Goal: Task Accomplishment & Management: Complete application form

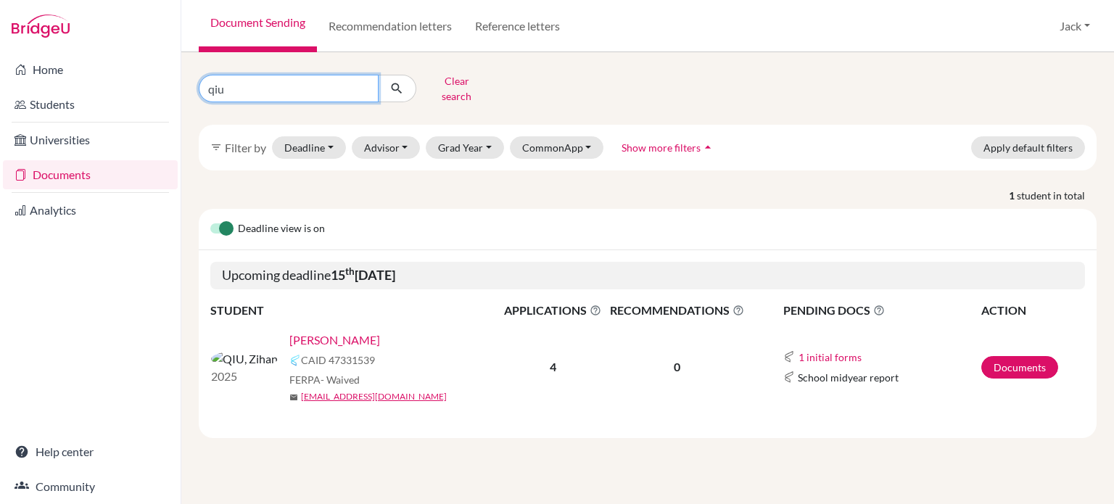
drag, startPoint x: 241, startPoint y: 86, endPoint x: 207, endPoint y: 83, distance: 33.5
click at [207, 83] on input "qiu" at bounding box center [289, 89] width 180 height 28
type input "derek"
click at [395, 83] on icon "submit" at bounding box center [397, 88] width 15 height 15
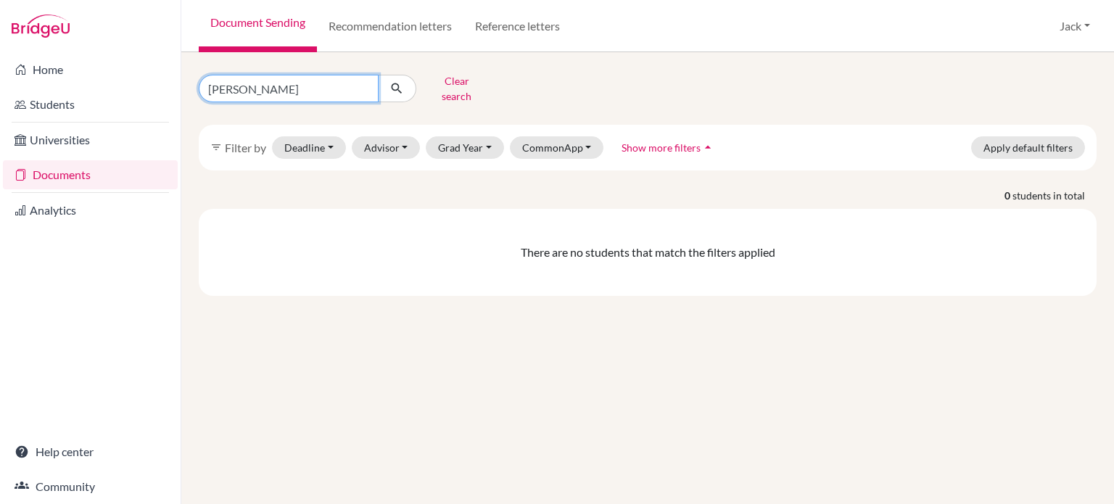
drag, startPoint x: 259, startPoint y: 86, endPoint x: 189, endPoint y: 89, distance: 70.4
click at [189, 89] on div "derek Clear search" at bounding box center [341, 89] width 307 height 38
type input "wang"
click at [395, 81] on icon "submit" at bounding box center [397, 88] width 15 height 15
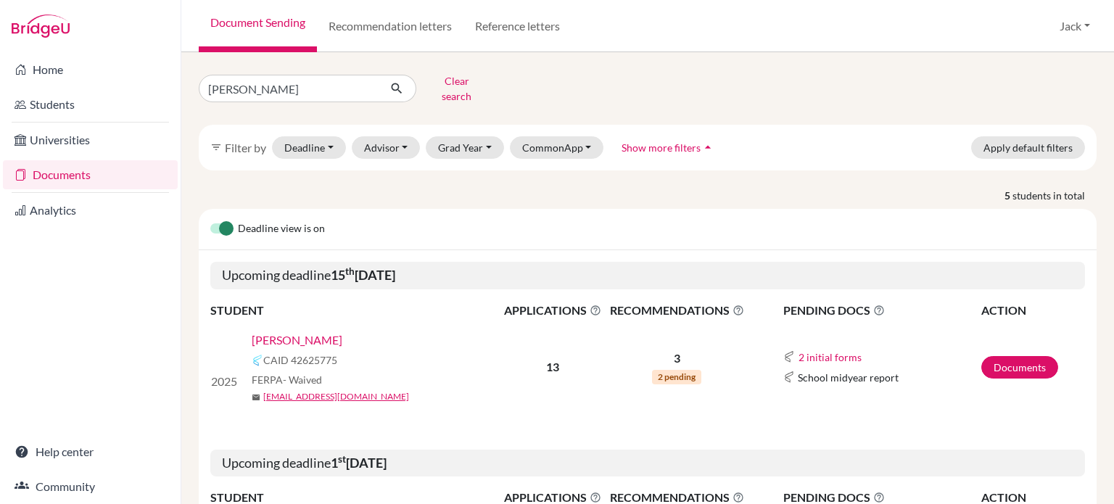
scroll to position [145, 0]
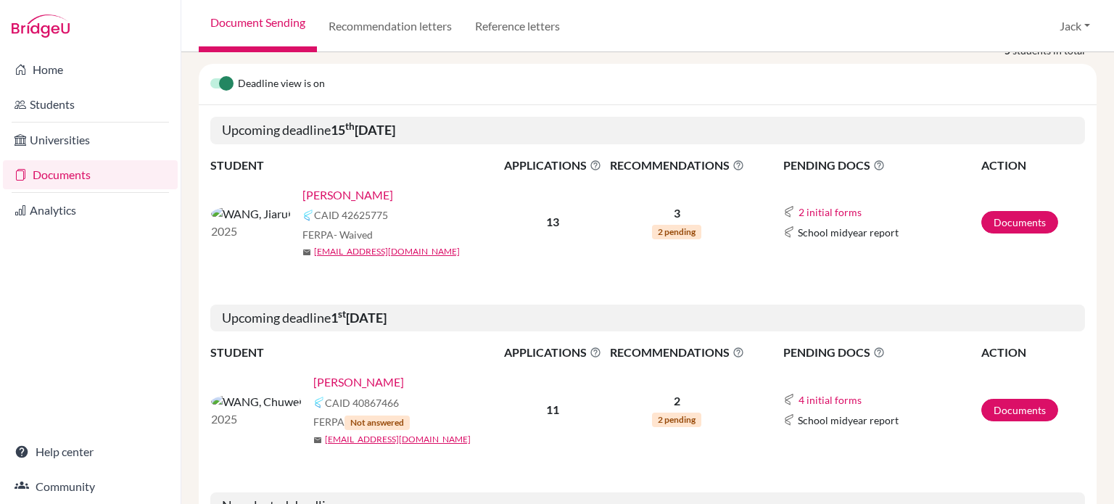
click at [313, 374] on link "WANG, Chuwei" at bounding box center [358, 382] width 91 height 17
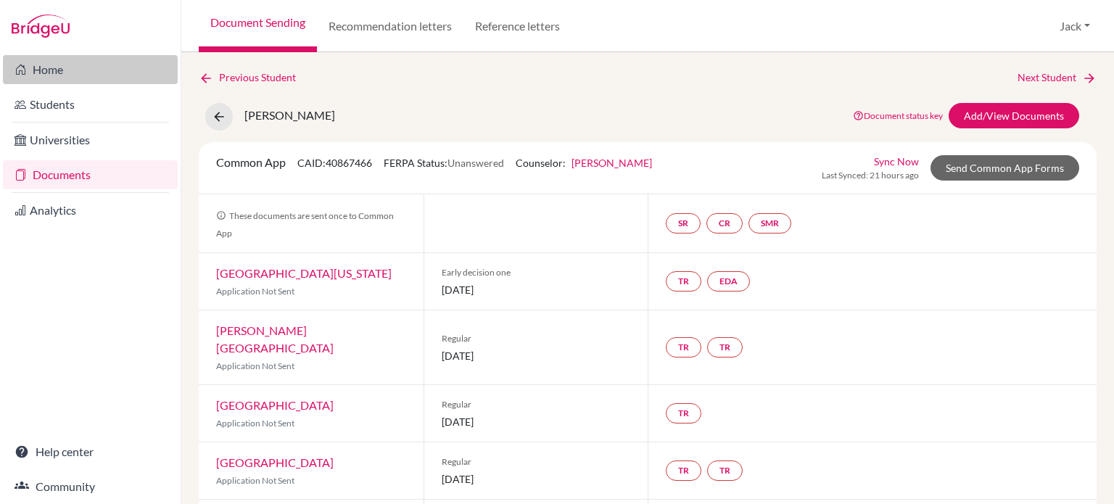
click at [54, 62] on link "Home" at bounding box center [90, 69] width 175 height 29
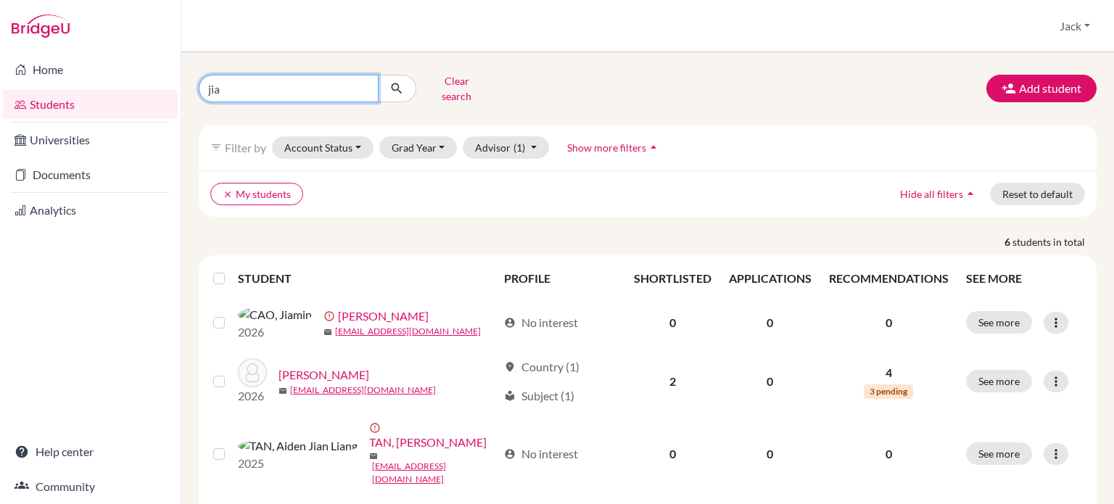
drag, startPoint x: 233, startPoint y: 83, endPoint x: 185, endPoint y: 86, distance: 47.9
click at [185, 86] on div "jia Clear search Add student filter_list Filter by Account Status Active accoun…" at bounding box center [647, 278] width 933 height 452
type input "cen"
click button "submit" at bounding box center [397, 89] width 38 height 28
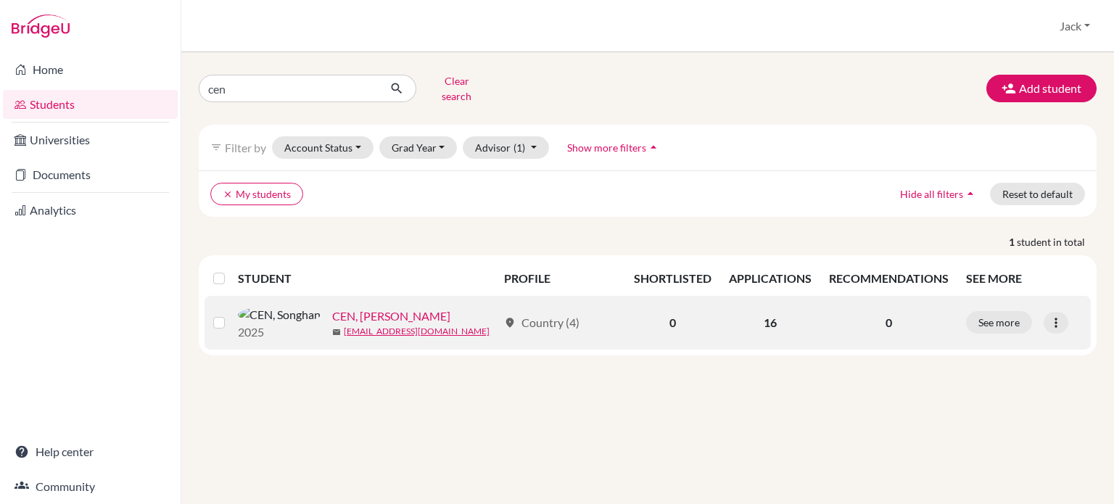
click at [332, 310] on link "CEN, [PERSON_NAME]" at bounding box center [391, 316] width 118 height 17
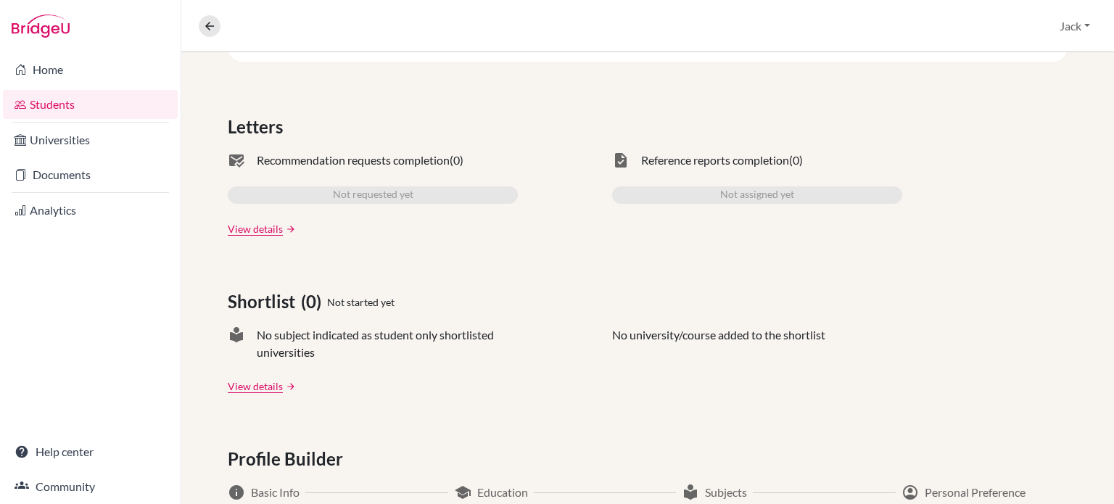
scroll to position [335, 0]
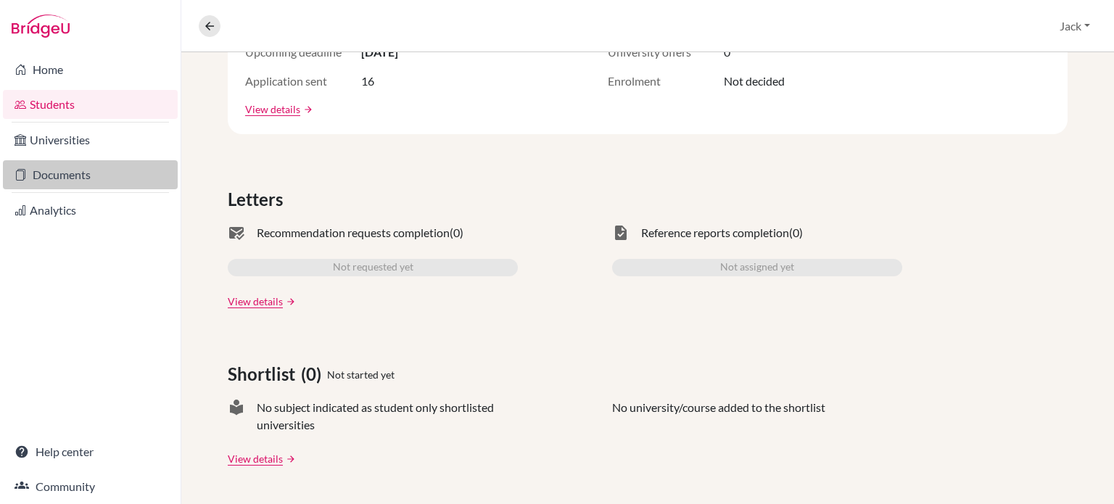
click at [70, 178] on link "Documents" at bounding box center [90, 174] width 175 height 29
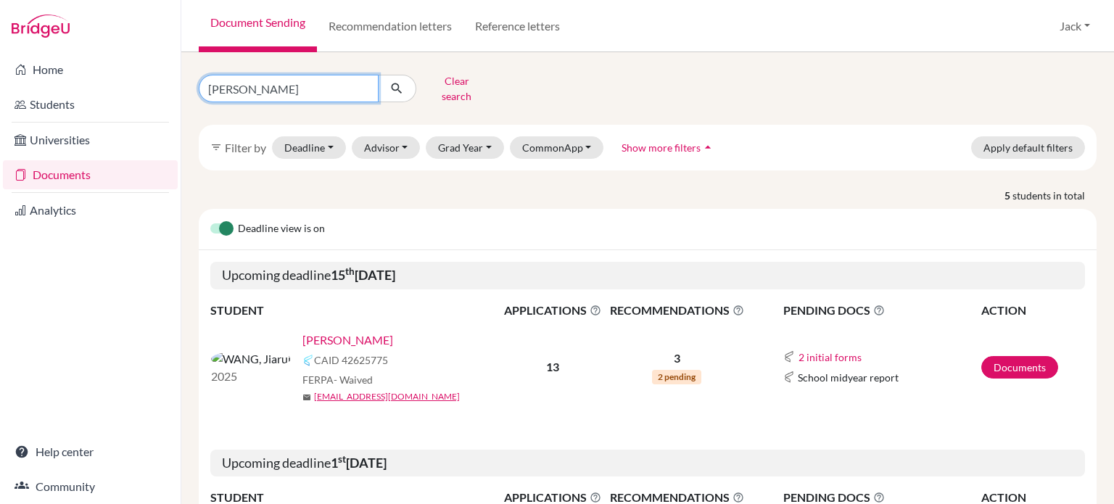
drag, startPoint x: 252, startPoint y: 86, endPoint x: 149, endPoint y: 89, distance: 103.8
click at [149, 89] on div "Home Students Universities Documents Analytics Help center Community Document S…" at bounding box center [557, 252] width 1114 height 504
type input "cen"
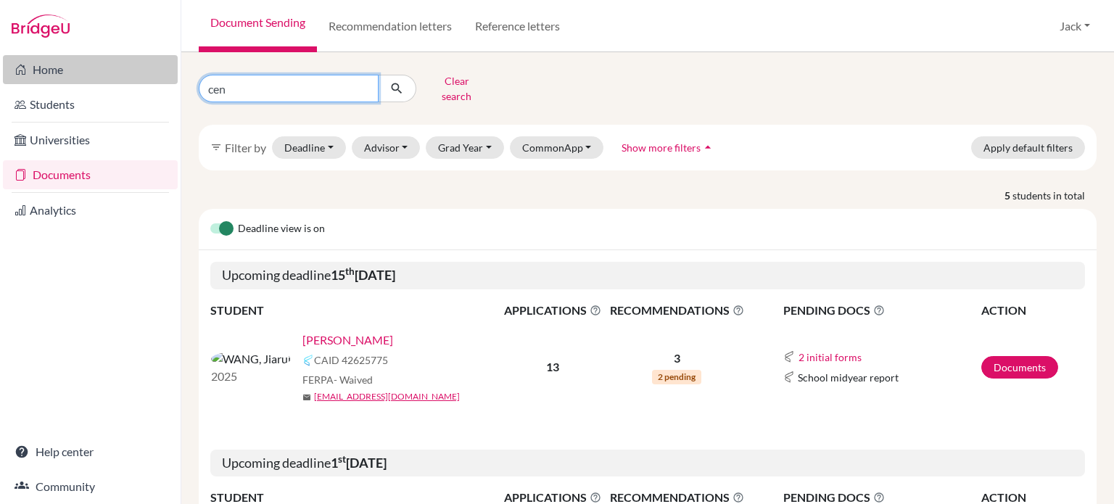
click button "submit" at bounding box center [397, 89] width 38 height 28
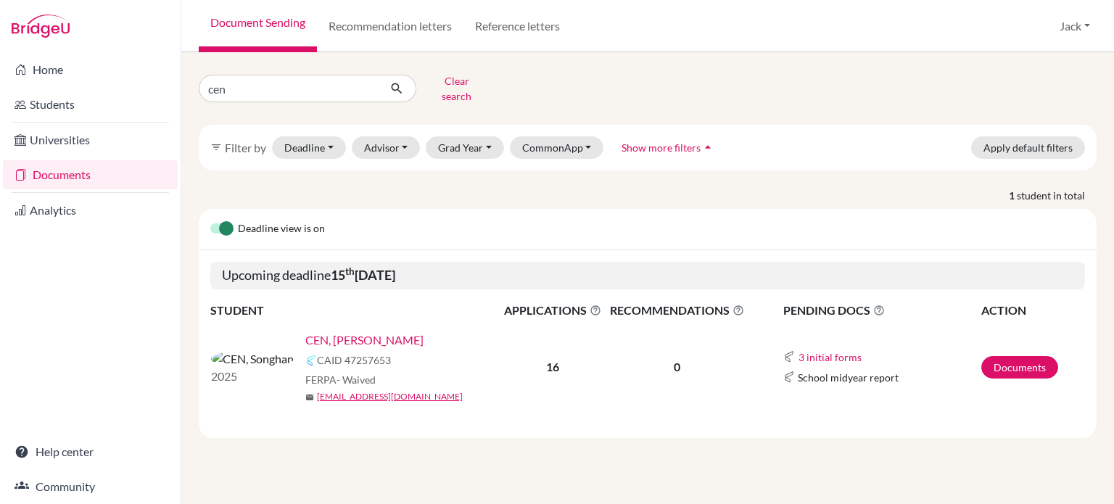
click at [305, 332] on link "CEN, [PERSON_NAME]" at bounding box center [364, 340] width 118 height 17
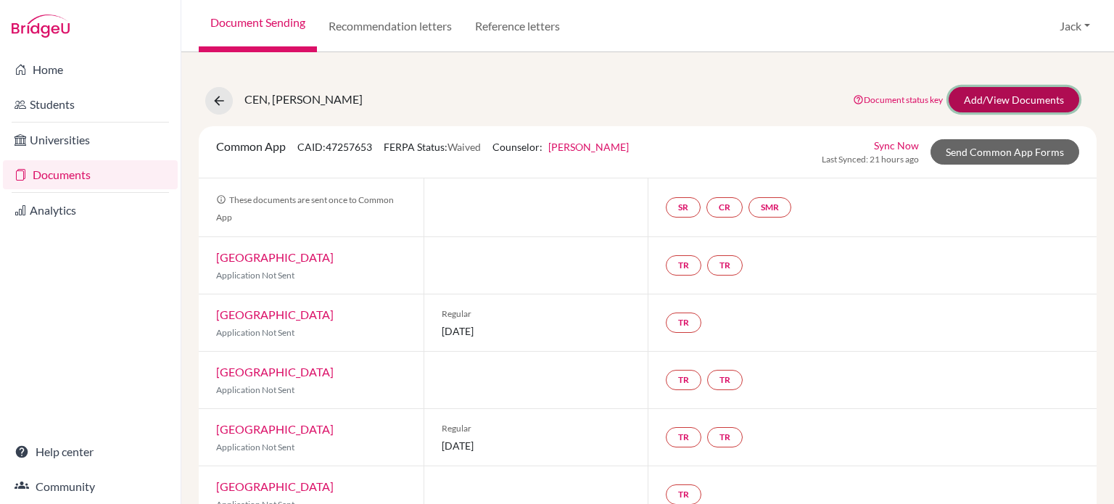
click at [997, 97] on link "Add/View Documents" at bounding box center [1014, 99] width 131 height 25
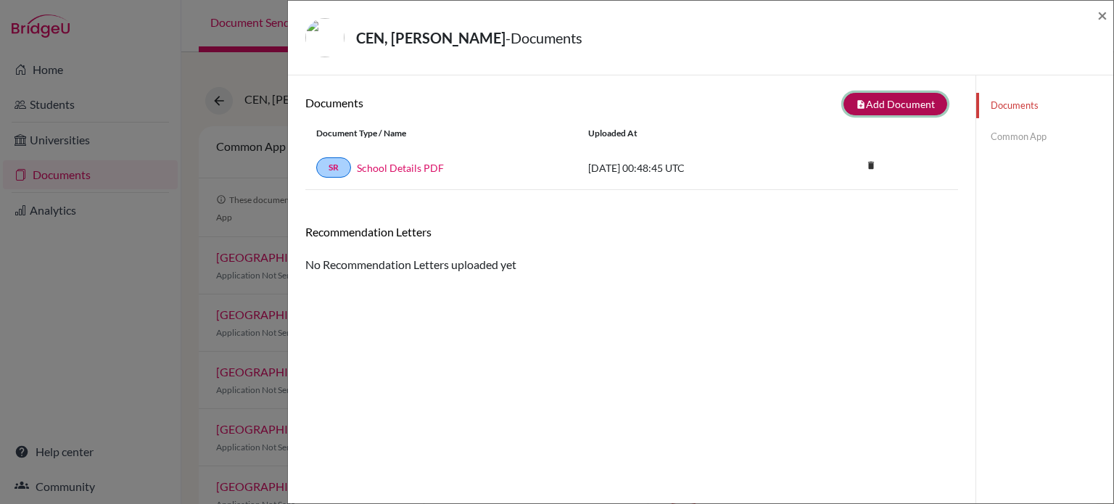
click at [879, 107] on button "note_add Add Document" at bounding box center [896, 104] width 104 height 22
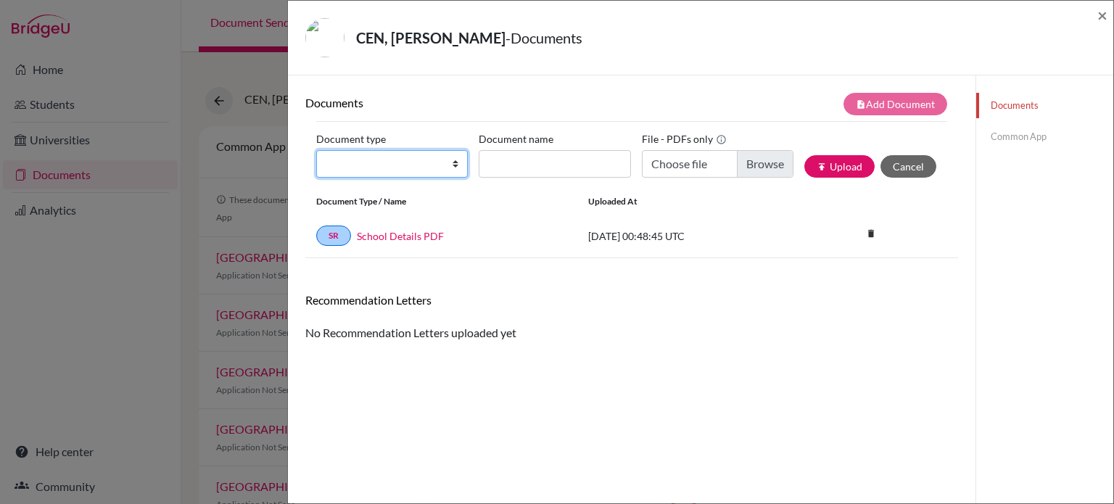
click at [453, 162] on select "Change explanation for Common App reports Counselor recommendation Internationa…" at bounding box center [392, 164] width 152 height 28
select select "2"
click at [316, 150] on select "Change explanation for Common App reports Counselor recommendation Internationa…" at bounding box center [392, 164] width 152 height 28
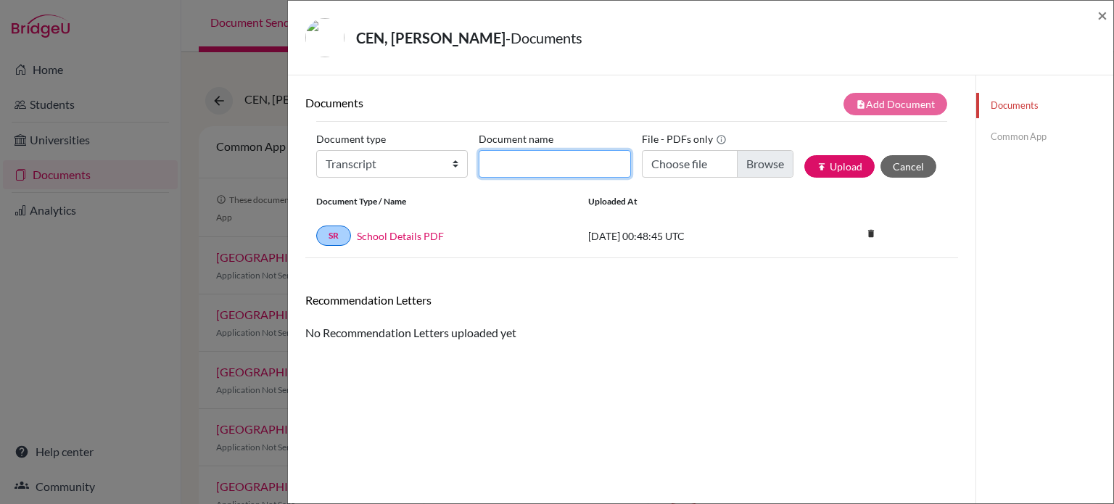
click at [583, 168] on input "Document name" at bounding box center [555, 164] width 152 height 28
type input "Transcript"
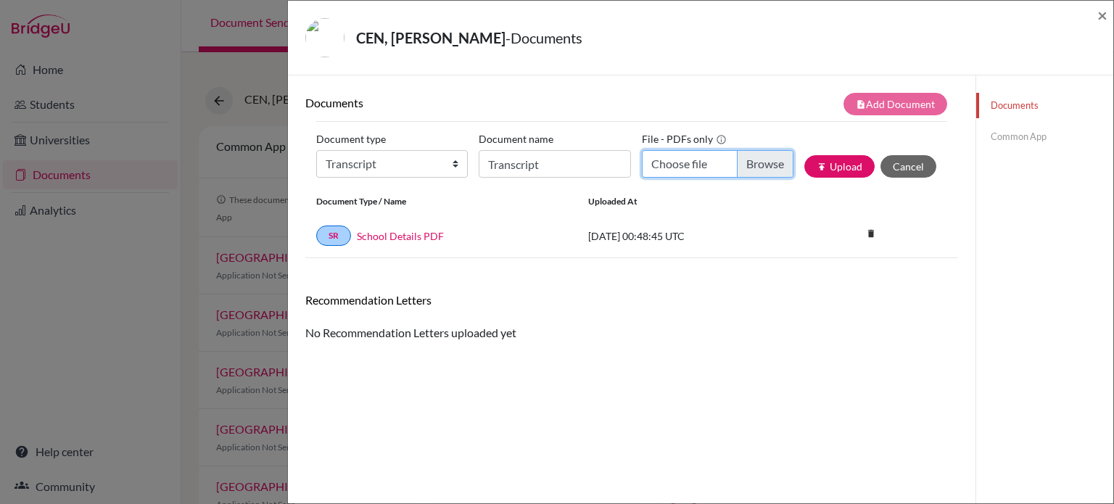
click at [762, 159] on input "Choose file" at bounding box center [718, 164] width 152 height 28
type input "C:\fakepath\JosephCen.pdf"
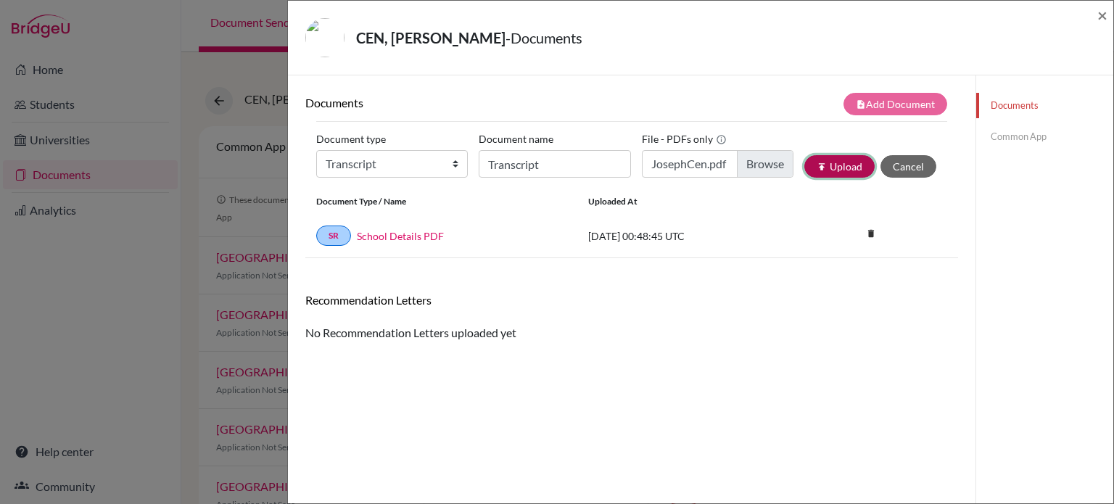
click at [824, 166] on button "publish Upload" at bounding box center [840, 166] width 70 height 22
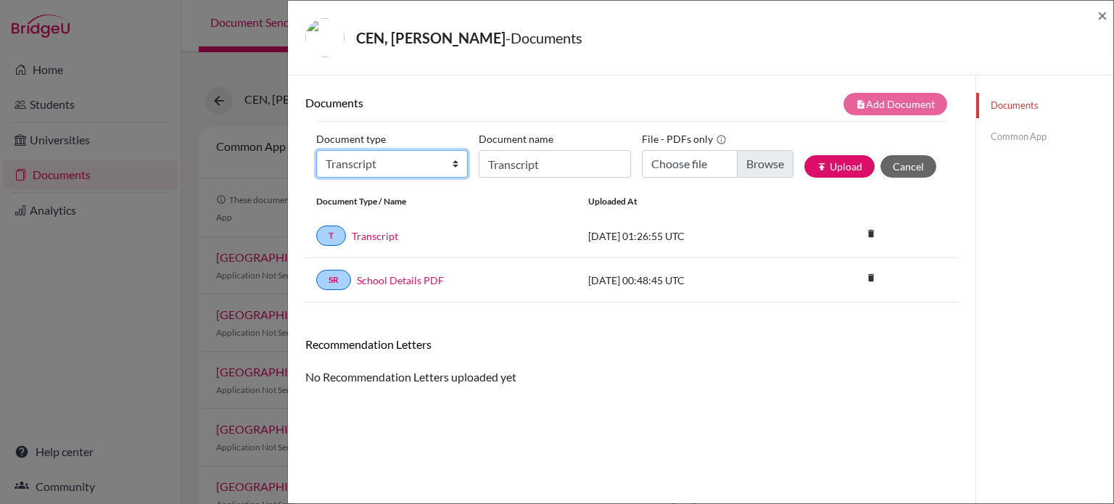
click at [452, 163] on select "Change explanation for Common App reports Counselor recommendation Internationa…" at bounding box center [392, 164] width 152 height 28
select select "5"
click at [316, 150] on select "Change explanation for Common App reports Counselor recommendation Internationa…" at bounding box center [392, 164] width 152 height 28
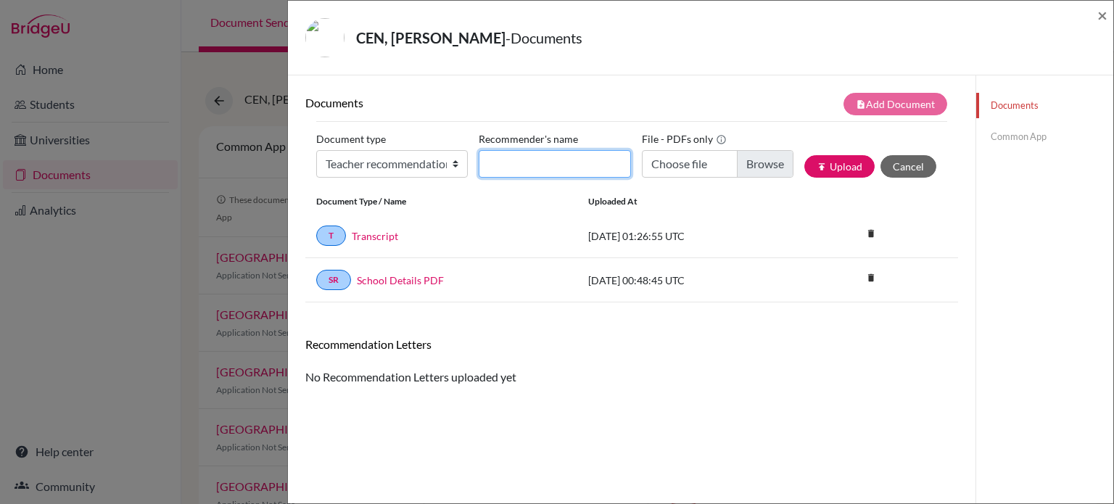
click at [531, 159] on input "Recommender's name" at bounding box center [555, 164] width 152 height 28
type input "Kaushalya Sidhpura"
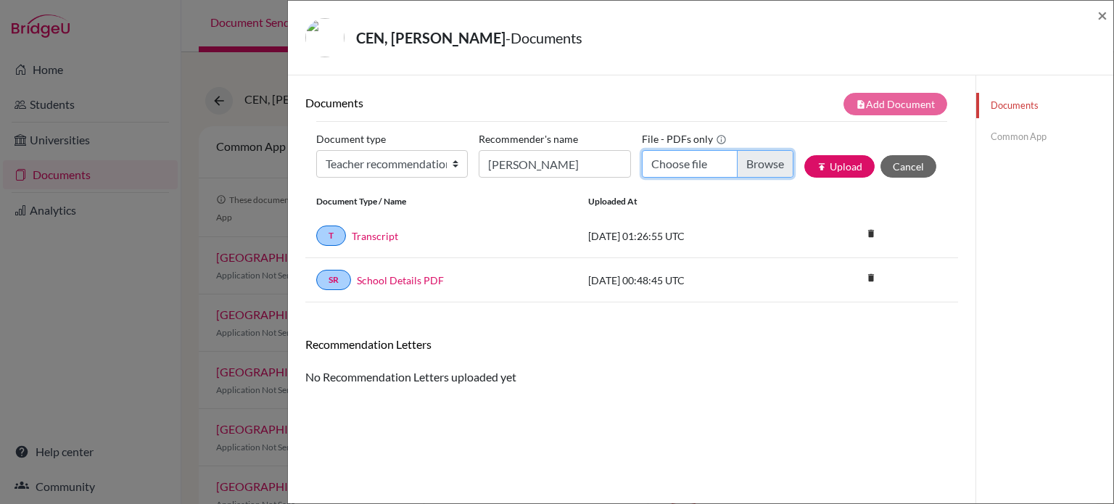
click at [745, 165] on input "Choose file" at bounding box center [718, 164] width 152 height 28
click at [739, 165] on input "Choose file" at bounding box center [718, 164] width 152 height 28
type input "C:\fakepath\JosephCEN.pdf"
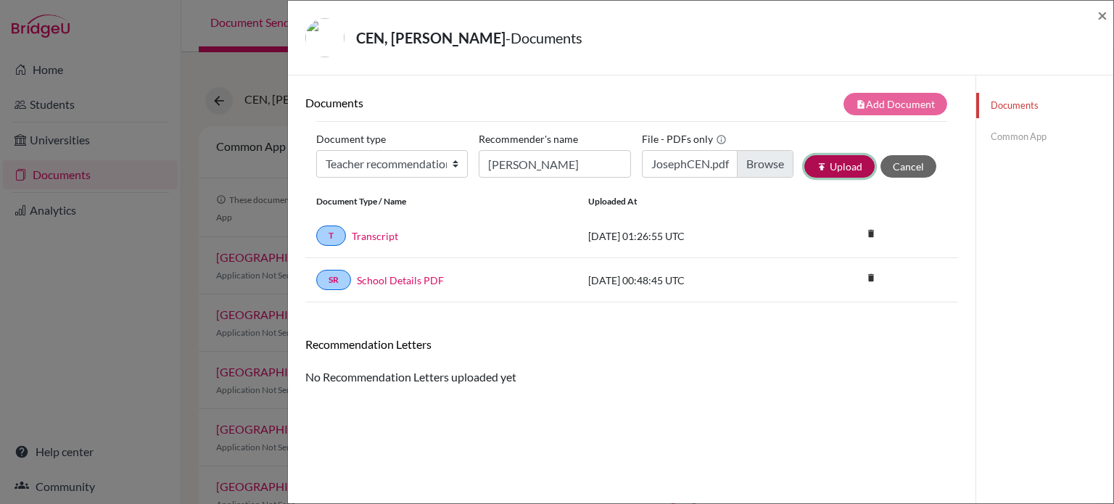
click at [836, 162] on button "publish Upload" at bounding box center [840, 166] width 70 height 22
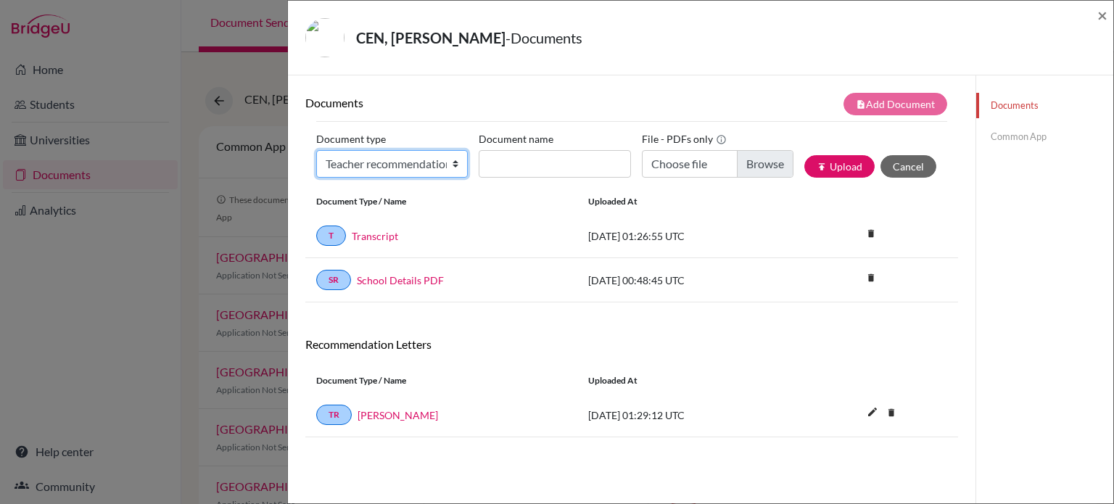
click at [454, 163] on select "Change explanation for Common App reports Counselor recommendation Internationa…" at bounding box center [392, 164] width 152 height 28
click at [685, 29] on div "CEN, Songhan - Documents" at bounding box center [695, 37] width 781 height 39
click at [1103, 15] on span "×" at bounding box center [1103, 14] width 10 height 21
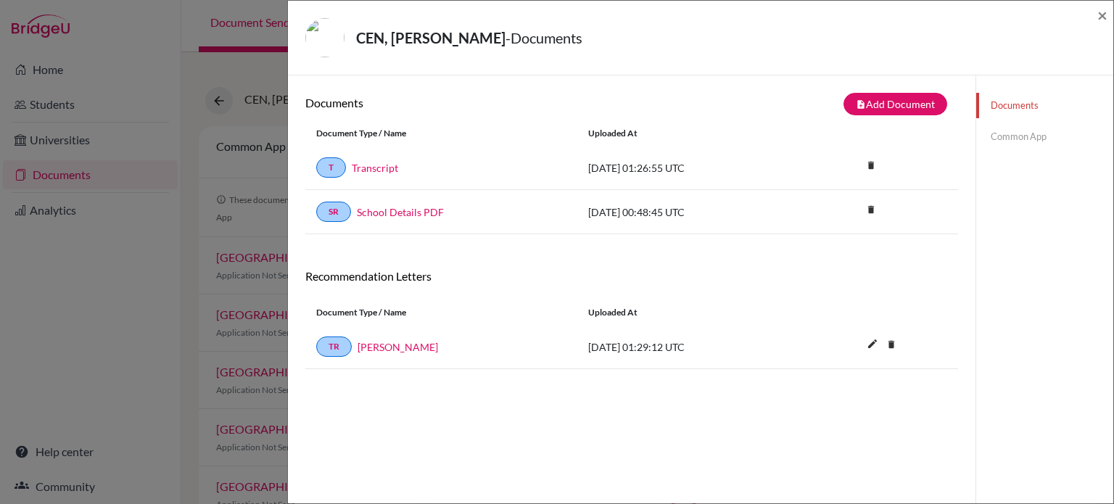
drag, startPoint x: 119, startPoint y: 348, endPoint x: 100, endPoint y: 281, distance: 70.1
click at [115, 340] on div "CEN, Songhan - Documents × Documents note_add Add Document Document type Change…" at bounding box center [557, 252] width 1114 height 504
drag, startPoint x: 37, startPoint y: 101, endPoint x: 468, endPoint y: 109, distance: 431.0
click at [38, 101] on div "CEN, Songhan - Documents × Documents note_add Add Document Document type Change…" at bounding box center [557, 252] width 1114 height 504
drag, startPoint x: 1103, startPoint y: 16, endPoint x: 696, endPoint y: 86, distance: 412.3
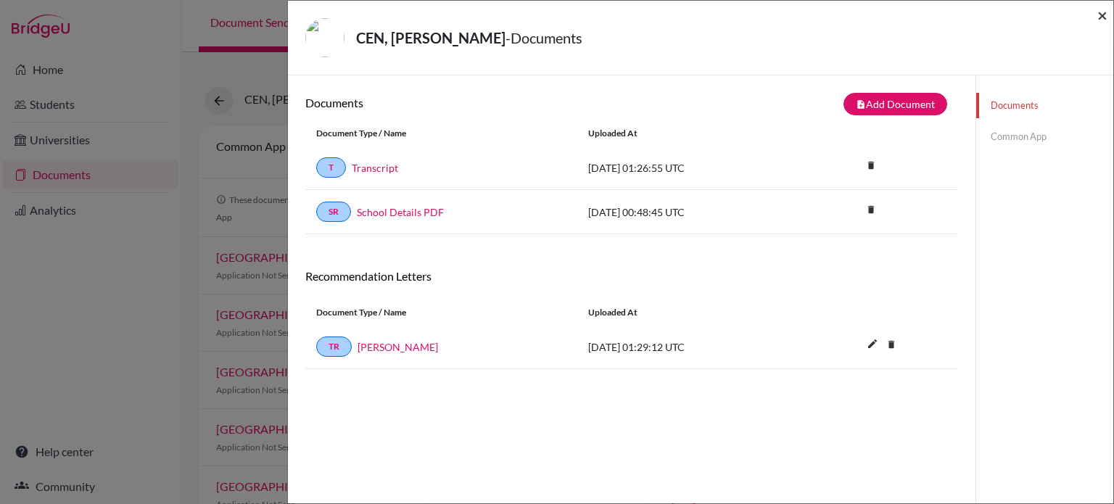
click at [1101, 17] on span "×" at bounding box center [1103, 14] width 10 height 21
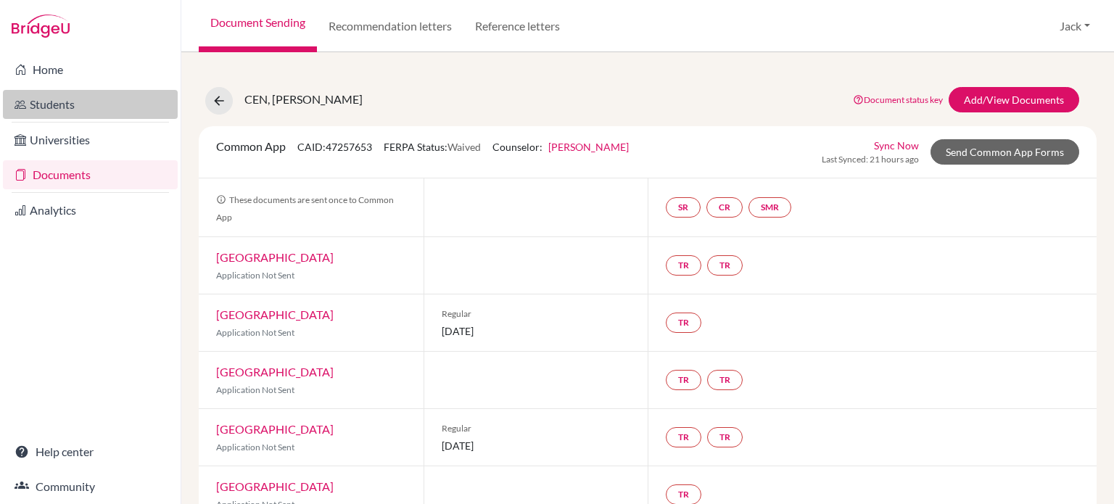
click at [46, 102] on link "Students" at bounding box center [90, 104] width 175 height 29
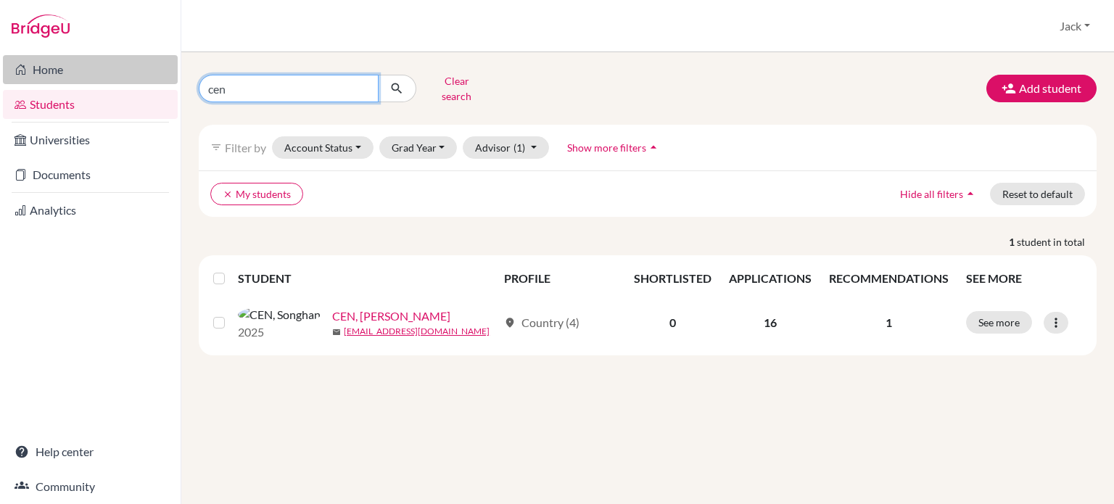
drag, startPoint x: 0, startPoint y: 0, endPoint x: 168, endPoint y: 79, distance: 185.3
click at [168, 79] on div "Home Students Universities Documents Analytics Help center Community Students o…" at bounding box center [557, 252] width 1114 height 504
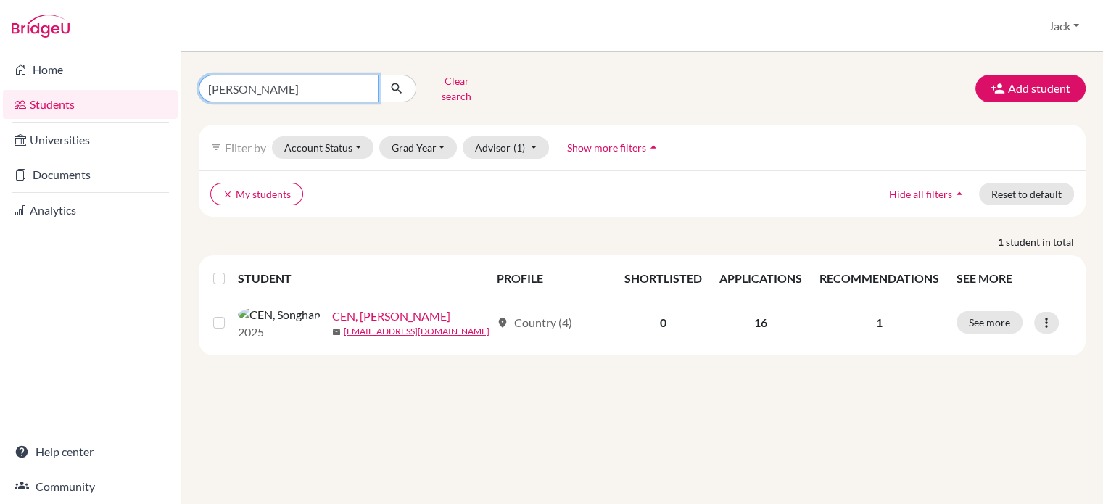
type input "[PERSON_NAME]"
click at [394, 81] on icon "submit" at bounding box center [397, 88] width 15 height 15
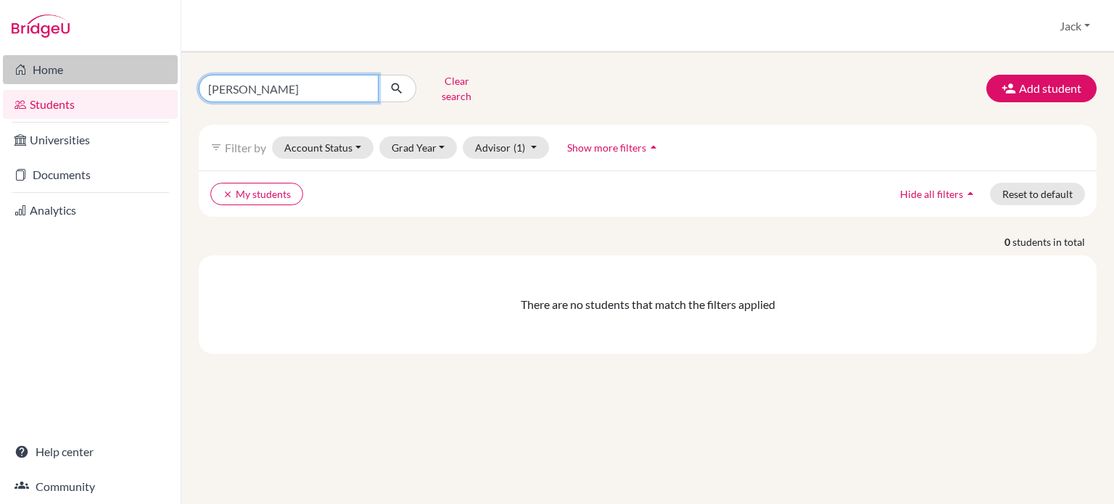
drag, startPoint x: 266, startPoint y: 89, endPoint x: 157, endPoint y: 83, distance: 109.0
click at [157, 83] on div "Home Students Universities Documents Analytics Help center Community Students o…" at bounding box center [557, 252] width 1114 height 504
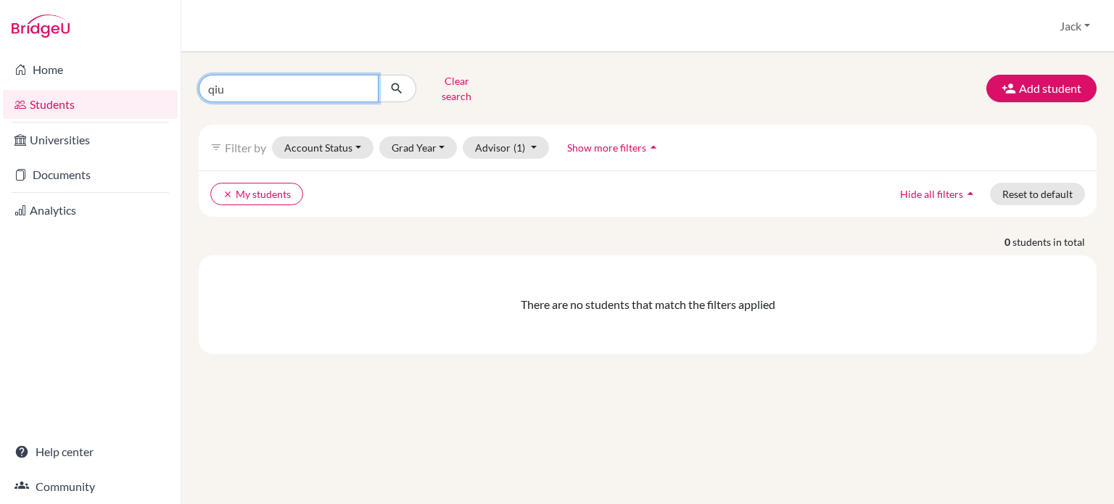
type input "qiu"
click at [398, 85] on icon "submit" at bounding box center [397, 88] width 15 height 15
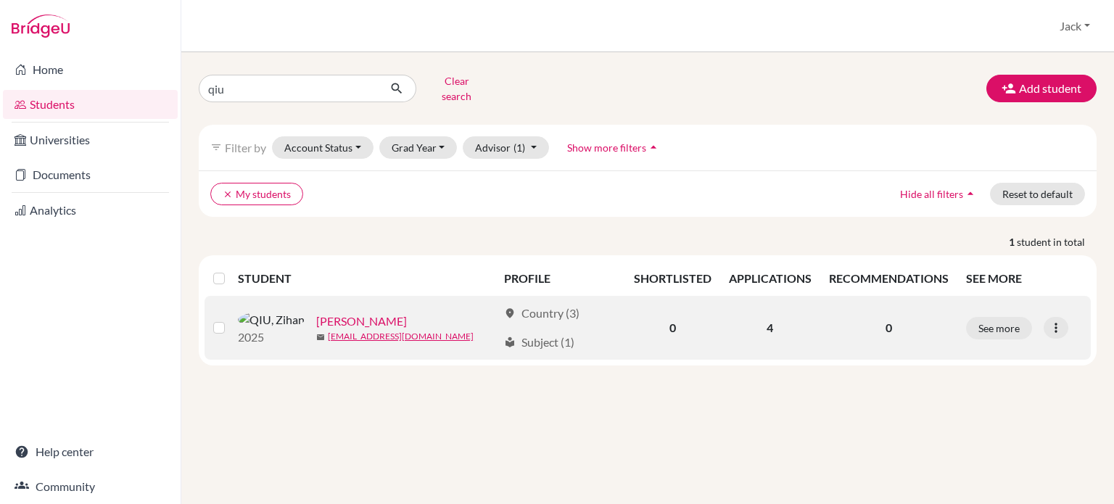
click at [316, 313] on link "QIU, Zihan" at bounding box center [361, 321] width 91 height 17
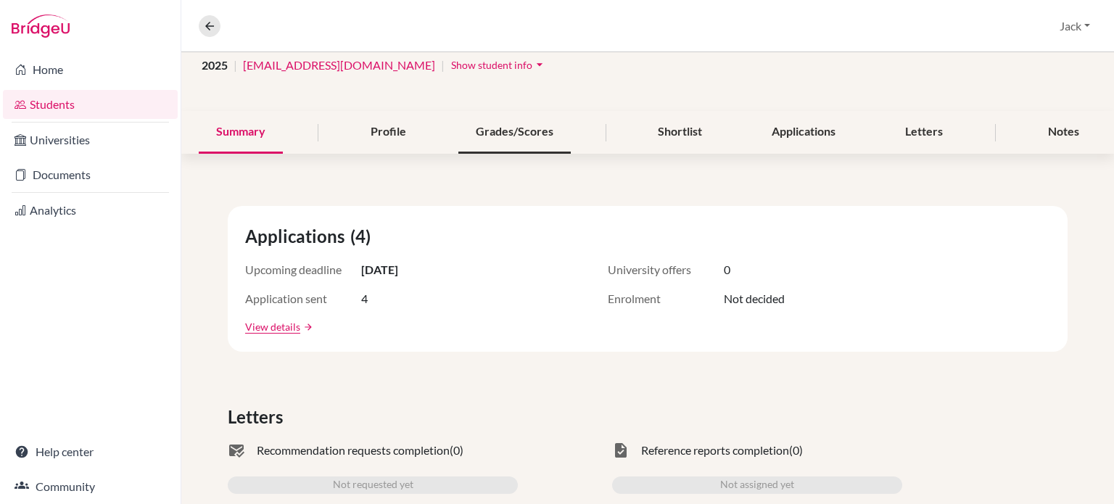
scroll to position [45, 0]
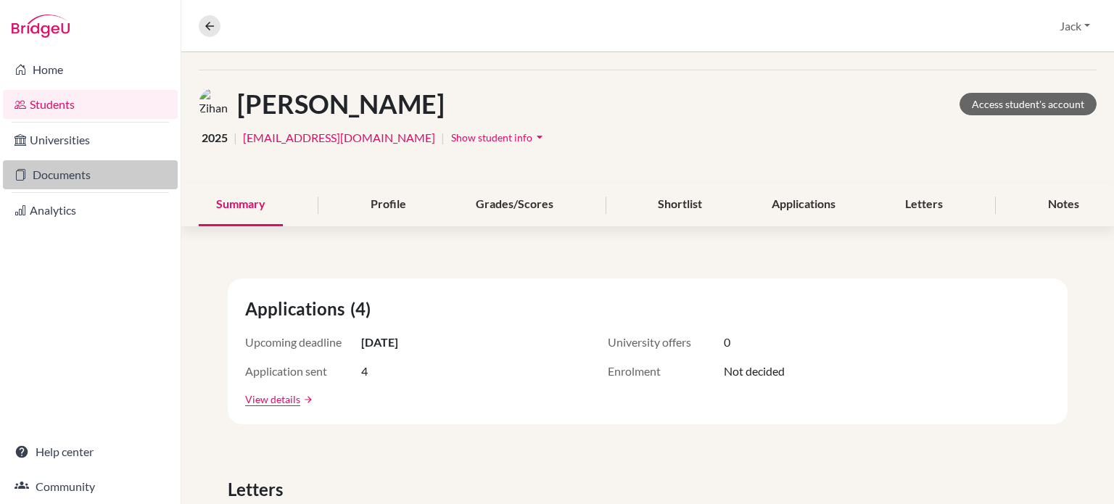
click at [57, 177] on link "Documents" at bounding box center [90, 174] width 175 height 29
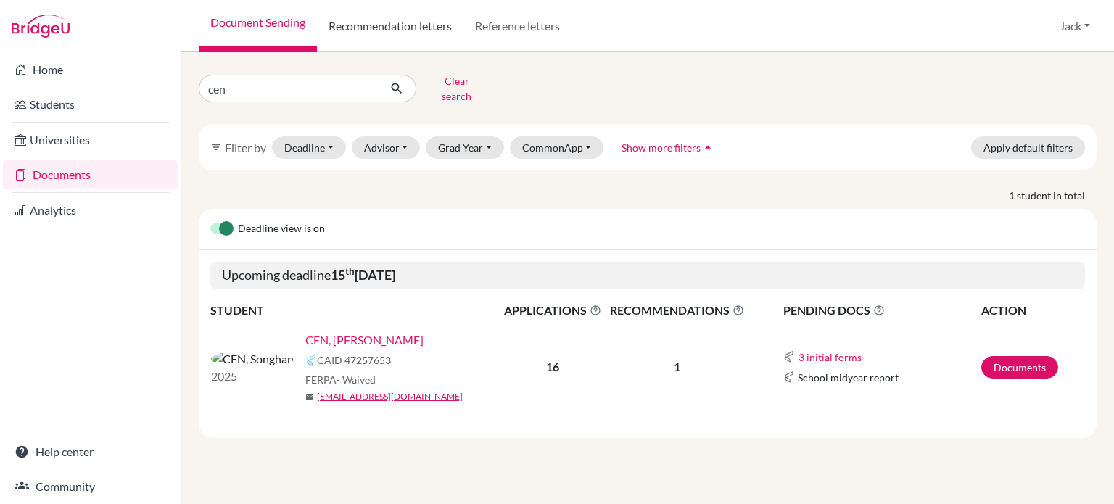
click at [403, 31] on link "Recommendation letters" at bounding box center [390, 26] width 147 height 52
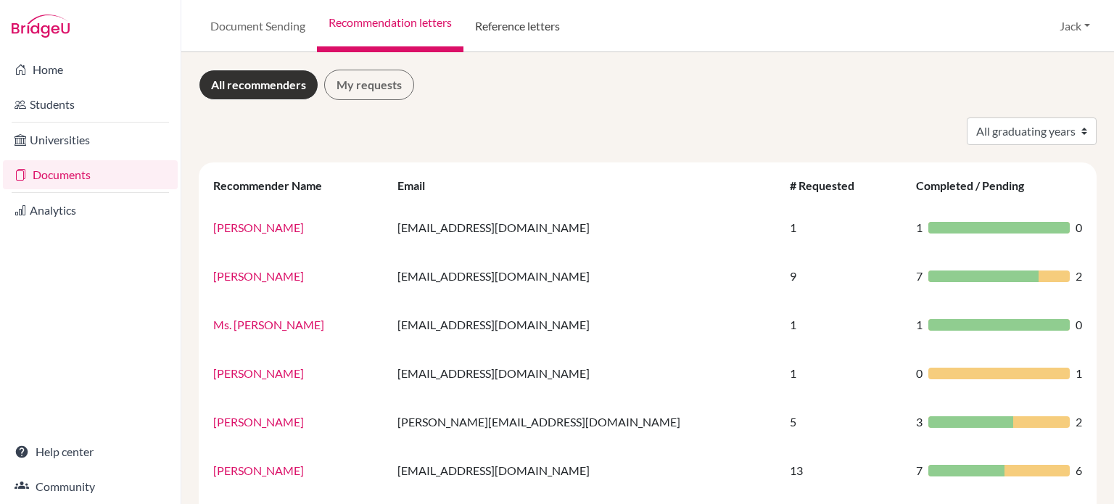
click at [507, 28] on link "Reference letters" at bounding box center [518, 26] width 108 height 52
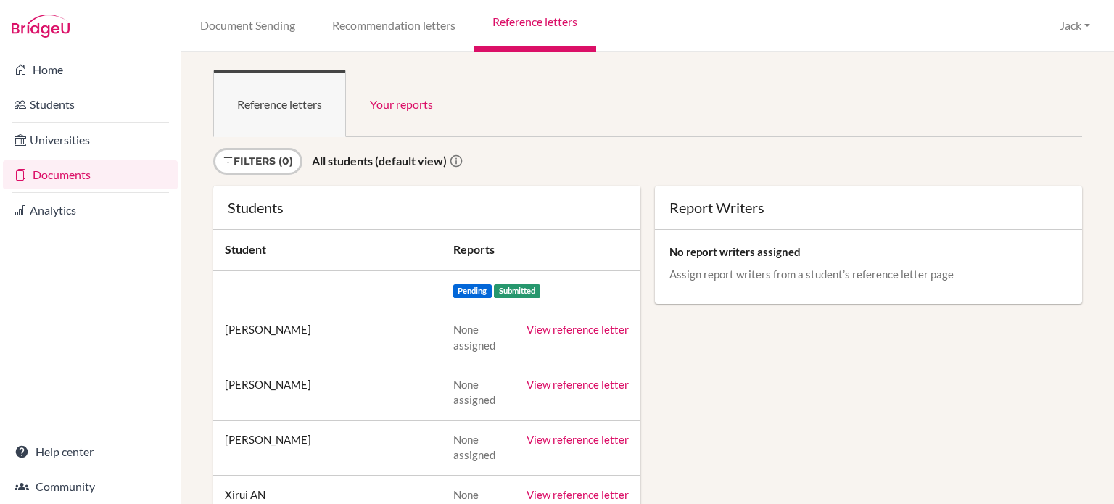
click at [248, 25] on link "Document Sending" at bounding box center [247, 26] width 132 height 52
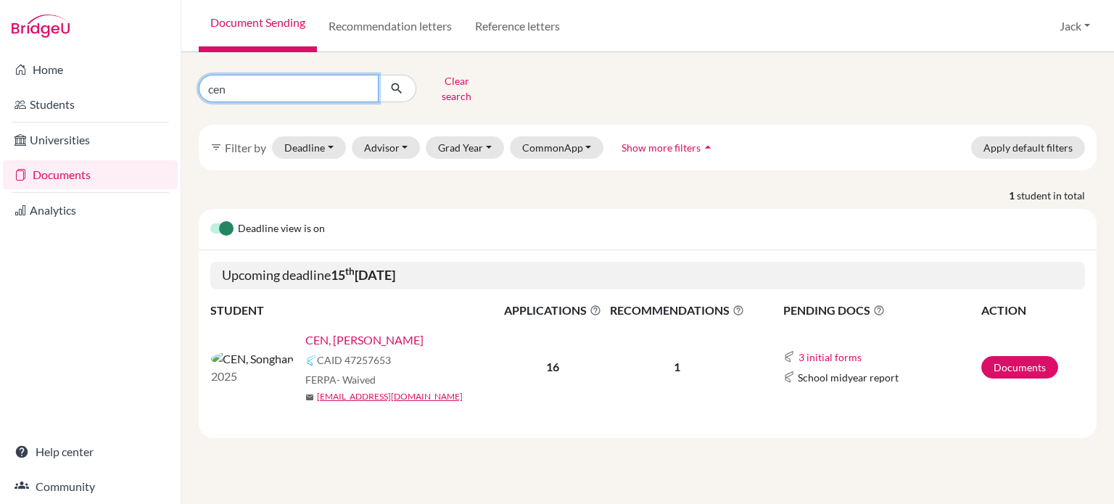
drag, startPoint x: 238, startPoint y: 86, endPoint x: 170, endPoint y: 84, distance: 67.5
click at [170, 84] on div "Home Students Universities Documents Analytics Help center Community Document S…" at bounding box center [557, 252] width 1114 height 504
type input "qiu"
click at [401, 83] on icon "submit" at bounding box center [397, 88] width 15 height 15
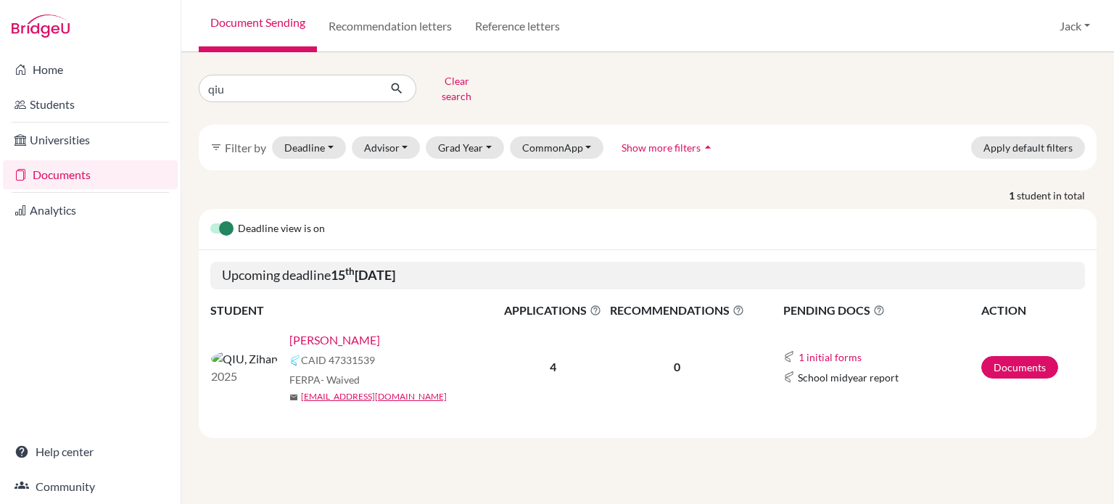
click at [289, 332] on link "[PERSON_NAME]" at bounding box center [334, 340] width 91 height 17
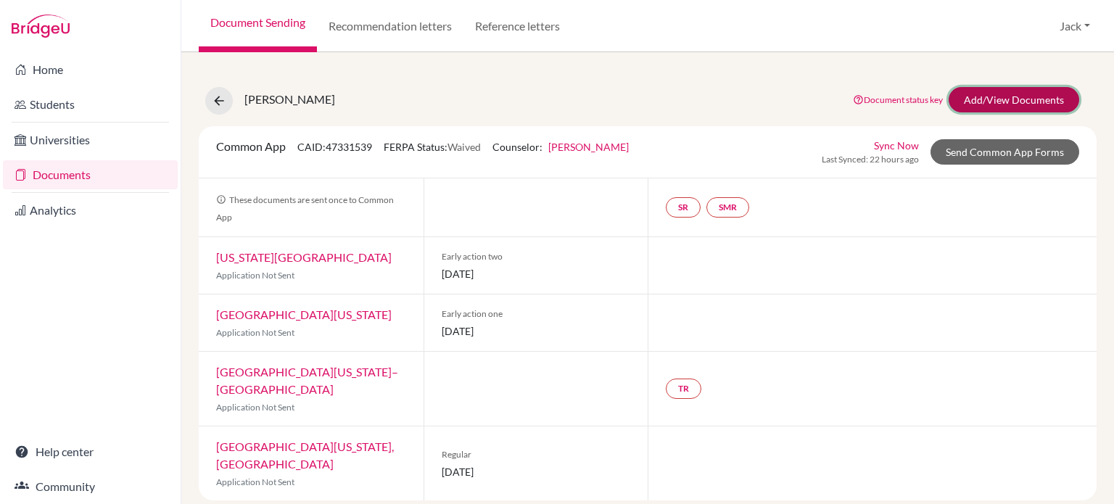
click at [992, 101] on link "Add/View Documents" at bounding box center [1014, 99] width 131 height 25
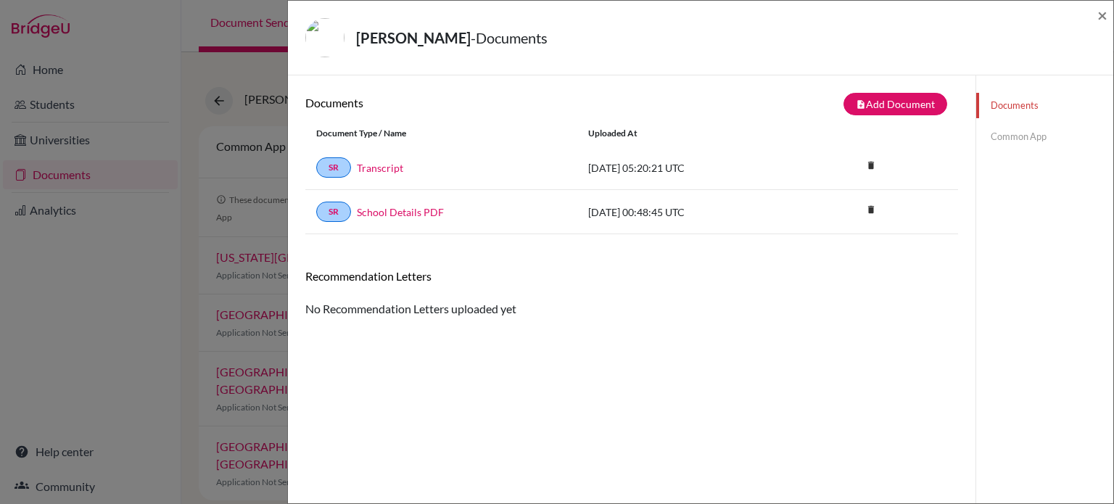
drag, startPoint x: 110, startPoint y: 390, endPoint x: 97, endPoint y: 384, distance: 14.3
click at [104, 388] on div "QIU, Zihan - Documents × Documents note_add Add Document Document type Change e…" at bounding box center [557, 252] width 1114 height 504
click at [1106, 13] on span "×" at bounding box center [1103, 14] width 10 height 21
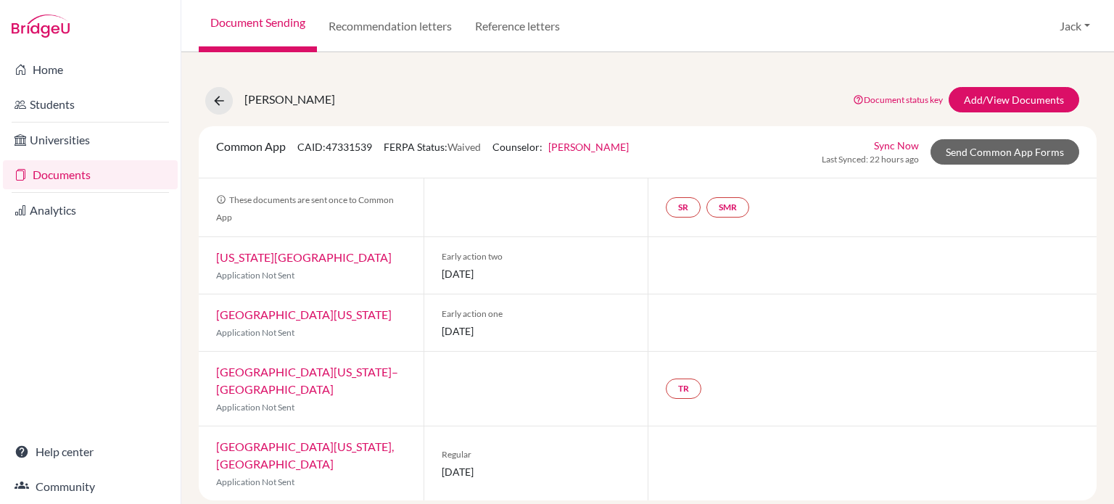
click at [54, 176] on link "Documents" at bounding box center [90, 174] width 175 height 29
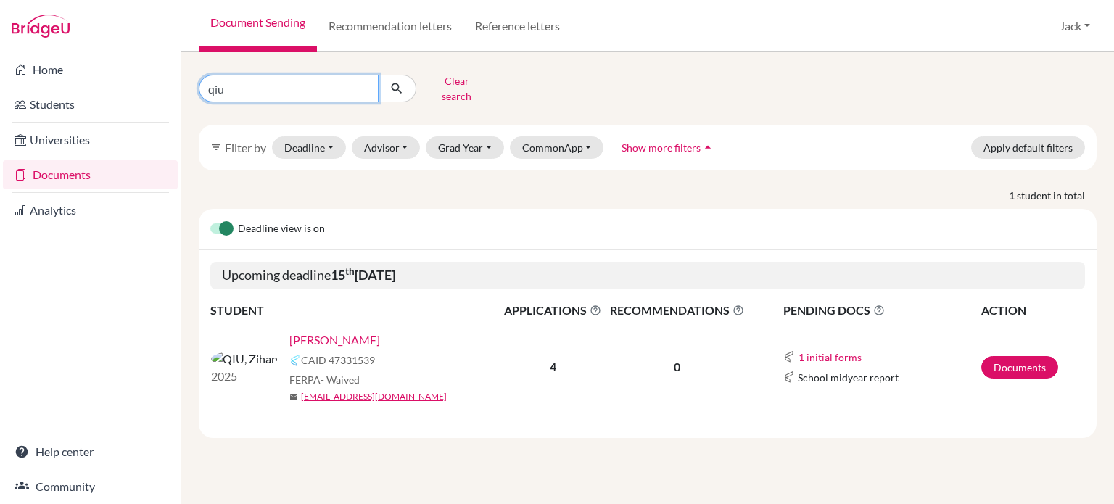
drag, startPoint x: 241, startPoint y: 91, endPoint x: 167, endPoint y: 86, distance: 74.2
click at [167, 86] on div "Home Students Universities Documents Analytics Help center Community Document S…" at bounding box center [557, 252] width 1114 height 504
type input "cen"
click at [394, 83] on icon "submit" at bounding box center [397, 88] width 15 height 15
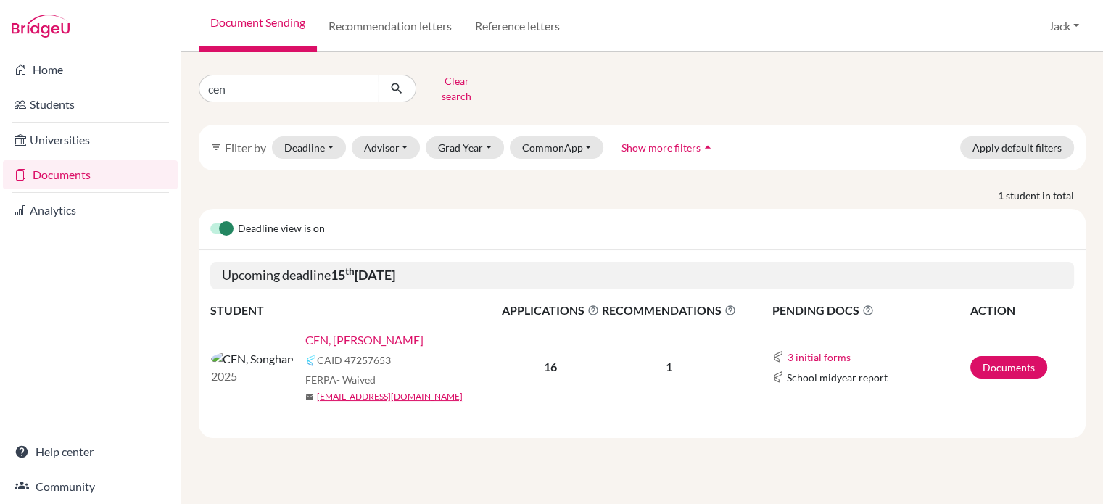
click at [305, 332] on link "CEN, [PERSON_NAME]" at bounding box center [364, 340] width 118 height 17
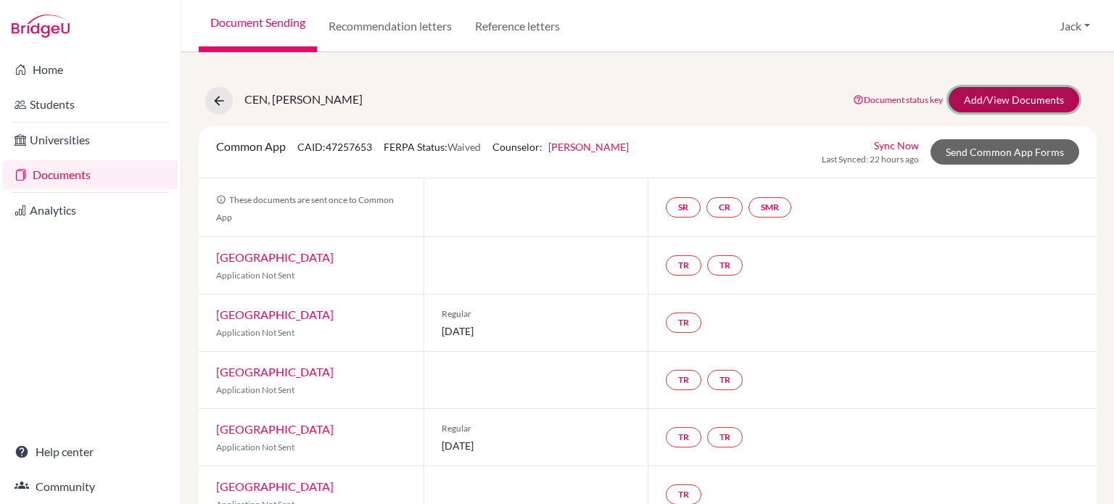
click at [999, 101] on link "Add/View Documents" at bounding box center [1014, 99] width 131 height 25
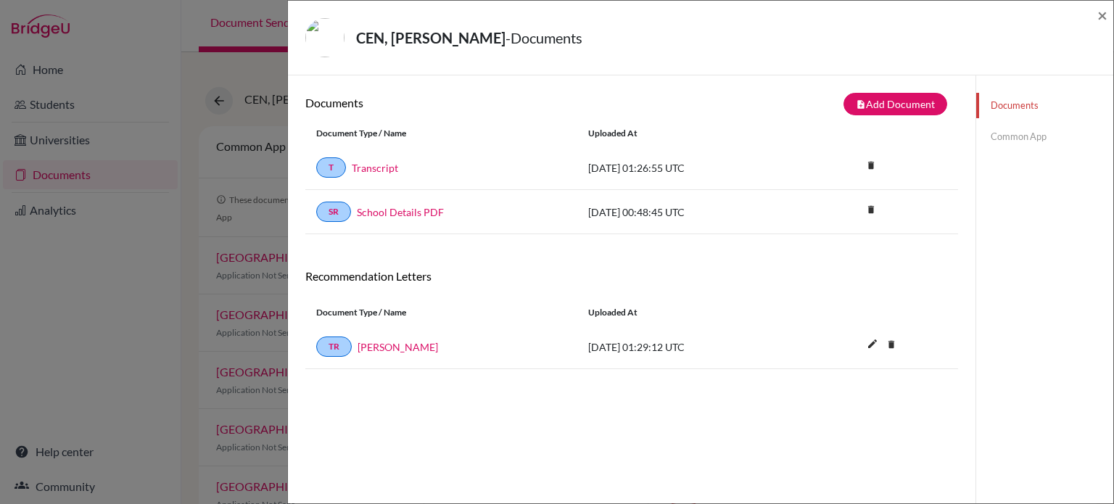
click at [51, 284] on div "CEN, Songhan - Documents × Documents note_add Add Document Document type Change…" at bounding box center [557, 252] width 1114 height 504
click at [1101, 17] on span "×" at bounding box center [1103, 14] width 10 height 21
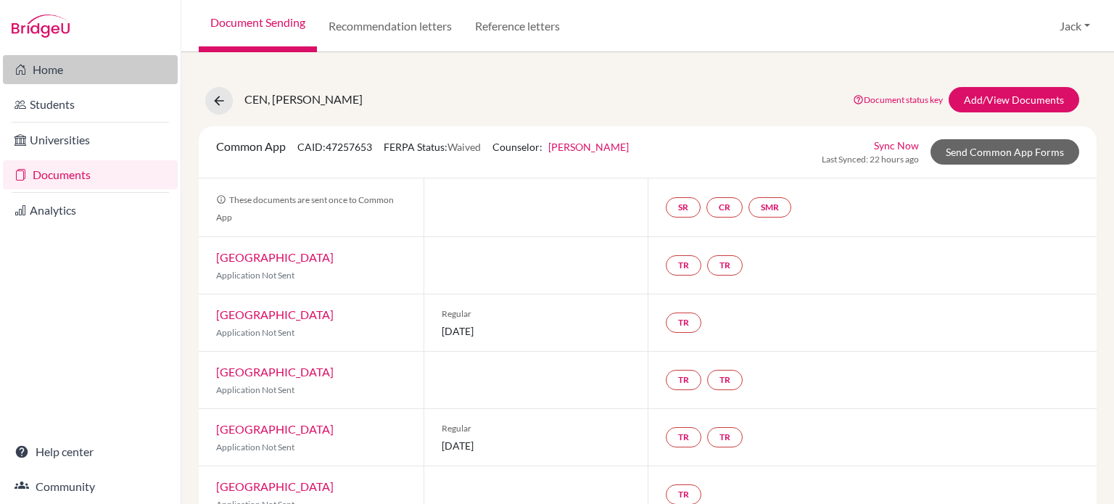
click at [41, 70] on link "Home" at bounding box center [90, 69] width 175 height 29
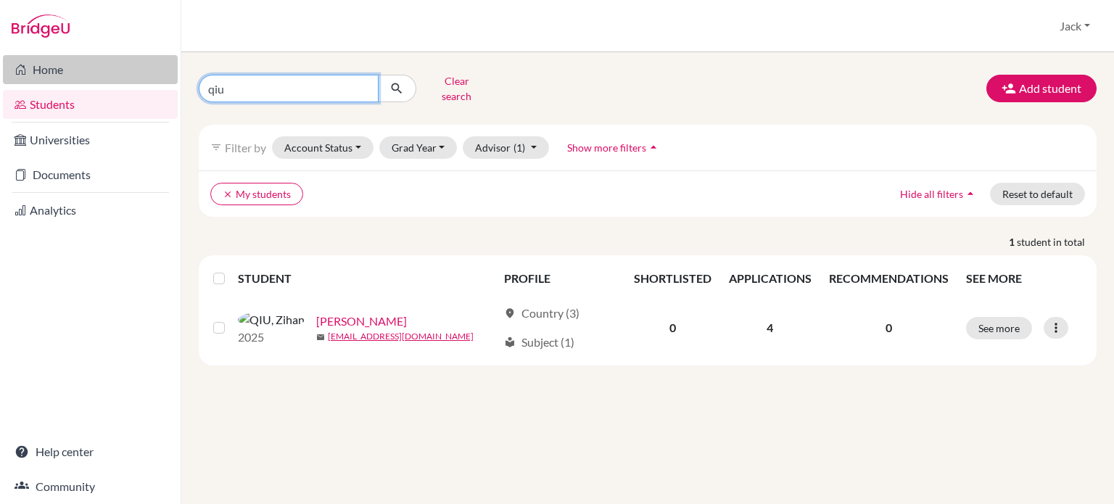
drag, startPoint x: 226, startPoint y: 84, endPoint x: 167, endPoint y: 81, distance: 59.6
click at [167, 81] on div "Home Students Universities Documents Analytics Help center Community Students o…" at bounding box center [557, 252] width 1114 height 504
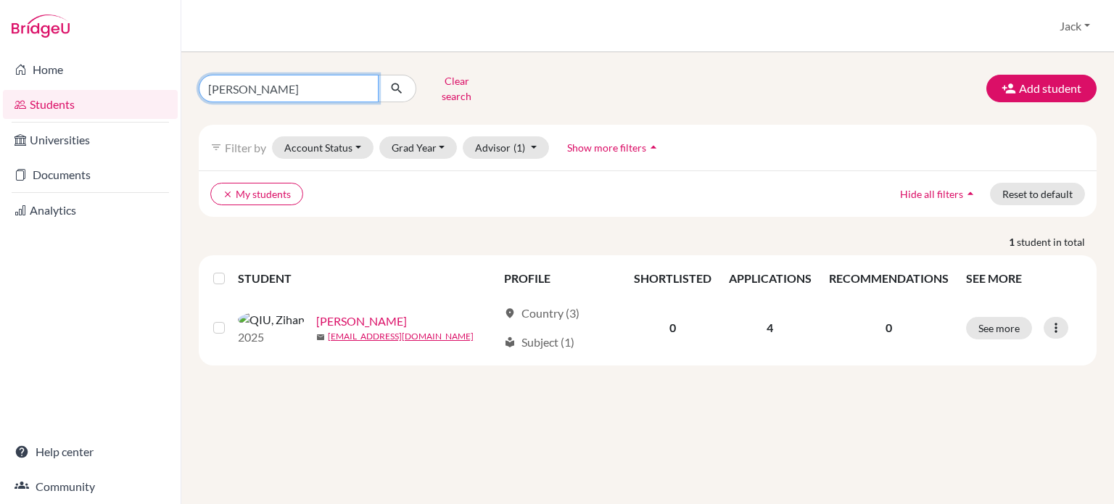
type input "[PERSON_NAME]"
click at [398, 83] on icon "submit" at bounding box center [397, 88] width 15 height 15
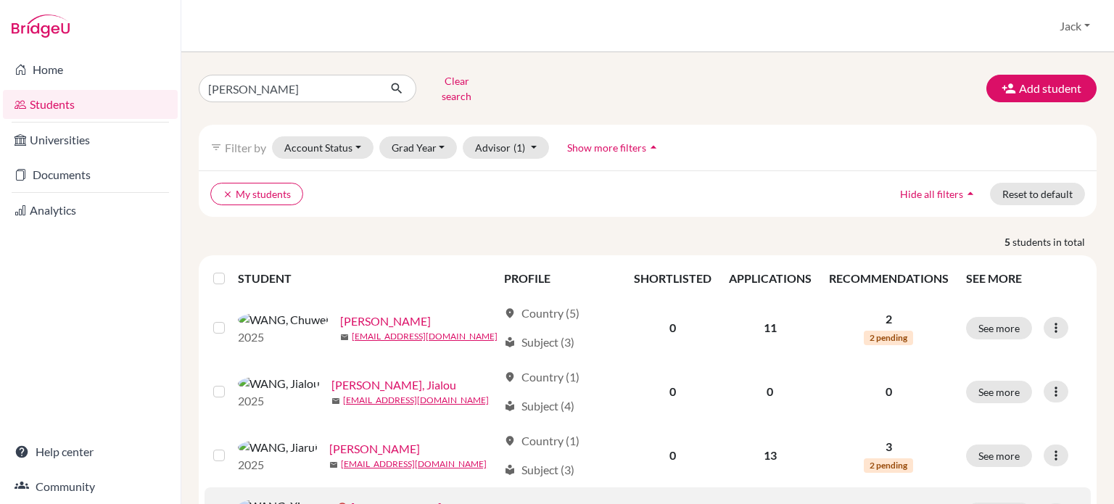
scroll to position [73, 0]
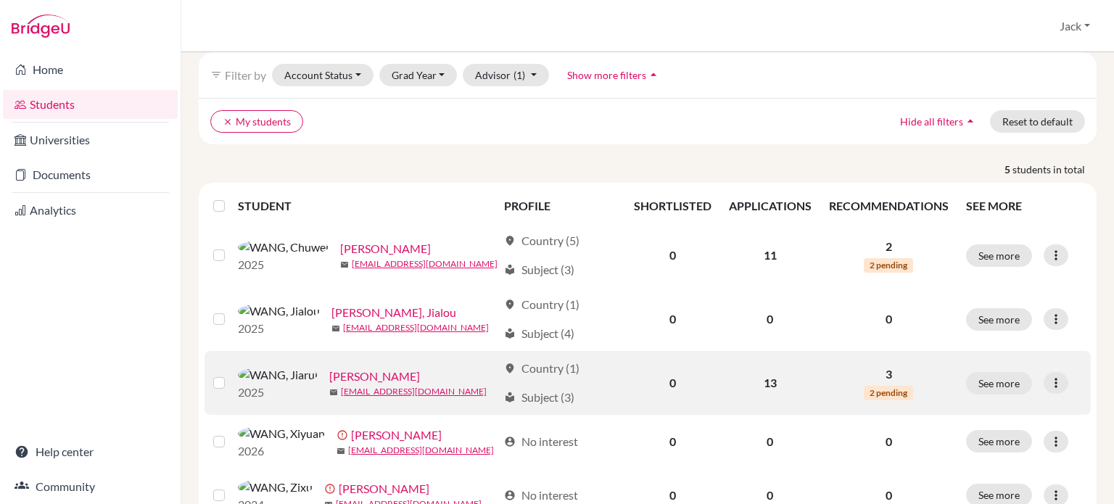
click at [337, 369] on link "[PERSON_NAME]" at bounding box center [374, 376] width 91 height 17
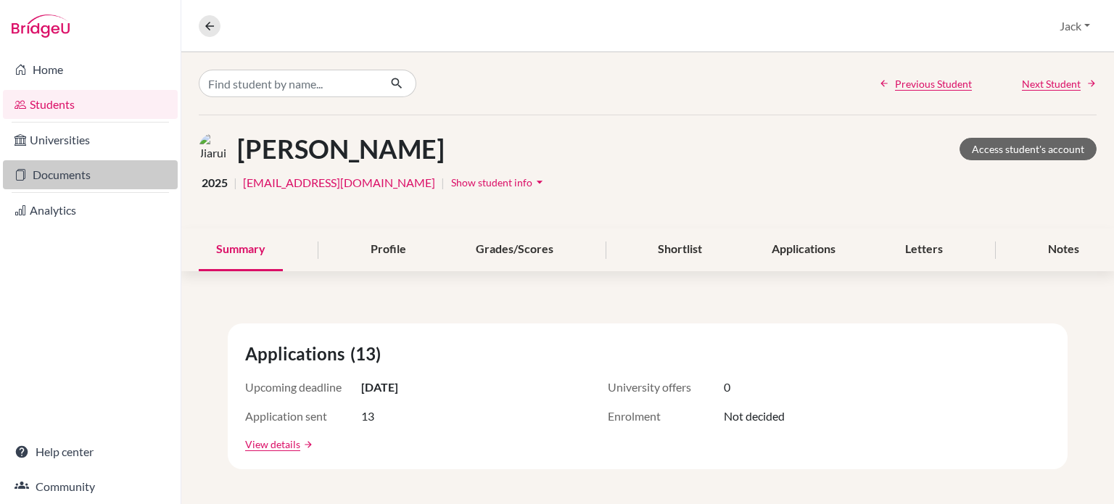
click at [56, 179] on link "Documents" at bounding box center [90, 174] width 175 height 29
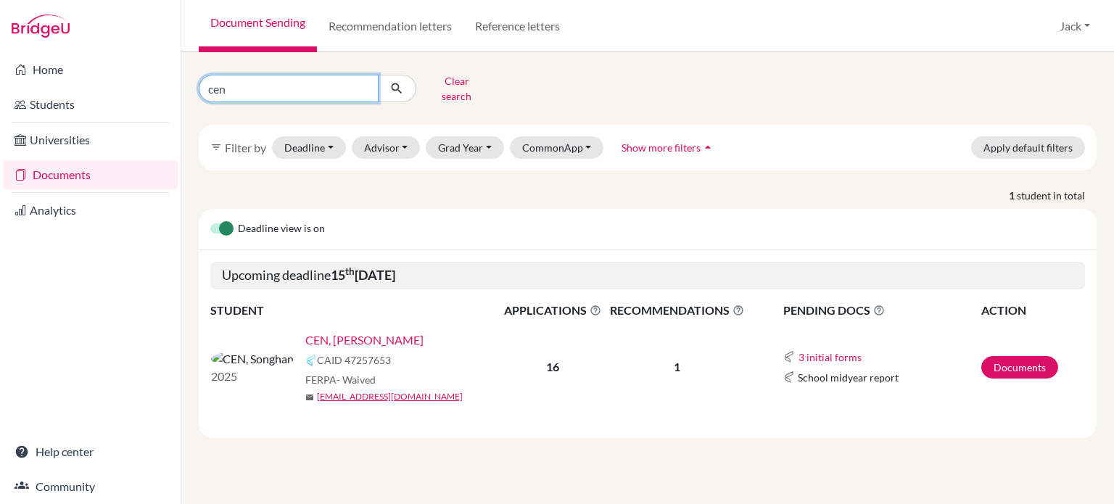
drag, startPoint x: 258, startPoint y: 78, endPoint x: 116, endPoint y: 86, distance: 142.4
click at [116, 86] on div "Home Students Universities Documents Analytics Help center Community Document S…" at bounding box center [557, 252] width 1114 height 504
type input "wang"
click at [408, 80] on button "submit" at bounding box center [397, 89] width 38 height 28
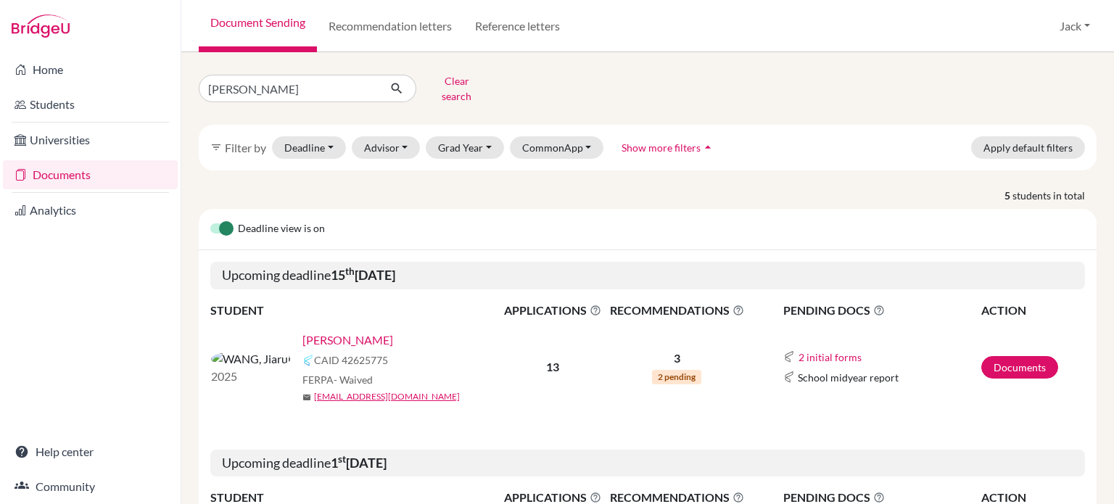
click at [303, 333] on link "[PERSON_NAME]" at bounding box center [348, 340] width 91 height 17
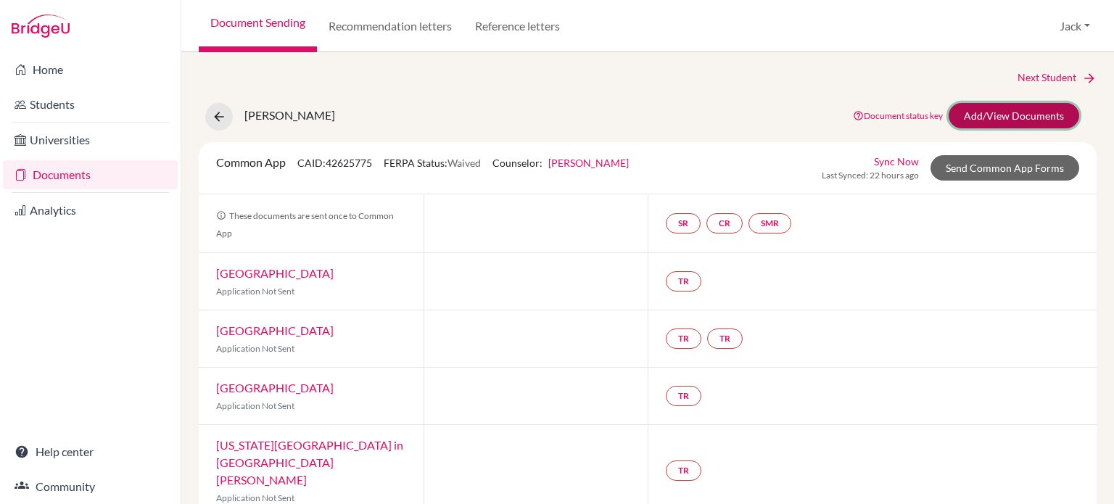
click at [981, 115] on link "Add/View Documents" at bounding box center [1014, 115] width 131 height 25
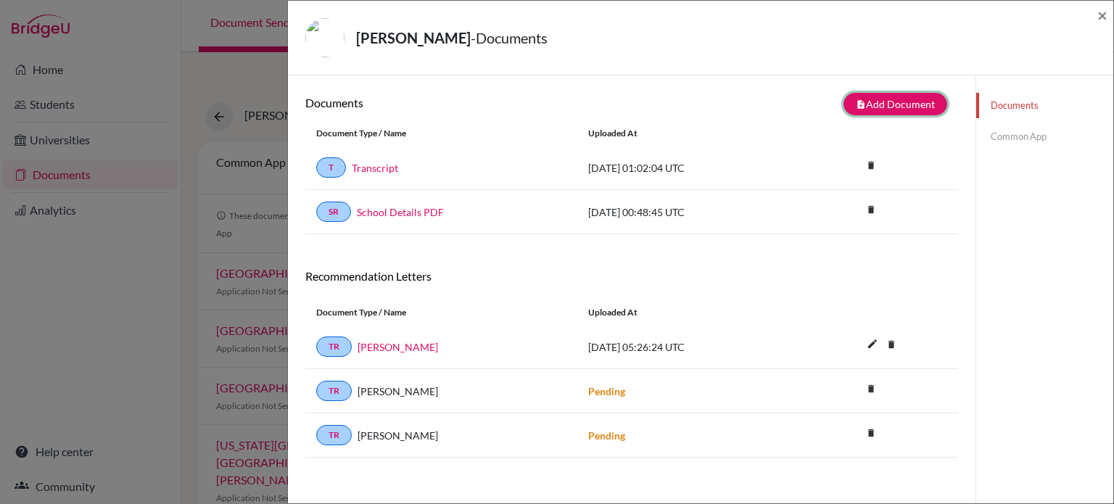
drag, startPoint x: 888, startPoint y: 104, endPoint x: 813, endPoint y: 110, distance: 75.7
click at [887, 104] on button "note_add Add Document" at bounding box center [896, 104] width 104 height 22
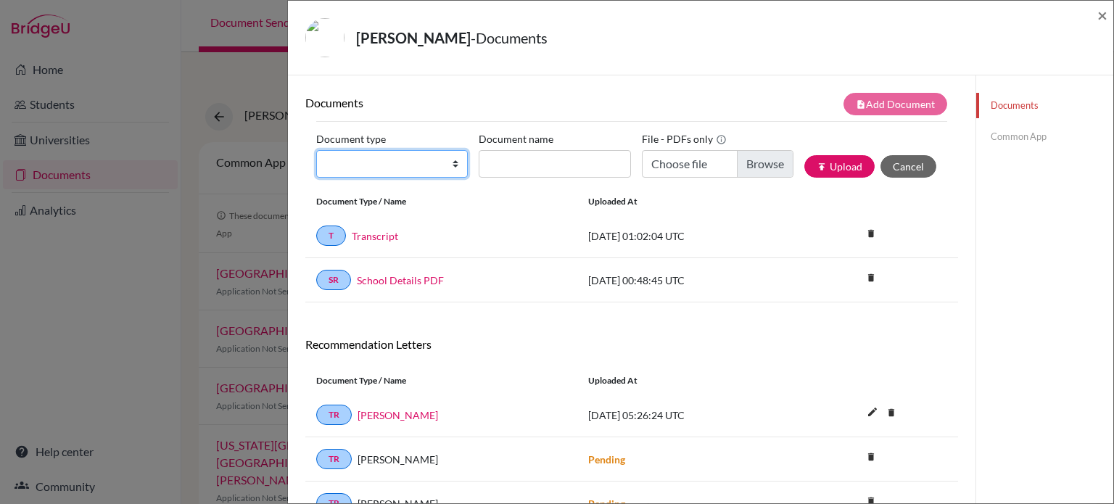
click at [454, 164] on select "Change explanation for Common App reports Counselor recommendation Internationa…" at bounding box center [392, 164] width 152 height 28
click at [609, 25] on div "WANG, Jiarui - Documents" at bounding box center [695, 37] width 781 height 39
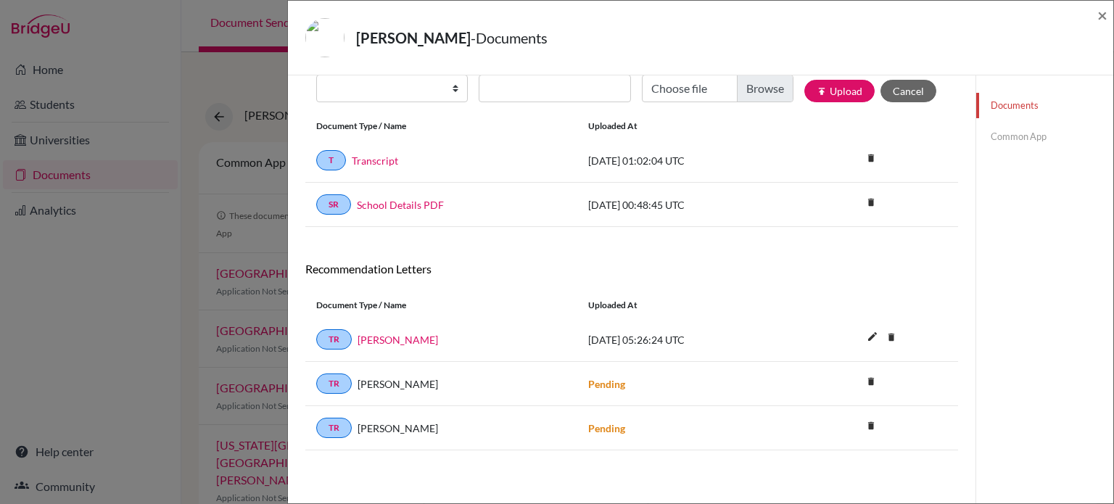
click at [140, 335] on div "WANG, Jiarui - Documents × Documents note_add Add Document Document type Change…" at bounding box center [557, 252] width 1114 height 504
click at [1103, 17] on span "×" at bounding box center [1103, 14] width 10 height 21
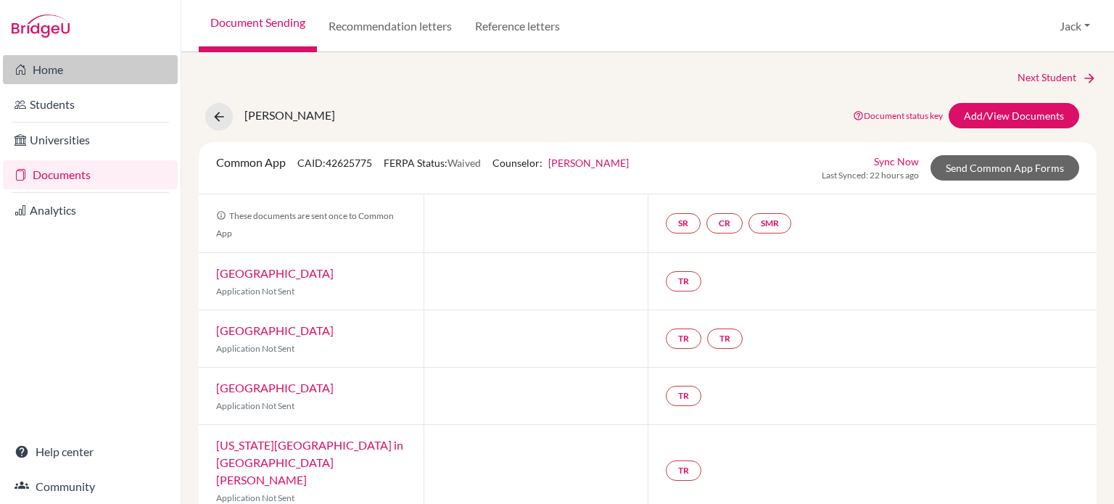
click at [55, 59] on link "Home" at bounding box center [90, 69] width 175 height 29
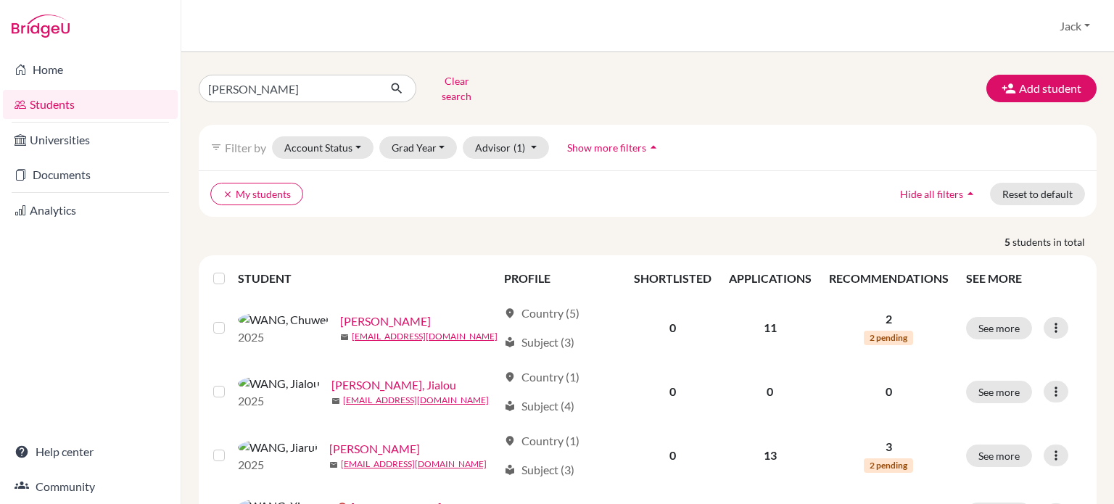
click at [185, 83] on div "wang Clear search Add student filter_list Filter by Account Status Active accou…" at bounding box center [647, 278] width 933 height 452
type input "cen"
click at [397, 83] on icon "submit" at bounding box center [397, 88] width 15 height 15
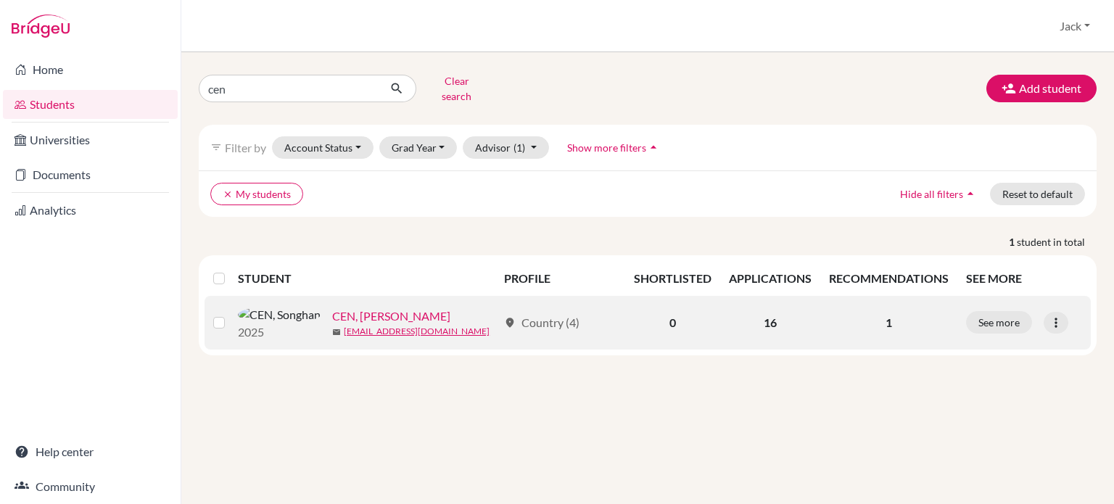
click at [332, 310] on link "CEN, [PERSON_NAME]" at bounding box center [391, 316] width 118 height 17
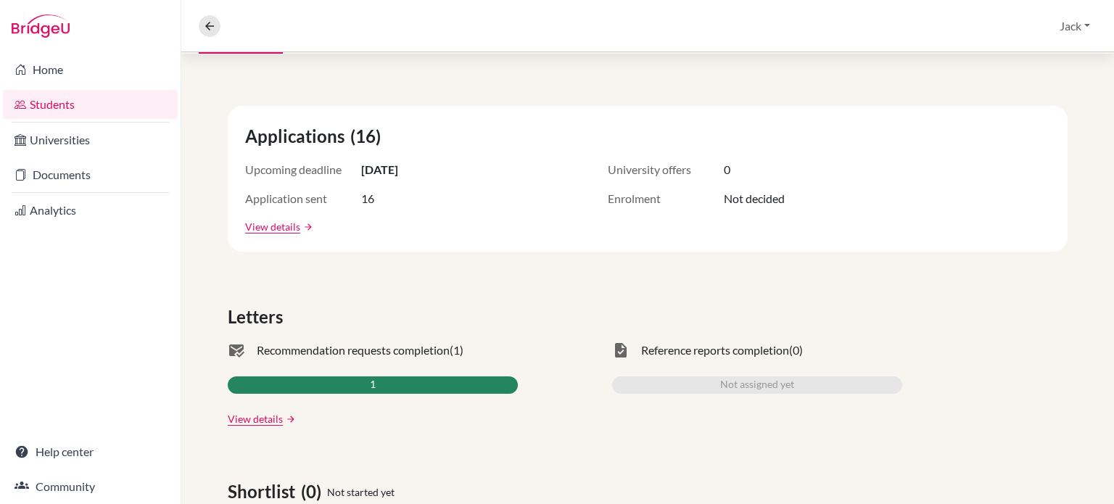
scroll to position [363, 0]
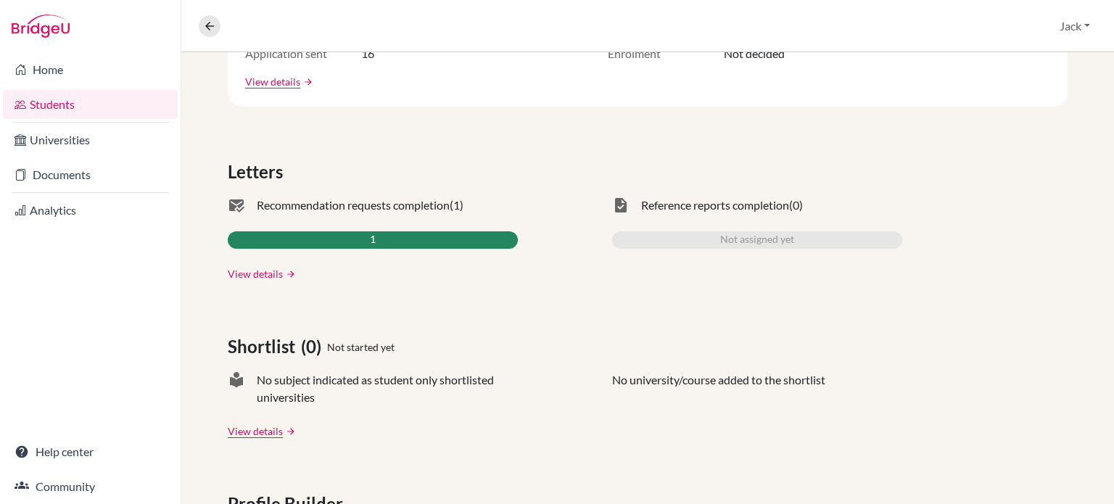
click at [263, 276] on link "View details" at bounding box center [255, 273] width 55 height 15
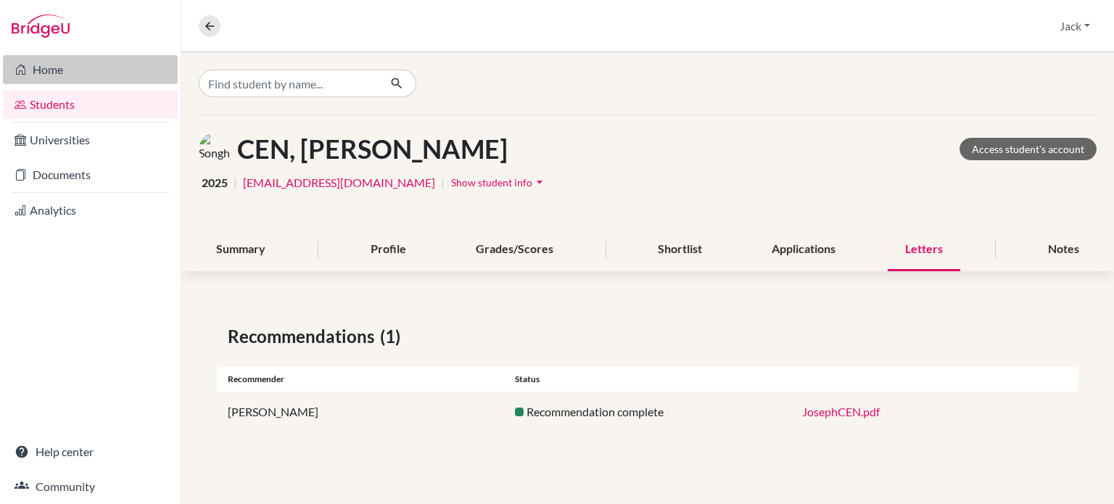
click at [49, 71] on link "Home" at bounding box center [90, 69] width 175 height 29
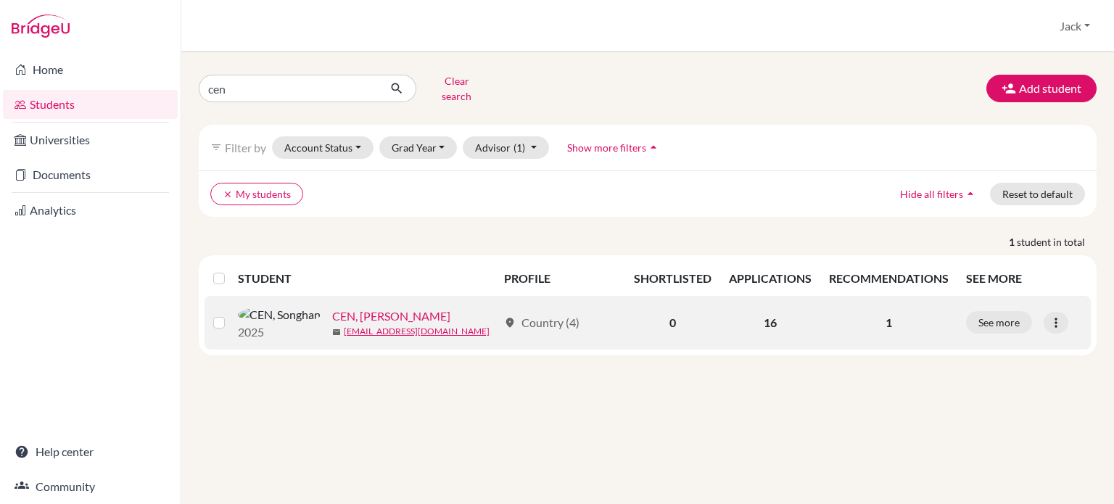
click at [332, 310] on link "CEN, [PERSON_NAME]" at bounding box center [391, 316] width 118 height 17
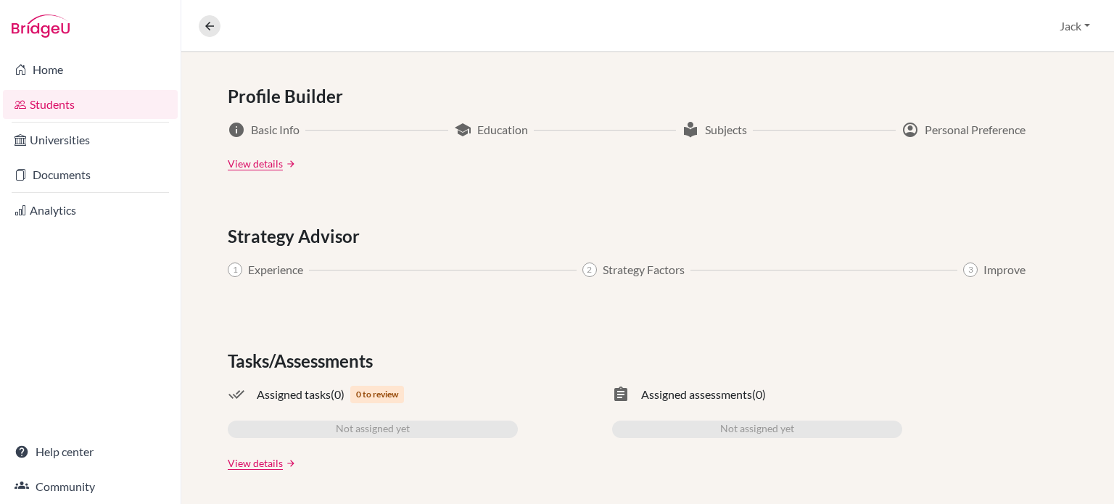
scroll to position [45, 0]
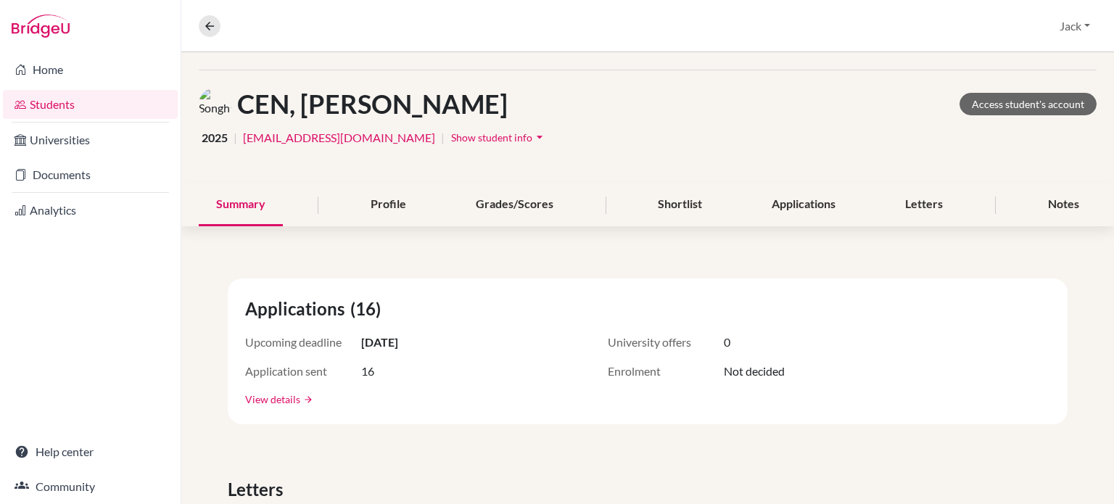
click at [281, 399] on link "View details" at bounding box center [272, 399] width 55 height 15
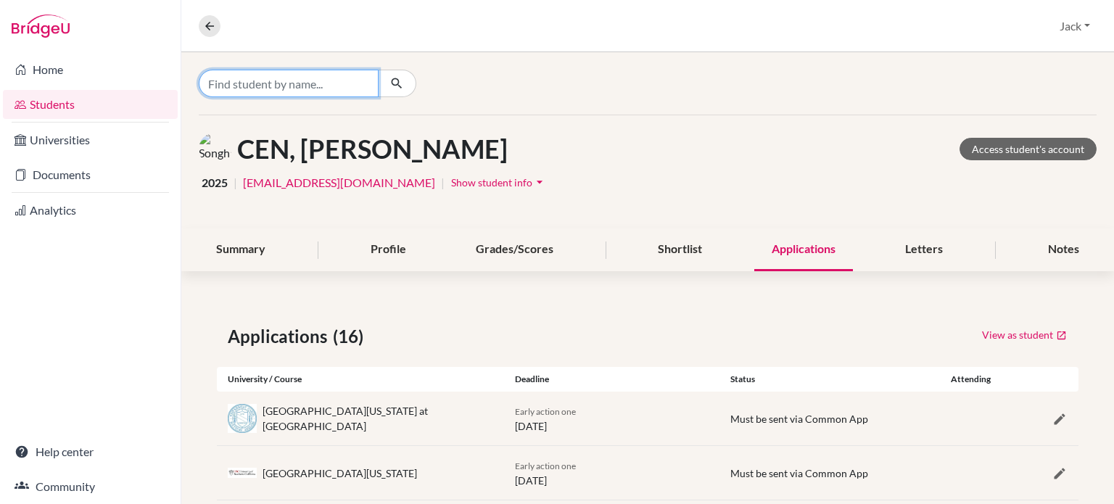
click at [310, 81] on input "Find student by name..." at bounding box center [289, 84] width 180 height 28
drag, startPoint x: 515, startPoint y: 22, endPoint x: 521, endPoint y: 29, distance: 8.7
click at [520, 29] on div "Overview Student details Jack Profile School Settings Log out" at bounding box center [647, 26] width 933 height 52
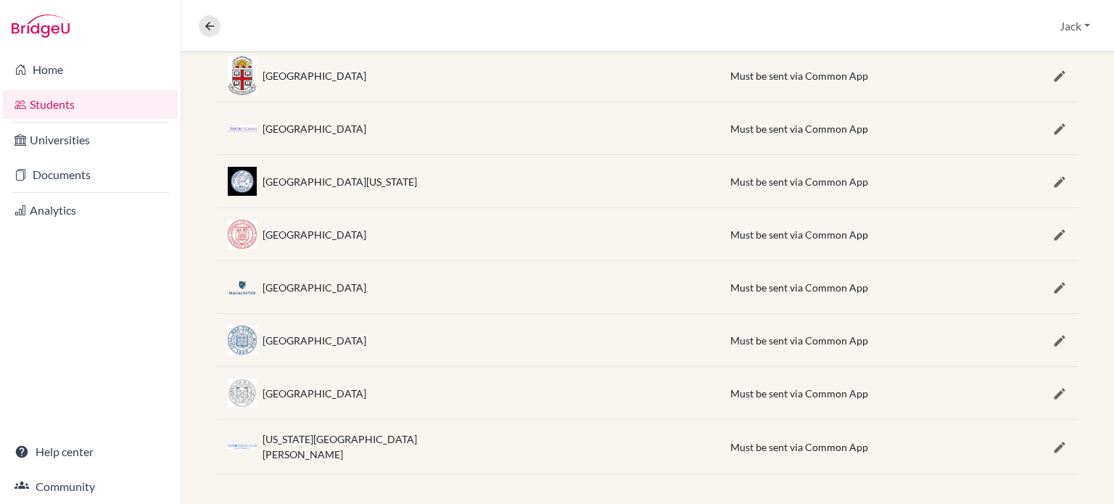
scroll to position [122, 0]
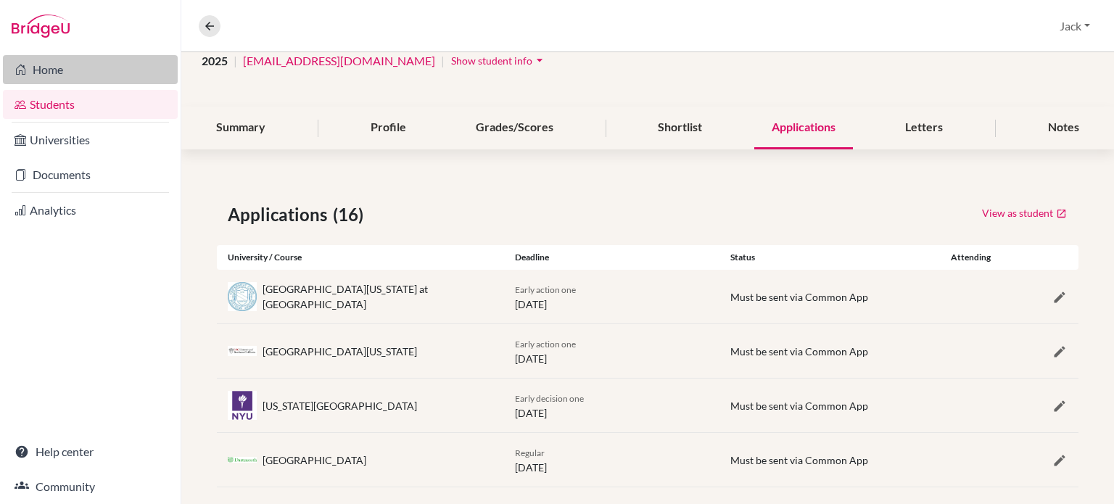
click at [45, 67] on link "Home" at bounding box center [90, 69] width 175 height 29
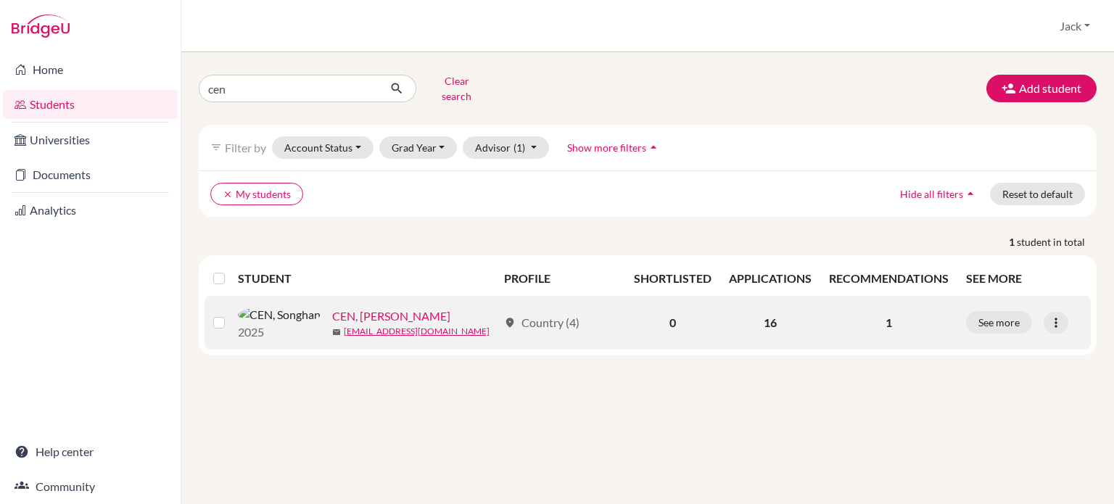
click at [332, 310] on link "CEN, [PERSON_NAME]" at bounding box center [391, 316] width 118 height 17
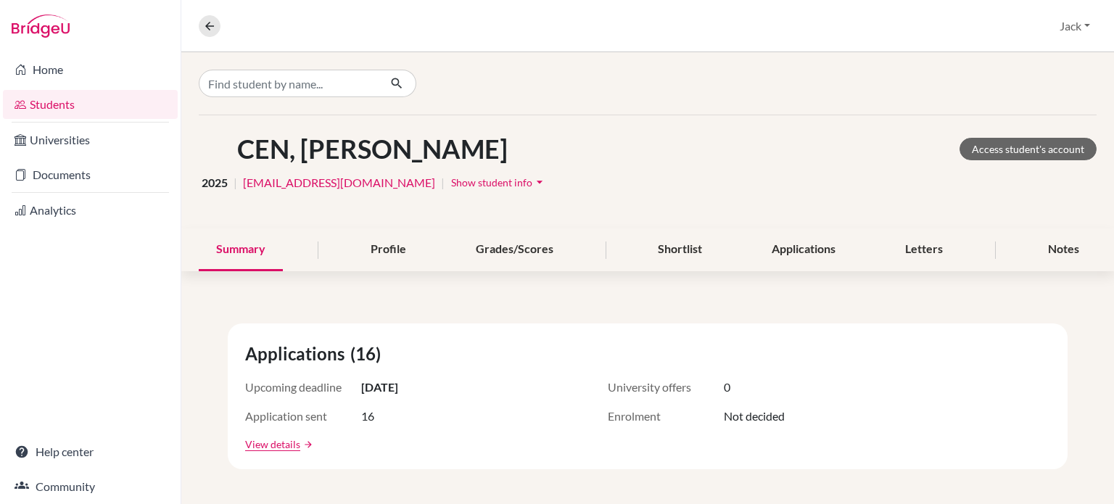
scroll to position [218, 0]
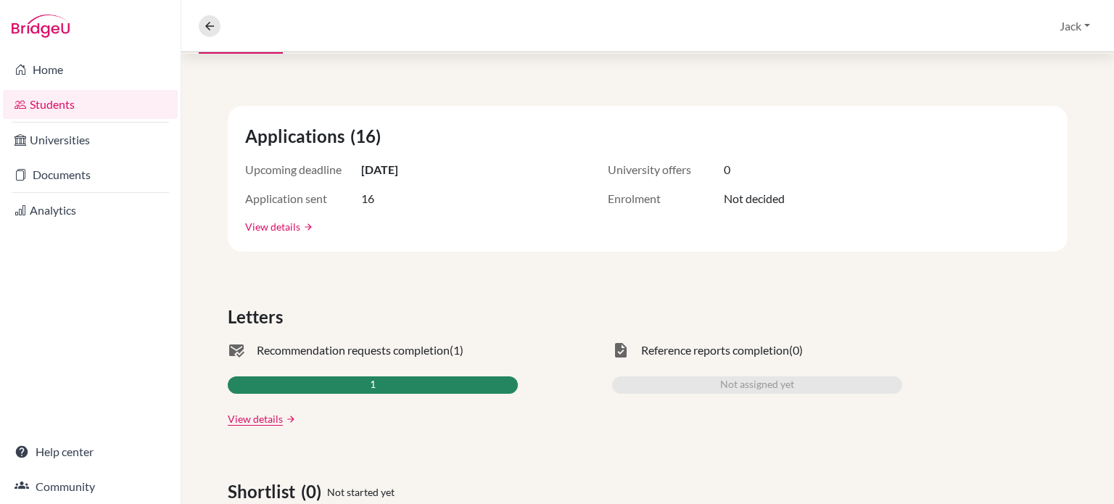
click at [268, 223] on link "View details" at bounding box center [272, 226] width 55 height 15
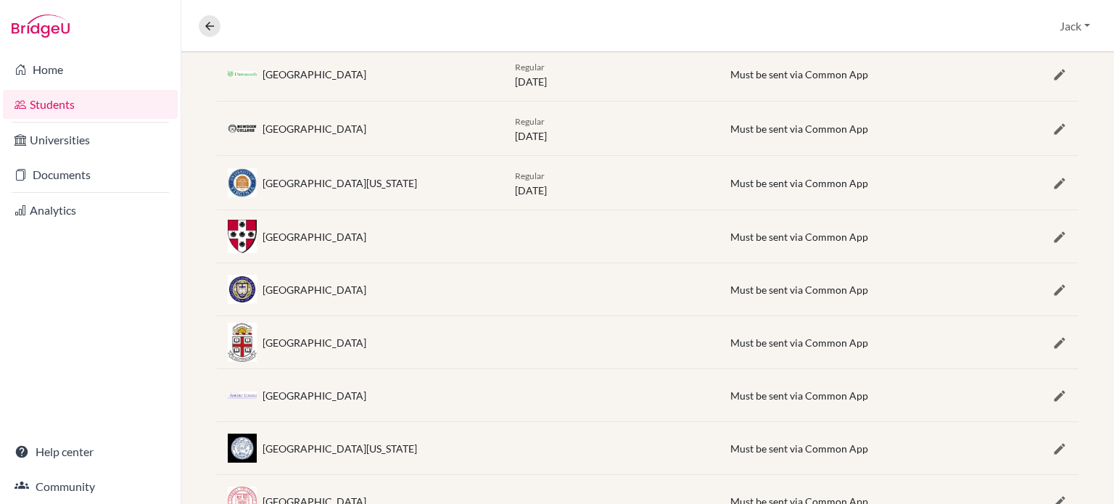
scroll to position [73, 0]
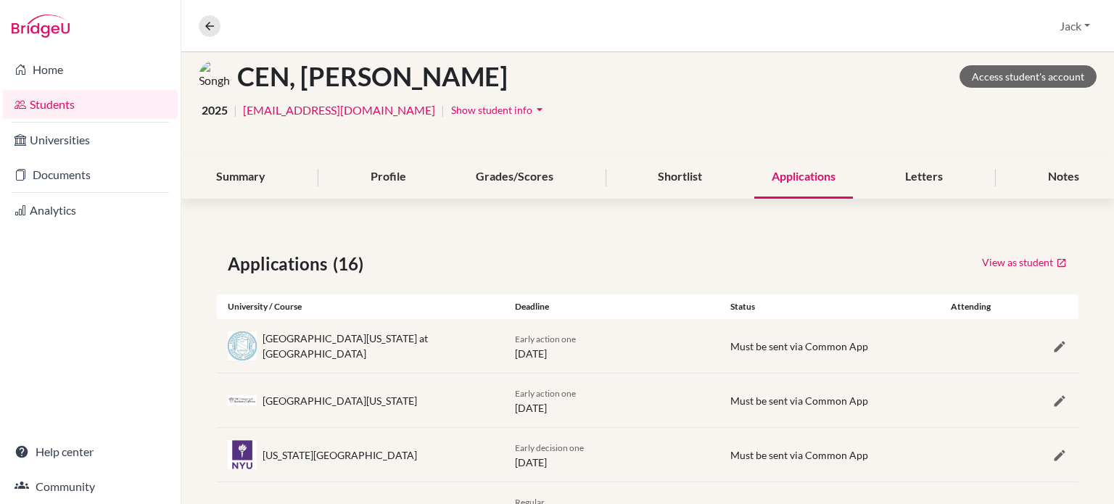
click at [451, 105] on span "Show student info" at bounding box center [491, 110] width 81 height 12
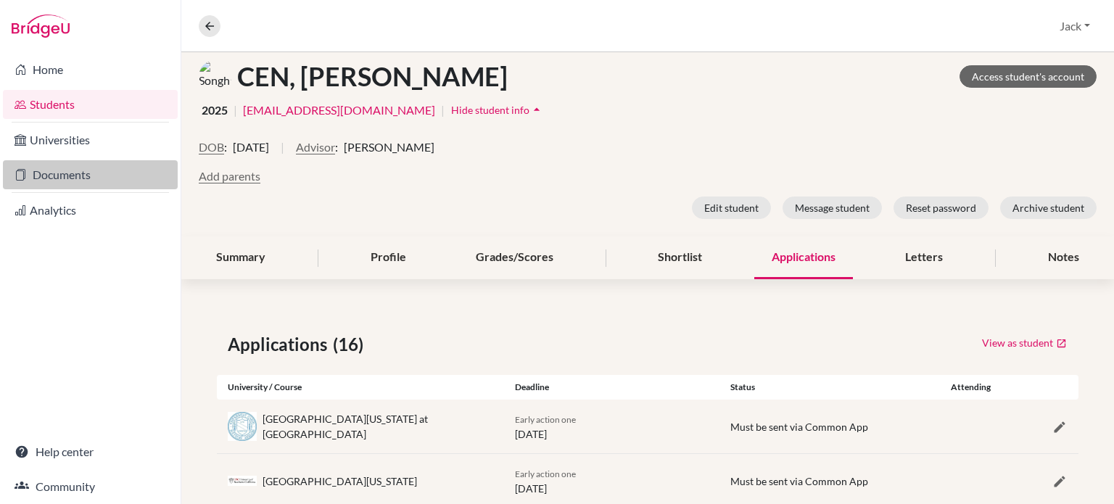
click at [61, 170] on link "Documents" at bounding box center [90, 174] width 175 height 29
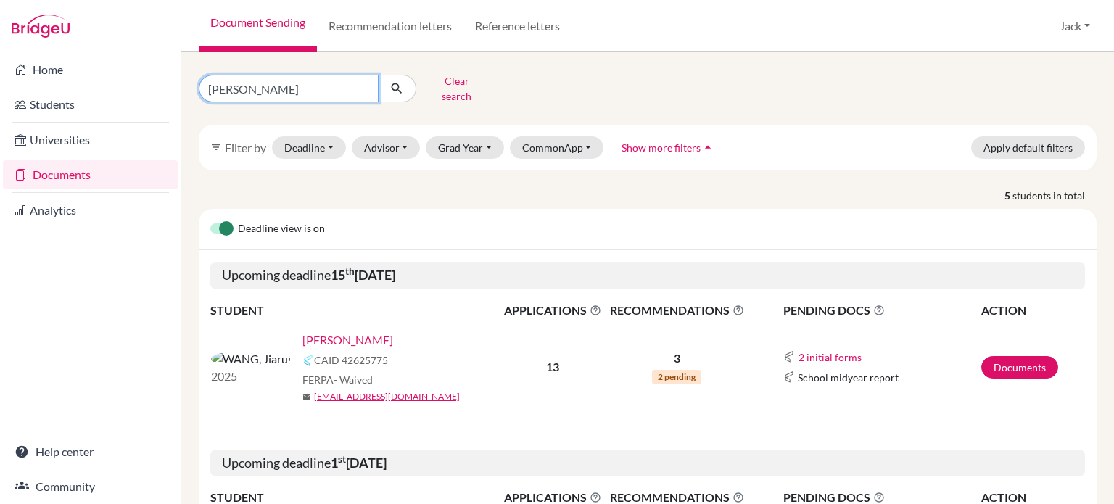
drag, startPoint x: 248, startPoint y: 87, endPoint x: 180, endPoint y: 81, distance: 68.4
click at [180, 83] on div "Home Students Universities Documents Analytics Help center Community Document S…" at bounding box center [557, 252] width 1114 height 504
type input "cen"
click at [398, 81] on icon "submit" at bounding box center [397, 88] width 15 height 15
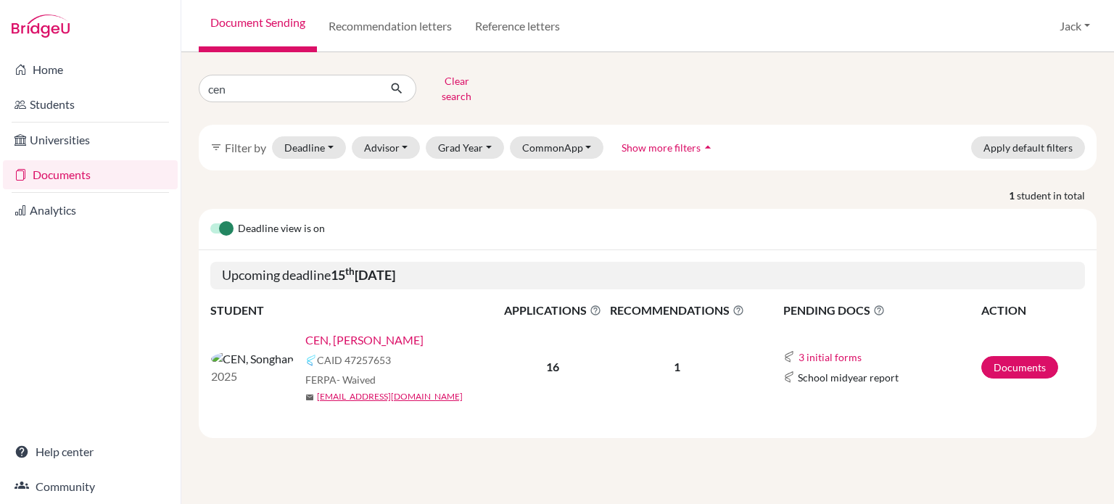
click at [305, 332] on link "CEN, [PERSON_NAME]" at bounding box center [364, 340] width 118 height 17
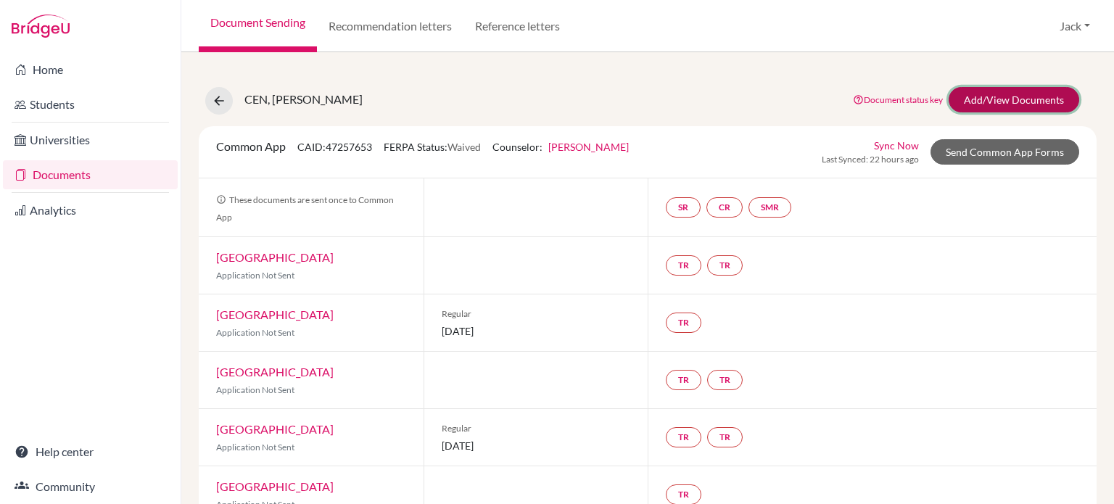
click at [976, 93] on link "Add/View Documents" at bounding box center [1014, 99] width 131 height 25
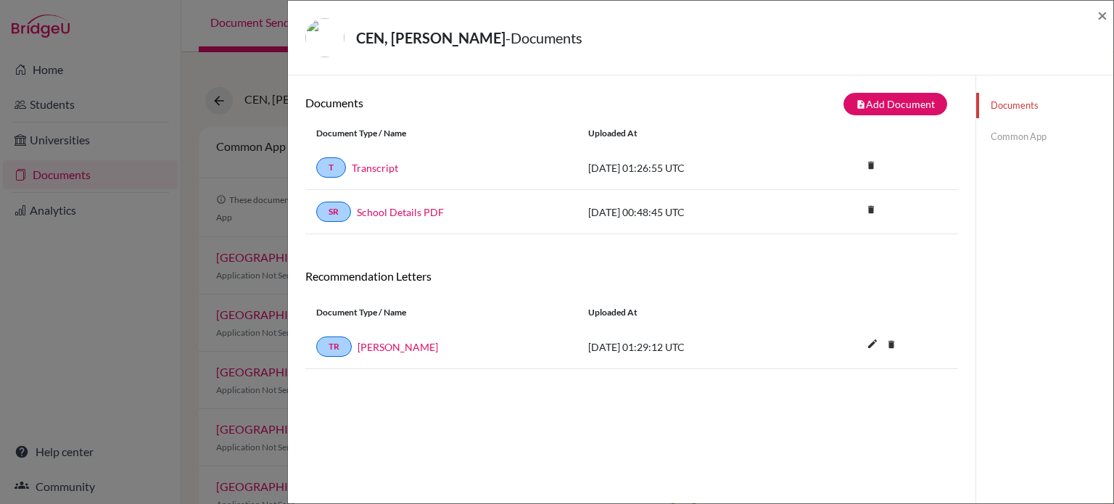
click at [107, 316] on div "CEN, Songhan - Documents × Documents note_add Add Document Document type Change…" at bounding box center [557, 252] width 1114 height 504
click at [1103, 11] on span "×" at bounding box center [1103, 14] width 10 height 21
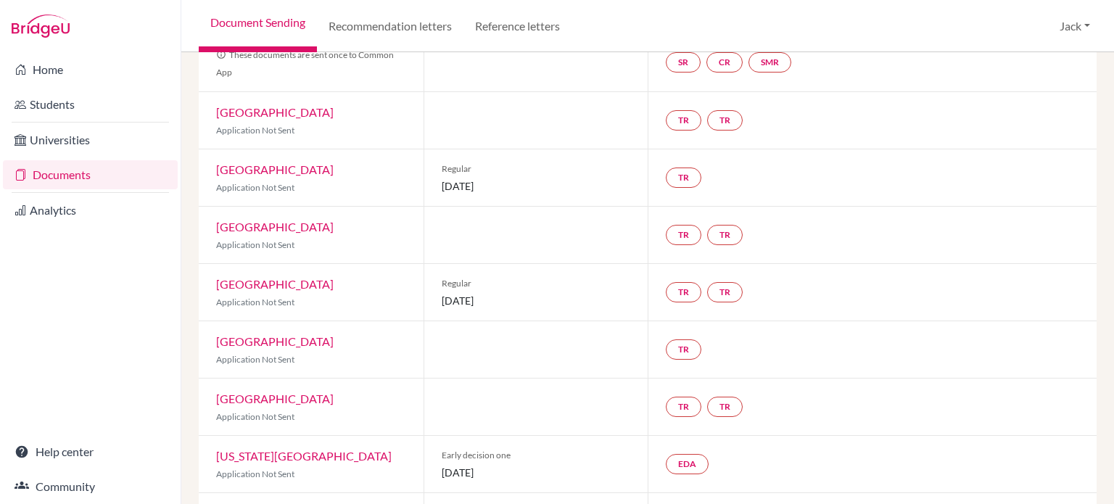
scroll to position [363, 0]
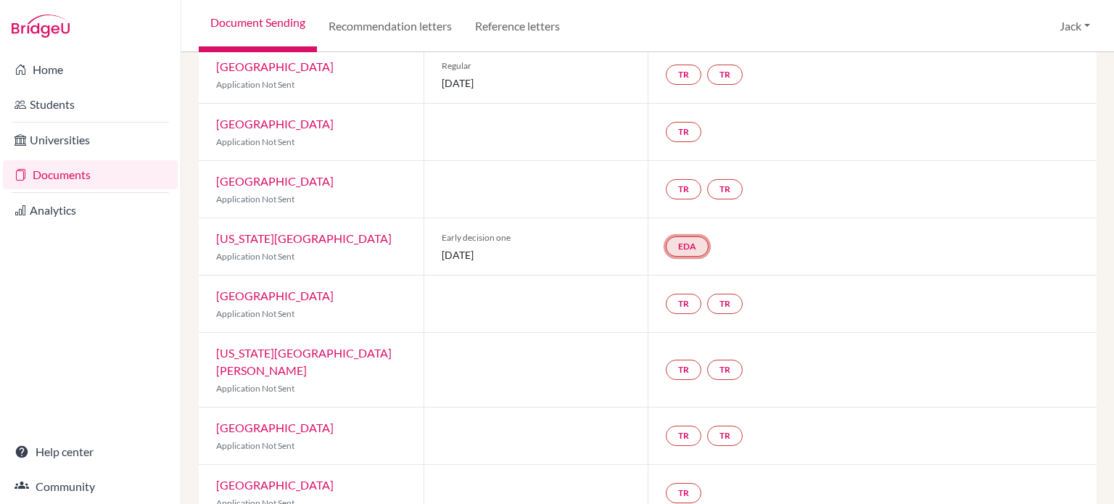
click at [681, 242] on link "EDA" at bounding box center [687, 247] width 43 height 20
click at [824, 240] on div "EDA Early decision agreement Early decision agreement Incomplete" at bounding box center [872, 246] width 449 height 57
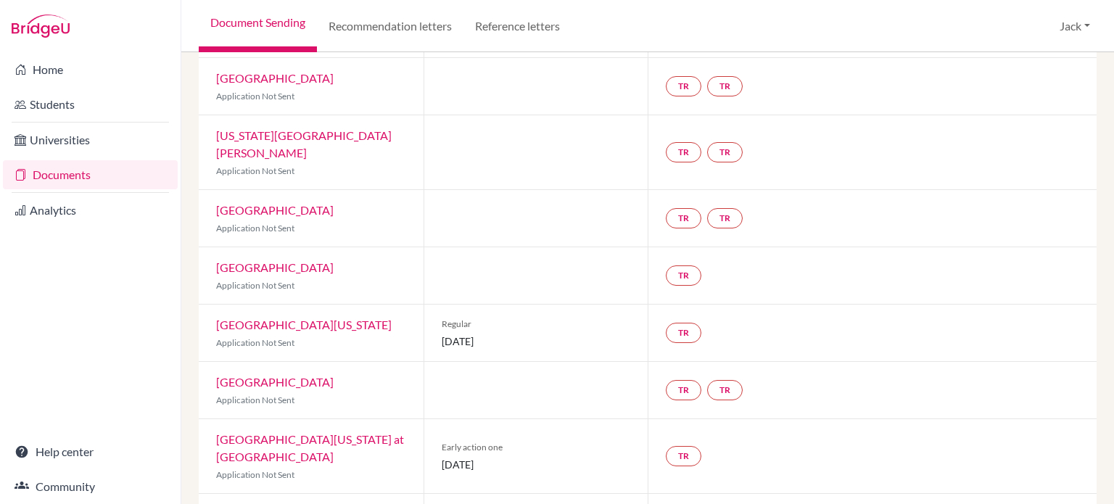
scroll to position [653, 0]
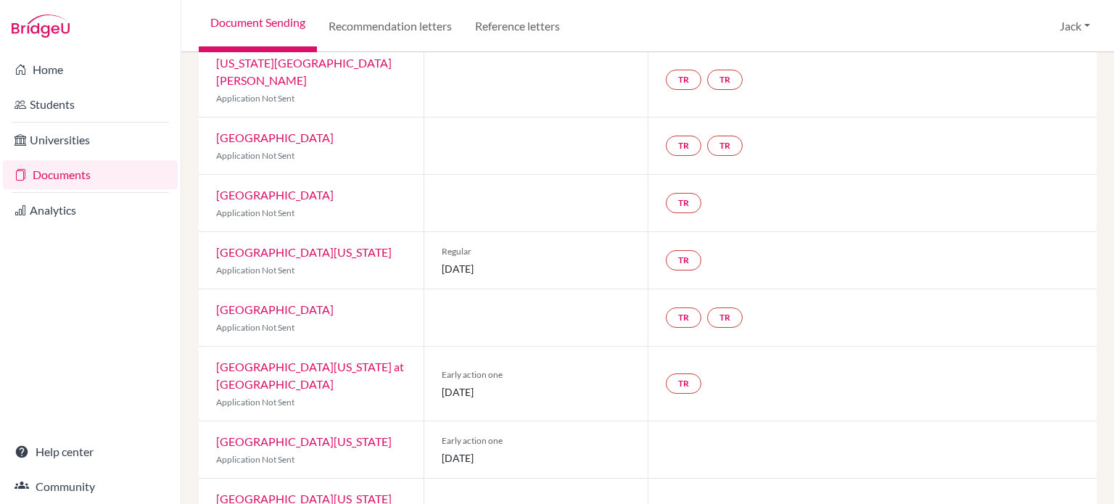
click at [336, 360] on link "University of North Carolina at Chapel Hill" at bounding box center [310, 375] width 188 height 31
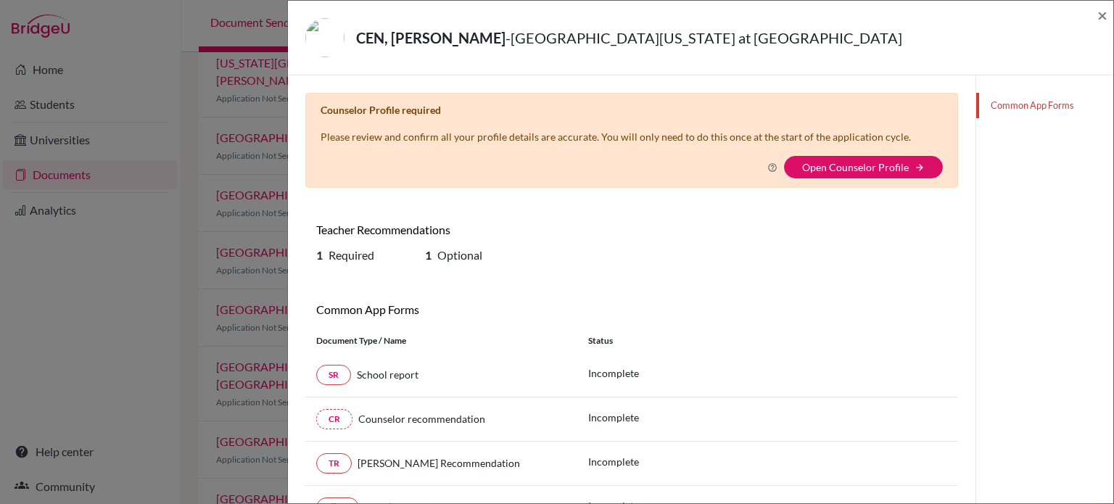
click at [150, 303] on div "CEN, Songhan - University of North Carolina at Chapel Hill × Counselor Profile …" at bounding box center [557, 252] width 1114 height 504
click at [855, 161] on link "Open Counselor Profile" at bounding box center [855, 167] width 107 height 12
click at [855, 163] on link "Open Counselor Profile" at bounding box center [855, 167] width 107 height 12
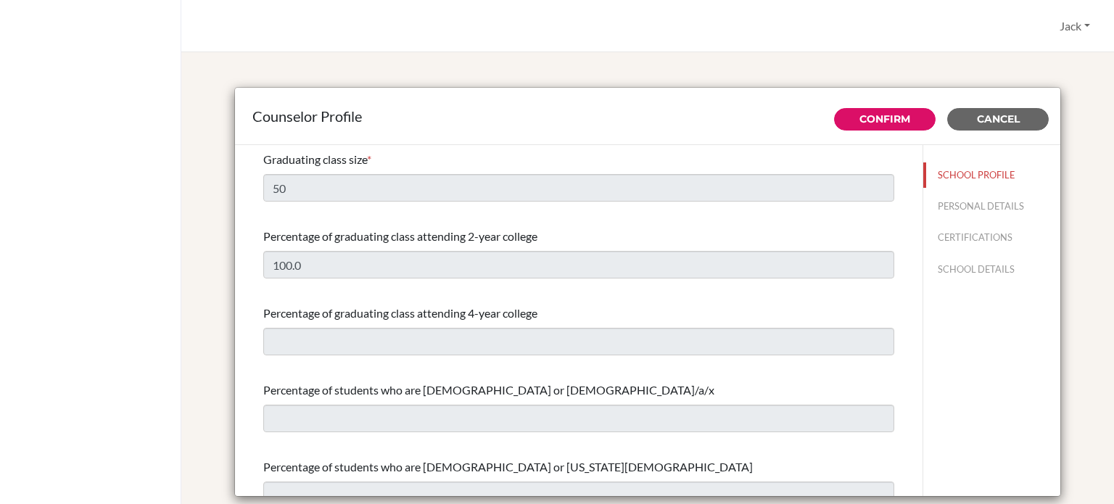
select select "1"
click at [871, 126] on button "Confirm" at bounding box center [885, 119] width 102 height 22
click at [865, 115] on link "Confirm" at bounding box center [885, 118] width 51 height 13
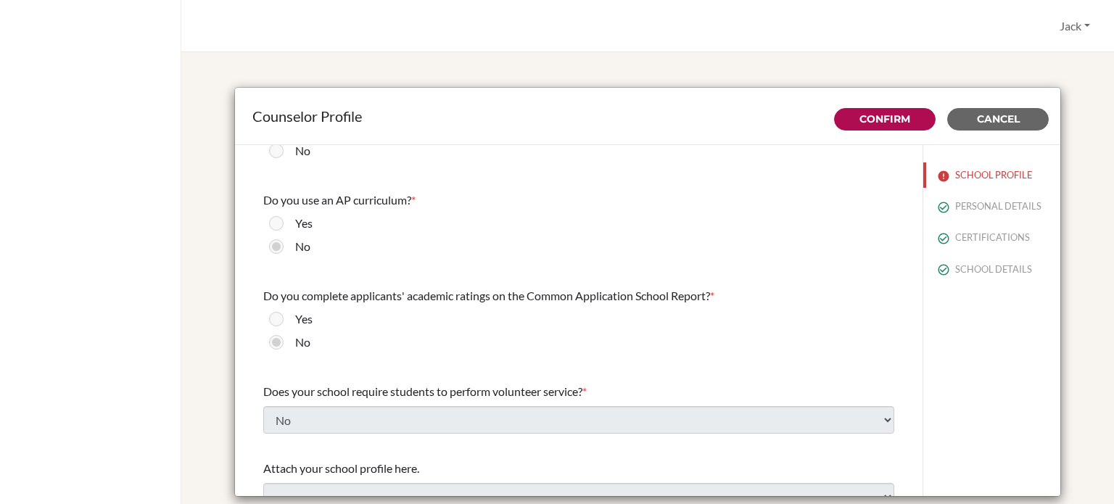
scroll to position [1669, 0]
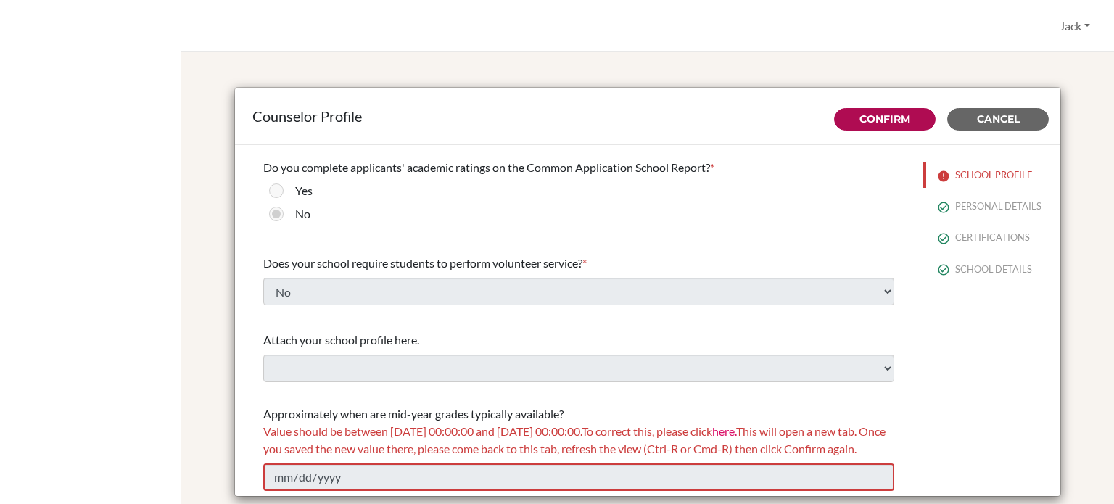
click at [414, 424] on span "Value should be between 01/01/2025 00:00:00 and 12/31/2026 00:00:00. To correct…" at bounding box center [574, 439] width 622 height 31
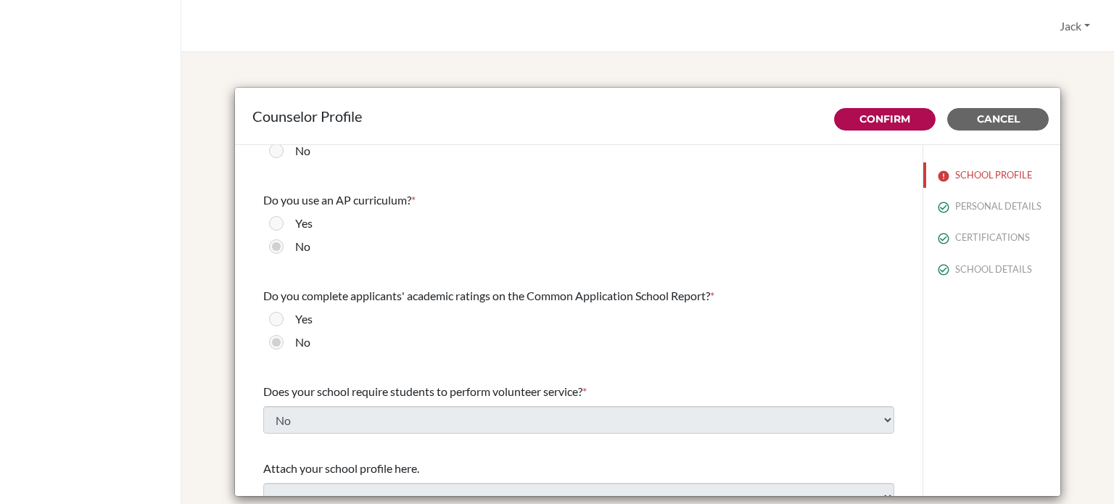
scroll to position [254, 0]
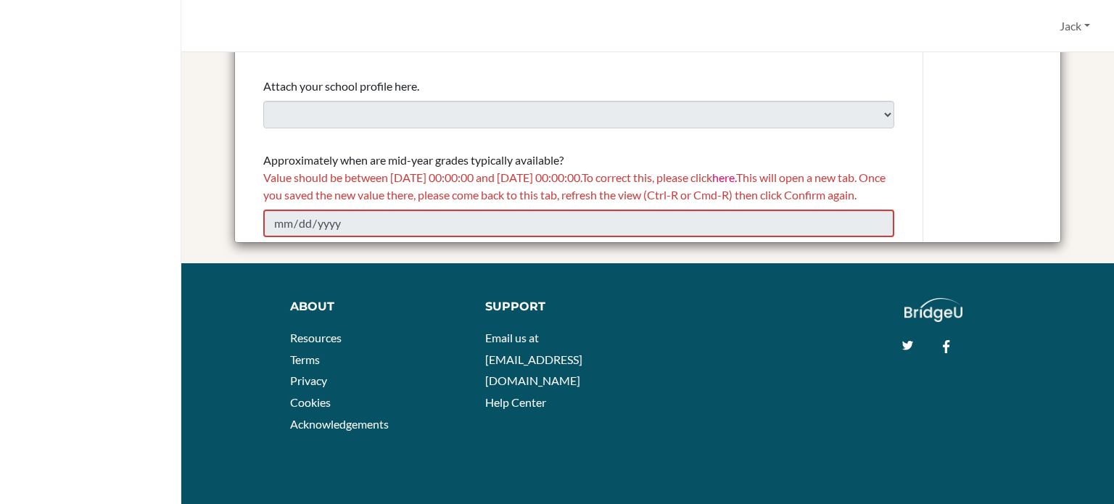
click at [315, 177] on span "Value should be between 01/01/2025 00:00:00 and 12/31/2026 00:00:00. To correct…" at bounding box center [574, 185] width 622 height 31
click at [314, 176] on span "Value should be between 01/01/2025 00:00:00 and 12/31/2026 00:00:00. To correct…" at bounding box center [574, 185] width 622 height 31
click at [758, 170] on span "Value should be between 01/01/2025 00:00:00 and 12/31/2026 00:00:00. To correct…" at bounding box center [574, 185] width 622 height 31
click at [410, 173] on span "Value should be between 01/01/2025 00:00:00 and 12/31/2026 00:00:00. To correct…" at bounding box center [574, 185] width 622 height 31
click at [734, 170] on span "Value should be between 01/01/2025 00:00:00 and 12/31/2026 00:00:00. To correct…" at bounding box center [574, 185] width 622 height 31
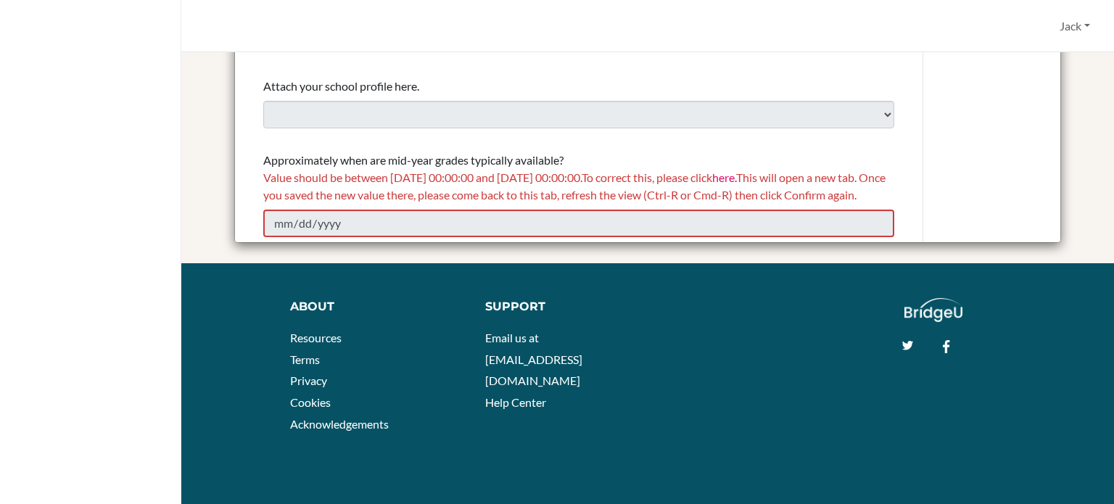
click at [789, 178] on span "Value should be between 01/01/2025 00:00:00 and 12/31/2026 00:00:00. To correct…" at bounding box center [574, 185] width 622 height 31
drag, startPoint x: 789, startPoint y: 178, endPoint x: 795, endPoint y: 174, distance: 7.8
click at [789, 178] on span "Value should be between 01/01/2025 00:00:00 and 12/31/2026 00:00:00. To correct…" at bounding box center [574, 185] width 622 height 31
click at [845, 173] on span "Value should be between 01/01/2025 00:00:00 and 12/31/2026 00:00:00. To correct…" at bounding box center [574, 185] width 622 height 31
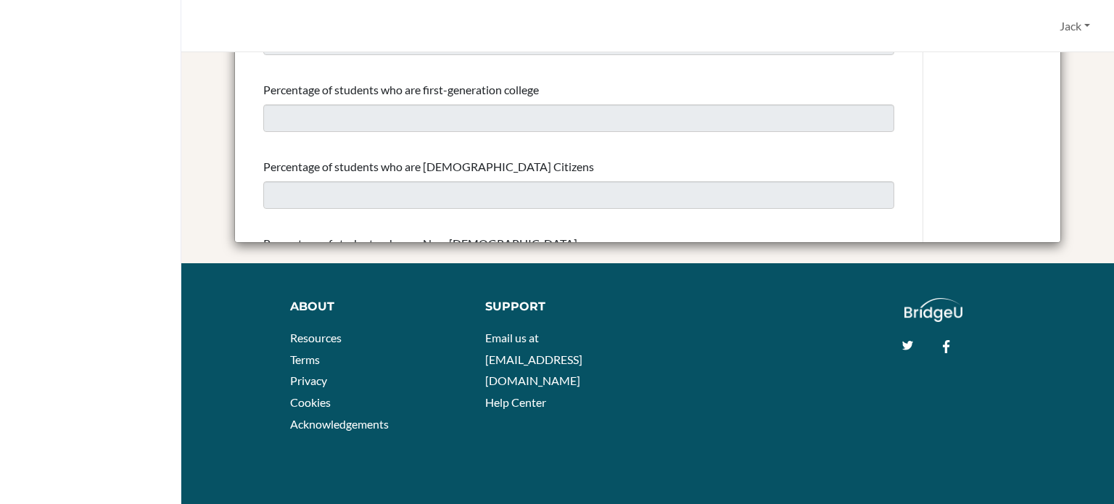
scroll to position [0, 0]
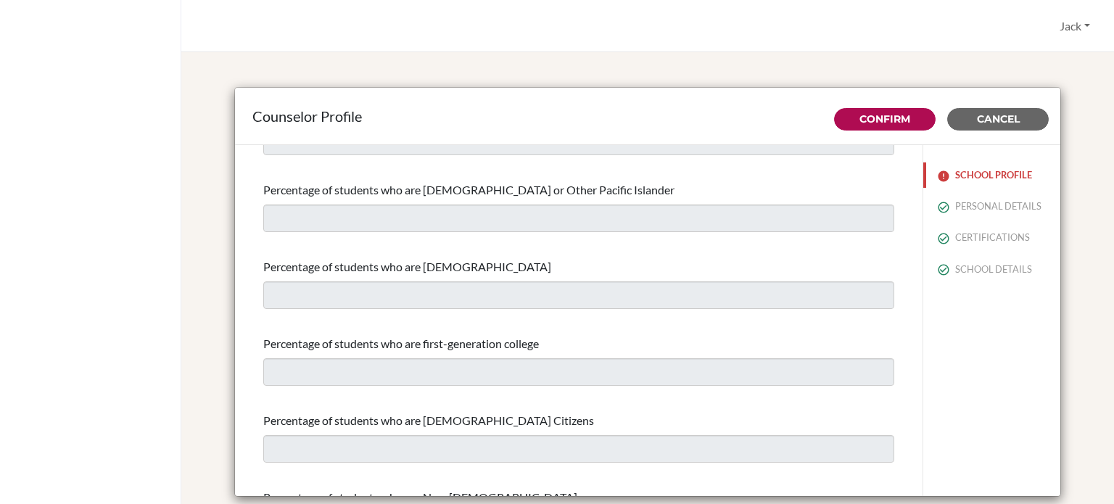
click at [958, 179] on button "SCHOOL PROFILE" at bounding box center [992, 175] width 137 height 25
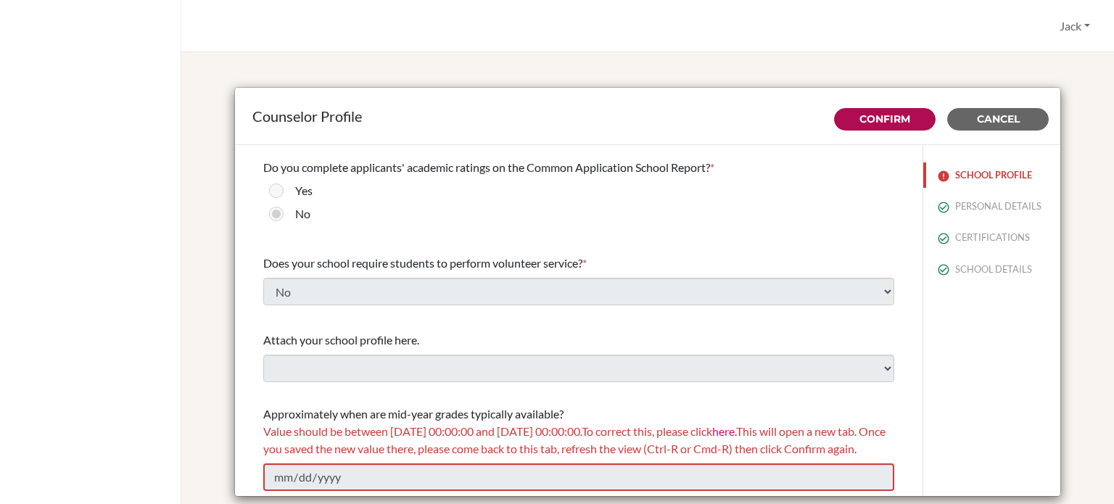
scroll to position [1669, 0]
click at [414, 407] on span "Approximately when are mid-year grades typically available?" at bounding box center [413, 414] width 300 height 14
click at [427, 424] on span "Value should be between 01/01/2025 00:00:00 and 12/31/2026 00:00:00. To correct…" at bounding box center [574, 439] width 622 height 31
click at [415, 407] on span "Approximately when are mid-year grades typically available?" at bounding box center [413, 414] width 300 height 14
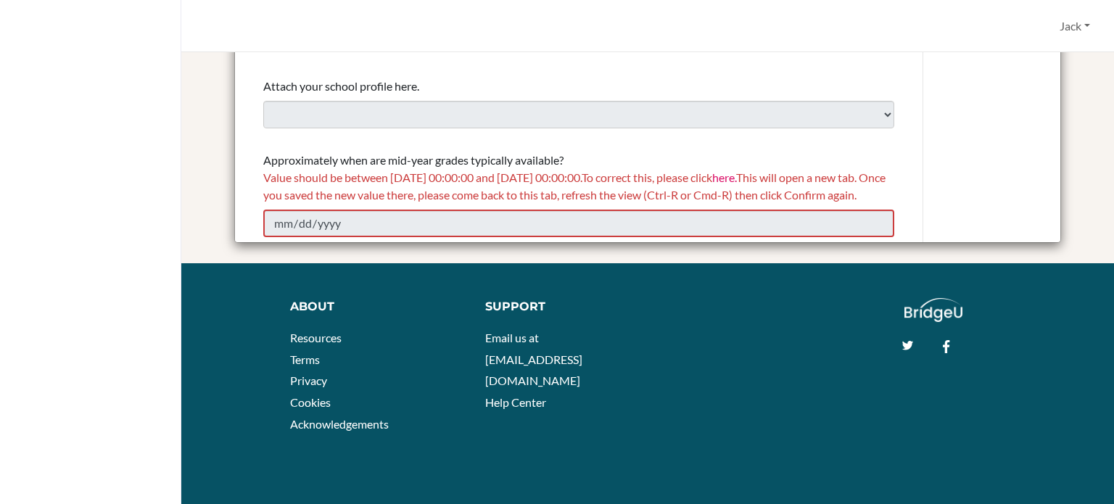
click at [736, 170] on link "here." at bounding box center [724, 177] width 24 height 14
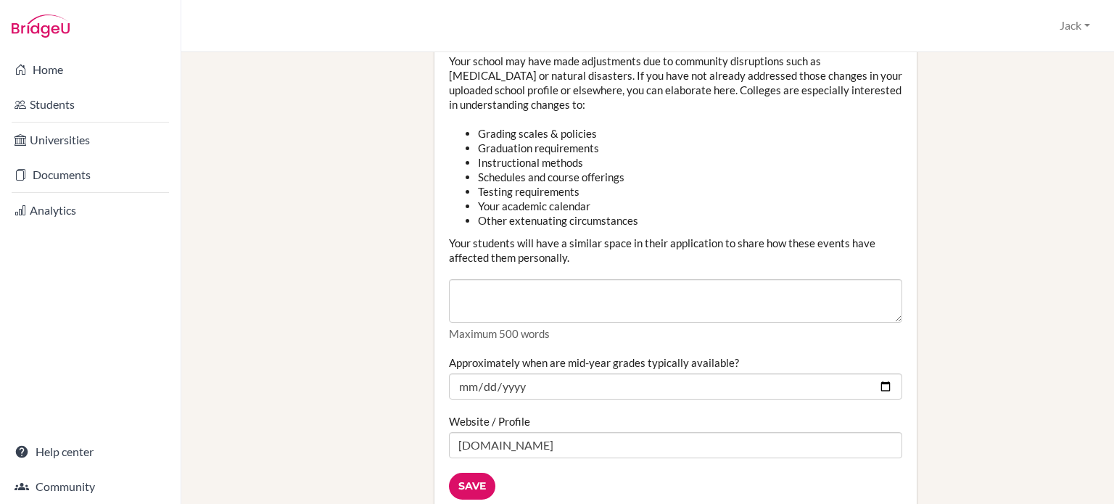
scroll to position [1669, 0]
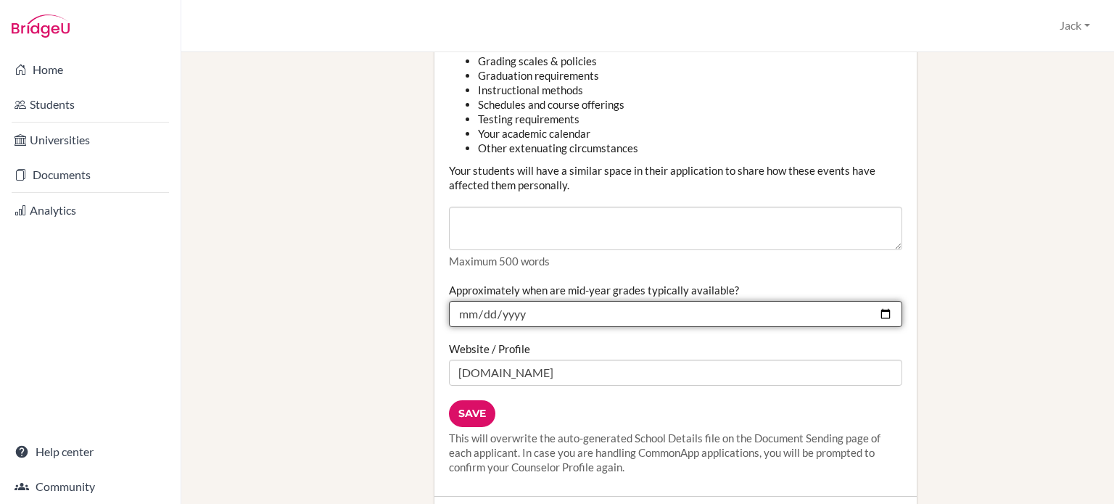
click at [879, 301] on input "[DATE]" at bounding box center [675, 314] width 453 height 26
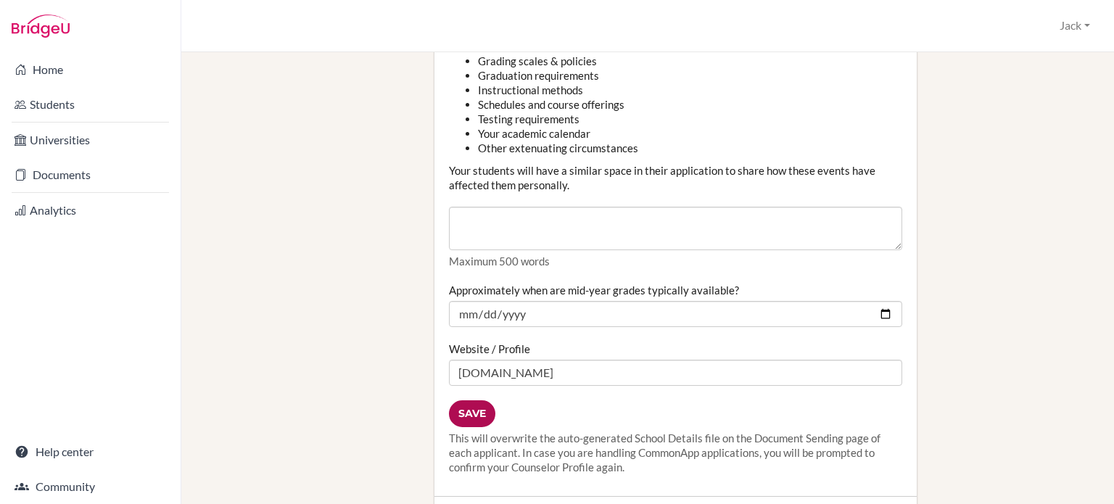
click at [472, 400] on input "Save" at bounding box center [472, 413] width 46 height 27
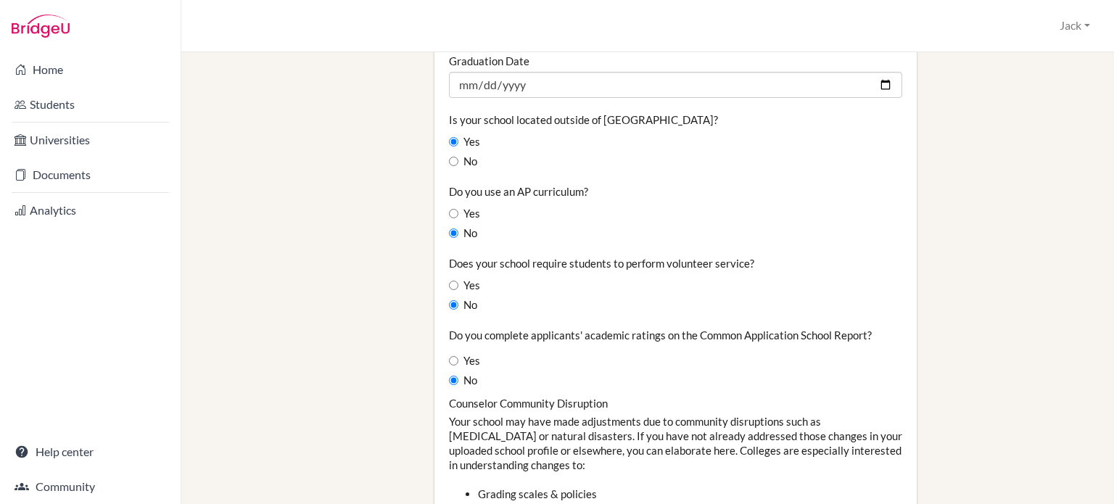
scroll to position [1816, 0]
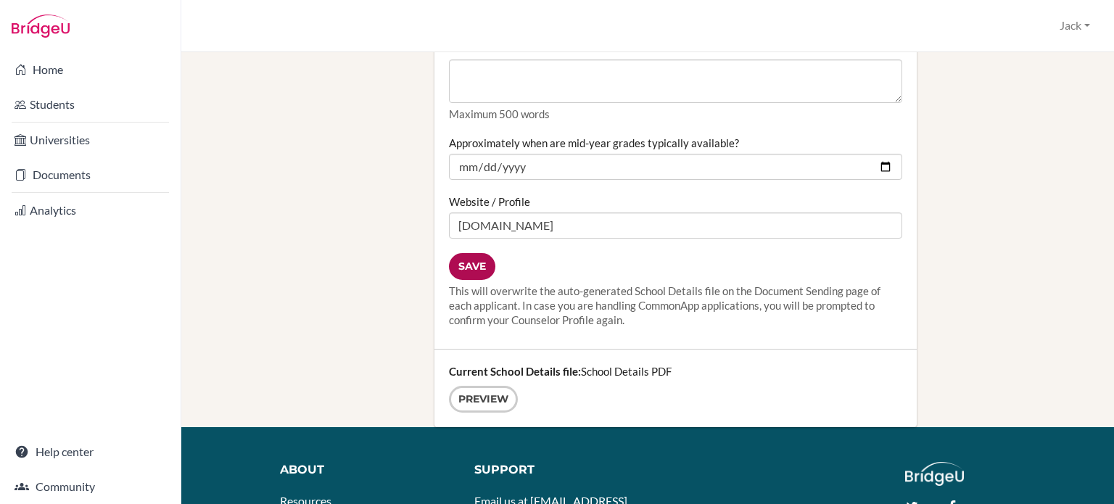
click at [474, 253] on input "Save" at bounding box center [472, 266] width 46 height 27
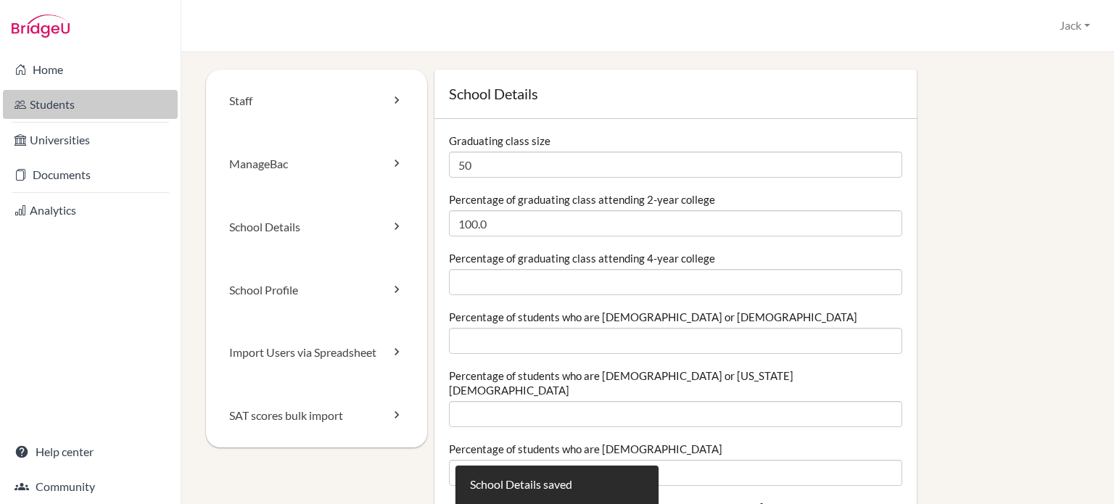
click at [49, 101] on link "Students" at bounding box center [90, 104] width 175 height 29
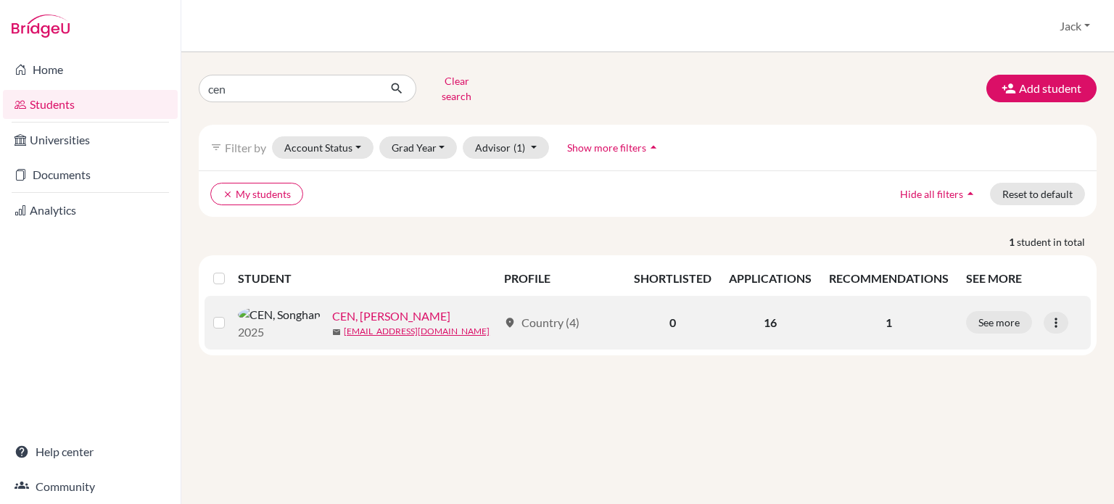
click at [345, 311] on link "CEN, [PERSON_NAME]" at bounding box center [391, 316] width 118 height 17
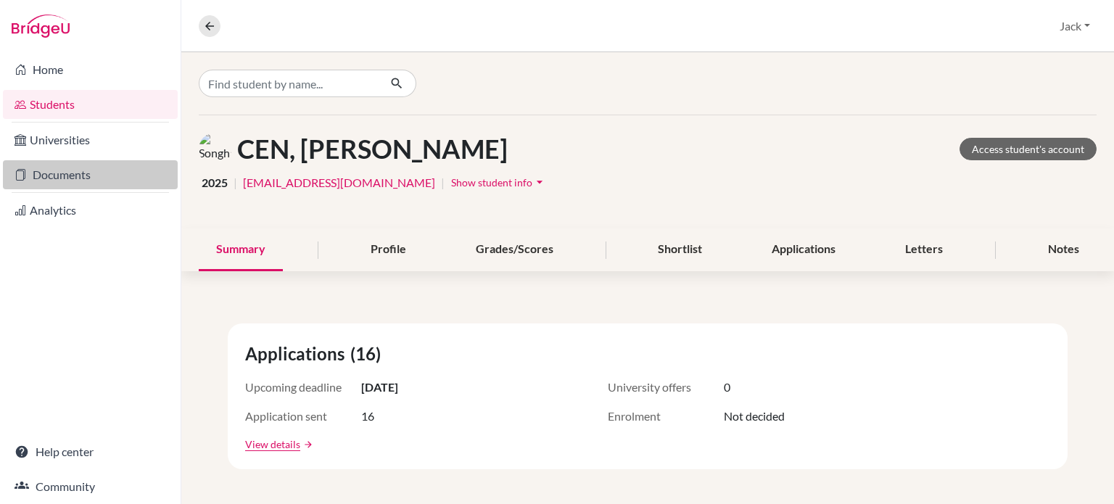
click at [65, 170] on link "Documents" at bounding box center [90, 174] width 175 height 29
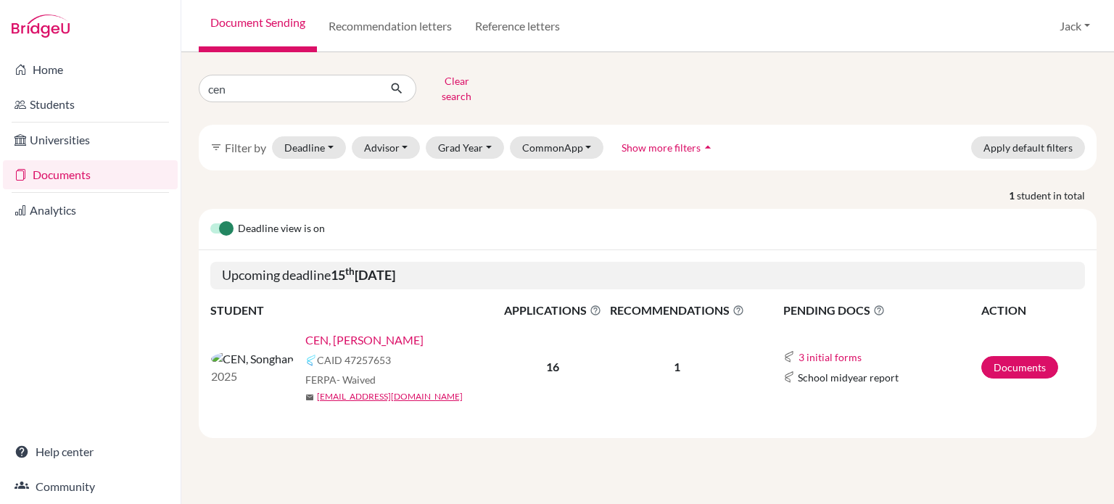
click at [308, 332] on link "CEN, [PERSON_NAME]" at bounding box center [364, 340] width 118 height 17
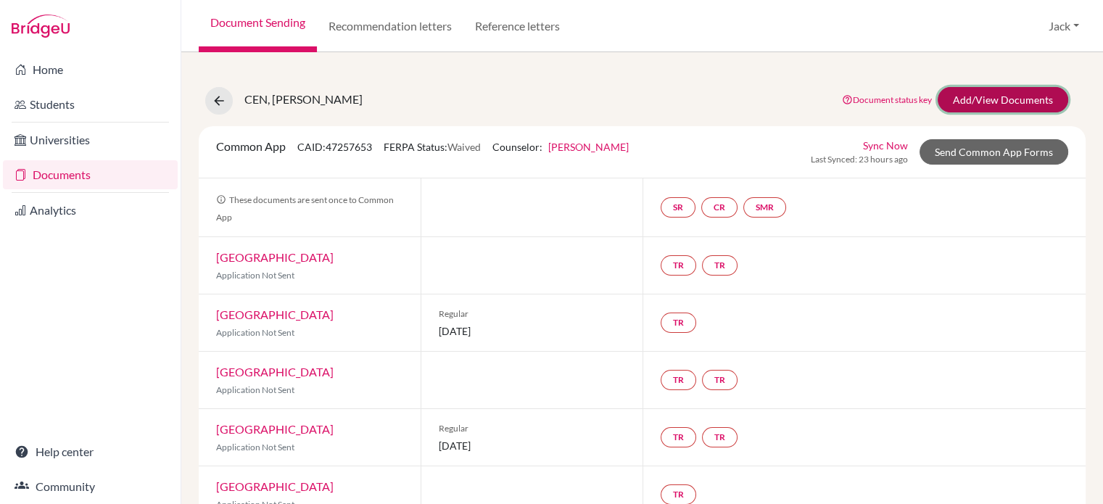
click at [985, 95] on link "Add/View Documents" at bounding box center [1003, 99] width 131 height 25
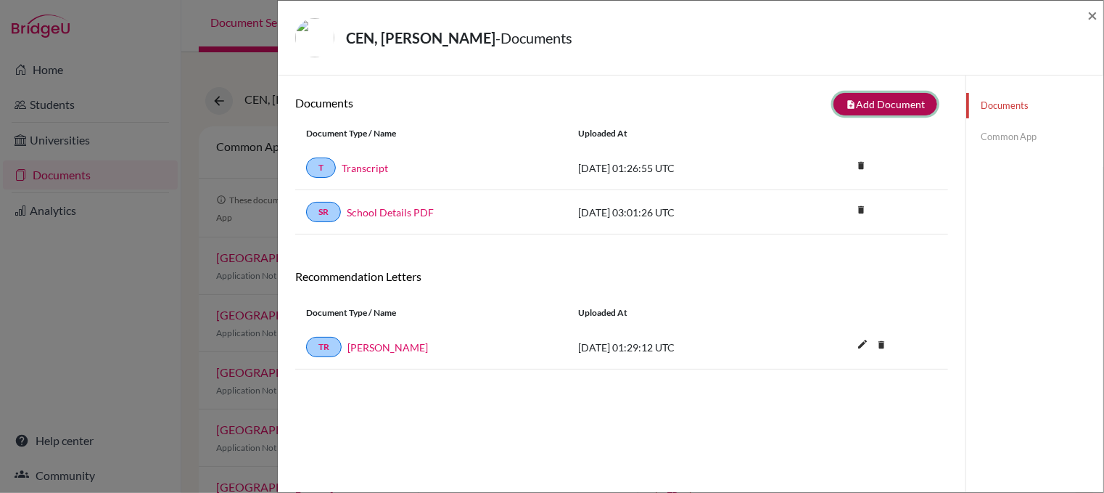
click at [879, 99] on button "note_add Add Document" at bounding box center [886, 104] width 104 height 22
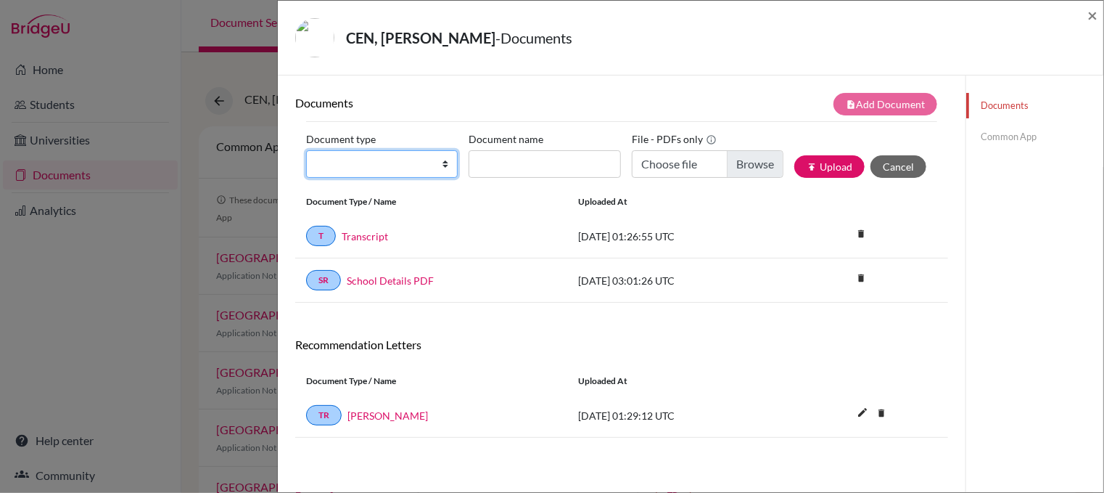
click at [442, 160] on select "Change explanation for Common App reports Counselor recommendation Internationa…" at bounding box center [382, 164] width 152 height 28
select select "4"
click at [306, 150] on select "Change explanation for Common App reports Counselor recommendation Internationa…" at bounding box center [382, 164] width 152 height 28
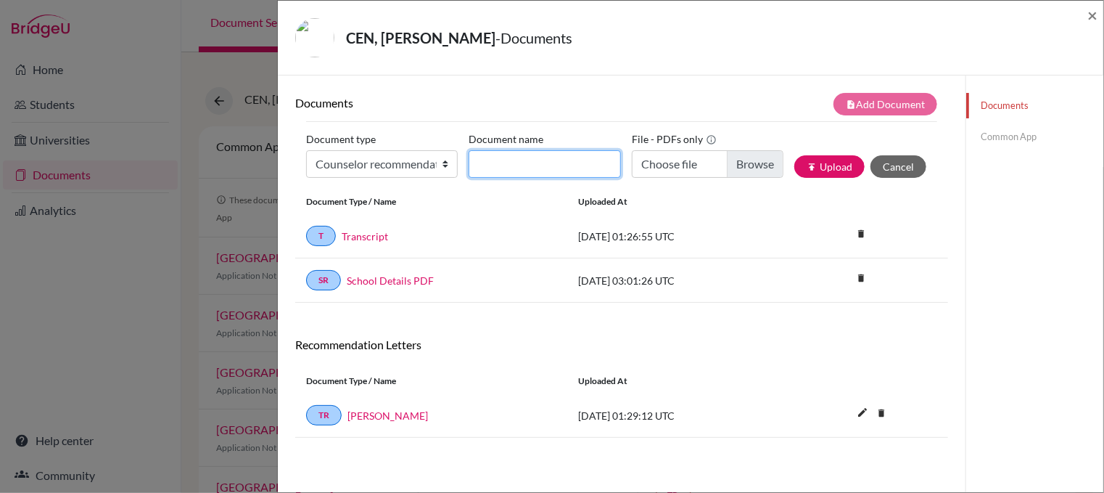
click at [540, 163] on input "Document name" at bounding box center [545, 164] width 152 height 28
type input "counselor rec"
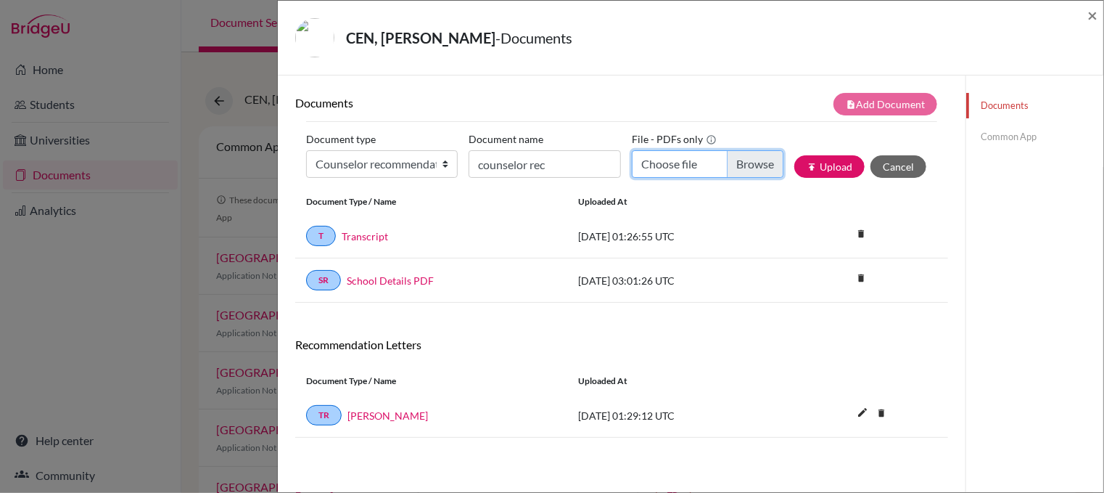
click at [748, 164] on input "Choose file" at bounding box center [708, 164] width 152 height 28
type input "C:\fakepath\JosephCen rec.pdf"
click at [819, 165] on button "publish Upload" at bounding box center [829, 166] width 70 height 22
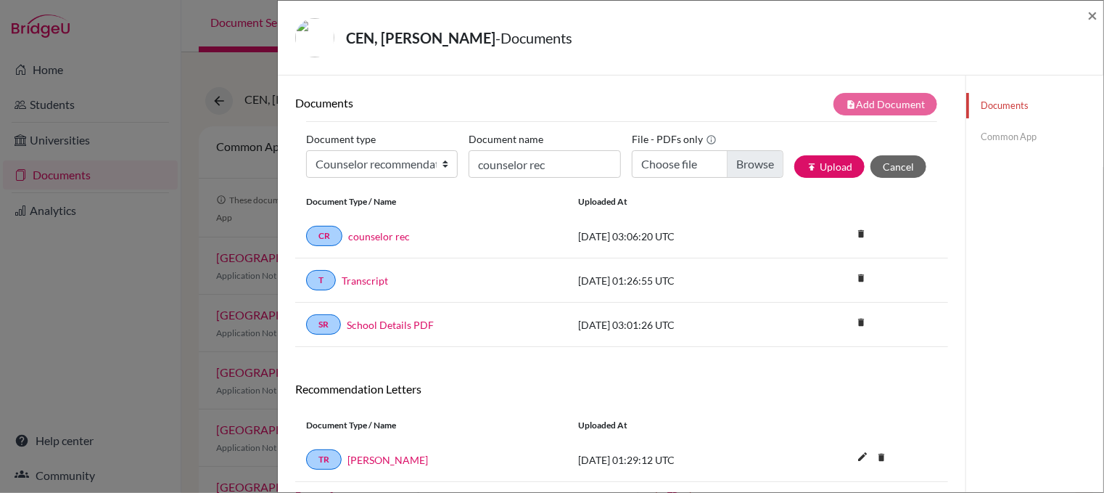
click at [1003, 141] on link "Common App" at bounding box center [1034, 136] width 137 height 25
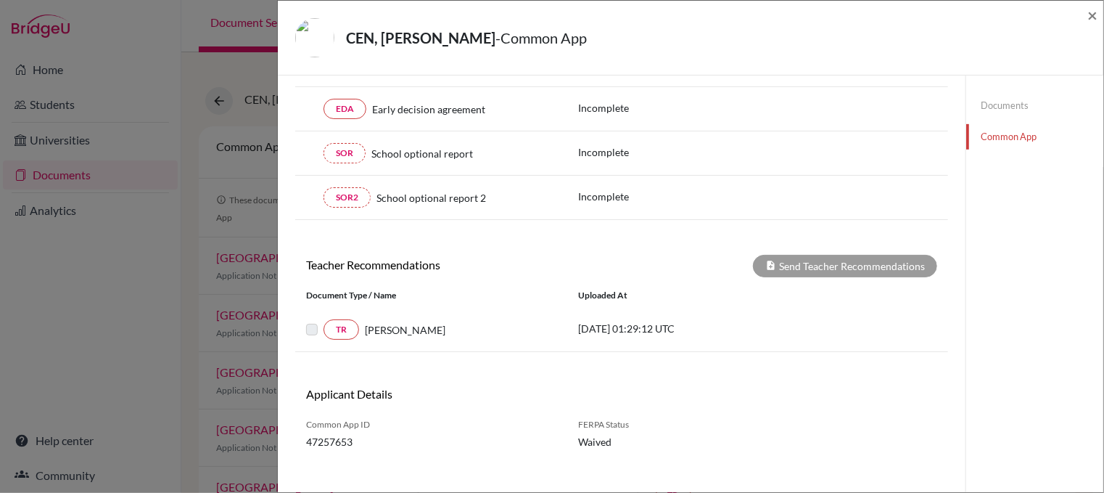
scroll to position [384, 0]
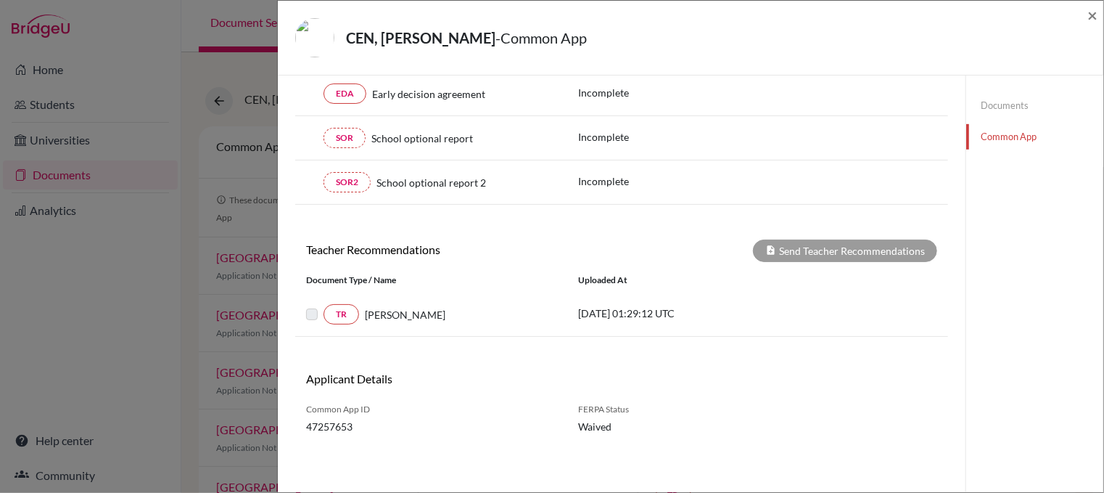
click at [324, 305] on label at bounding box center [324, 305] width 0 height 0
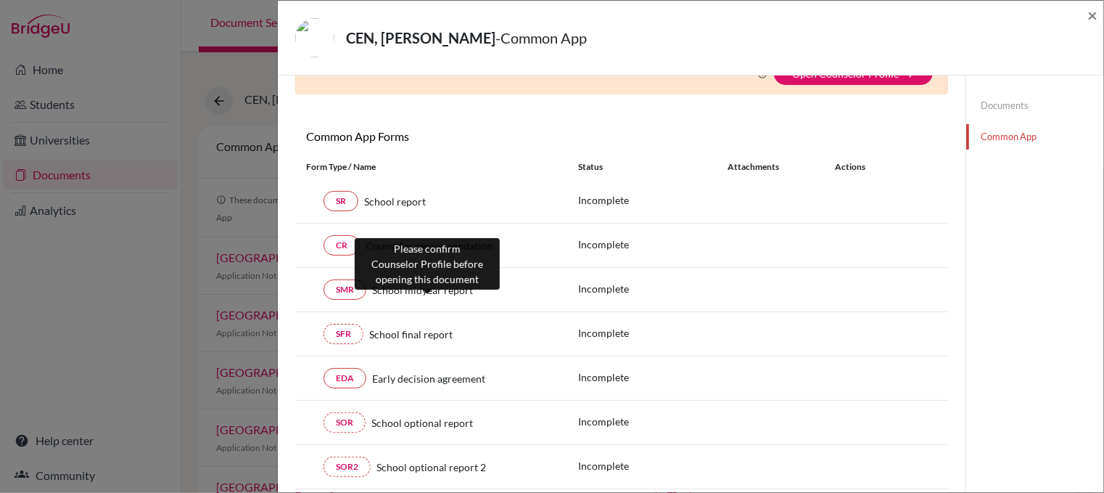
scroll to position [21, 0]
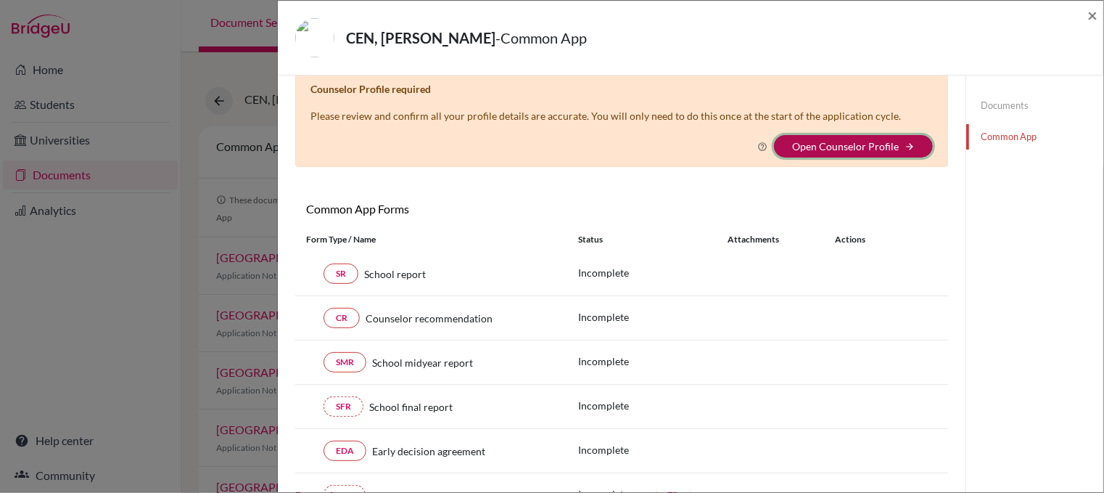
click at [809, 136] on button "Open Counselor Profile arrow_forward" at bounding box center [853, 146] width 159 height 22
click at [842, 149] on link "Open Counselor Profile" at bounding box center [845, 146] width 107 height 12
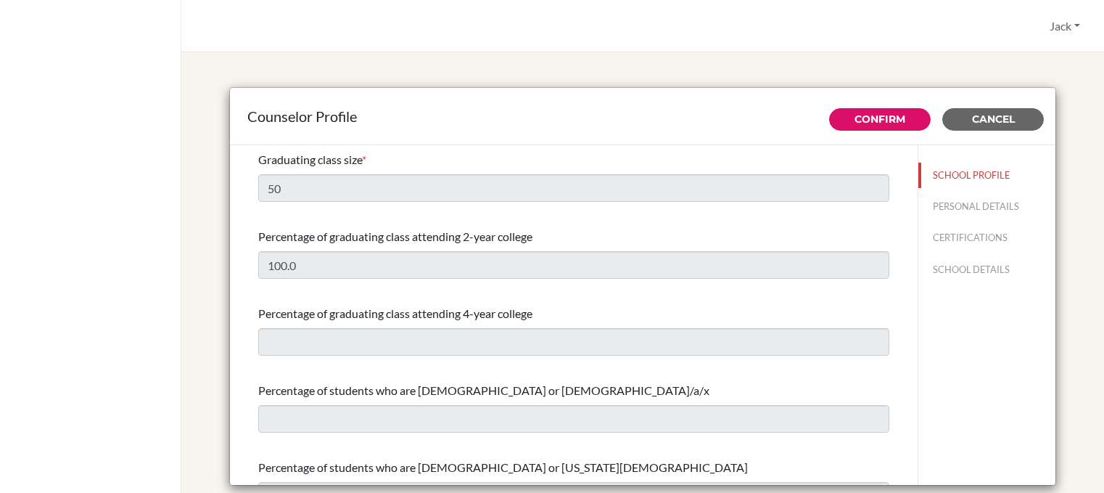
select select "1"
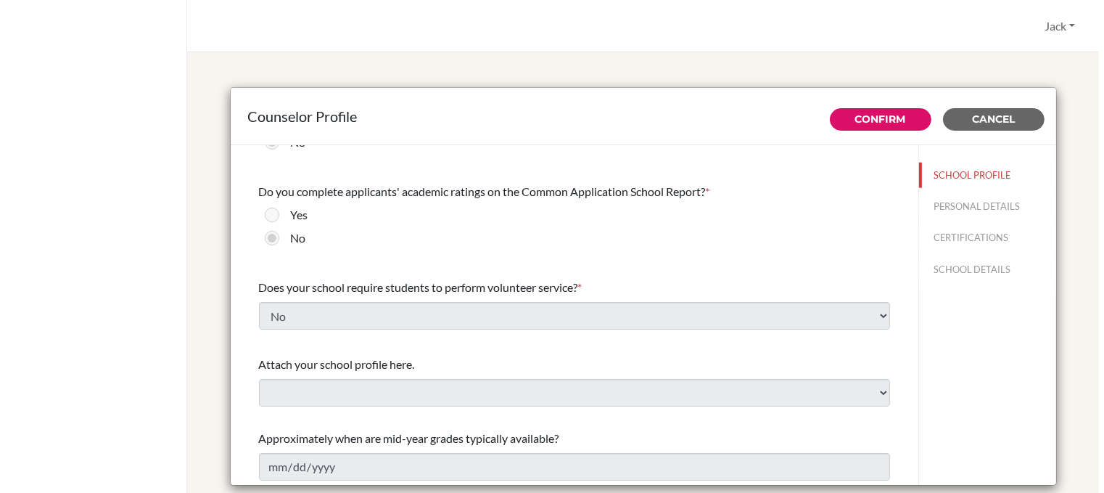
scroll to position [254, 0]
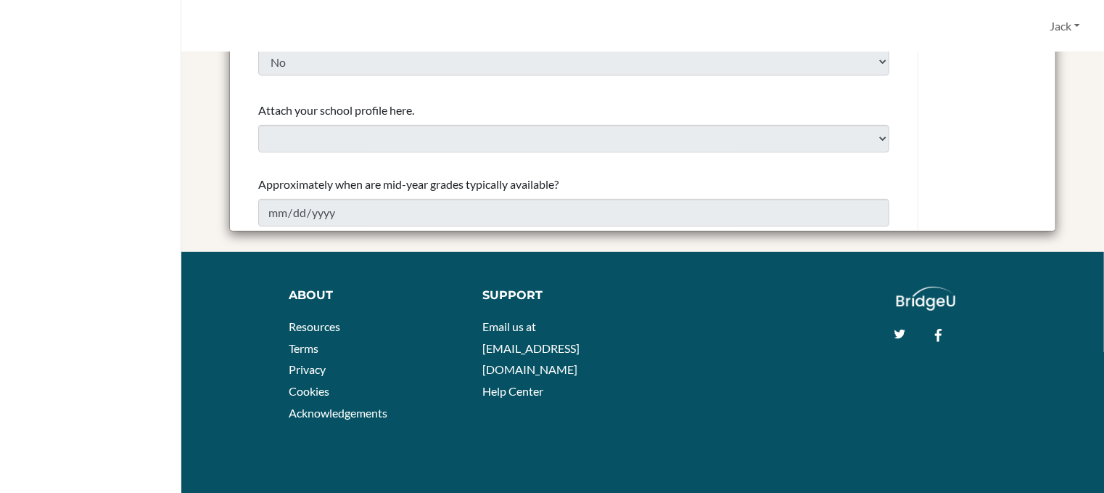
click at [437, 197] on div "Approximately when are mid-year grades typically available? [DATE]" at bounding box center [573, 201] width 631 height 62
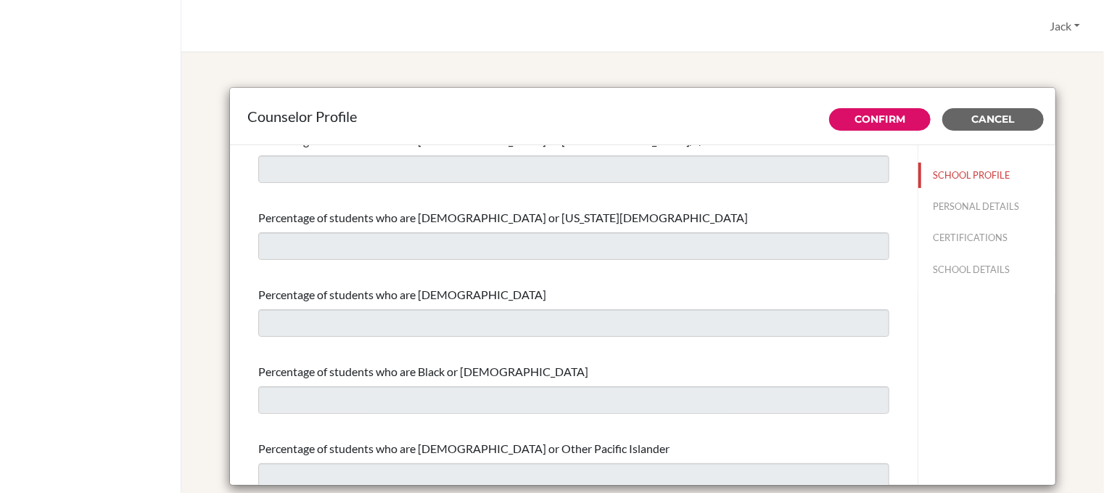
scroll to position [9, 0]
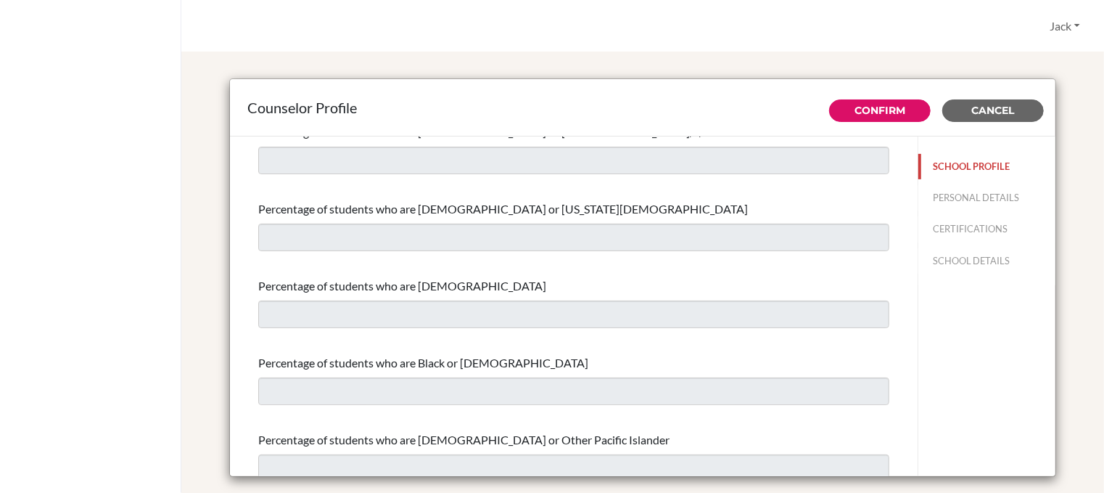
click at [931, 165] on button "SCHOOL PROFILE" at bounding box center [986, 166] width 137 height 25
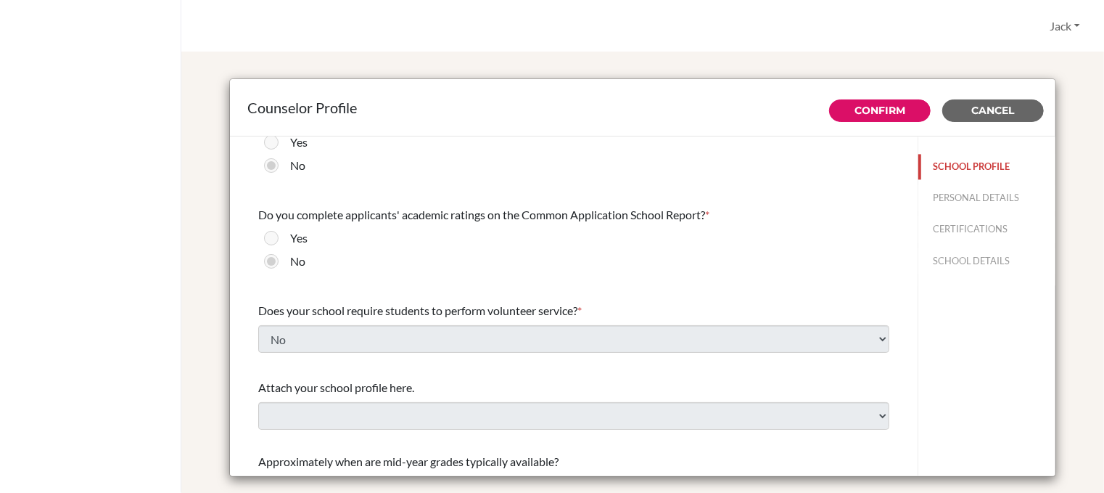
scroll to position [254, 0]
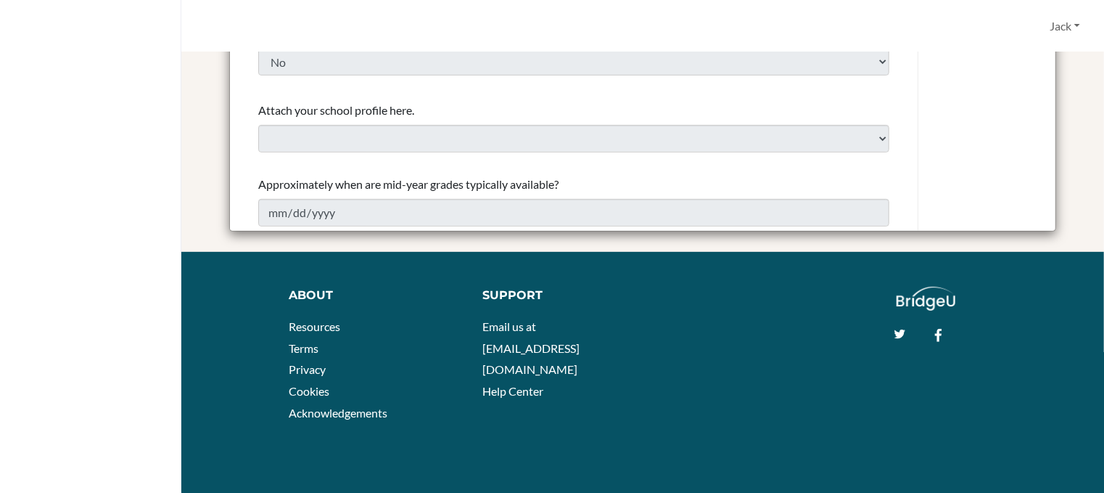
click at [328, 185] on span "Approximately when are mid-year grades typically available?" at bounding box center [408, 184] width 300 height 14
drag, startPoint x: 518, startPoint y: 182, endPoint x: 537, endPoint y: 182, distance: 18.9
click at [519, 181] on span "Approximately when are mid-year grades typically available?" at bounding box center [408, 184] width 300 height 14
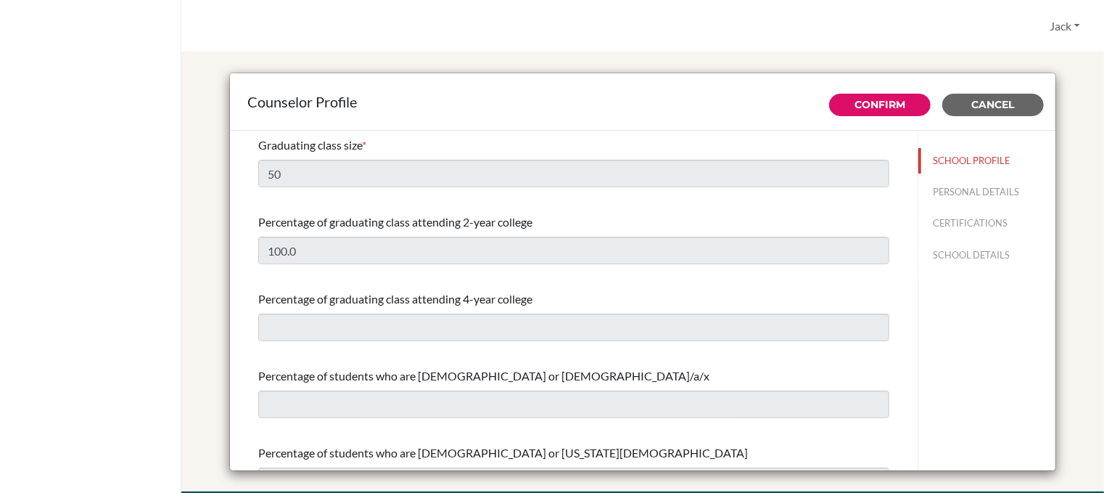
scroll to position [17, 0]
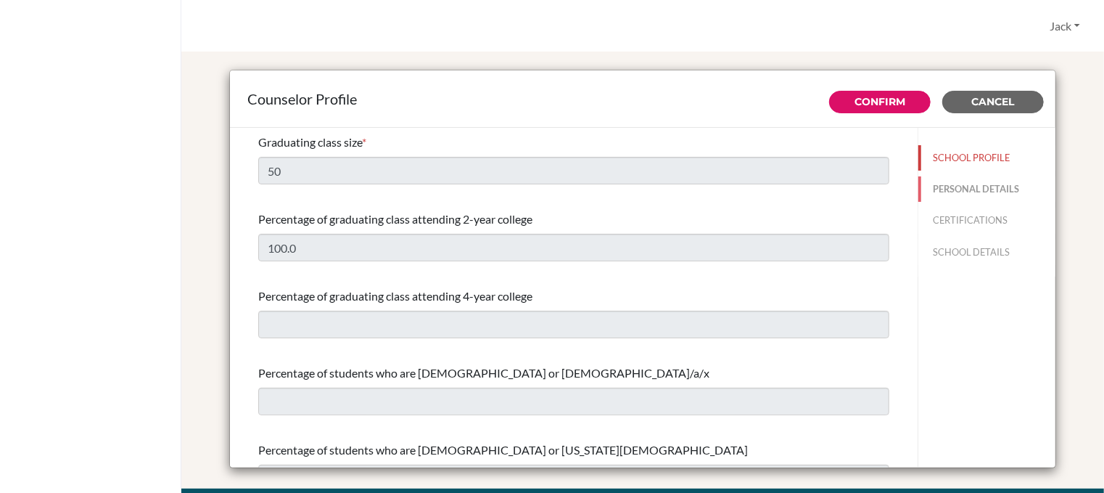
click at [953, 186] on button "PERSONAL DETAILS" at bounding box center [986, 188] width 137 height 25
type input "Jack"
type input "[PERSON_NAME]"
type input "University Counselor"
type input "60.4-881-9777"
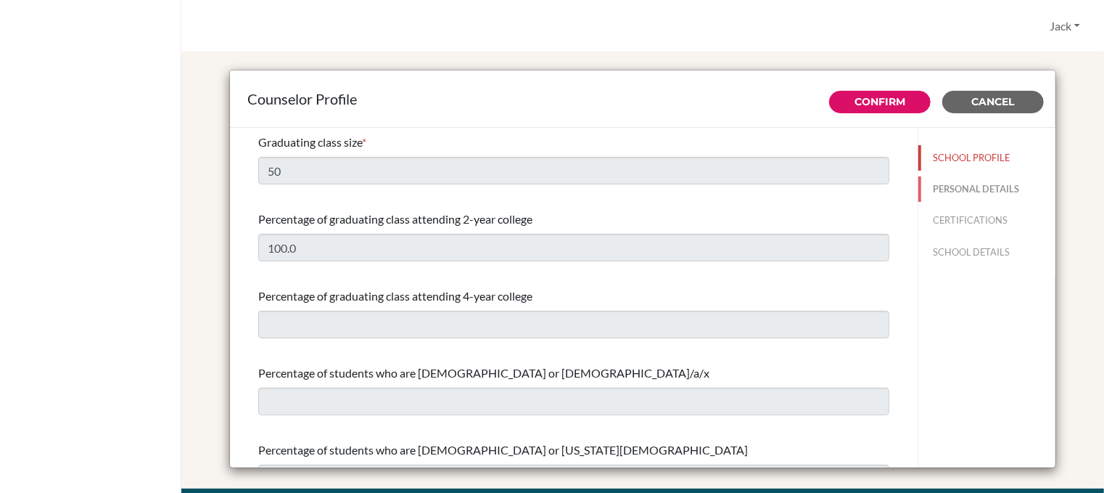
type input "[EMAIL_ADDRESS][DOMAIN_NAME]"
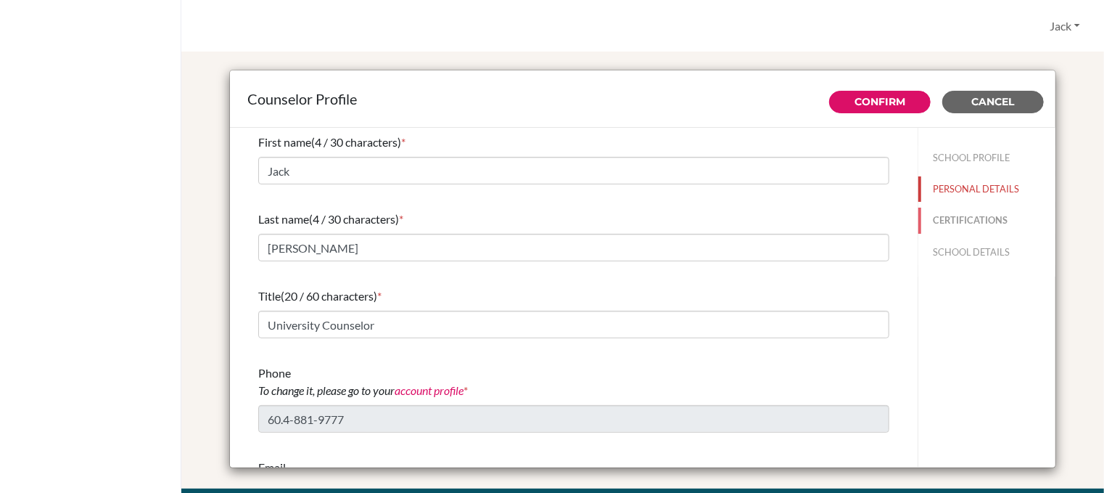
click at [947, 219] on button "CERTIFICATIONS" at bounding box center [986, 219] width 137 height 25
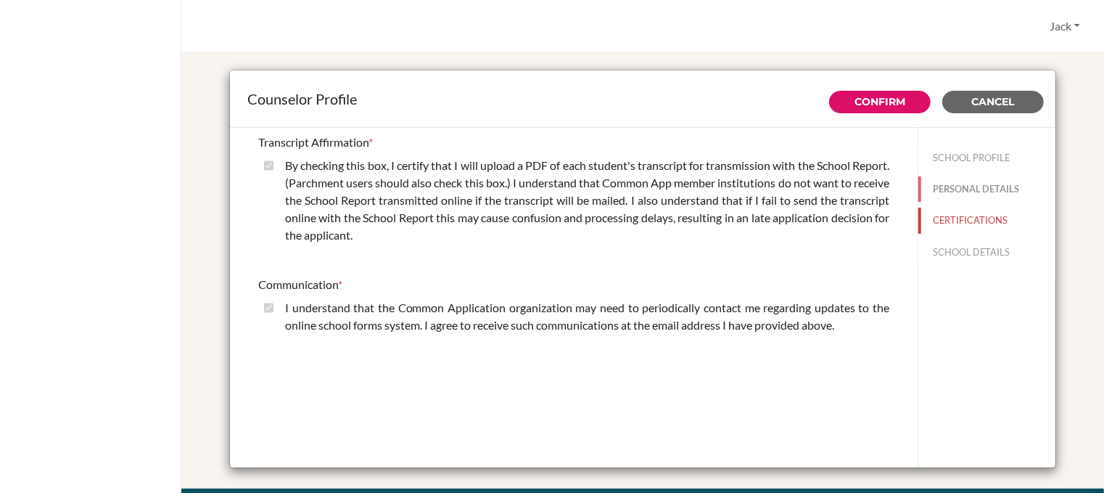
click at [956, 185] on button "PERSONAL DETAILS" at bounding box center [986, 188] width 137 height 25
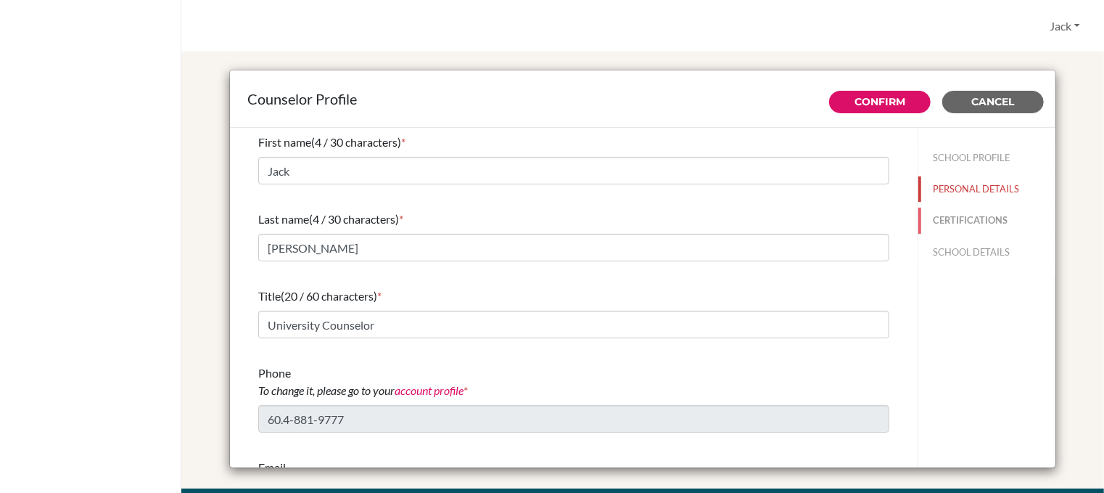
click at [944, 218] on button "CERTIFICATIONS" at bounding box center [986, 219] width 137 height 25
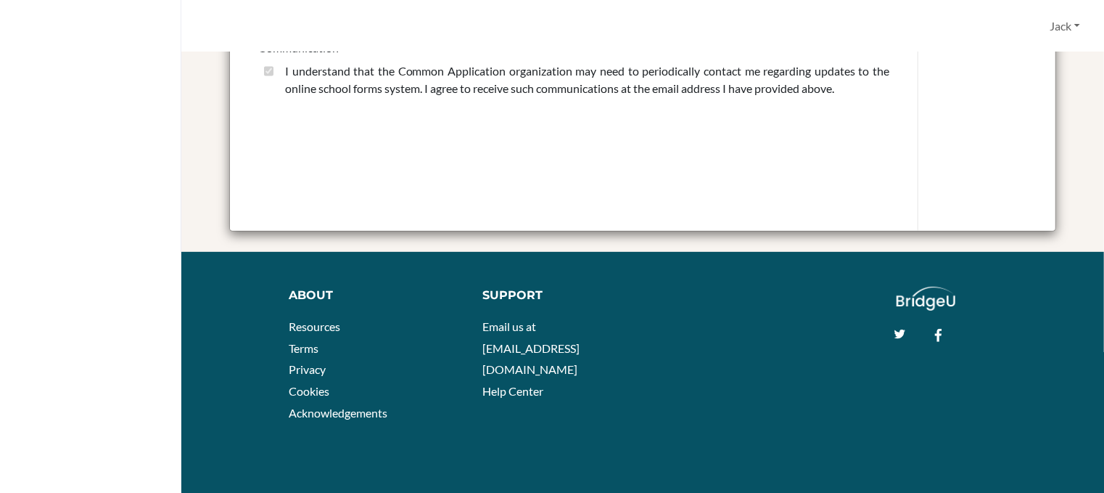
scroll to position [0, 0]
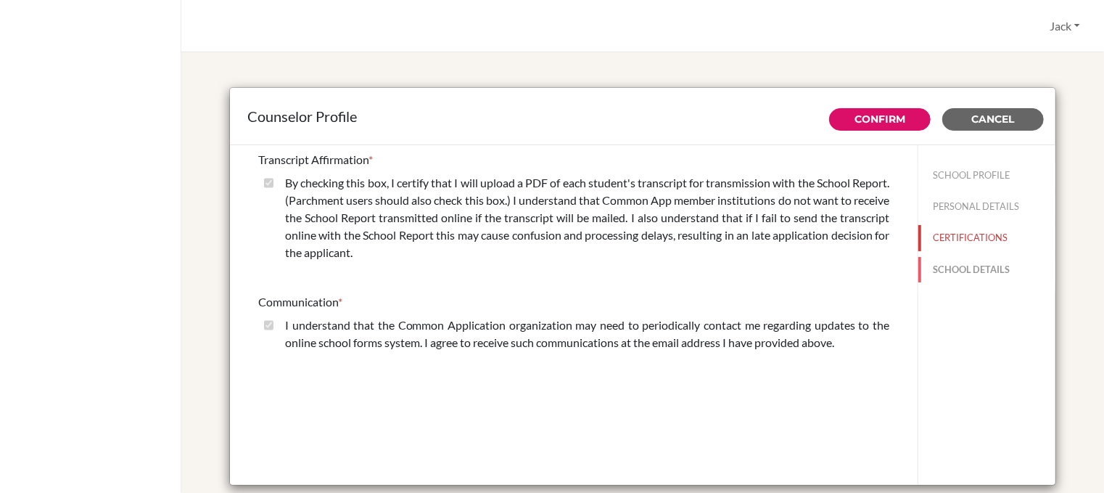
click at [953, 266] on button "SCHOOL DETAILS" at bounding box center [986, 269] width 137 height 25
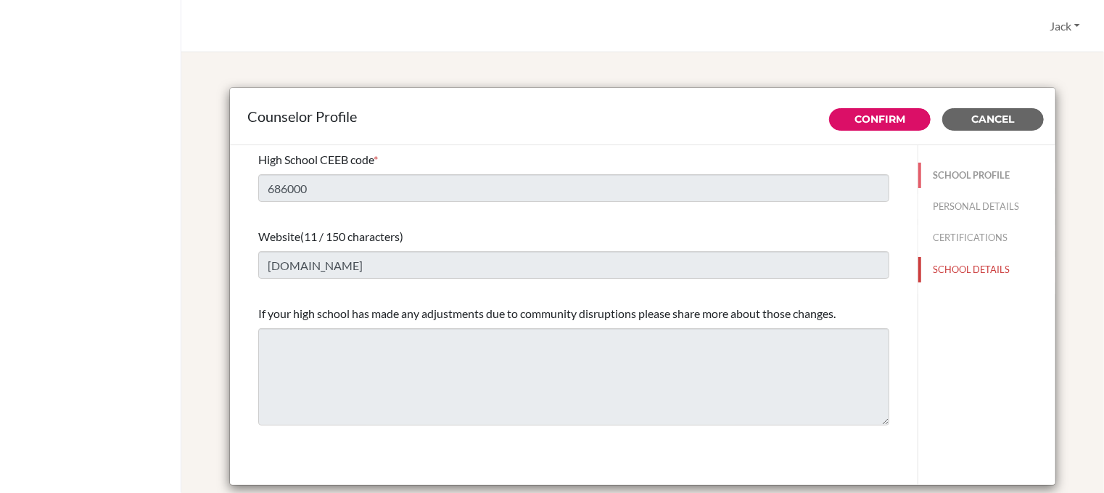
drag, startPoint x: 972, startPoint y: 177, endPoint x: 862, endPoint y: 194, distance: 111.6
click at [971, 177] on button "SCHOOL PROFILE" at bounding box center [986, 175] width 137 height 25
type input "50"
type input "100.0"
select select "1"
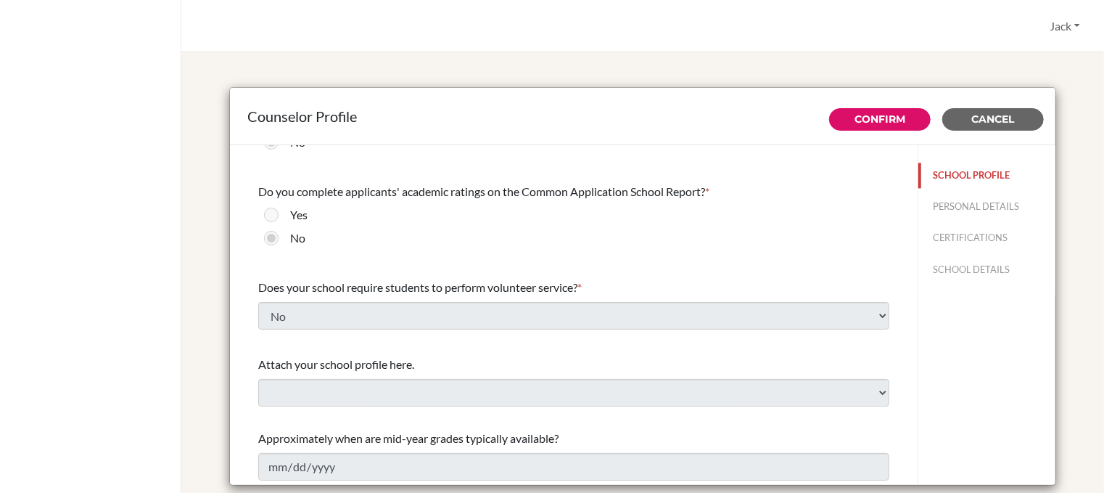
scroll to position [254, 0]
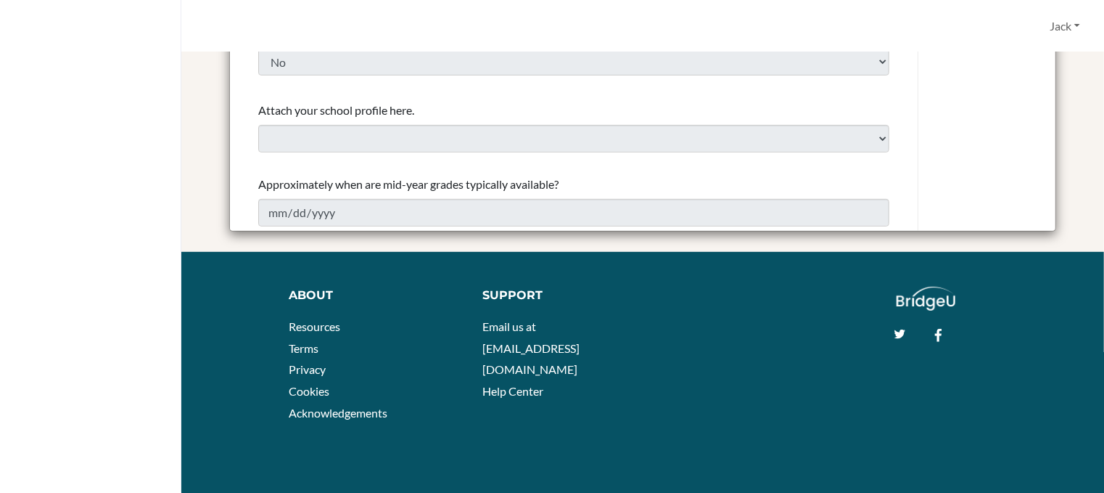
drag, startPoint x: 411, startPoint y: 180, endPoint x: 656, endPoint y: 164, distance: 245.0
click at [412, 180] on span "Approximately when are mid-year grades typically available?" at bounding box center [408, 184] width 300 height 14
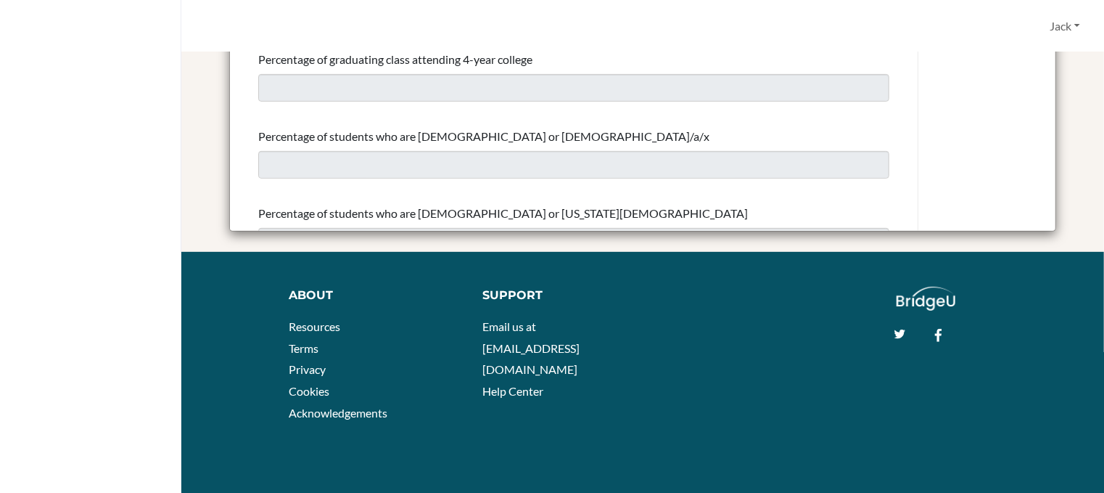
scroll to position [0, 0]
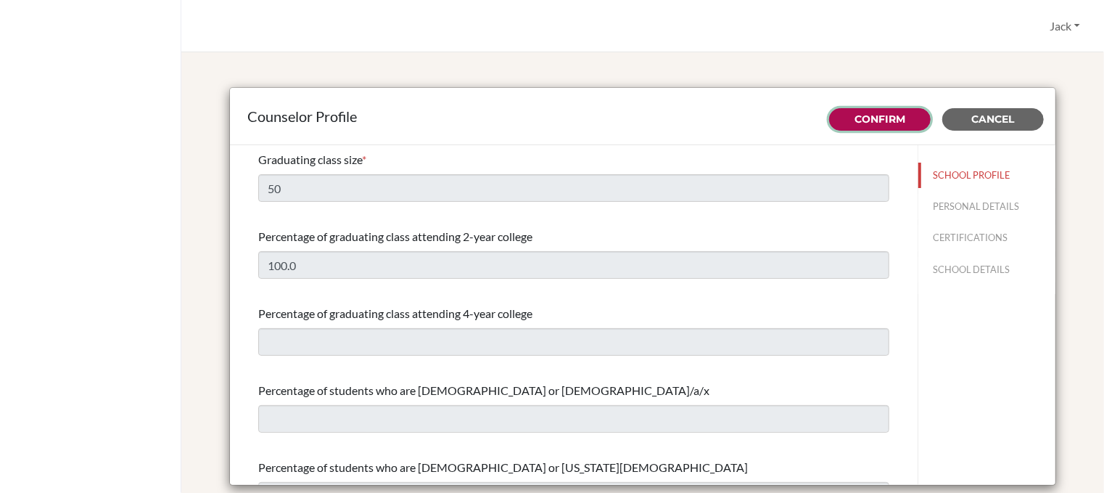
click at [886, 118] on link "Confirm" at bounding box center [880, 118] width 51 height 13
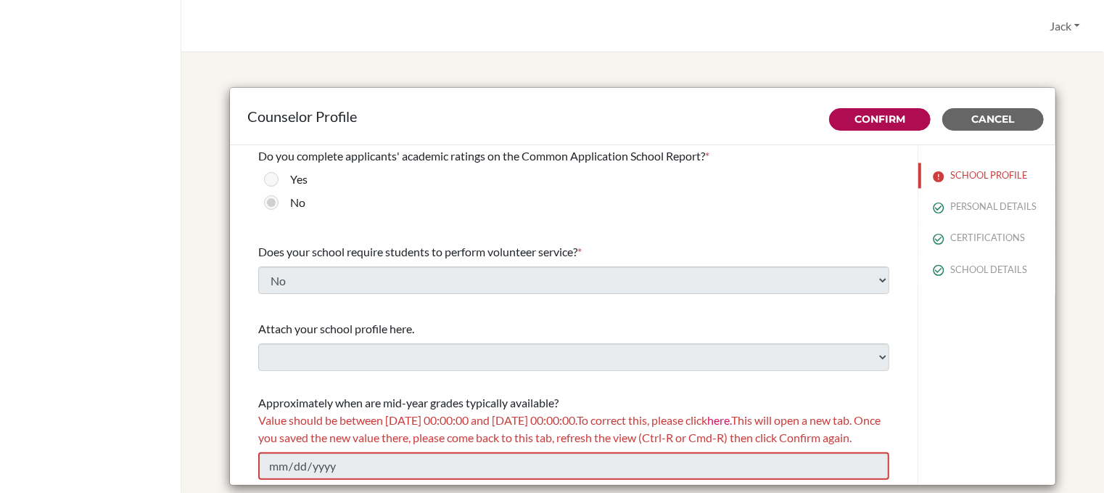
click at [731, 413] on link "here." at bounding box center [719, 420] width 24 height 14
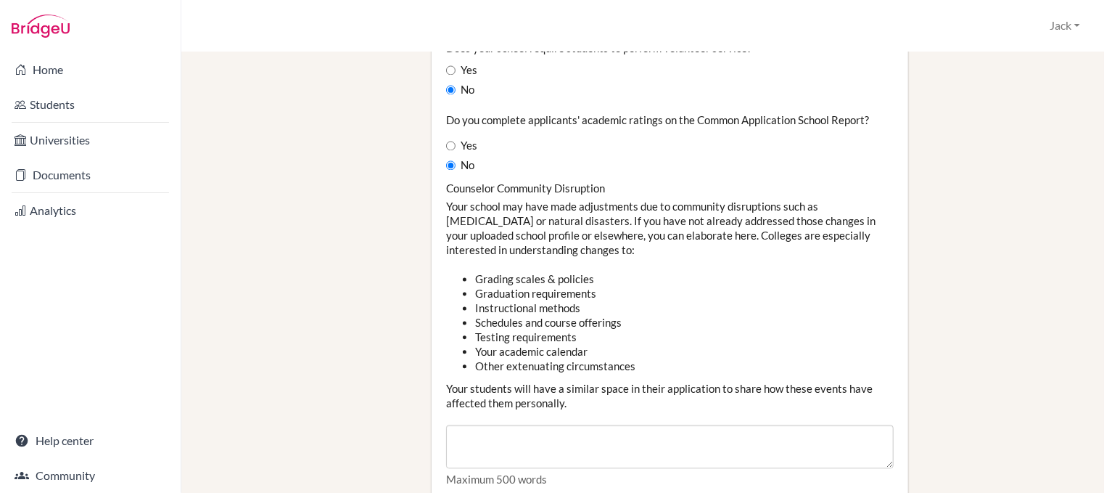
scroll to position [1814, 0]
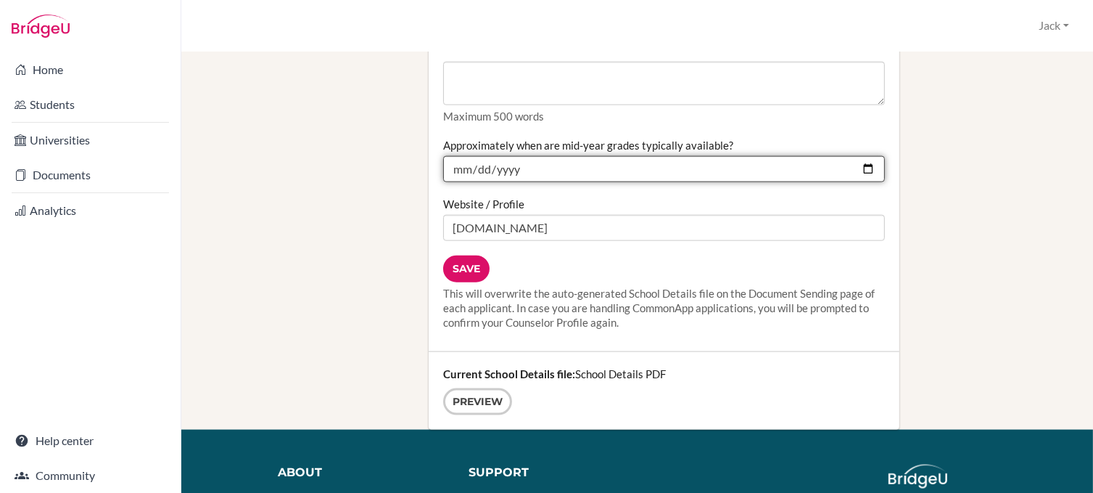
click at [514, 156] on input "[DATE]" at bounding box center [664, 169] width 442 height 26
click at [861, 156] on input "[DATE]" at bounding box center [664, 169] width 442 height 26
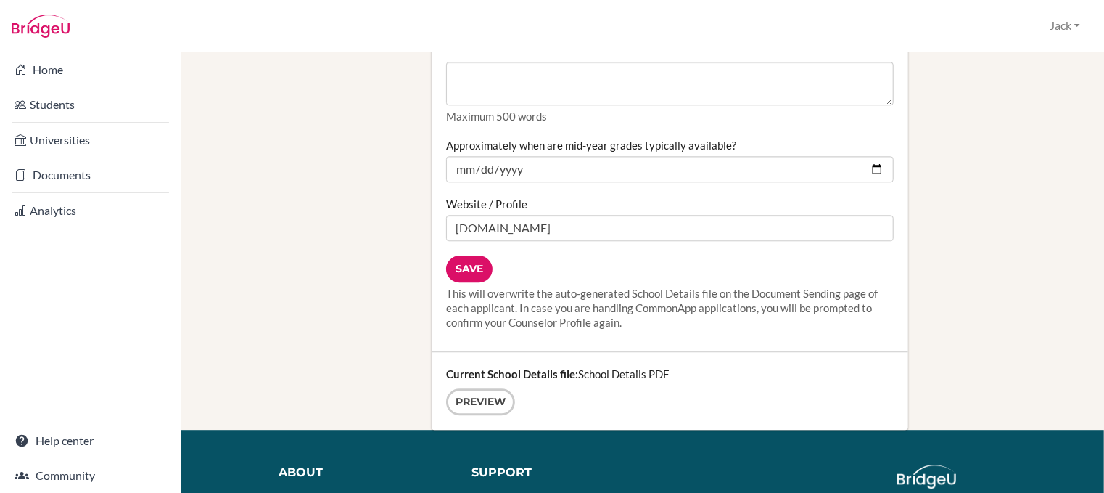
type input "[DATE]"
click at [465, 260] on input "Save" at bounding box center [469, 268] width 46 height 27
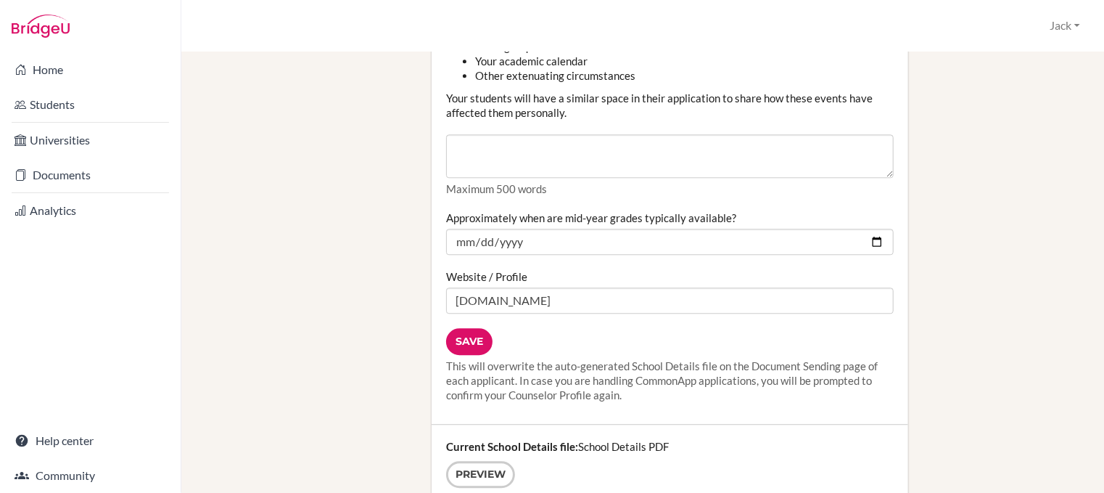
scroll to position [1973, 0]
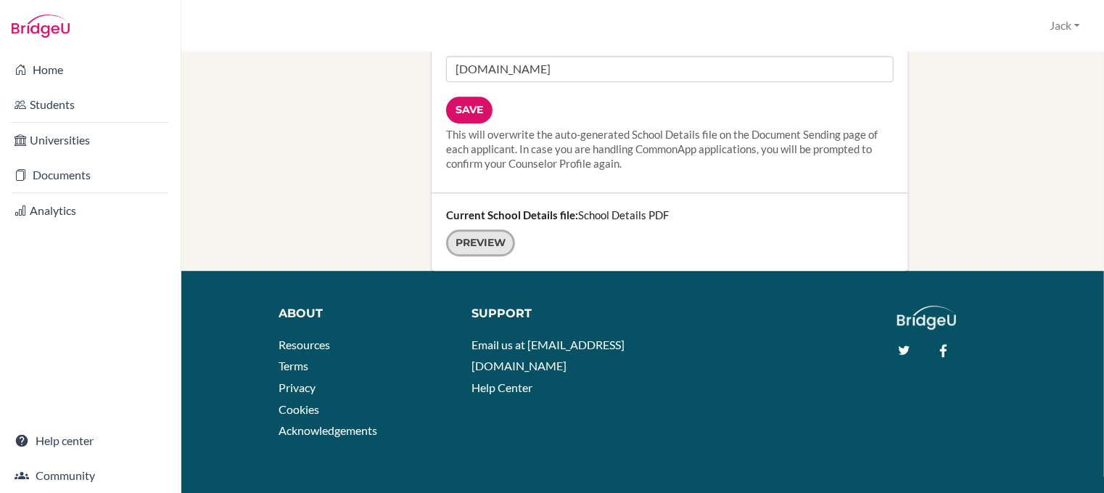
click at [488, 231] on link "Preview" at bounding box center [480, 242] width 69 height 27
click at [472, 96] on input "Save" at bounding box center [469, 109] width 46 height 27
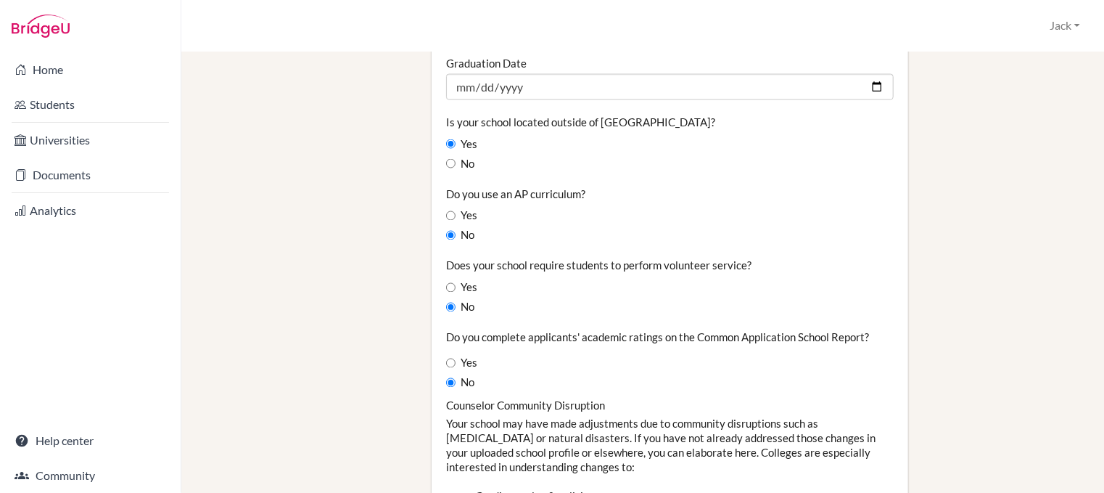
scroll to position [1886, 0]
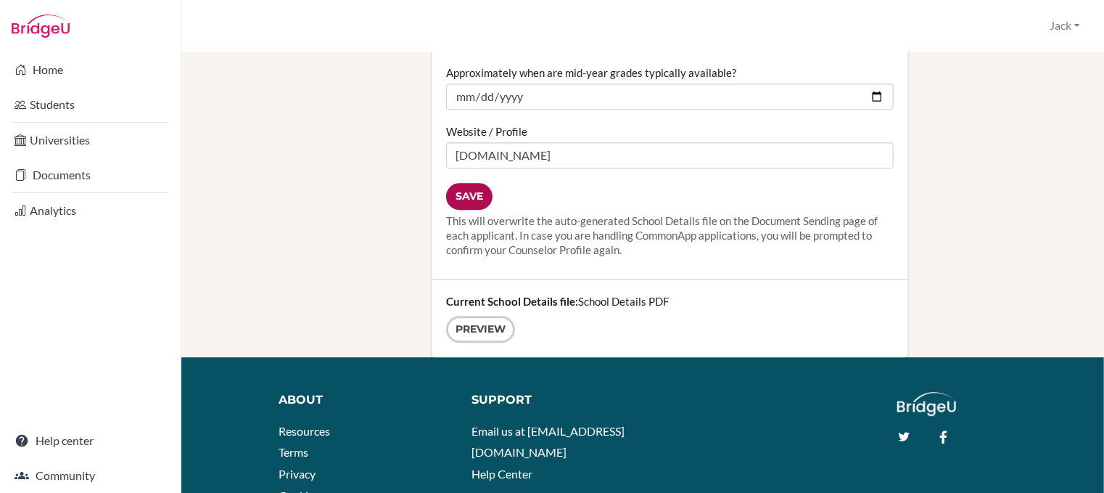
click at [464, 191] on input "Save" at bounding box center [469, 196] width 46 height 27
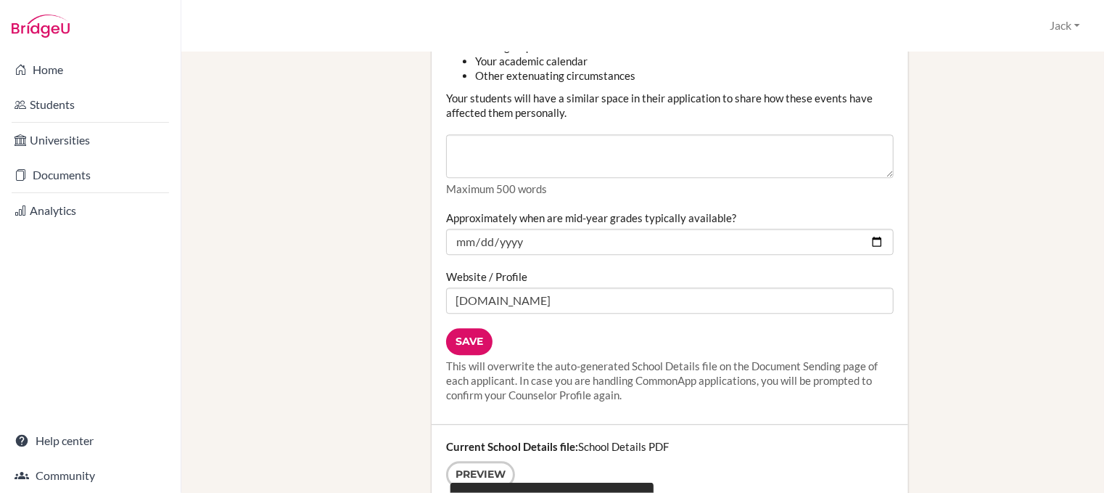
scroll to position [1959, 0]
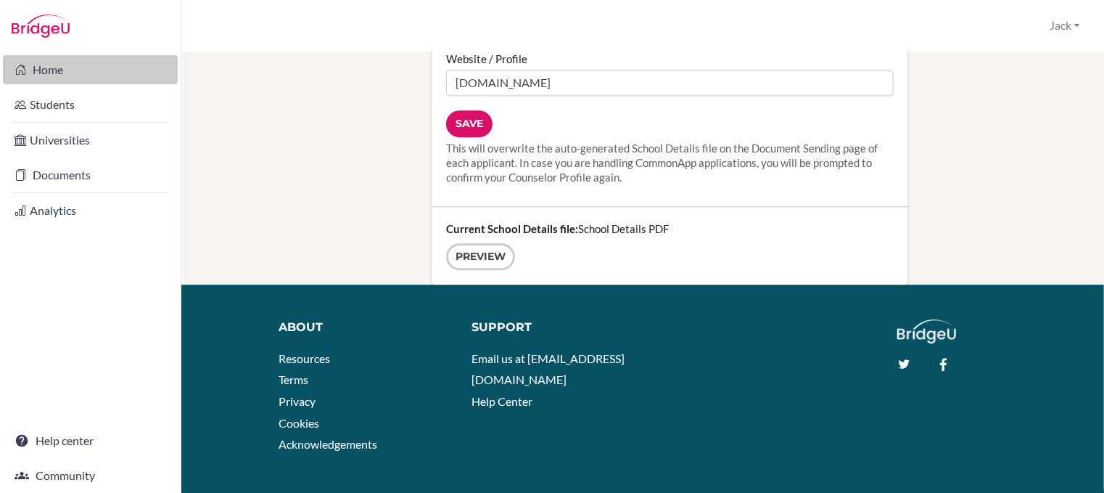
click at [53, 76] on link "Home" at bounding box center [90, 69] width 175 height 29
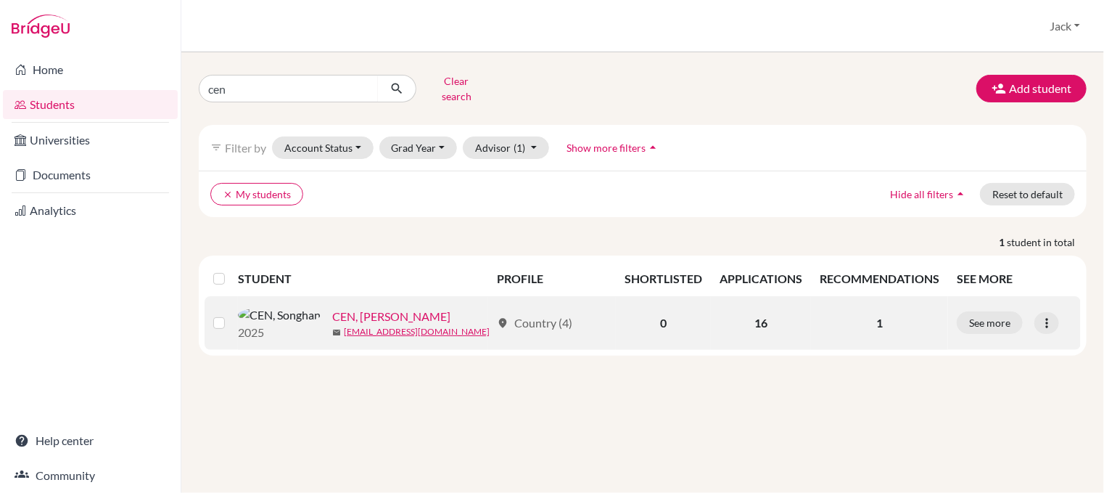
click at [332, 308] on link "CEN, Songhan" at bounding box center [391, 316] width 118 height 17
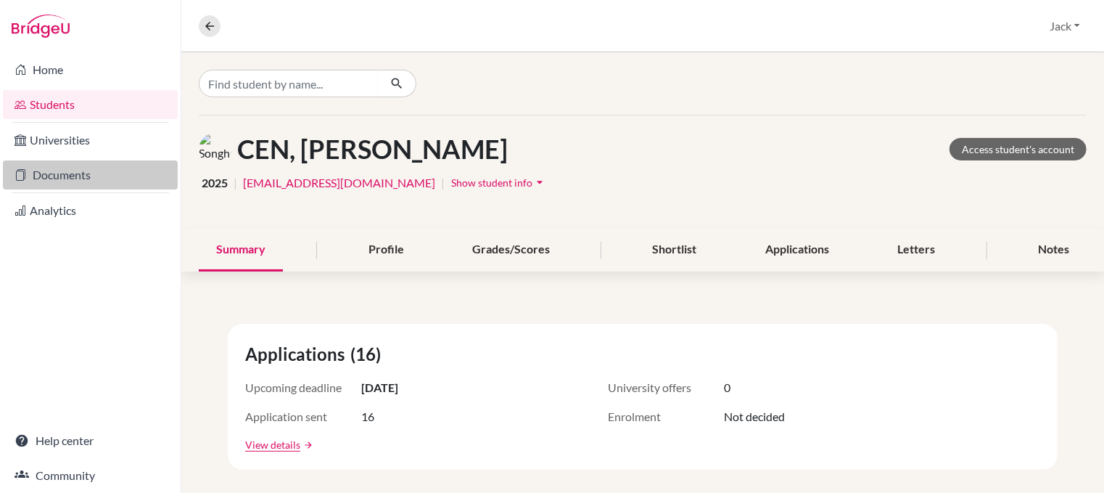
click at [70, 171] on link "Documents" at bounding box center [90, 174] width 175 height 29
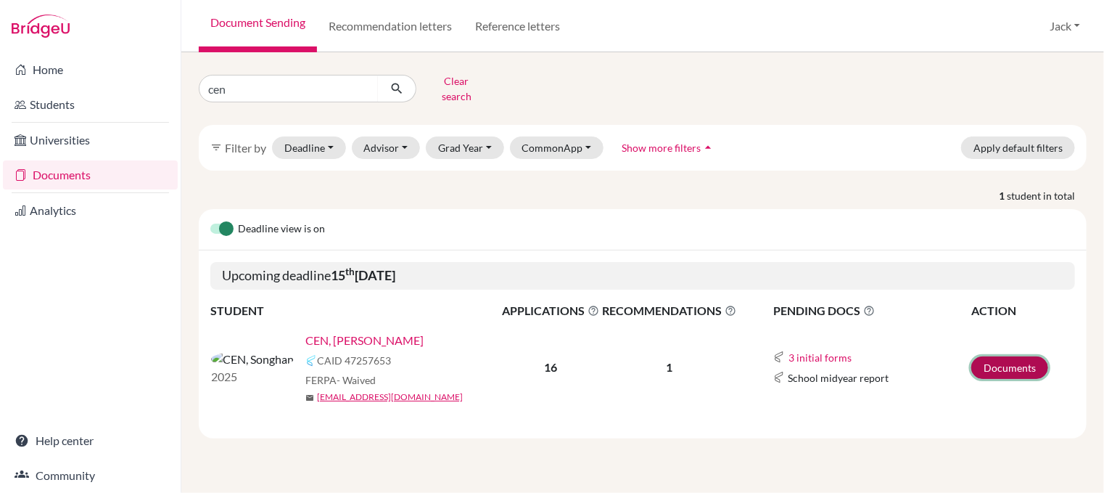
click at [1000, 358] on link "Documents" at bounding box center [1009, 367] width 77 height 22
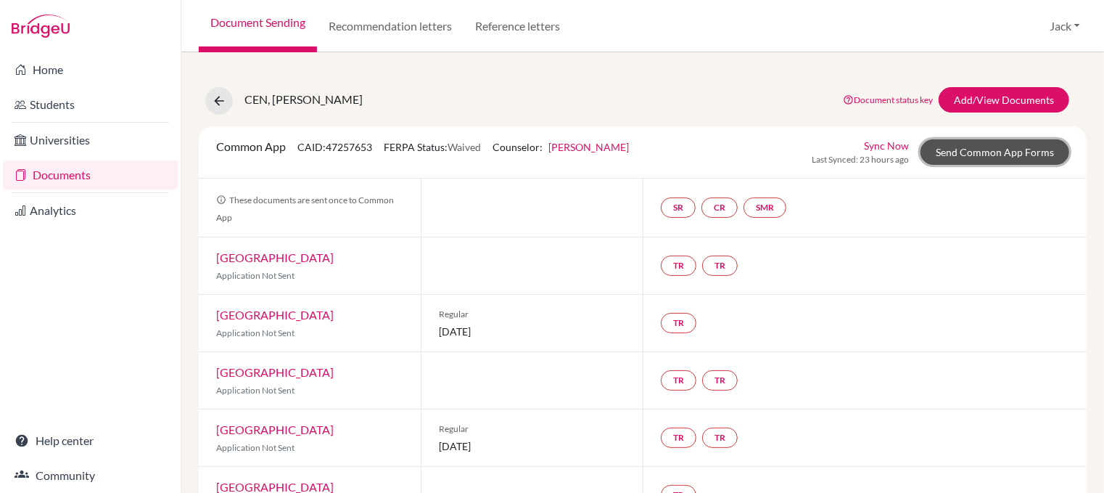
click at [975, 155] on link "Send Common App Forms" at bounding box center [995, 151] width 149 height 25
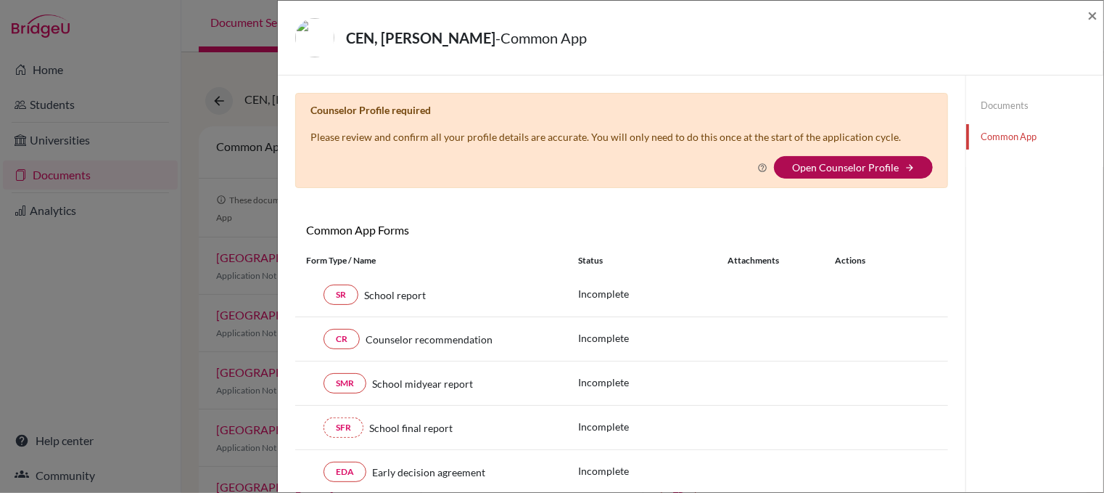
click at [833, 162] on link "Open Counselor Profile" at bounding box center [845, 167] width 107 height 12
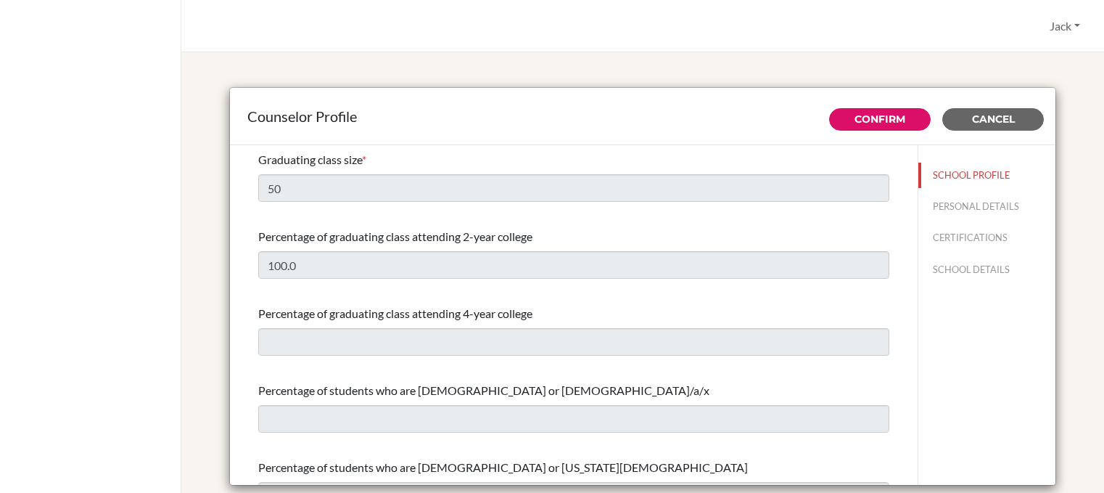
select select "1"
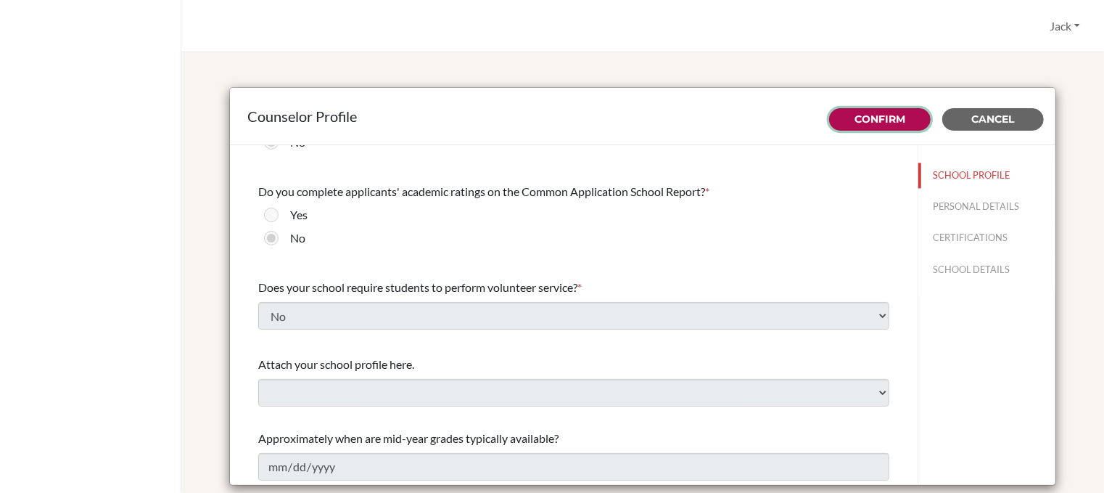
click at [874, 112] on link "Confirm" at bounding box center [880, 118] width 51 height 13
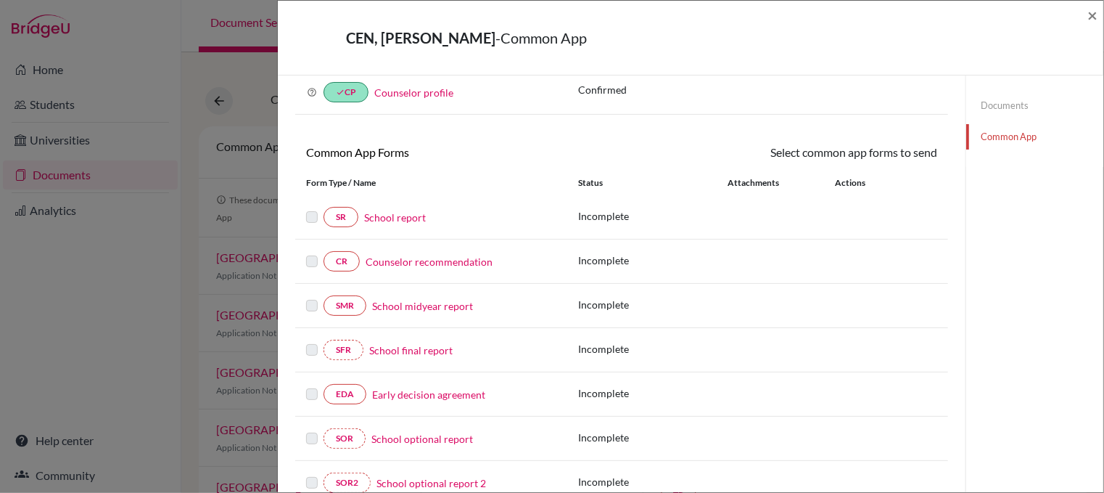
scroll to position [145, 0]
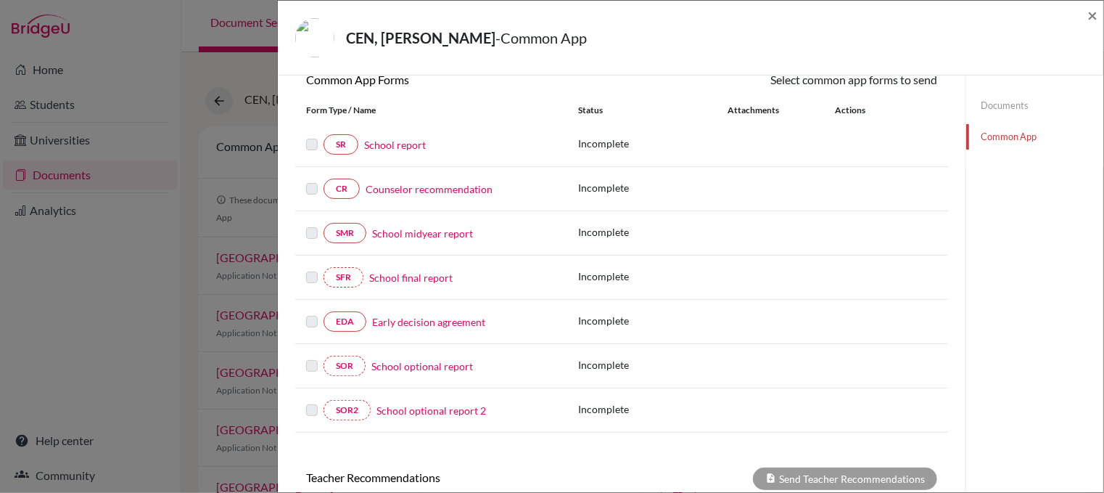
click at [315, 136] on label at bounding box center [312, 136] width 12 height 0
click at [314, 136] on label at bounding box center [312, 136] width 12 height 0
click at [386, 141] on link "School report" at bounding box center [395, 144] width 62 height 15
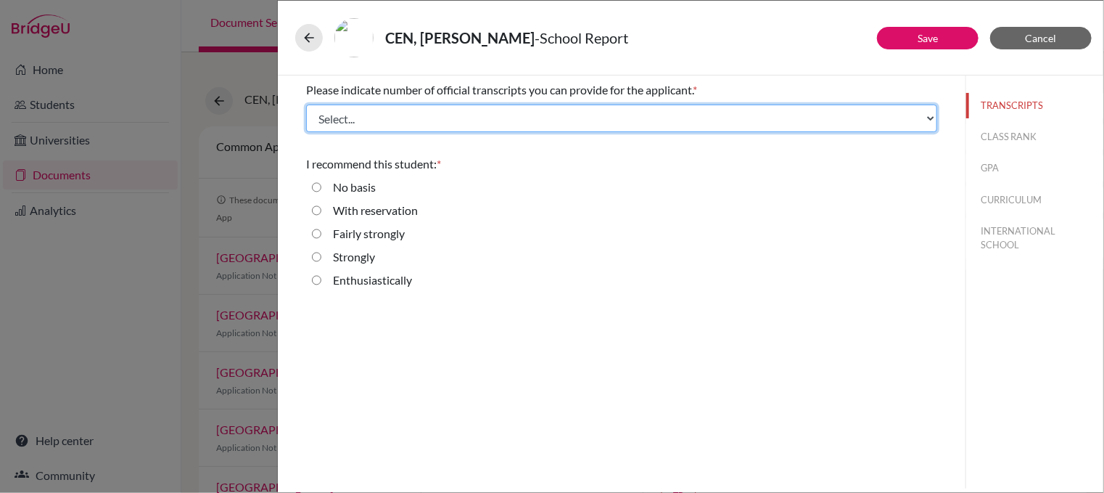
click at [930, 115] on select "Select... 1 2 3 4" at bounding box center [621, 118] width 631 height 28
select select "1"
click at [306, 104] on select "Select... 1 2 3 4" at bounding box center [621, 118] width 631 height 28
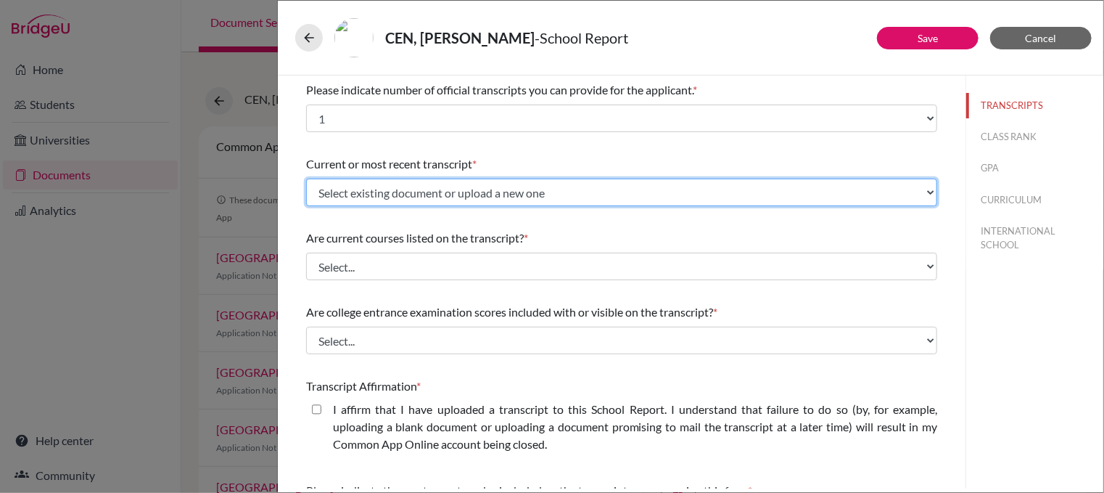
click at [921, 190] on select "Select existing document or upload a new one Transcript Upload New File" at bounding box center [621, 192] width 631 height 28
select select "Upload New File"
click at [306, 178] on select "Select existing document or upload a new one Transcript Upload New File" at bounding box center [621, 192] width 631 height 28
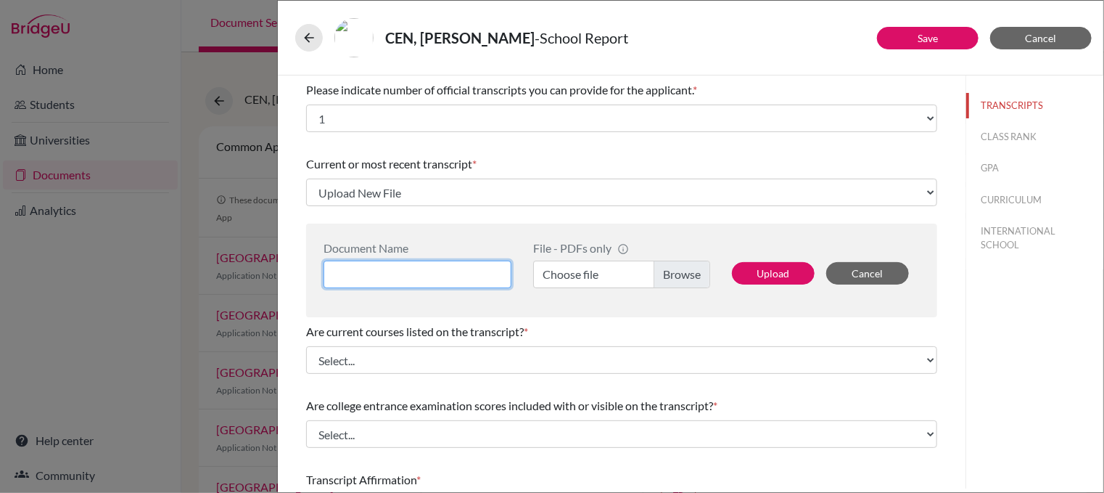
click at [464, 279] on input at bounding box center [418, 274] width 188 height 28
click at [409, 273] on input at bounding box center [418, 274] width 188 height 28
type input "Transcript"
click at [675, 276] on label "Choose file" at bounding box center [621, 274] width 177 height 28
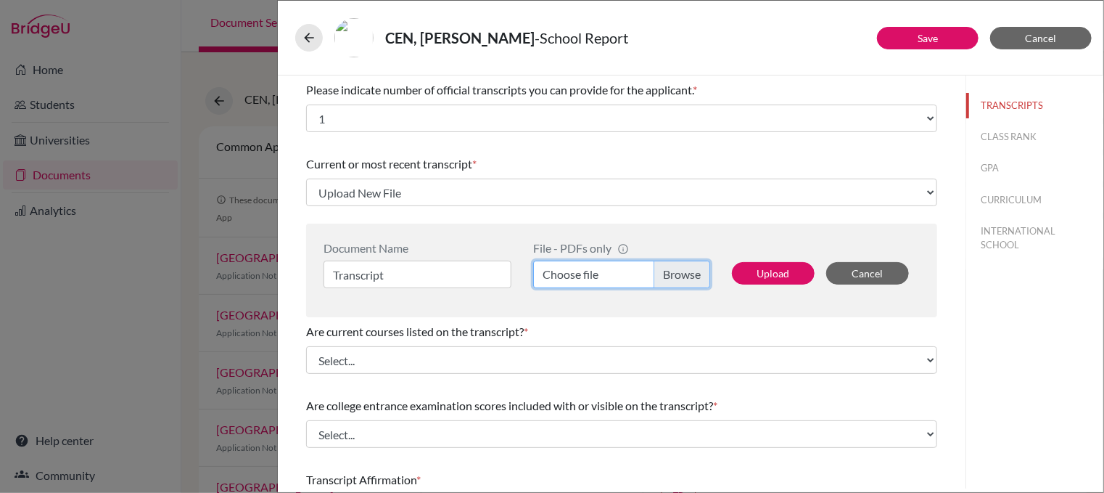
click at [675, 276] on input "Choose file" at bounding box center [621, 274] width 177 height 28
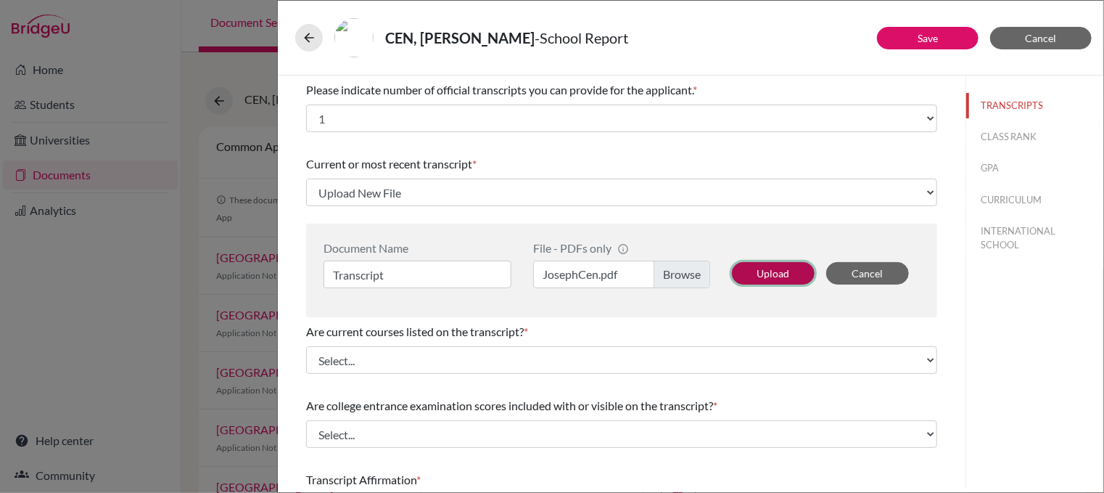
click at [772, 275] on button "Upload" at bounding box center [773, 273] width 83 height 22
select select "688761"
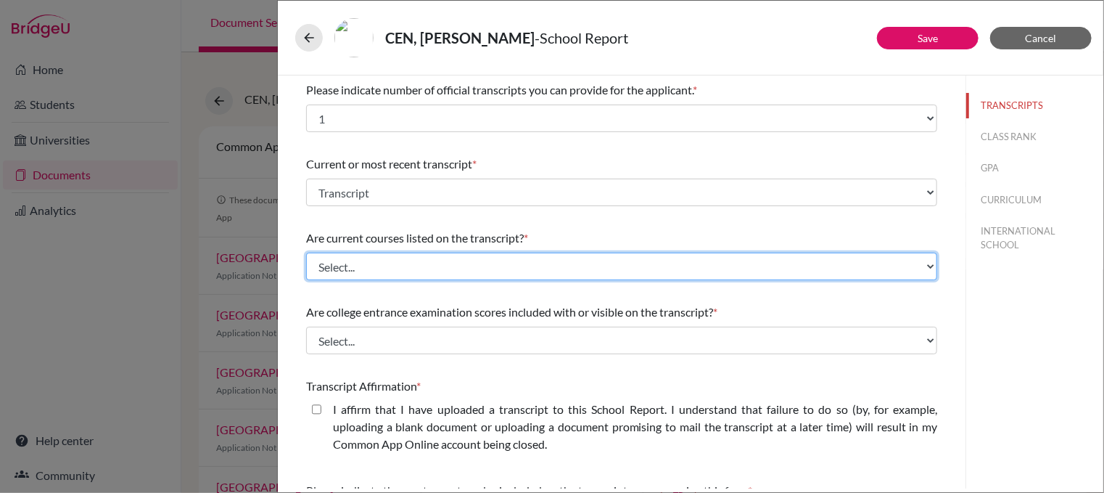
drag, startPoint x: 924, startPoint y: 260, endPoint x: 901, endPoint y: 261, distance: 22.5
click at [923, 261] on select "Select... Yes No" at bounding box center [621, 266] width 631 height 28
select select "0"
click at [306, 252] on select "Select... Yes No" at bounding box center [621, 266] width 631 height 28
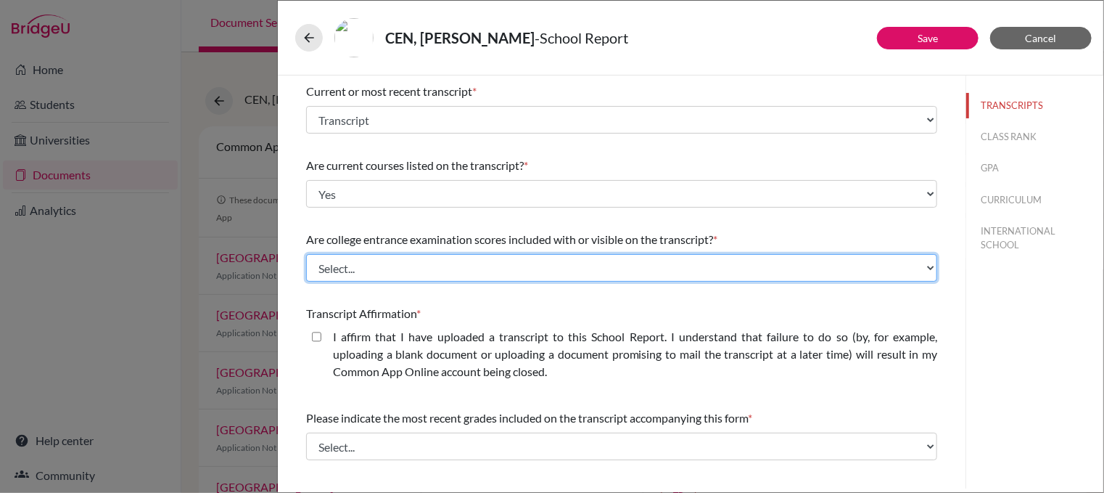
click at [917, 266] on select "Select... Yes No" at bounding box center [621, 268] width 631 height 28
select select "1"
click at [306, 254] on select "Select... Yes No" at bounding box center [621, 268] width 631 height 28
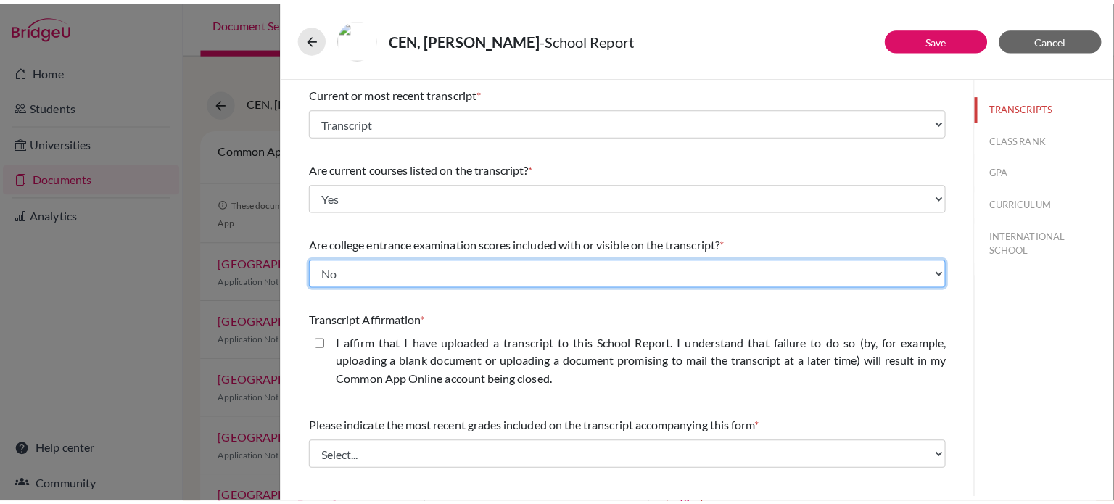
scroll to position [212, 0]
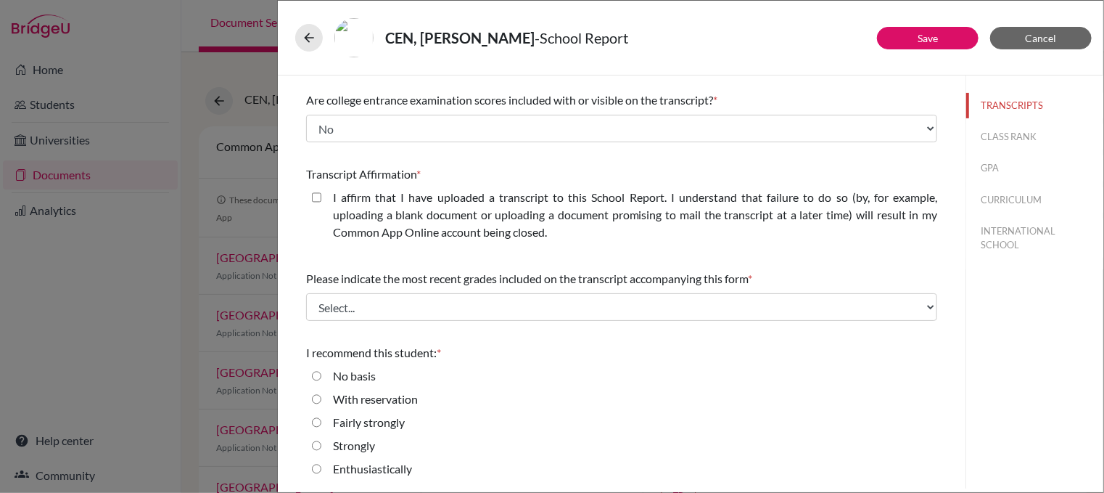
click at [314, 194] on closed\ "I affirm that I have uploaded a transcript to this School Report. I understand …" at bounding box center [316, 197] width 9 height 17
checkbox closed\ "true"
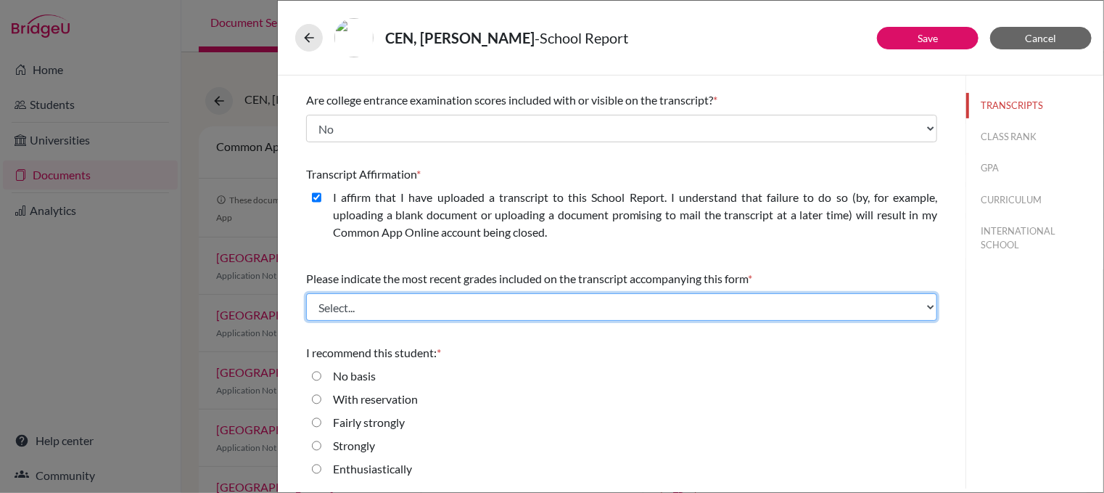
drag, startPoint x: 923, startPoint y: 306, endPoint x: 891, endPoint y: 308, distance: 32.0
click at [920, 305] on select "Select... Final junior year grades 1st Quarter senior year grades 2nd Quarter/1…" at bounding box center [621, 307] width 631 height 28
select select "0"
click at [306, 293] on select "Select... Final junior year grades 1st Quarter senior year grades 2nd Quarter/1…" at bounding box center [621, 307] width 631 height 28
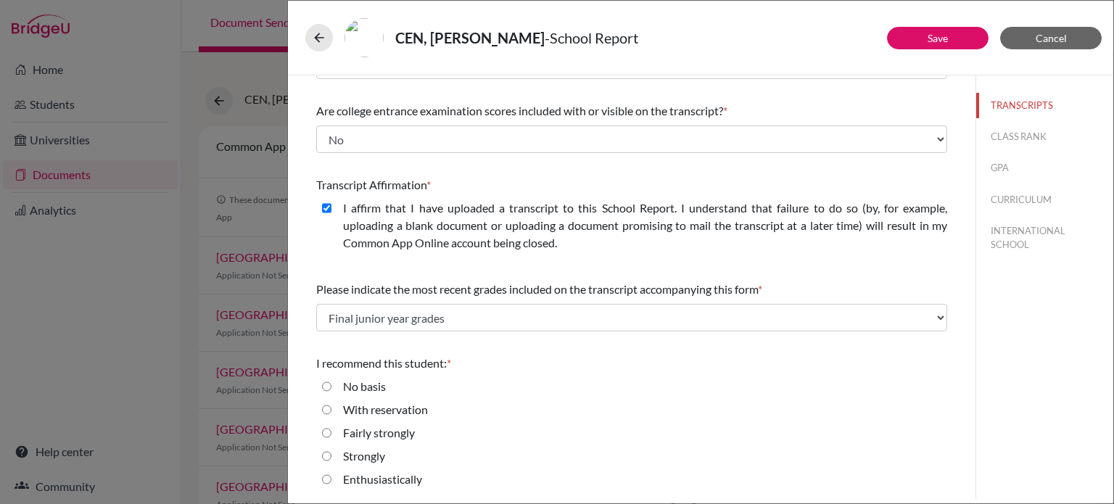
scroll to position [200, 0]
click at [328, 430] on strongly "Fairly strongly" at bounding box center [326, 433] width 9 height 17
radio strongly "true"
click at [936, 30] on button "Save" at bounding box center [938, 38] width 102 height 22
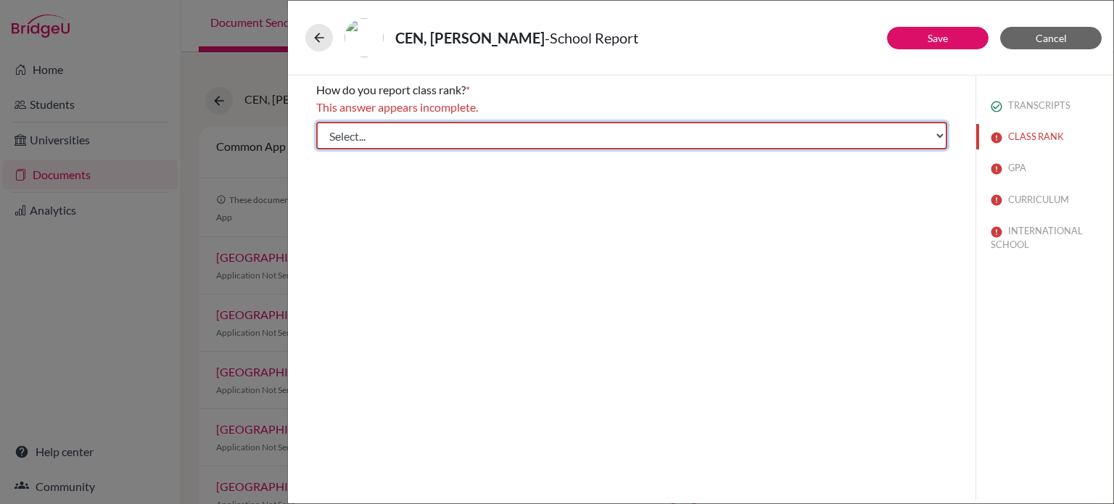
click at [939, 131] on select "Select... Exact Decile Quintile Quartile None" at bounding box center [631, 136] width 631 height 28
select select "5"
click at [316, 122] on select "Select... Exact Decile Quintile Quartile None" at bounding box center [631, 136] width 631 height 28
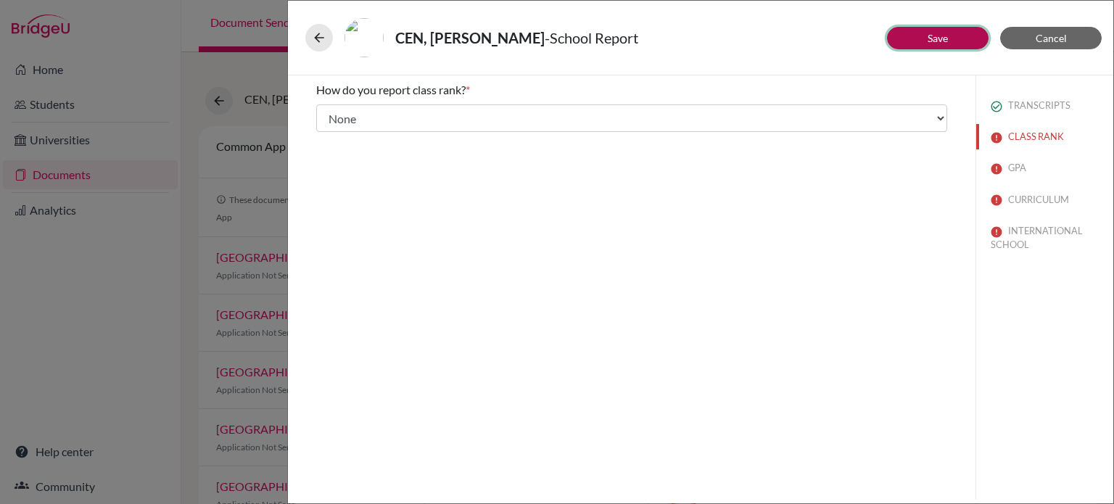
click at [938, 37] on link "Save" at bounding box center [938, 38] width 20 height 12
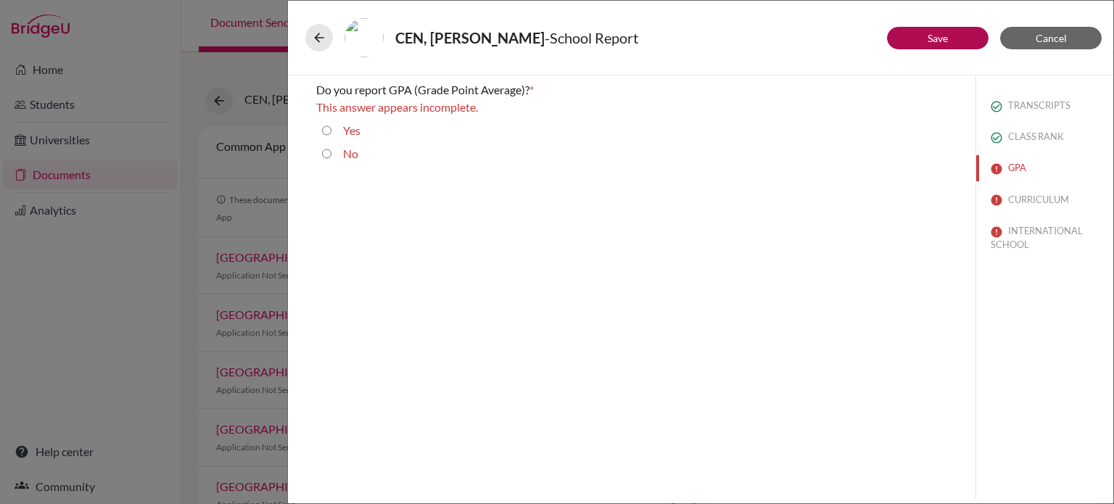
click at [326, 155] on input "No" at bounding box center [326, 153] width 9 height 17
radio input "true"
click at [937, 39] on link "Save" at bounding box center [938, 38] width 20 height 12
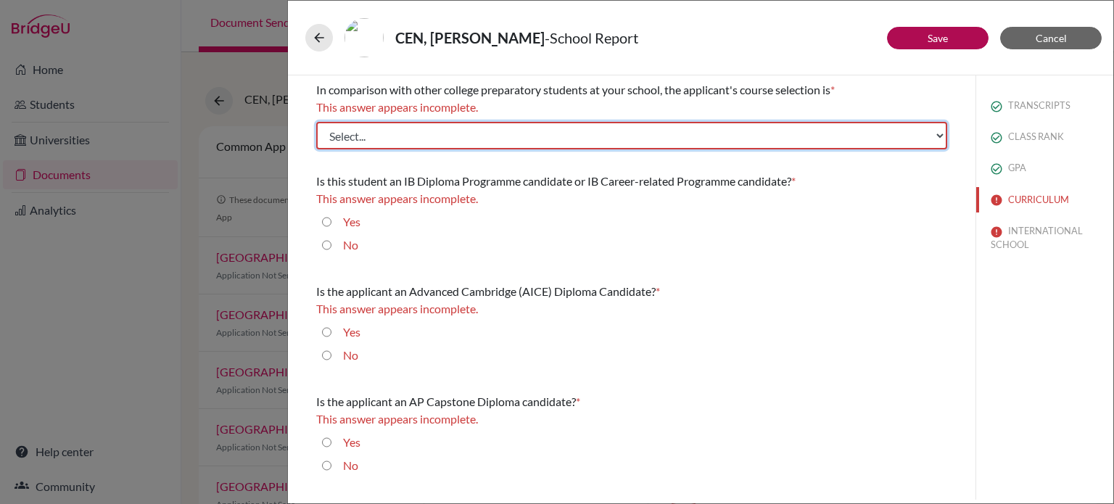
click at [937, 133] on select "Select... Less than demanding Average Demanding Very demanding Most demanding P…" at bounding box center [631, 136] width 631 height 28
select select "5"
click at [316, 122] on select "Select... Less than demanding Average Demanding Very demanding Most demanding P…" at bounding box center [631, 136] width 631 height 28
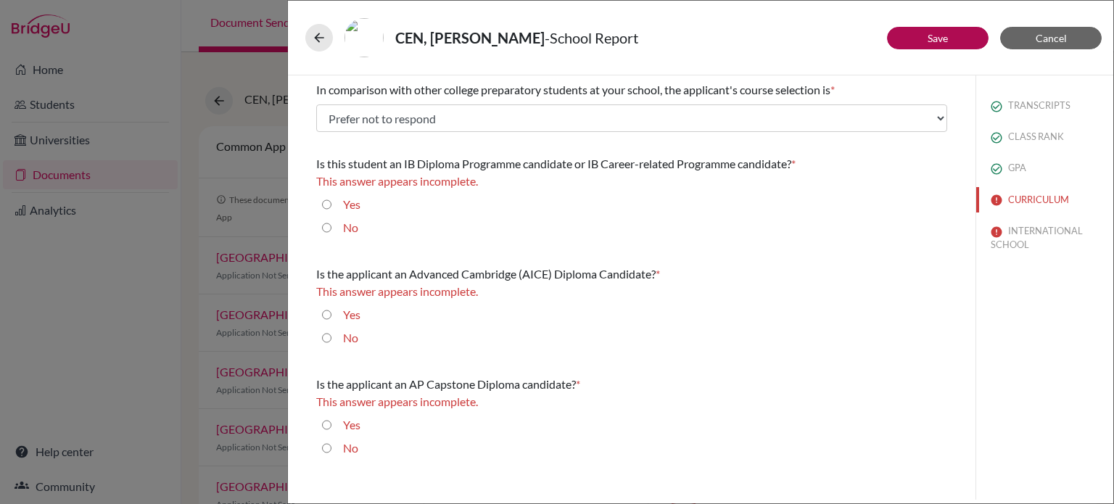
click at [327, 204] on input "Yes" at bounding box center [326, 204] width 9 height 17
radio input "true"
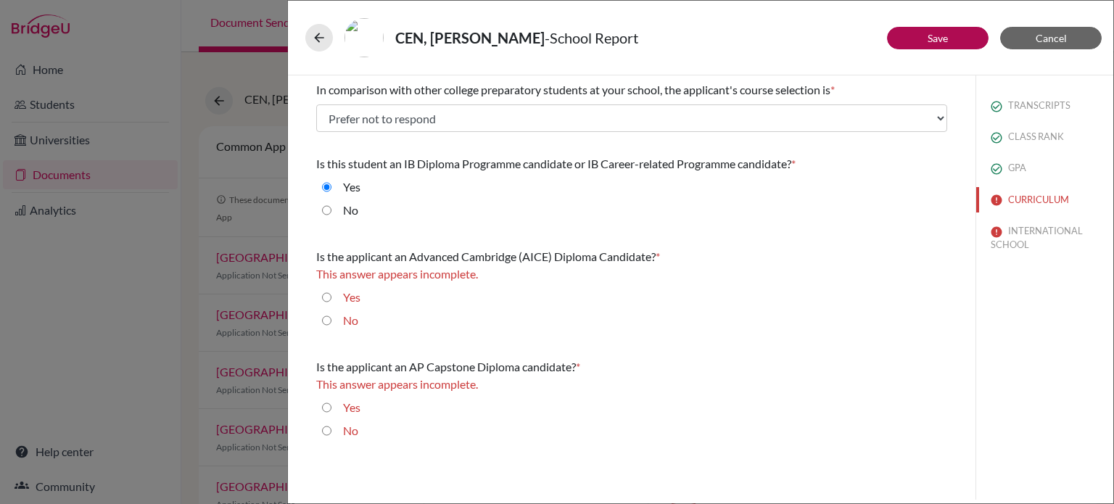
click at [324, 321] on input "No" at bounding box center [326, 320] width 9 height 17
radio input "true"
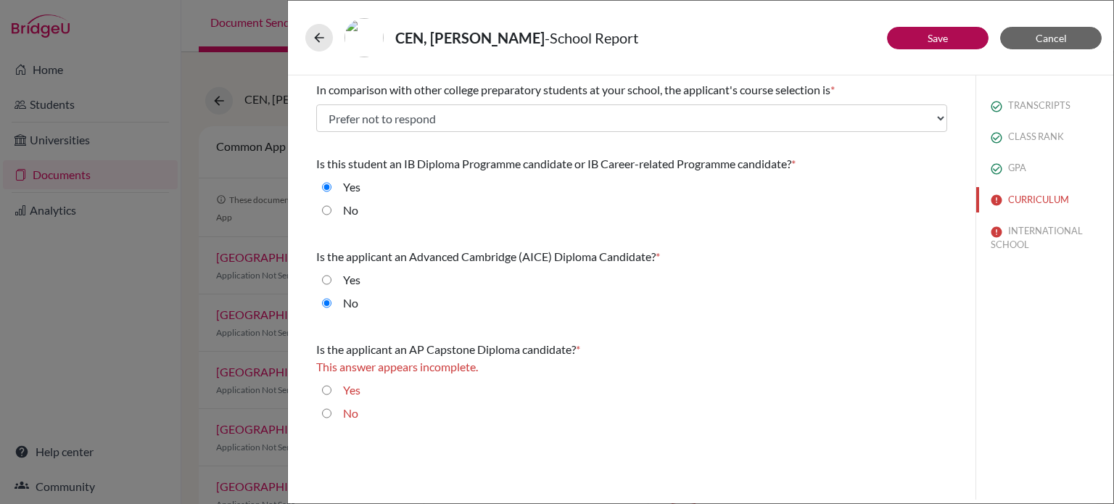
click at [327, 414] on input "No" at bounding box center [326, 413] width 9 height 17
radio input "true"
click at [944, 32] on link "Save" at bounding box center [938, 38] width 20 height 12
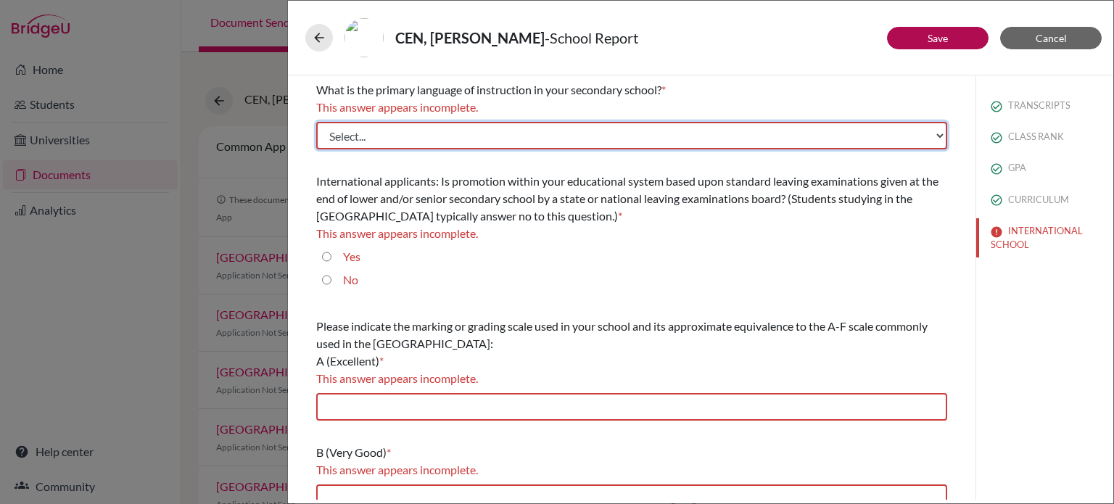
click at [378, 131] on select "Select... Albanian Arabic Armenian Assamese Azerbaijani Belarusian Bengali Bulg…" at bounding box center [631, 136] width 631 height 28
select select "14"
click at [316, 122] on select "Select... Albanian Arabic Armenian Assamese Azerbaijani Belarusian Bengali Bulg…" at bounding box center [631, 136] width 631 height 28
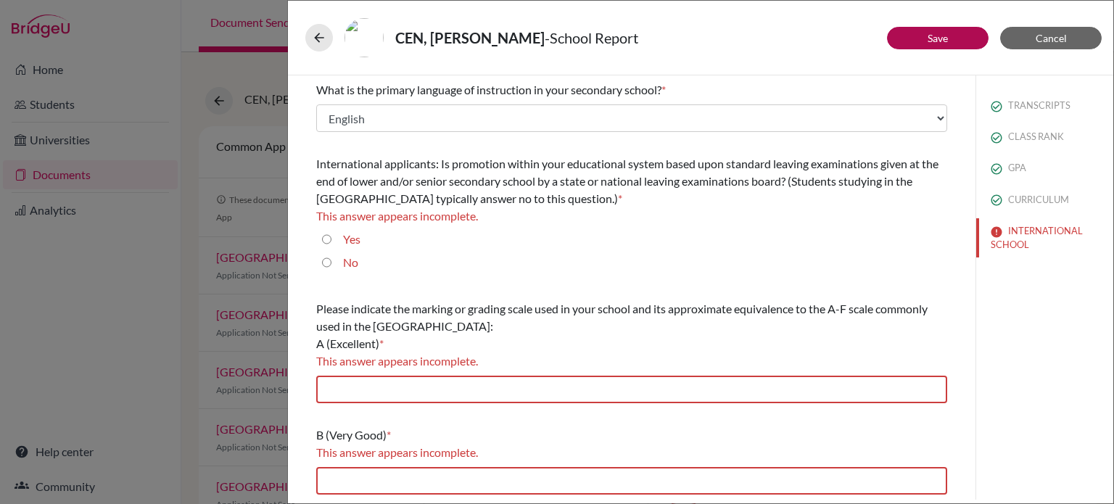
click at [326, 263] on input "No" at bounding box center [326, 262] width 9 height 17
radio input "true"
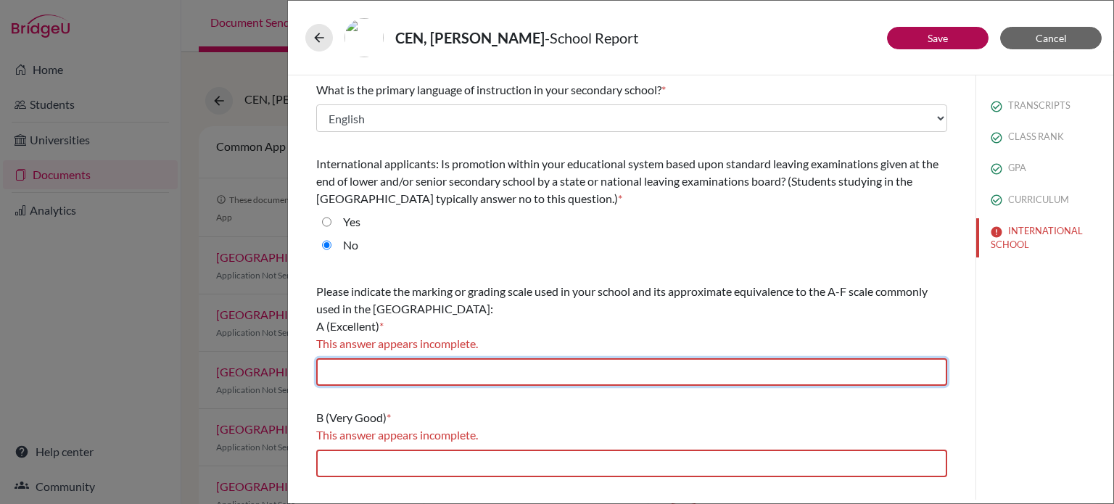
click at [361, 374] on input "text" at bounding box center [631, 372] width 631 height 28
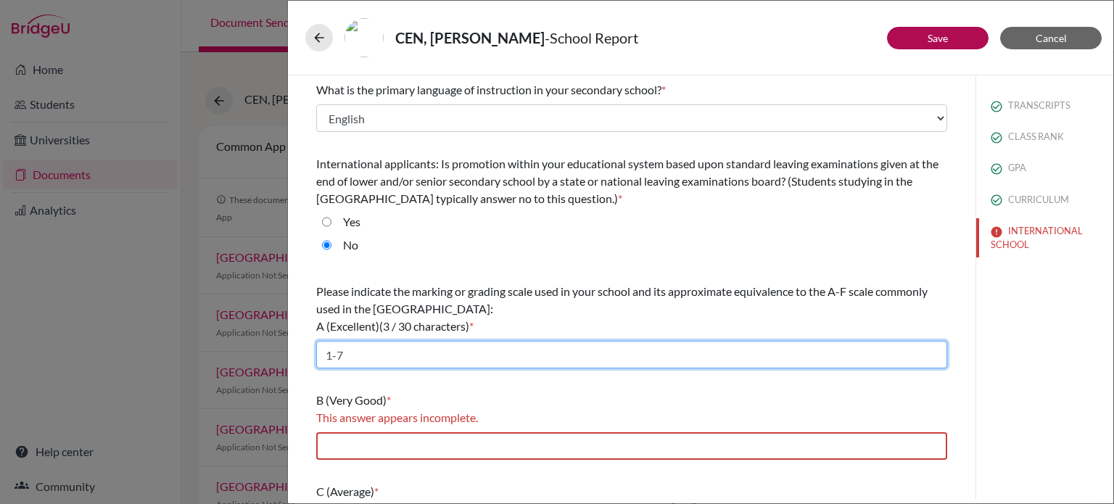
drag, startPoint x: 353, startPoint y: 350, endPoint x: 305, endPoint y: 350, distance: 48.6
click at [305, 350] on div "What is the primary language of instruction in your secondary school? * Select.…" at bounding box center [632, 407] width 666 height 665
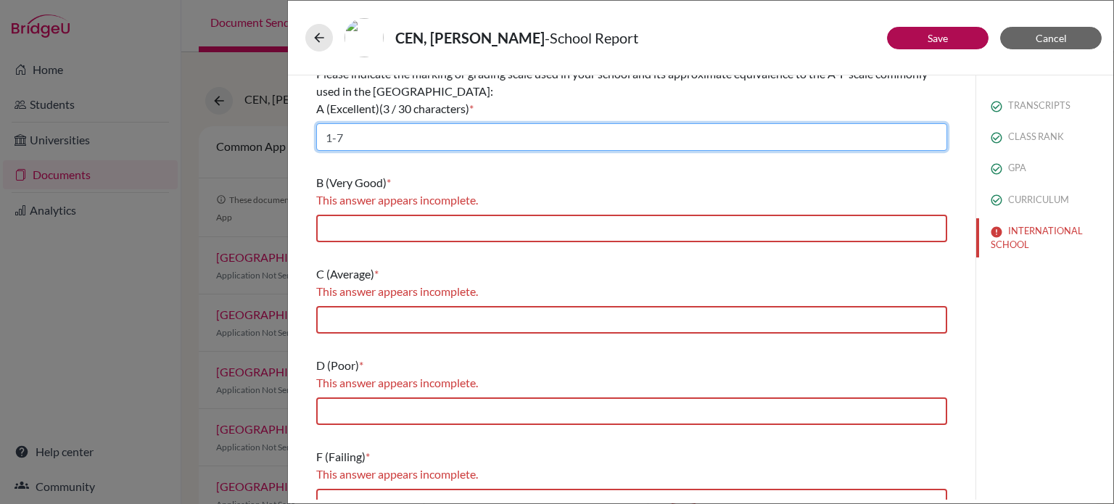
scroll to position [239, 0]
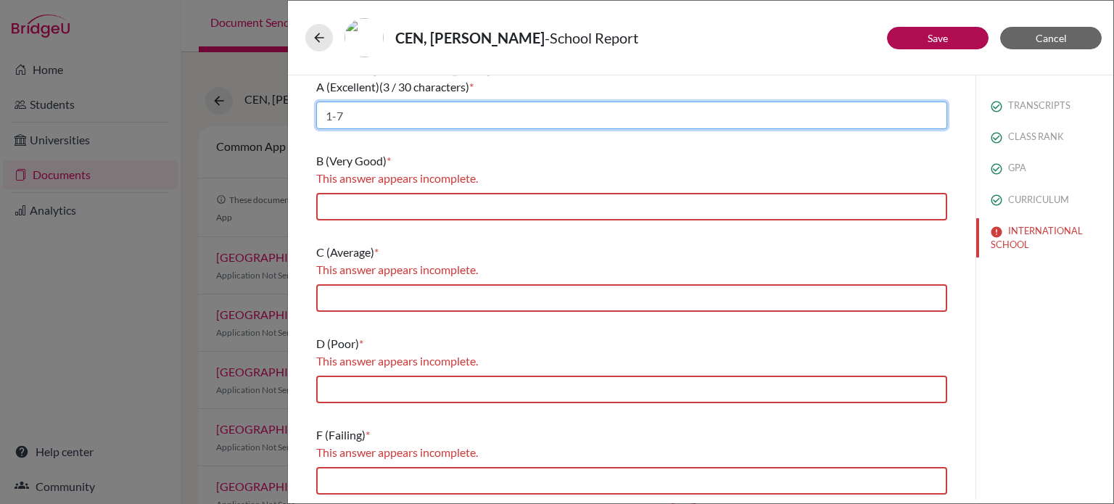
type input "1-7"
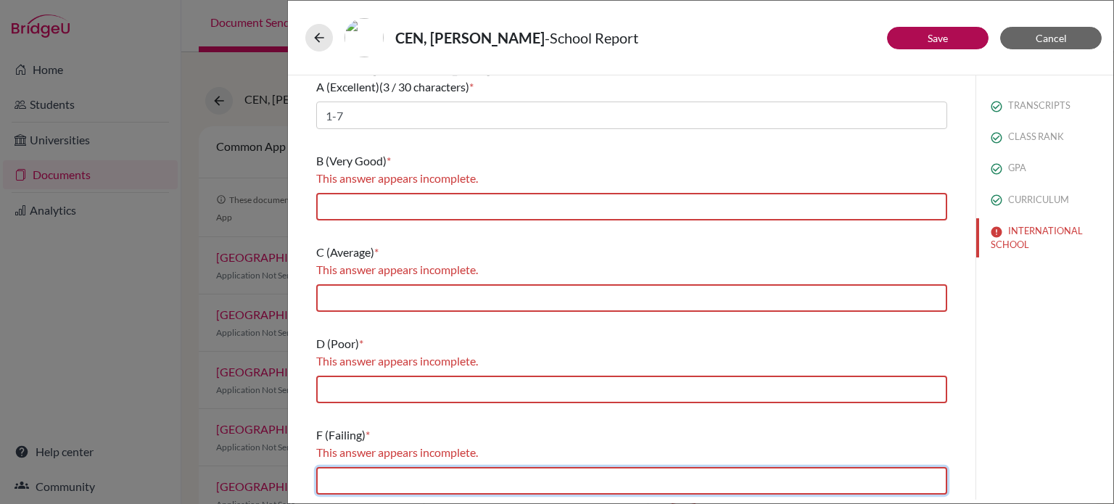
click at [366, 479] on input "text" at bounding box center [631, 481] width 631 height 28
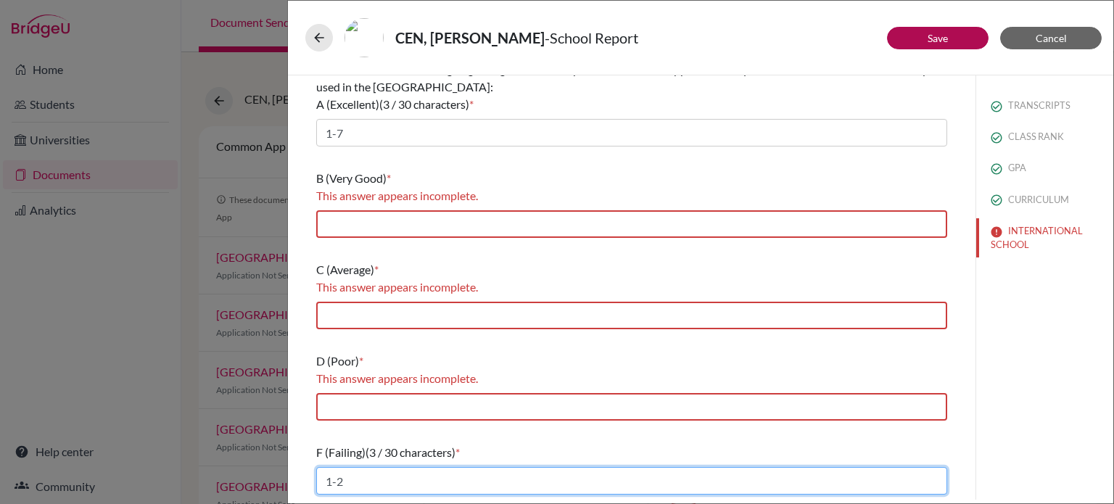
type input "1-2"
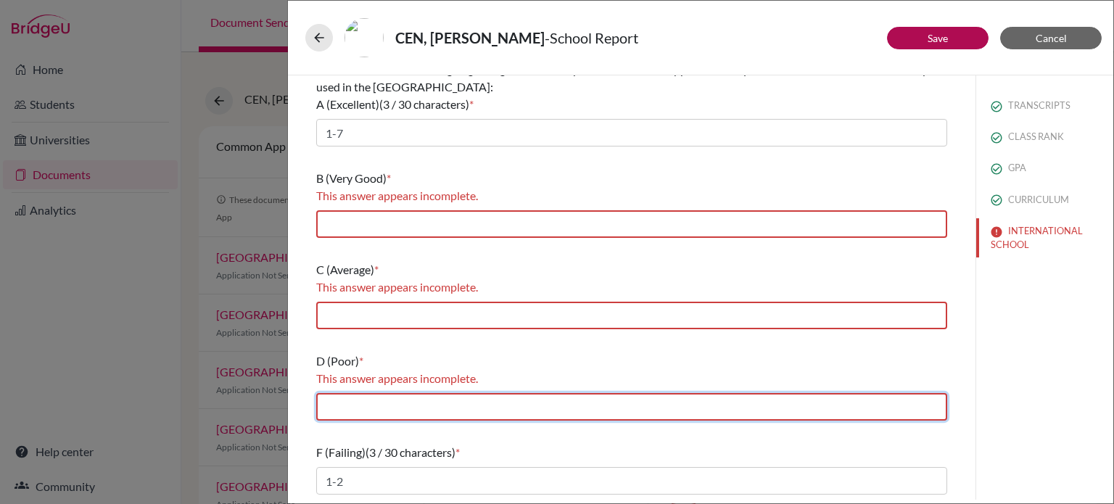
click at [360, 400] on input "text" at bounding box center [631, 407] width 631 height 28
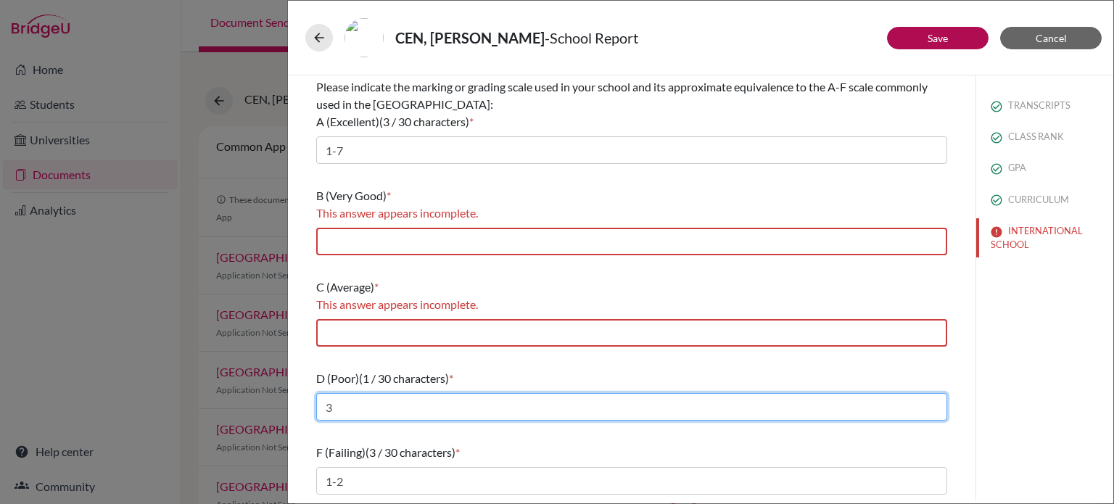
type input "3"
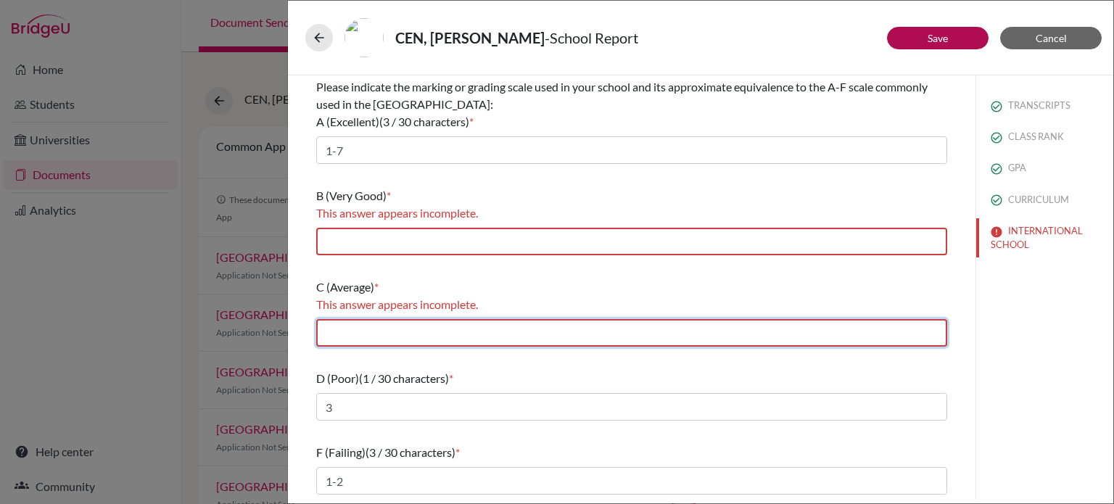
click at [363, 330] on input "text" at bounding box center [631, 333] width 631 height 28
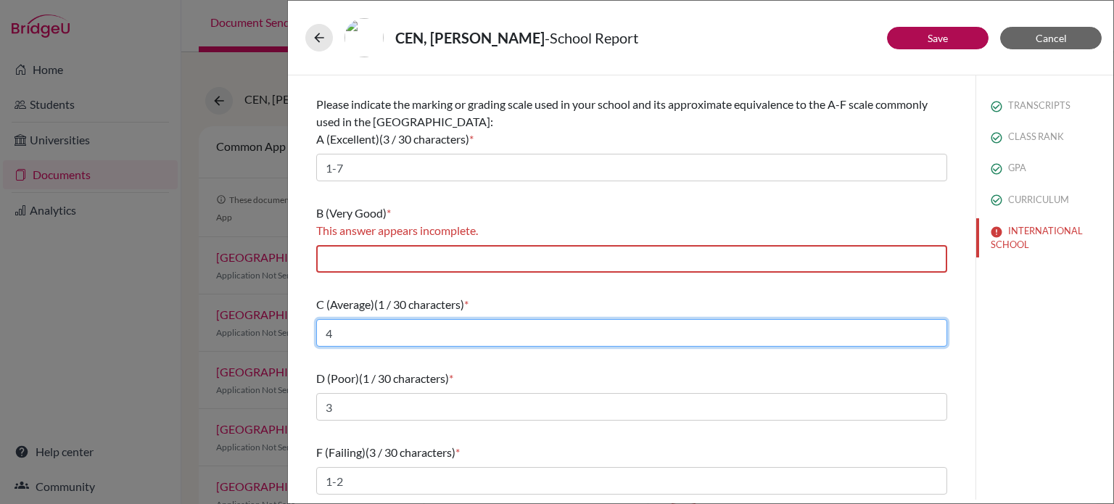
type input "4"
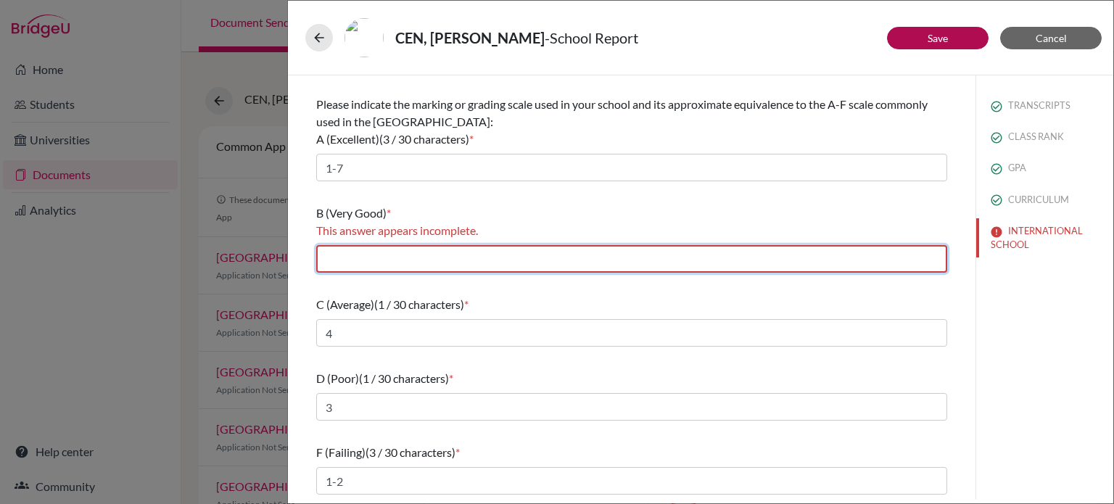
click at [365, 262] on input "text" at bounding box center [631, 259] width 631 height 28
type input "5"
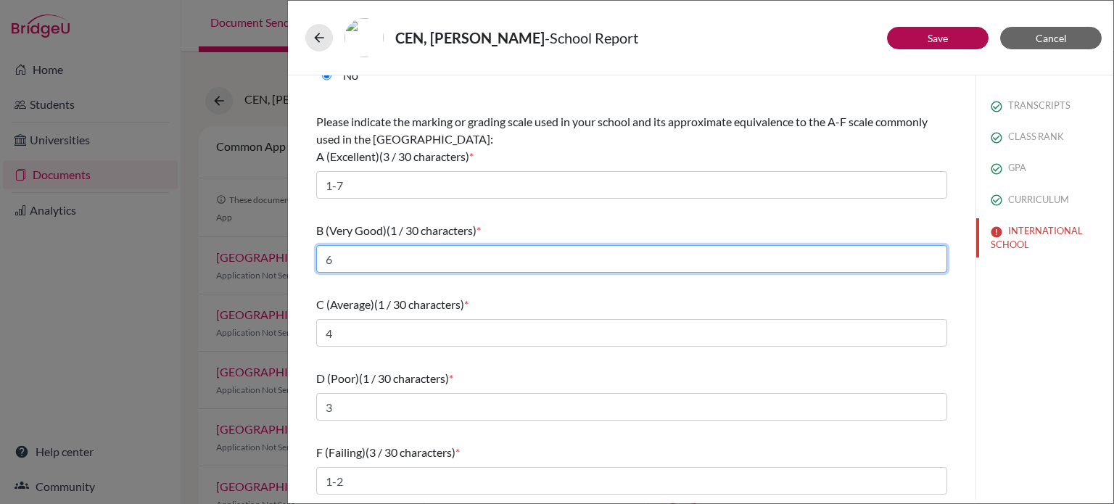
type input "6"
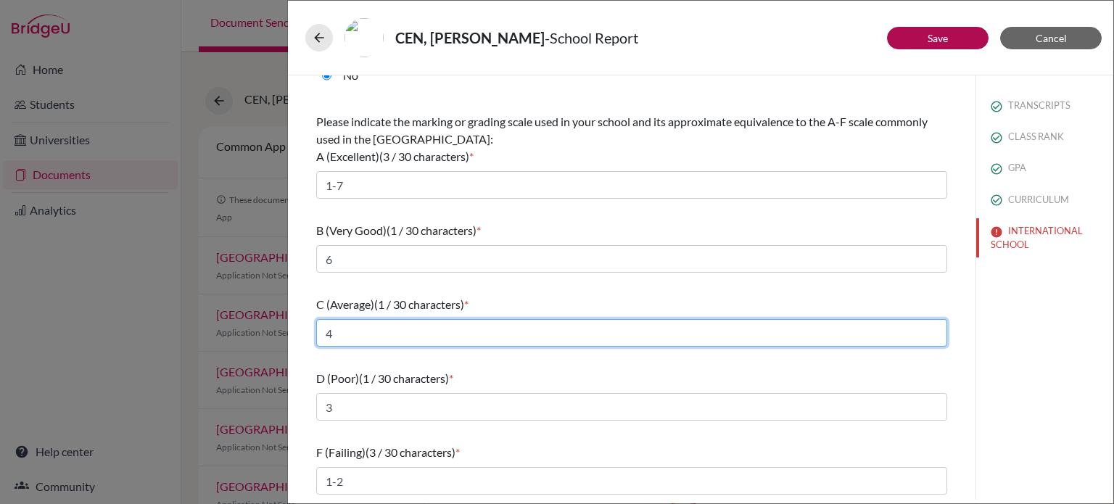
click at [348, 329] on input "4" at bounding box center [631, 333] width 631 height 28
type input "3-4"
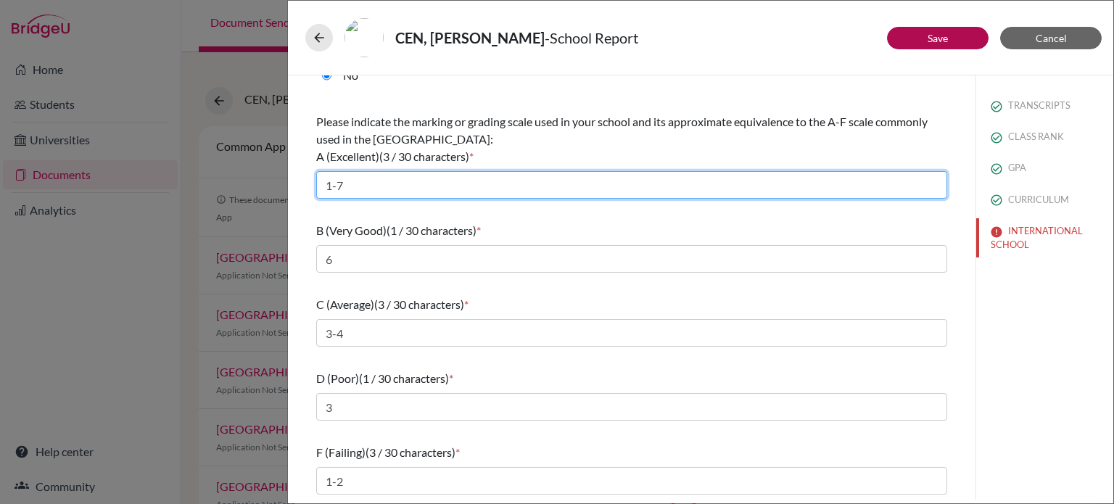
click at [357, 183] on input "1-7" at bounding box center [631, 185] width 631 height 28
type input "1"
type input "7"
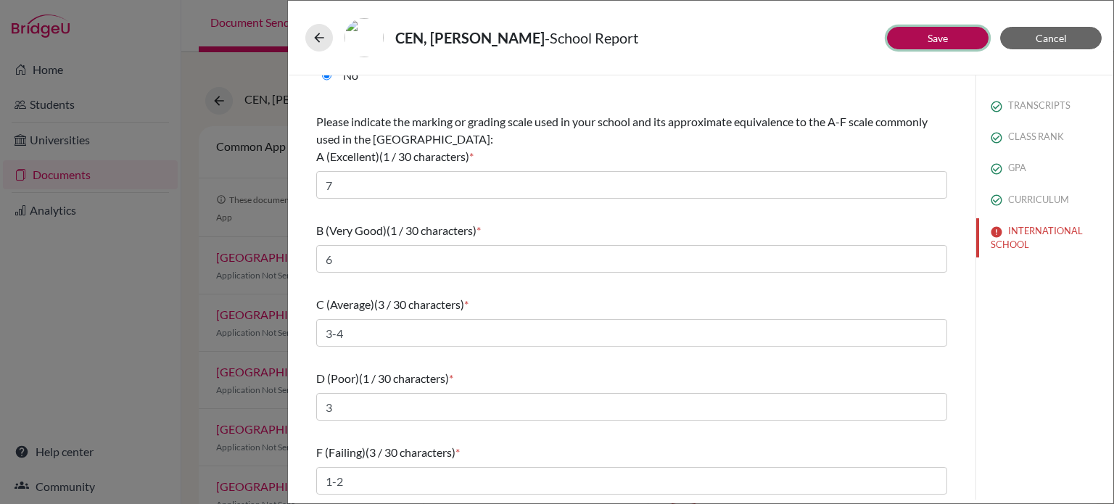
click at [943, 42] on link "Save" at bounding box center [938, 38] width 20 height 12
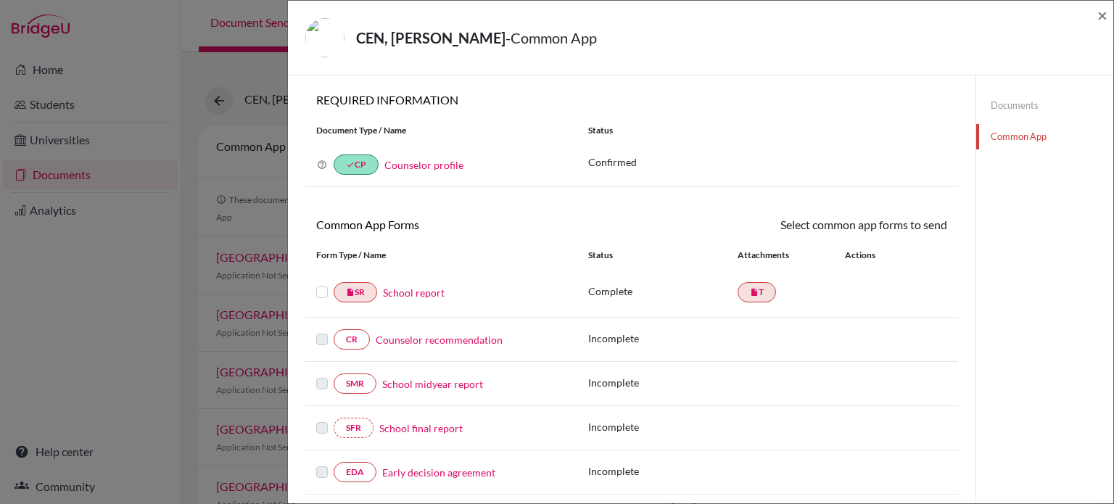
click at [390, 337] on link "Counselor recommendation" at bounding box center [439, 339] width 127 height 15
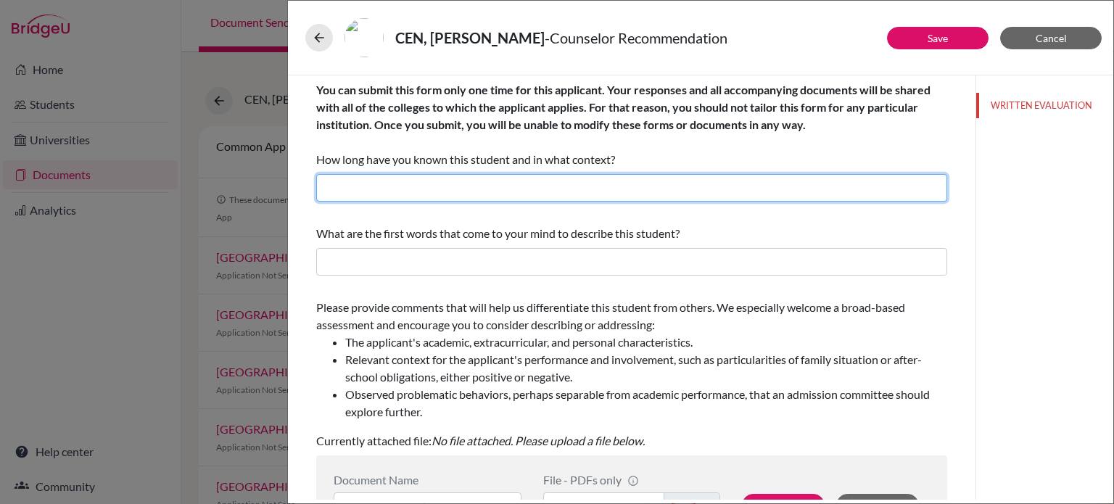
click at [386, 192] on input "text" at bounding box center [631, 188] width 631 height 28
click at [388, 186] on input "2 years as her college counselor and football coach" at bounding box center [631, 188] width 631 height 28
drag, startPoint x: 488, startPoint y: 185, endPoint x: 586, endPoint y: 187, distance: 98.0
click at [591, 185] on input "2 years as hisr college counselor and football coach" at bounding box center [631, 188] width 631 height 28
click at [394, 191] on input "2 years as hisr college counselor" at bounding box center [631, 188] width 631 height 28
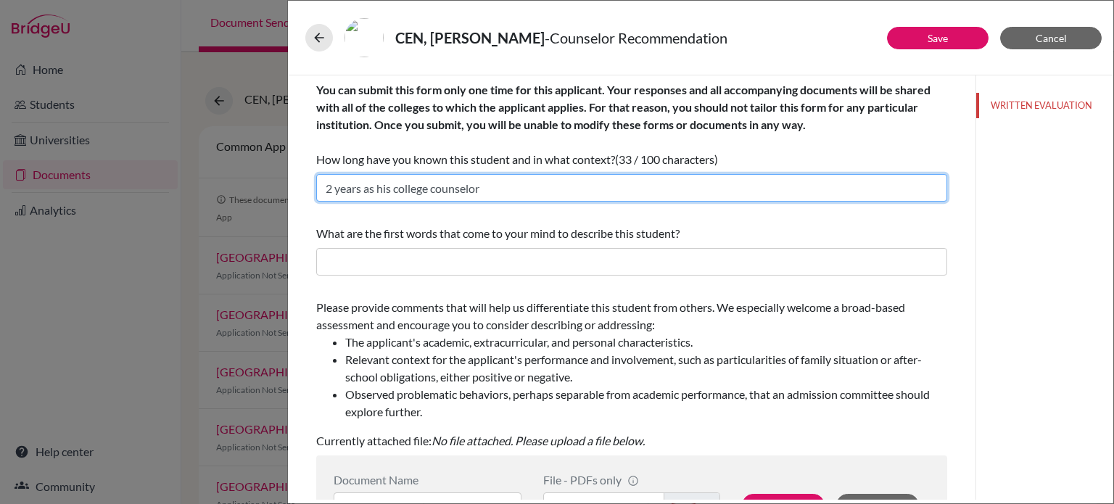
type input "2 years as his college counselor"
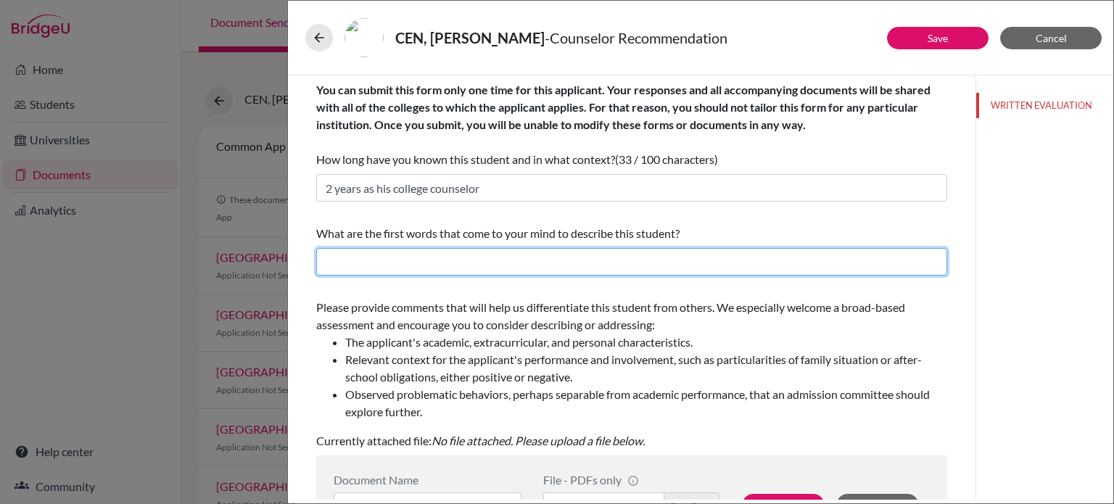
click at [502, 265] on input "text" at bounding box center [631, 262] width 631 height 28
click at [366, 260] on input "text" at bounding box center [631, 262] width 631 height 28
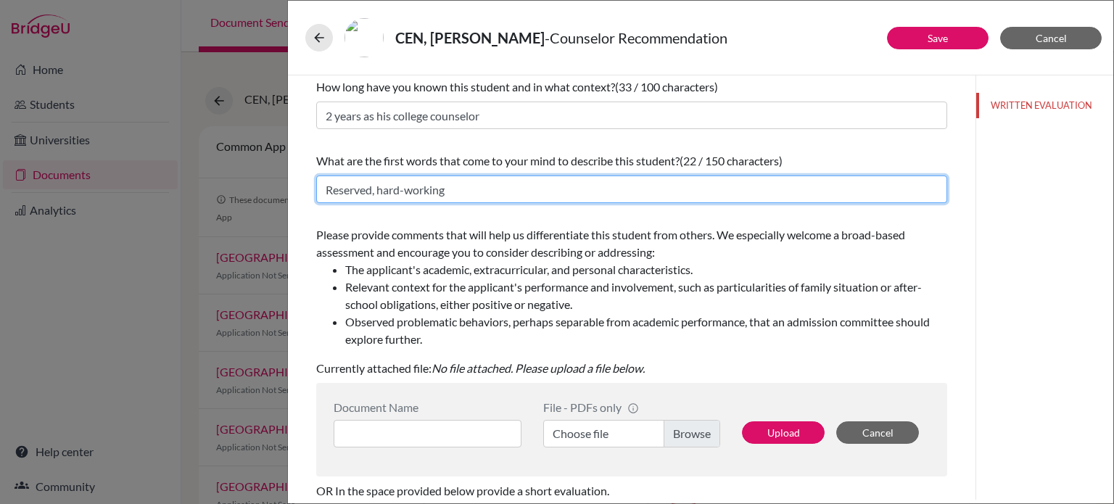
scroll to position [145, 0]
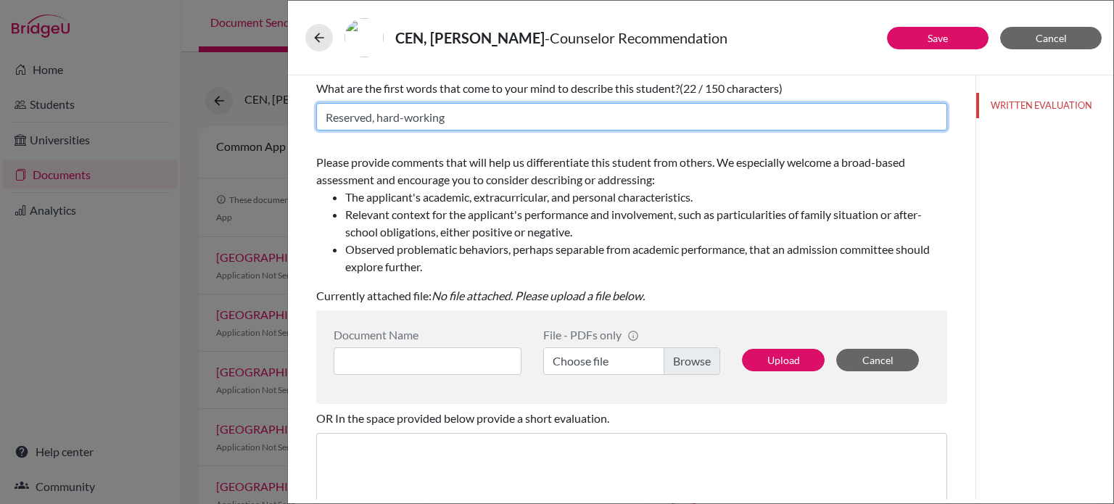
type input "Reserved, hard-working"
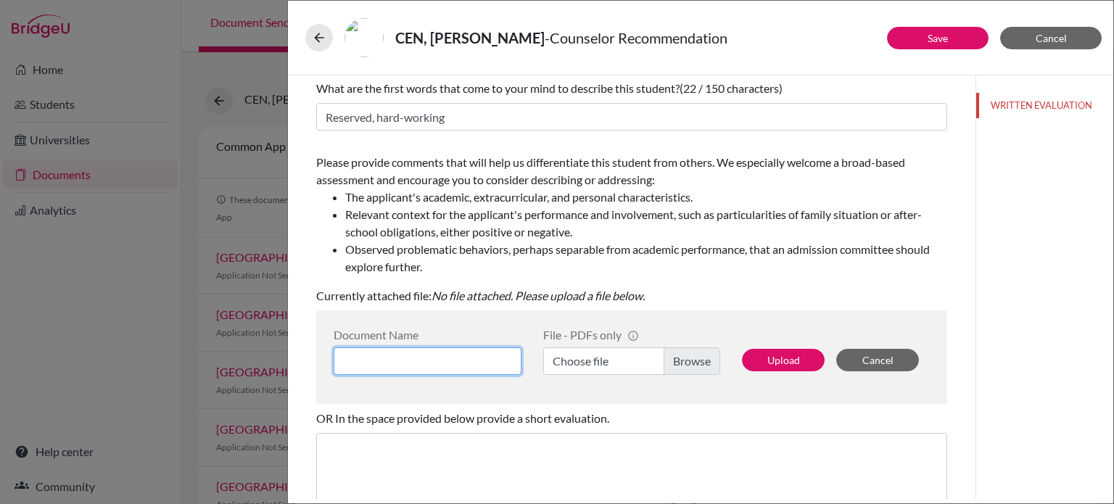
click at [446, 363] on input at bounding box center [428, 361] width 188 height 28
click at [414, 368] on input at bounding box center [428, 361] width 188 height 28
type input "counselor rec"
click at [676, 363] on label "Choose file" at bounding box center [631, 361] width 177 height 28
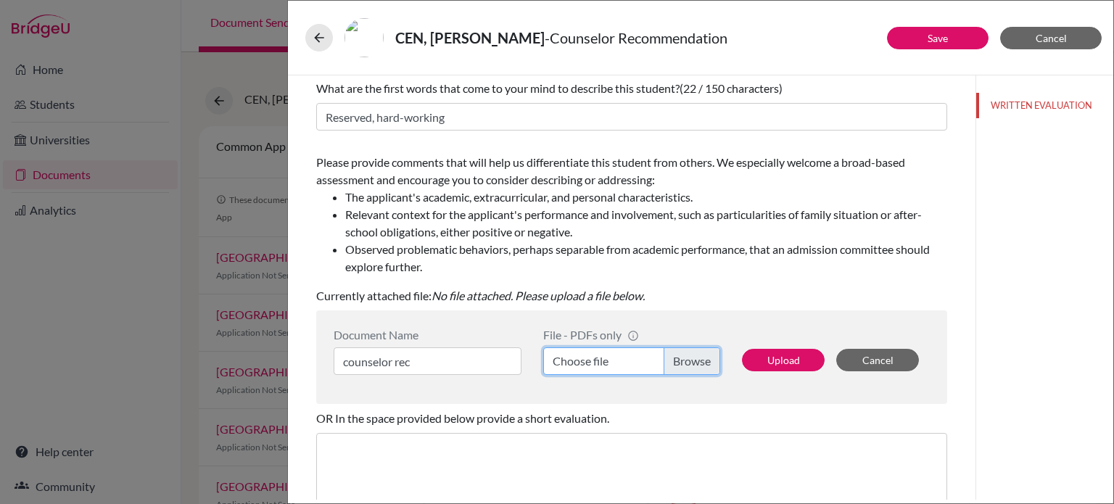
click at [676, 363] on input "Choose file" at bounding box center [631, 361] width 177 height 28
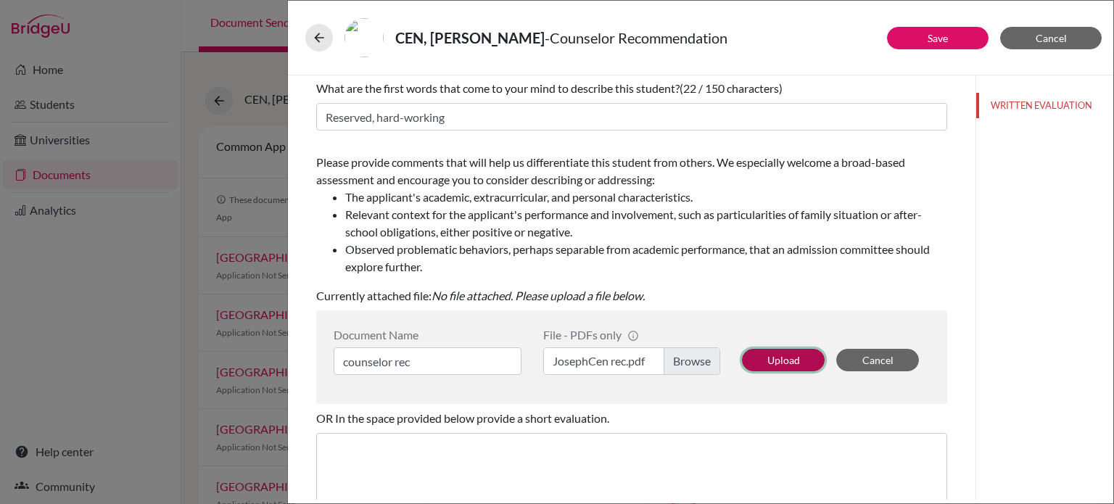
click at [783, 353] on button "Upload" at bounding box center [783, 360] width 83 height 22
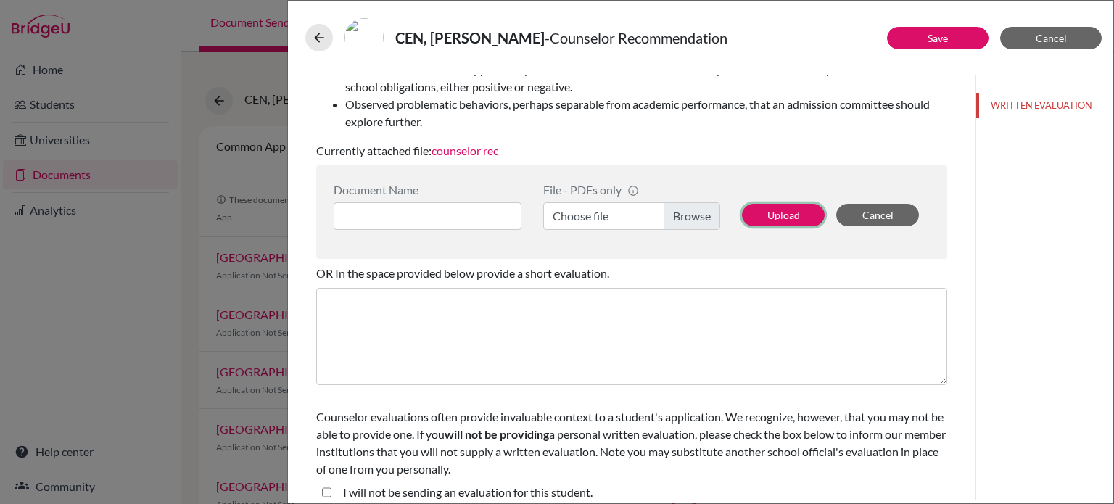
scroll to position [303, 0]
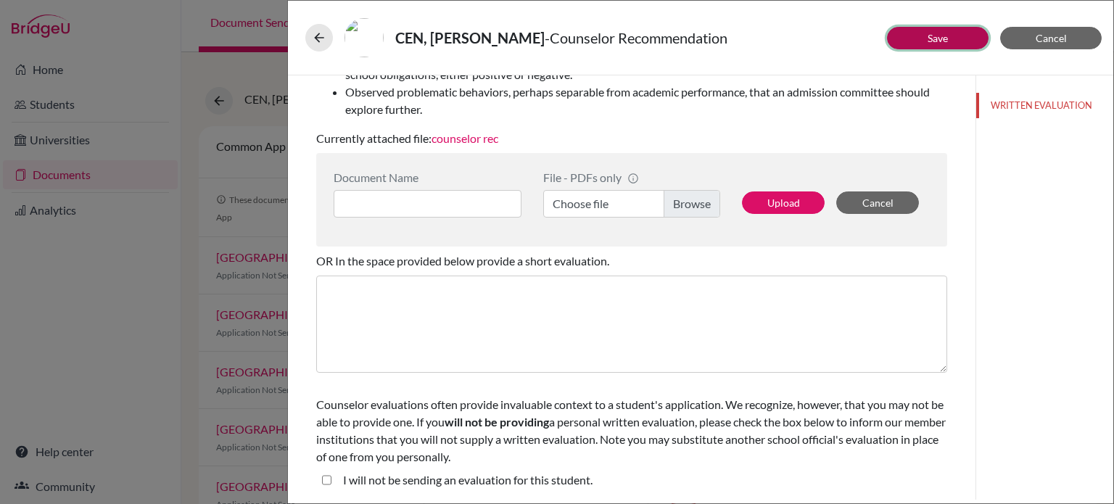
click at [941, 32] on link "Save" at bounding box center [938, 38] width 20 height 12
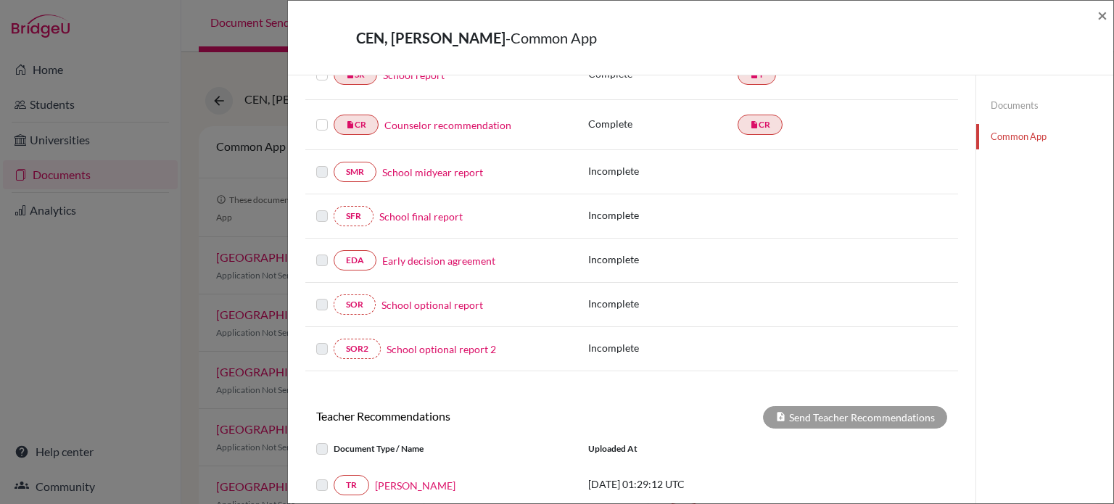
scroll to position [363, 0]
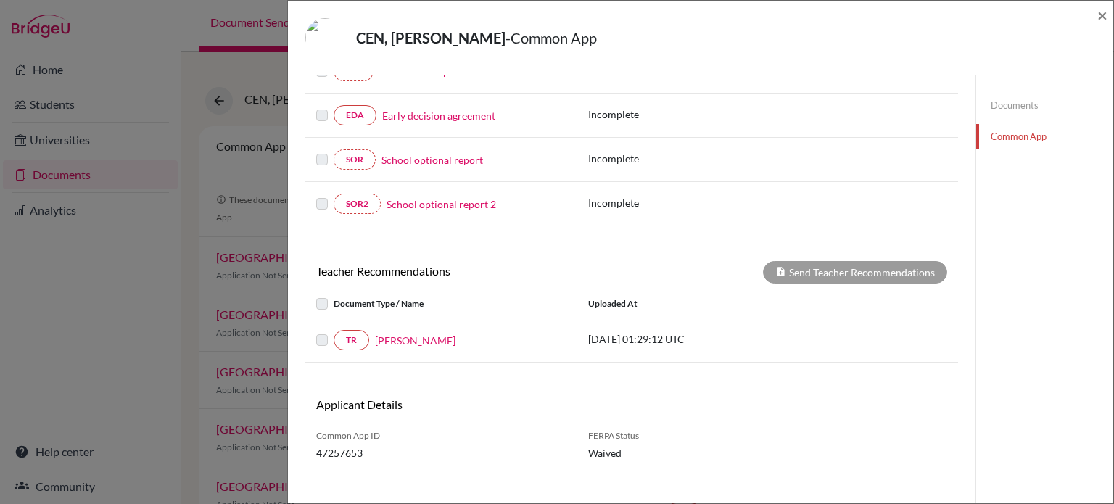
click at [321, 332] on div at bounding box center [324, 340] width 17 height 17
click at [334, 295] on label at bounding box center [334, 295] width 0 height 0
click at [334, 332] on label at bounding box center [334, 332] width 0 height 0
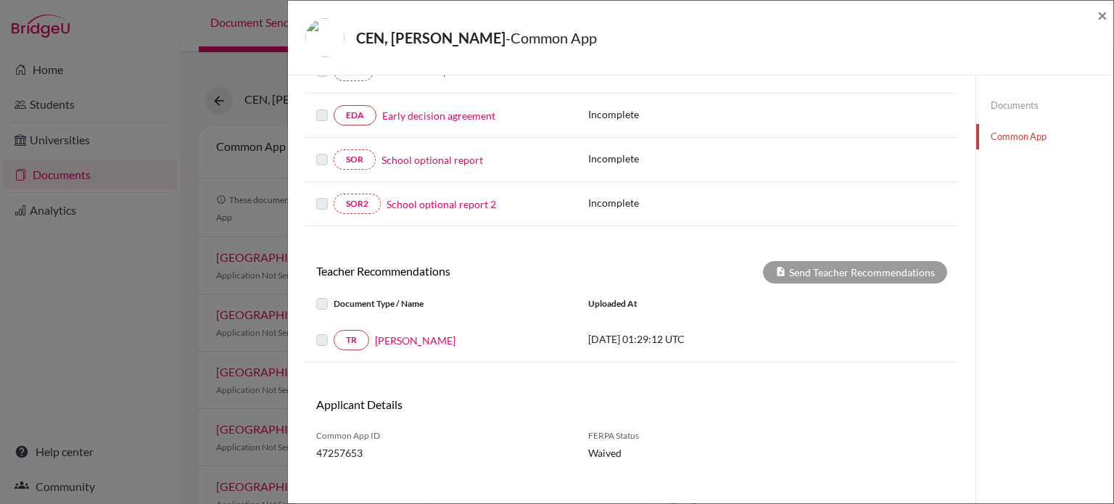
click at [334, 295] on label at bounding box center [334, 295] width 0 height 0
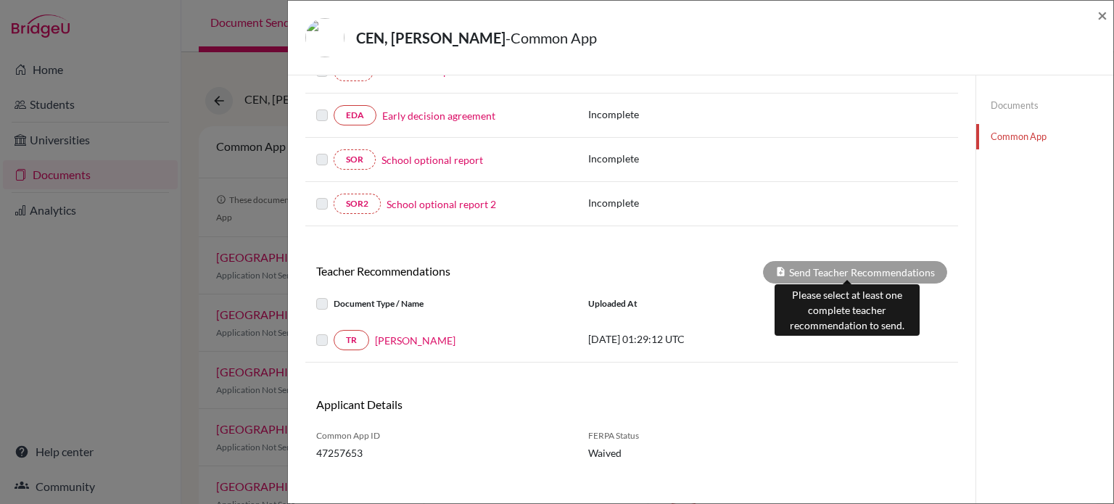
click at [827, 268] on div "Send Teacher Recommendations" at bounding box center [855, 272] width 184 height 22
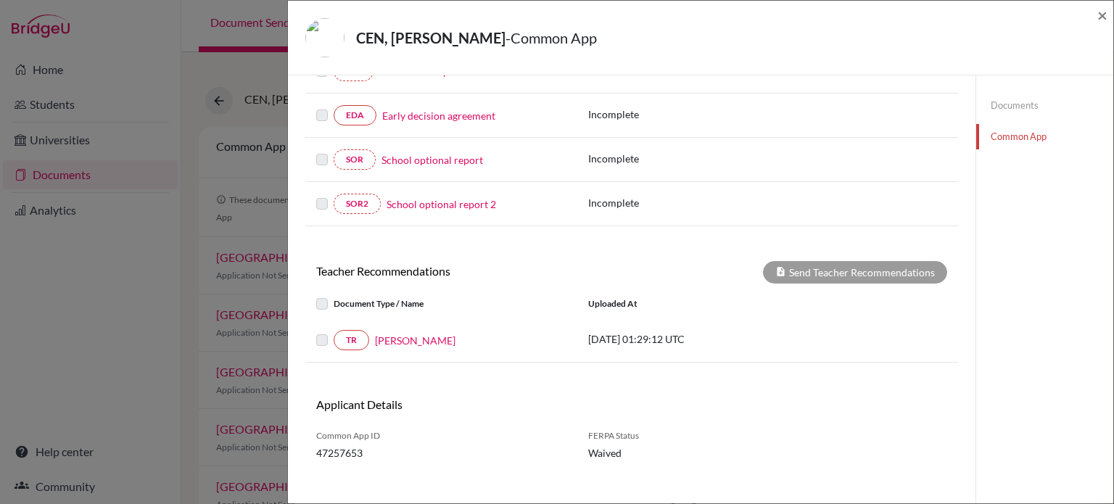
scroll to position [145, 0]
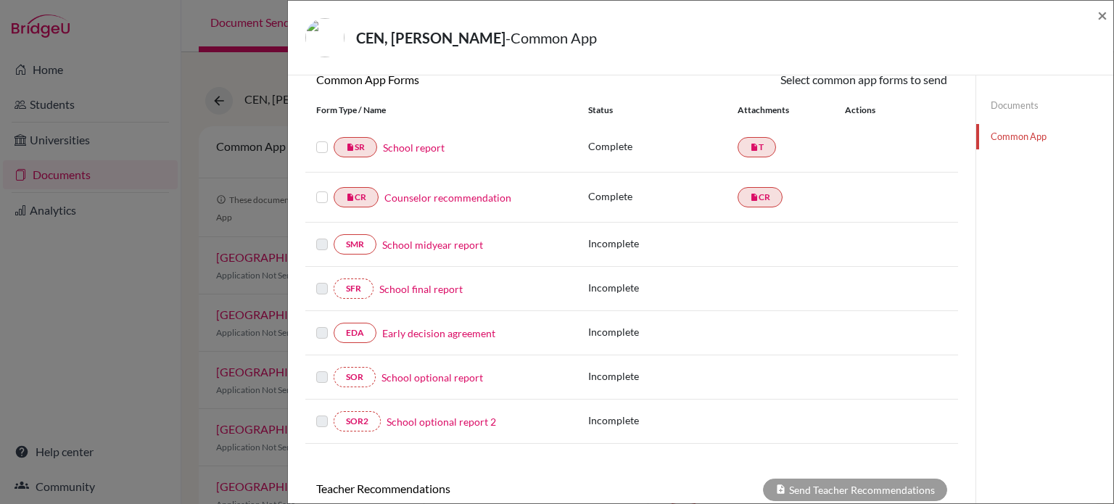
click at [321, 139] on label at bounding box center [322, 139] width 12 height 0
click at [0, 0] on input "checkbox" at bounding box center [0, 0] width 0 height 0
click at [320, 190] on label at bounding box center [322, 190] width 12 height 0
click at [0, 0] on input "checkbox" at bounding box center [0, 0] width 0 height 0
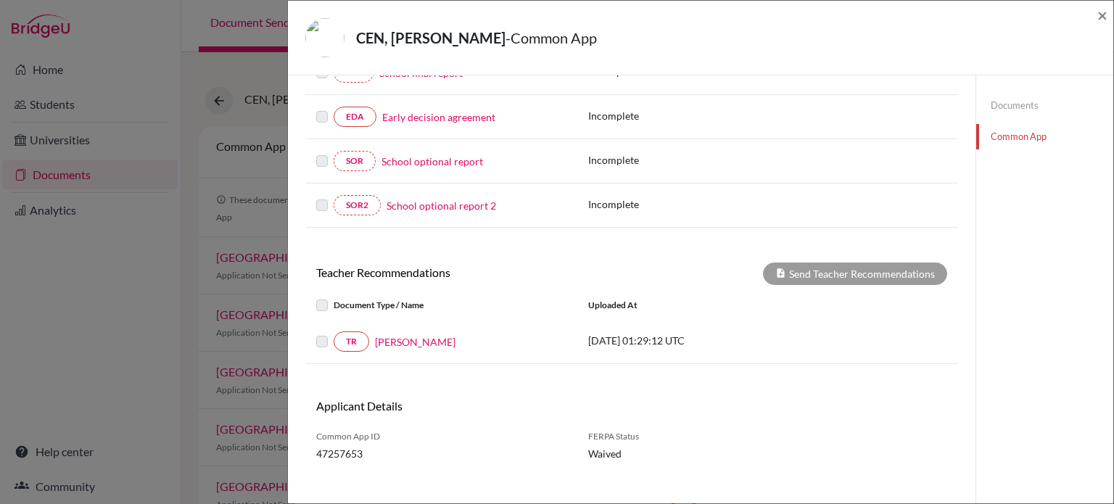
scroll to position [374, 0]
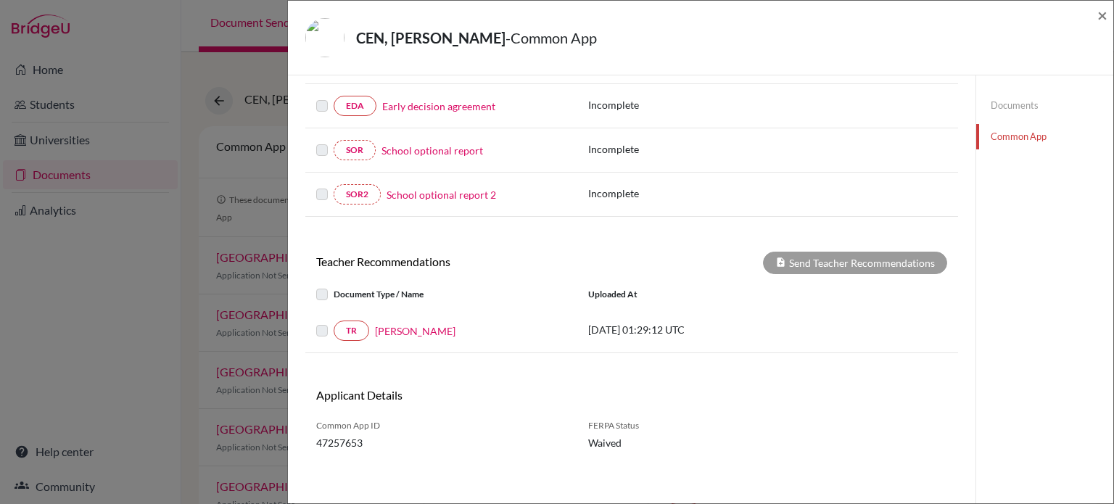
click at [334, 286] on label at bounding box center [334, 286] width 0 height 0
click at [413, 325] on link "Kaushalya Sidhpura" at bounding box center [415, 331] width 81 height 15
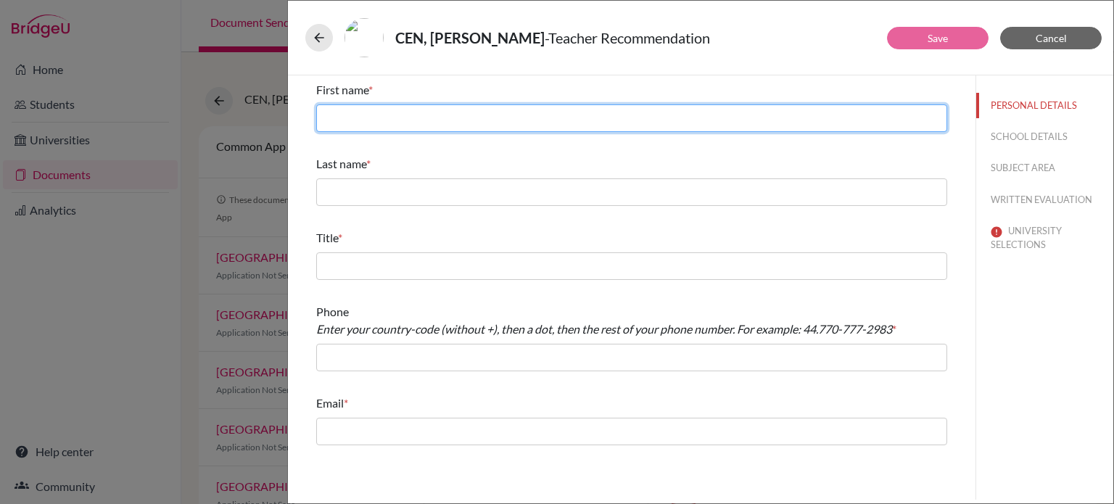
click at [395, 107] on input "text" at bounding box center [631, 118] width 631 height 28
click at [338, 116] on input "text" at bounding box center [631, 118] width 631 height 28
drag, startPoint x: 380, startPoint y: 115, endPoint x: 479, endPoint y: 121, distance: 98.8
click at [479, 121] on input "kaushalya Sidhapura" at bounding box center [631, 118] width 631 height 28
type input "kaushalya"
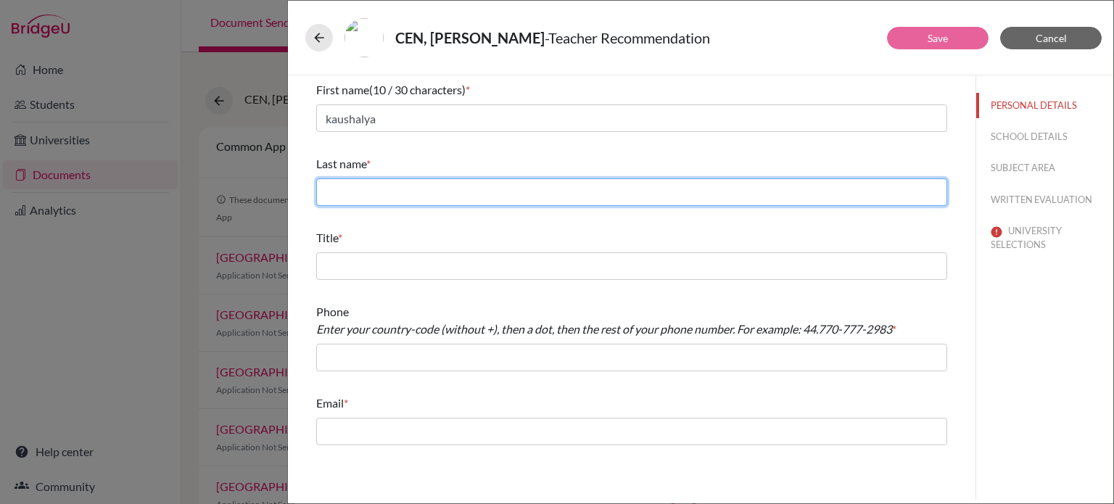
click at [357, 195] on input "text" at bounding box center [631, 192] width 631 height 28
type input "Sidhapura"
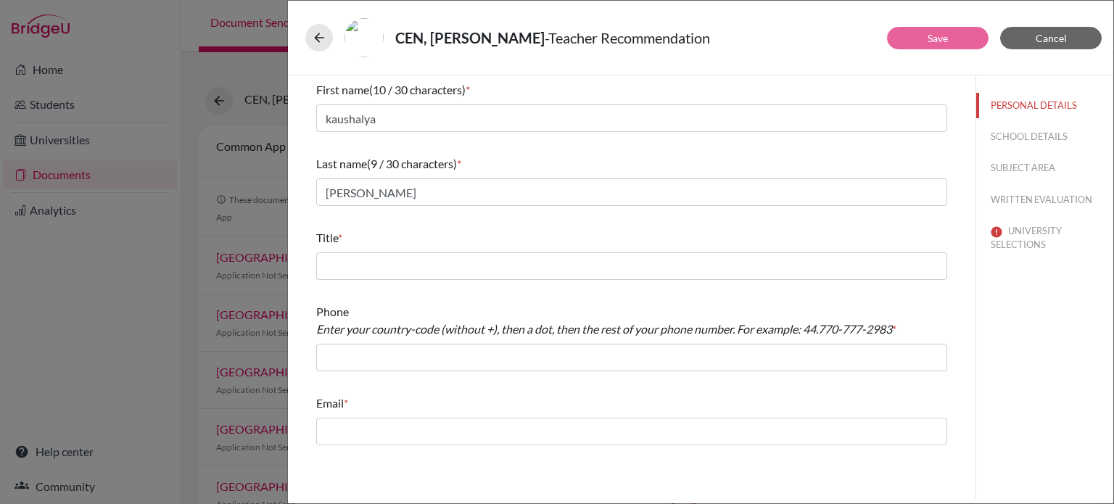
drag, startPoint x: 380, startPoint y: 281, endPoint x: 379, endPoint y: 270, distance: 10.9
click at [382, 281] on div "Title *" at bounding box center [631, 254] width 631 height 62
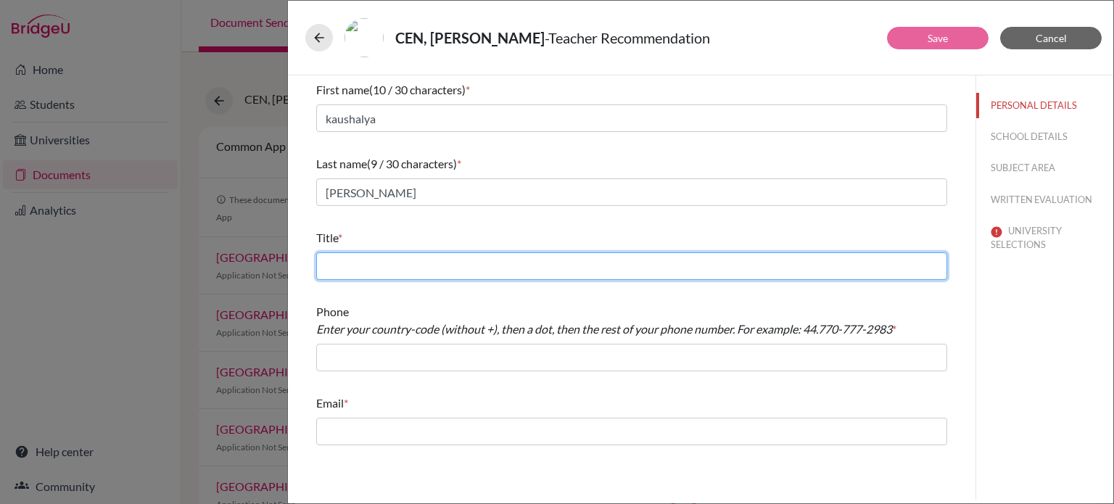
click at [376, 263] on input "text" at bounding box center [631, 266] width 631 height 28
type input "Ms."
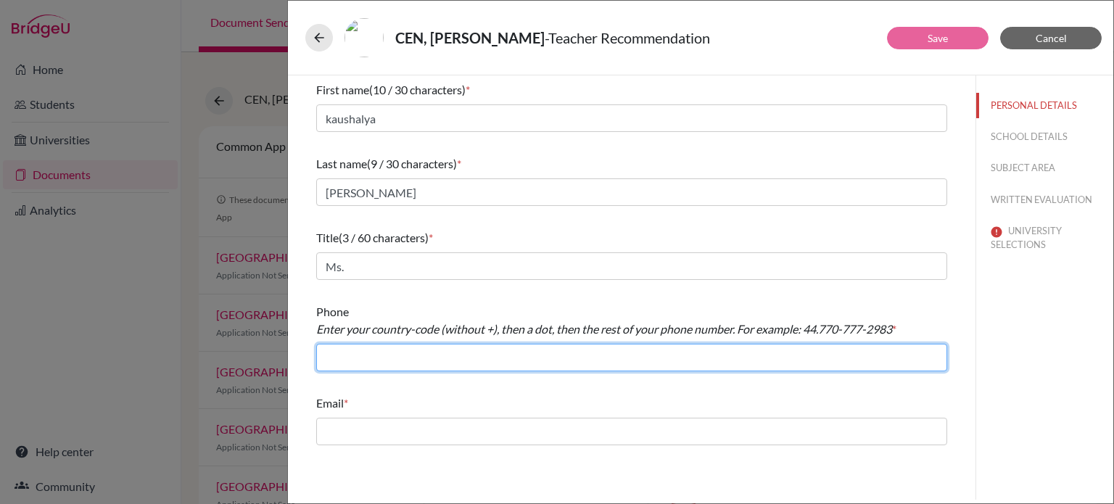
click at [358, 358] on input "text" at bounding box center [631, 358] width 631 height 28
type input "+601161043420"
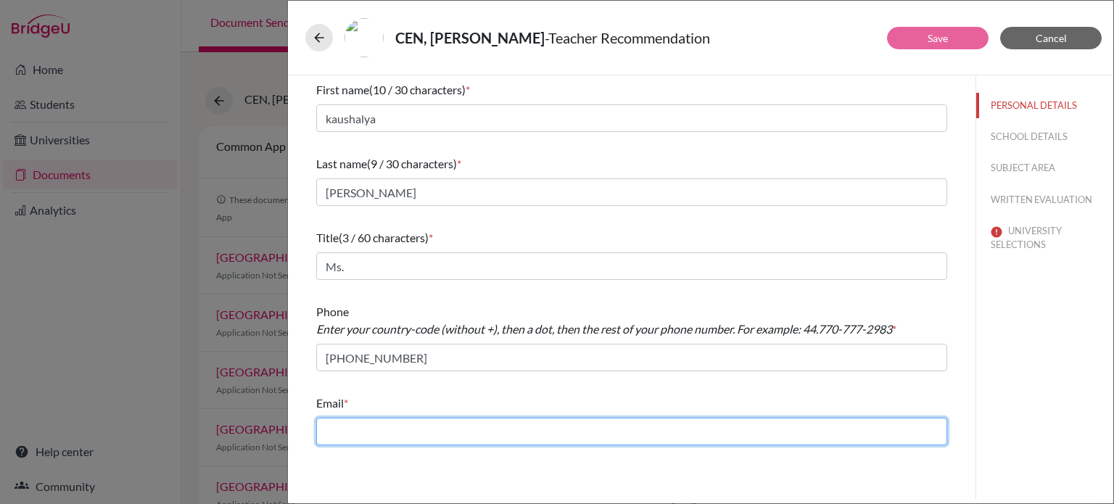
type input "jackjmuir@gmil.com"
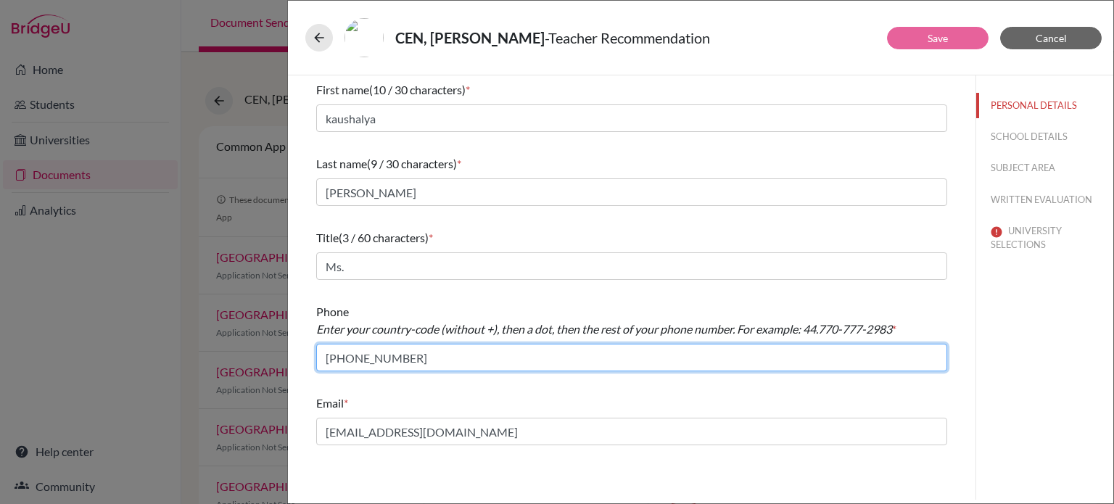
click at [334, 356] on input "+601161043420" at bounding box center [631, 358] width 631 height 28
type input "601161043420"
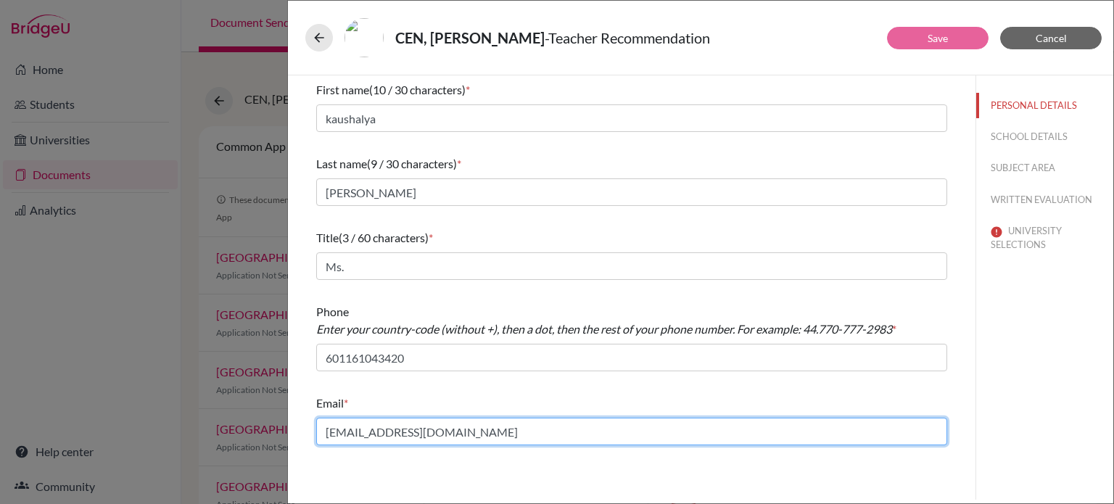
drag, startPoint x: 450, startPoint y: 431, endPoint x: 310, endPoint y: 425, distance: 139.4
click at [310, 425] on div "First name (10 / 30 characters) * kaushalya Last name (9 / 30 characters) * Sid…" at bounding box center [632, 263] width 666 height 376
paste input "ksidhpura@uplands.org"
type input "ksidhpura@uplands.org"
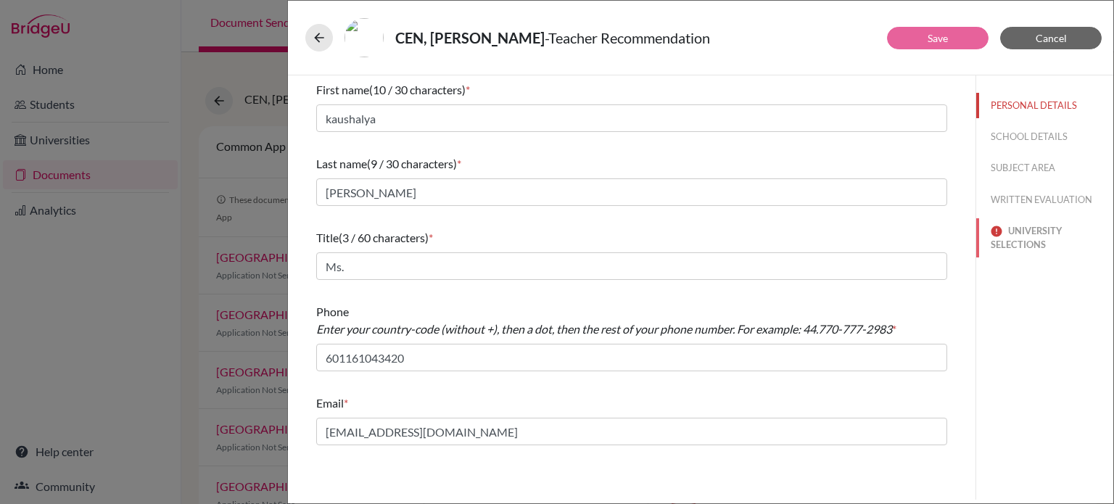
click at [1031, 230] on button "UNIVERSITY SELECTIONS" at bounding box center [1044, 237] width 137 height 39
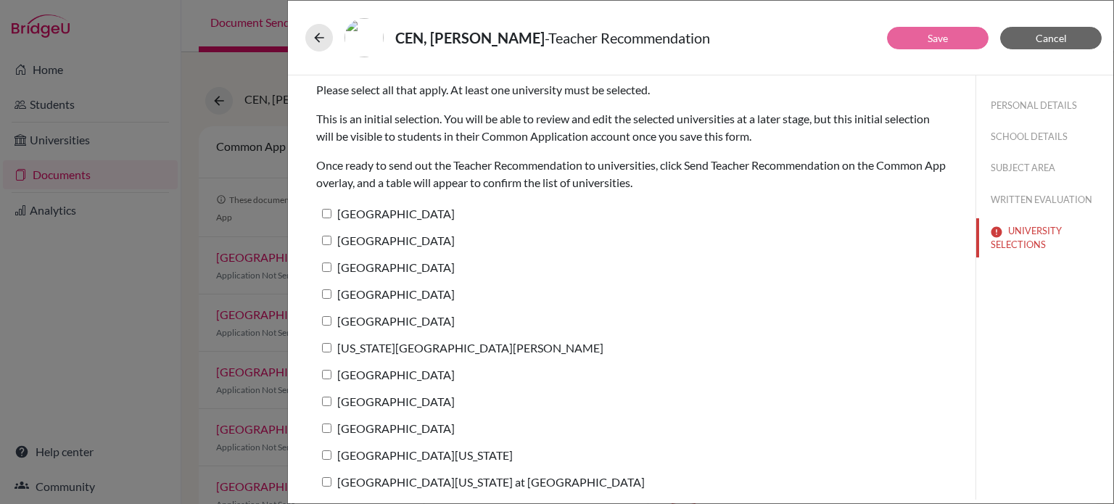
click at [326, 214] on input "Brown University" at bounding box center [326, 213] width 9 height 9
checkbox input "true"
click at [326, 242] on input "Dartmouth College" at bounding box center [326, 240] width 9 height 9
checkbox input "true"
click at [326, 268] on input "Amherst College" at bounding box center [326, 267] width 9 height 9
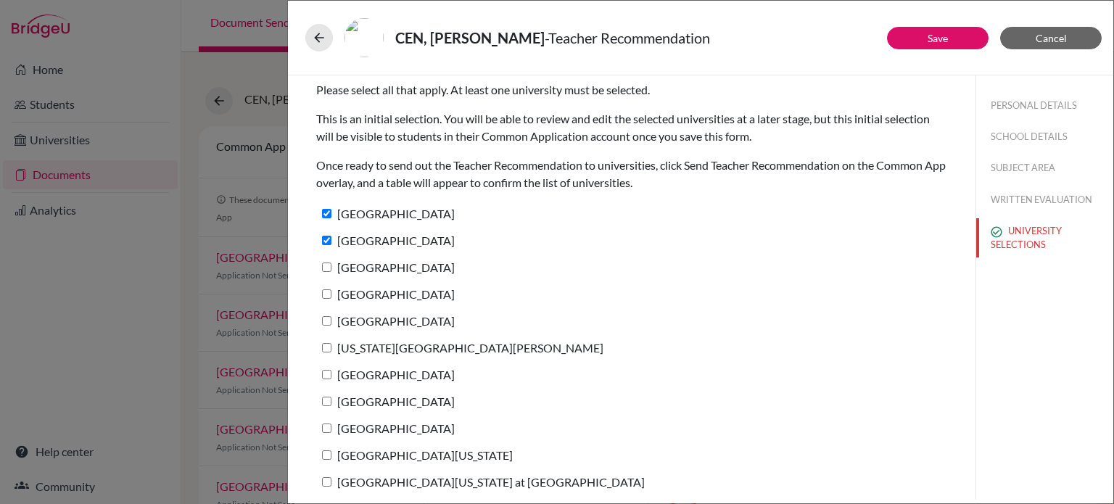
checkbox input "true"
click at [326, 293] on input "Bowdoin College" at bounding box center [326, 293] width 9 height 9
checkbox input "true"
drag, startPoint x: 328, startPoint y: 321, endPoint x: 327, endPoint y: 348, distance: 26.9
click at [328, 324] on input "Cornell University" at bounding box center [326, 320] width 9 height 9
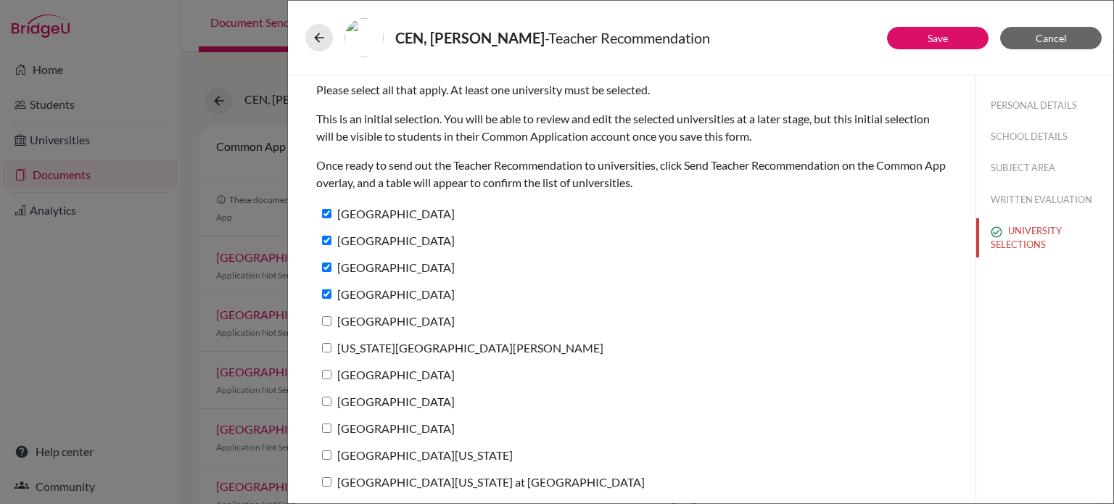
checkbox input "true"
click at [326, 350] on input "Washington and Lee University" at bounding box center [326, 347] width 9 height 9
checkbox input "true"
click at [326, 375] on input "Middlebury College" at bounding box center [326, 374] width 9 height 9
checkbox input "true"
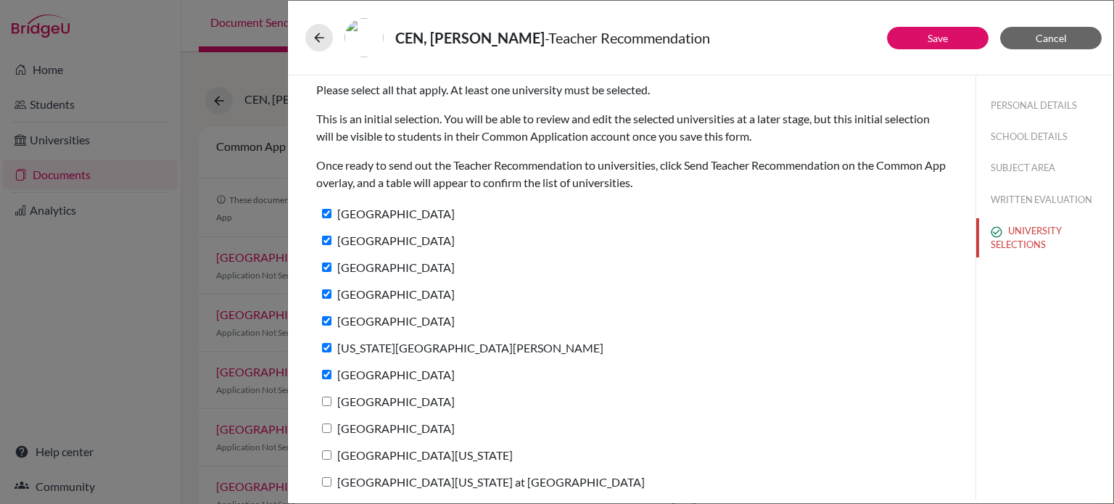
drag, startPoint x: 326, startPoint y: 400, endPoint x: 328, endPoint y: 417, distance: 16.7
click at [326, 402] on input "Rice University" at bounding box center [326, 401] width 9 height 9
checkbox input "true"
drag, startPoint x: 326, startPoint y: 432, endPoint x: 334, endPoint y: 422, distance: 12.4
click at [327, 432] on input "Wesleyan University" at bounding box center [326, 428] width 9 height 9
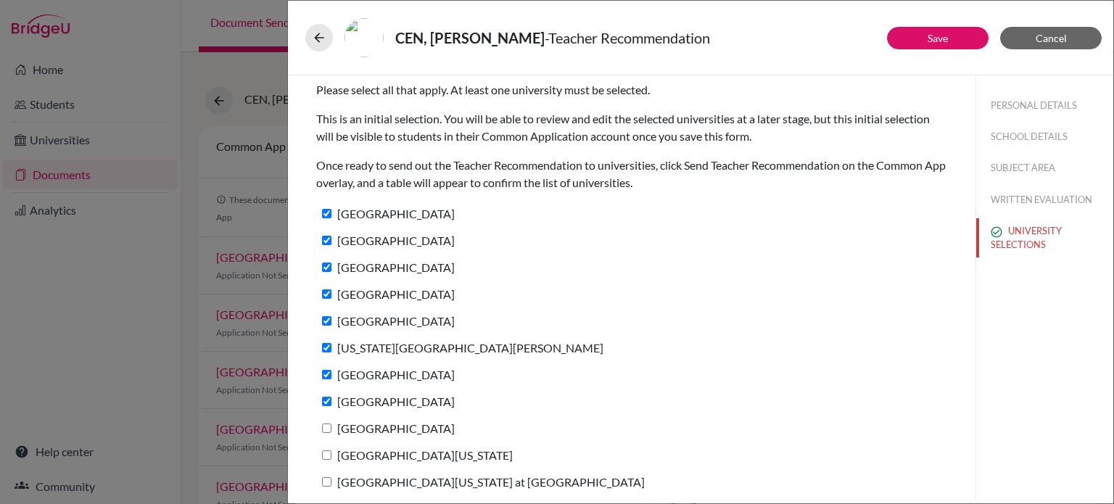
checkbox input "true"
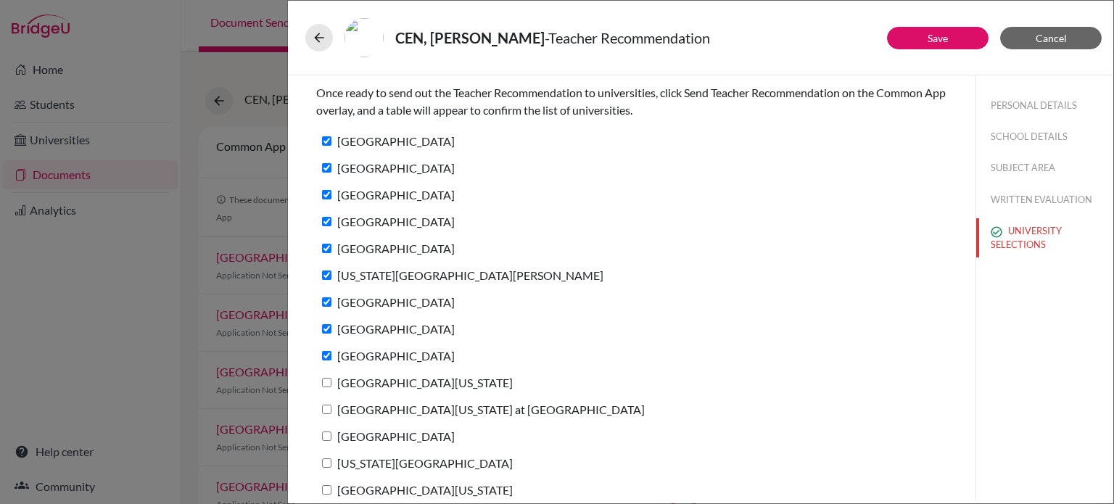
scroll to position [111, 0]
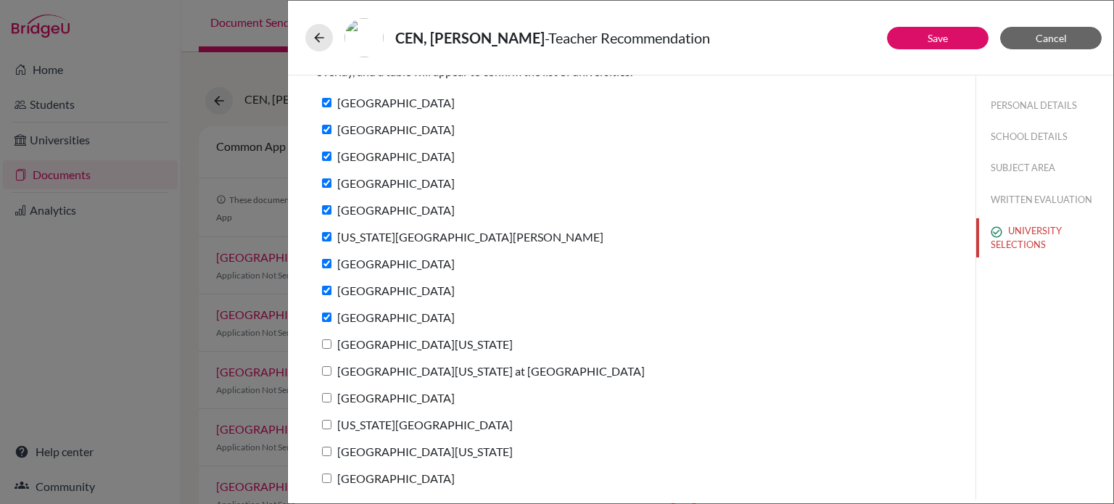
drag, startPoint x: 326, startPoint y: 339, endPoint x: 325, endPoint y: 362, distance: 23.3
click at [325, 340] on input "University of Southern California" at bounding box center [326, 344] width 9 height 9
checkbox input "true"
click at [324, 371] on input "University of North Carolina at Chapel Hill" at bounding box center [326, 370] width 9 height 9
checkbox input "true"
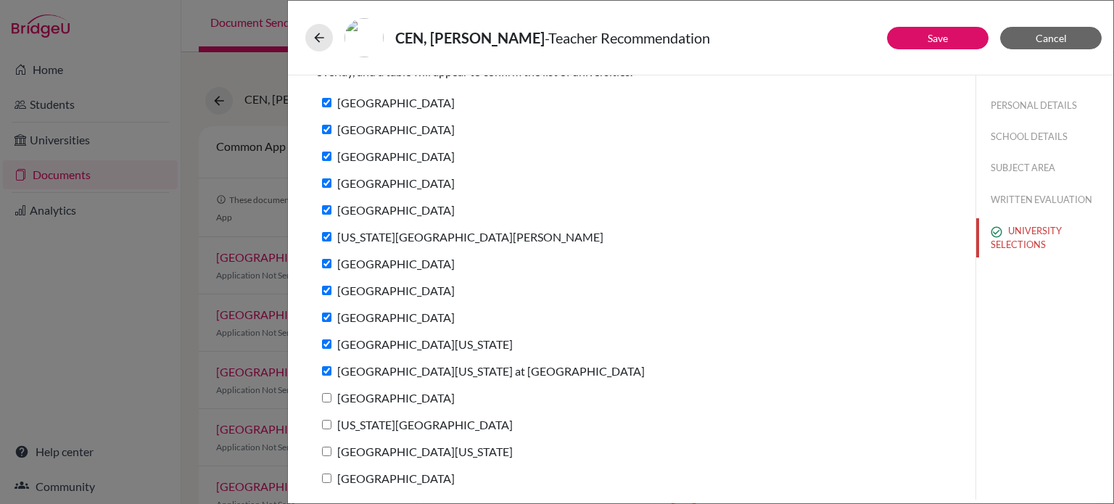
drag, startPoint x: 326, startPoint y: 394, endPoint x: 329, endPoint y: 416, distance: 21.9
click at [326, 396] on input "University of Notre Dame" at bounding box center [326, 397] width 9 height 9
checkbox input "true"
click at [328, 422] on input "New York University" at bounding box center [326, 424] width 9 height 9
checkbox input "true"
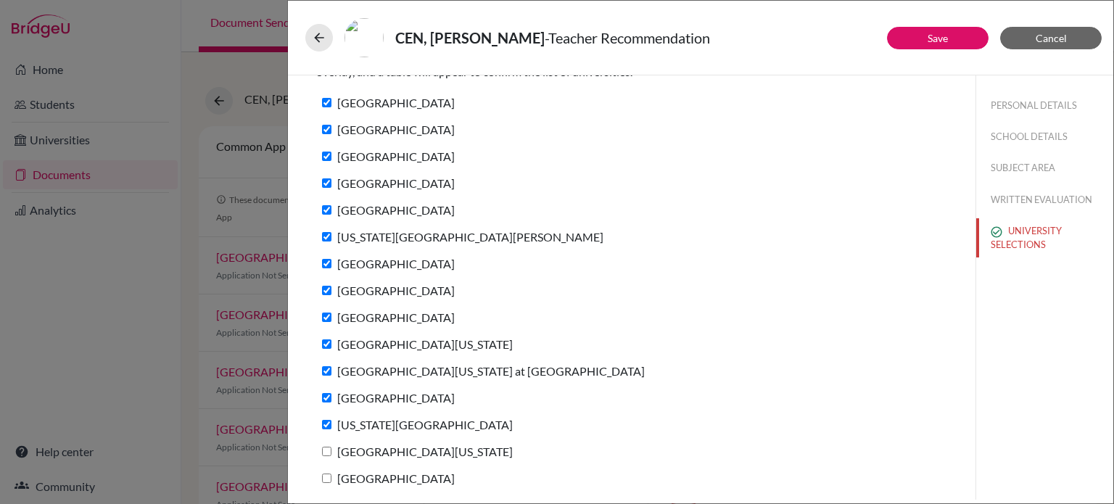
click at [325, 449] on input "University of Virginia" at bounding box center [326, 451] width 9 height 9
checkbox input "true"
drag, startPoint x: 326, startPoint y: 474, endPoint x: 374, endPoint y: 429, distance: 65.7
click at [328, 474] on input "Macalester College" at bounding box center [326, 478] width 9 height 9
checkbox input "true"
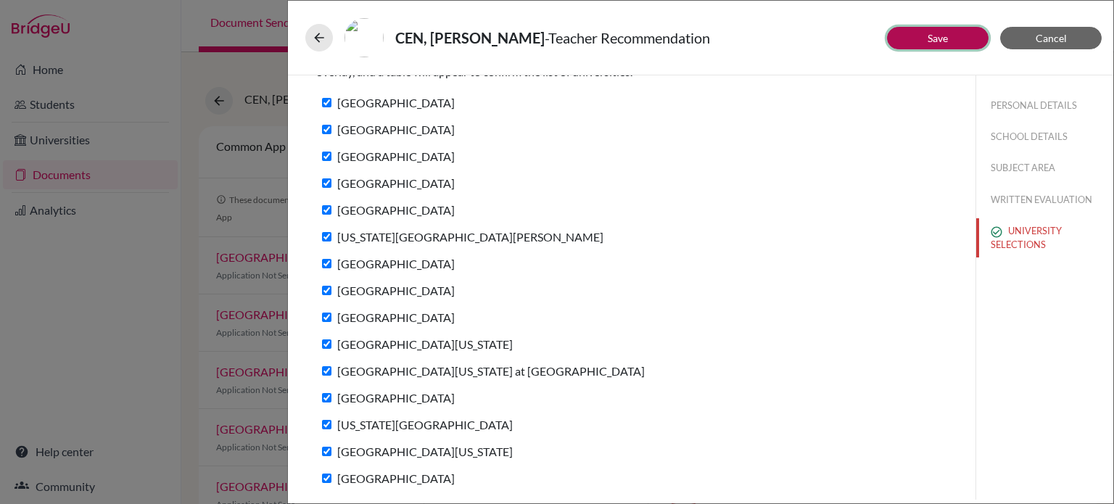
click at [929, 35] on link "Save" at bounding box center [938, 38] width 20 height 12
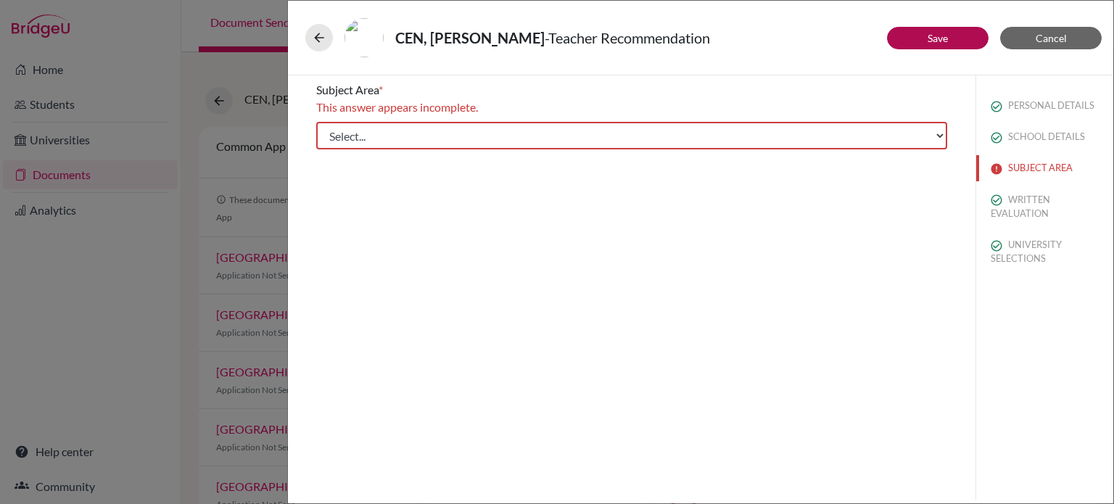
scroll to position [0, 0]
click at [406, 136] on select "Select... Math English Science World Language Social Studies Other Computer Sci…" at bounding box center [631, 136] width 631 height 28
select select "5"
click at [316, 122] on select "Select... Math English Science World Language Social Studies Other Computer Sci…" at bounding box center [631, 136] width 631 height 28
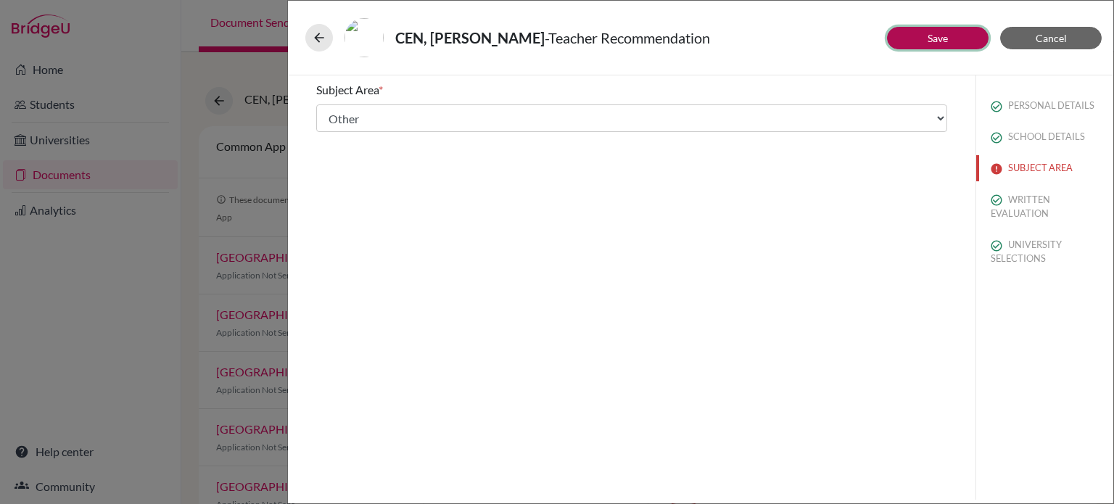
click at [945, 36] on link "Save" at bounding box center [938, 38] width 20 height 12
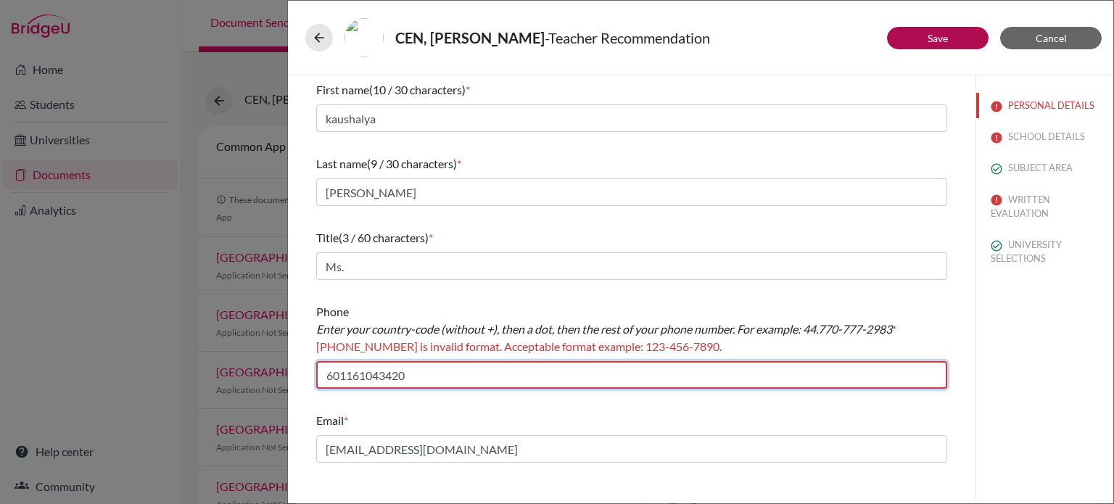
drag, startPoint x: 406, startPoint y: 374, endPoint x: 226, endPoint y: 378, distance: 179.2
click at [226, 378] on div "CEN, Songhan - Teacher Recommendation Save Cancel First name (10 / 30 character…" at bounding box center [557, 252] width 1114 height 504
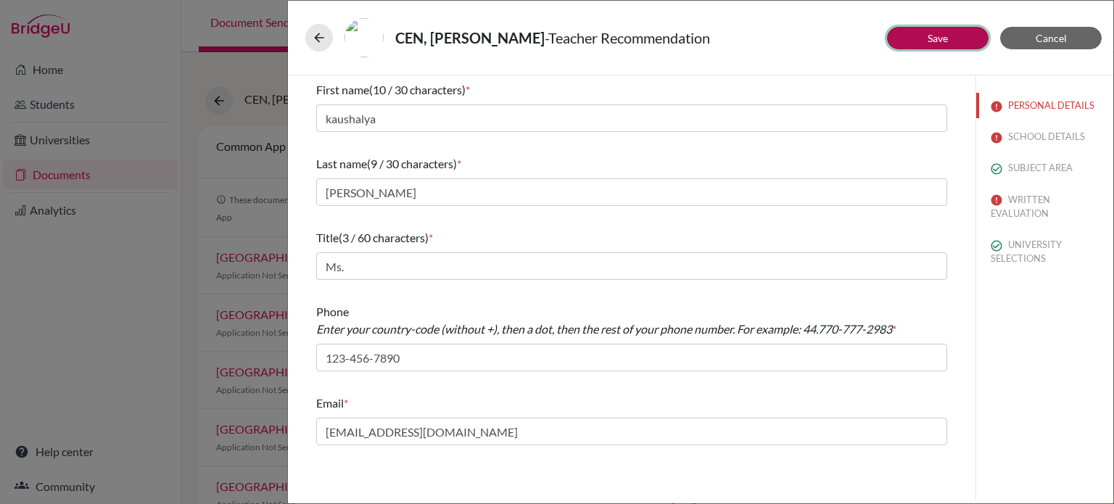
click at [931, 36] on link "Save" at bounding box center [938, 38] width 20 height 12
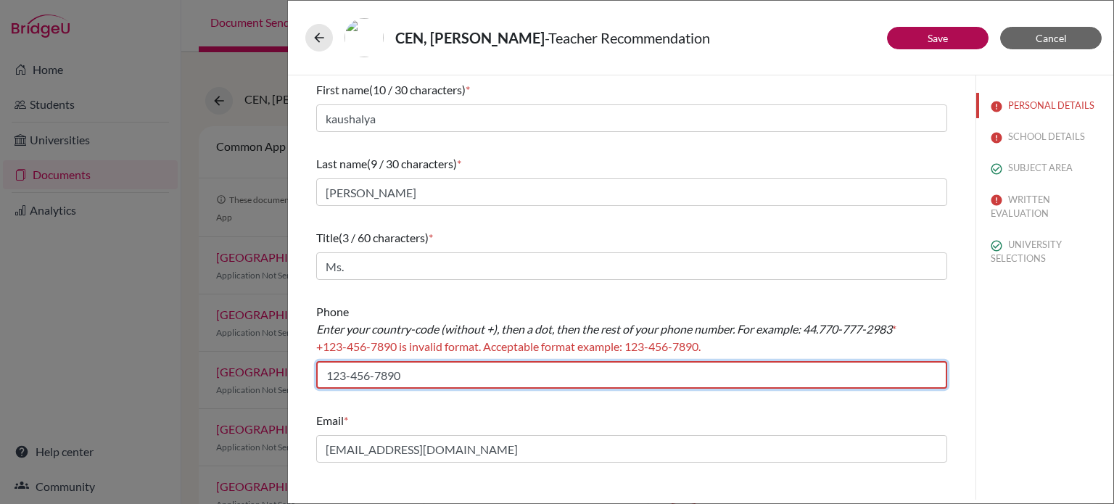
click at [328, 374] on input "123-456-7890" at bounding box center [631, 375] width 631 height 28
click at [418, 373] on input "123-456-7890" at bounding box center [631, 375] width 631 height 28
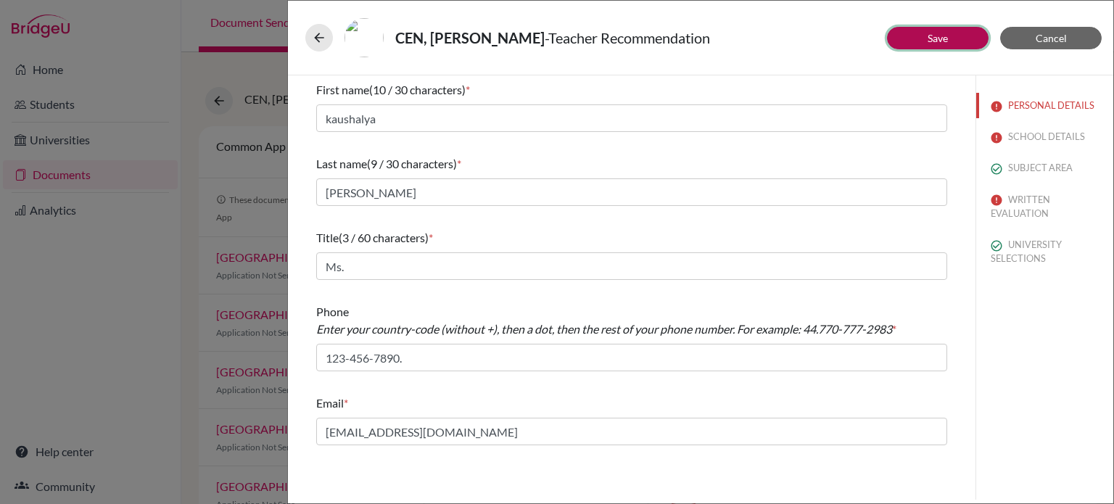
click at [929, 36] on link "Save" at bounding box center [938, 38] width 20 height 12
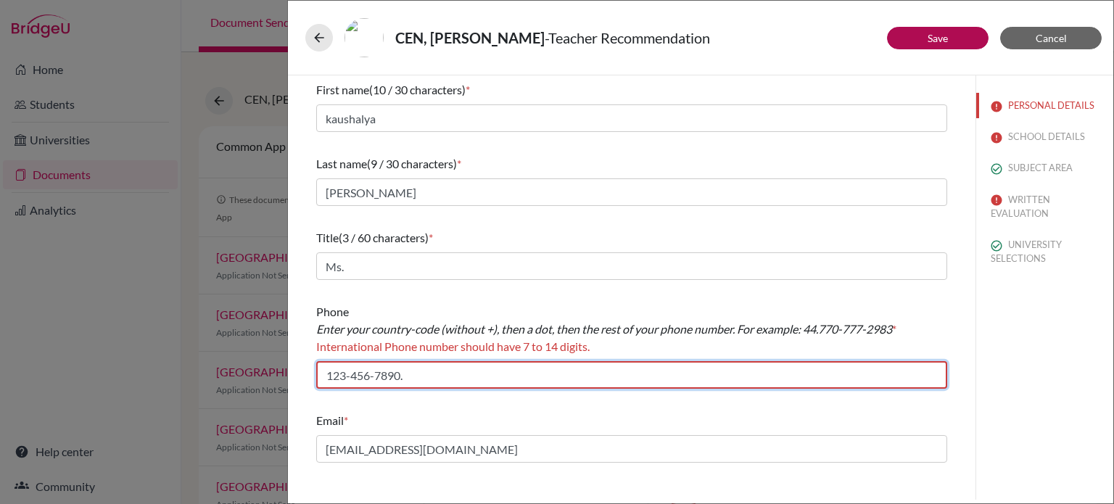
click at [407, 372] on input "123-456-7890." at bounding box center [631, 375] width 631 height 28
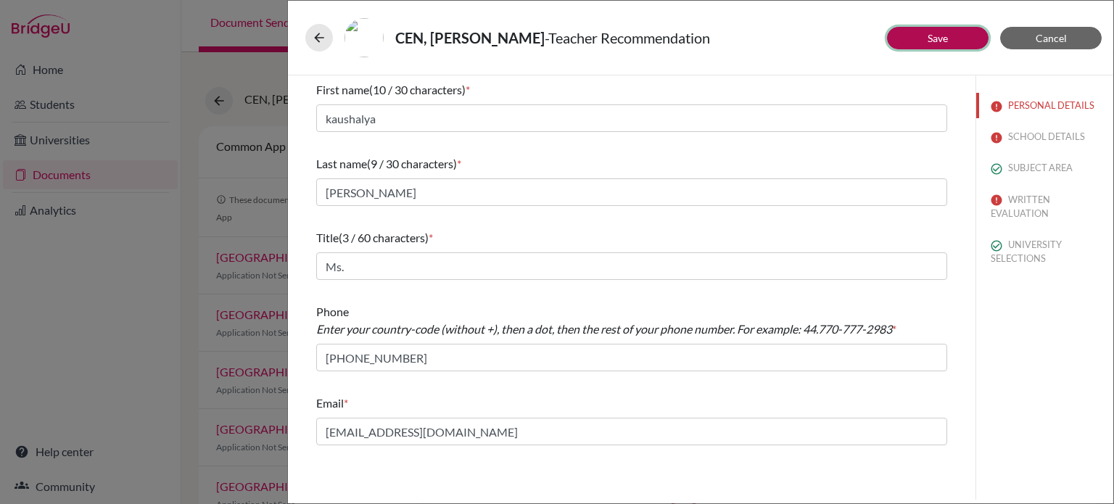
click at [941, 39] on link "Save" at bounding box center [938, 38] width 20 height 12
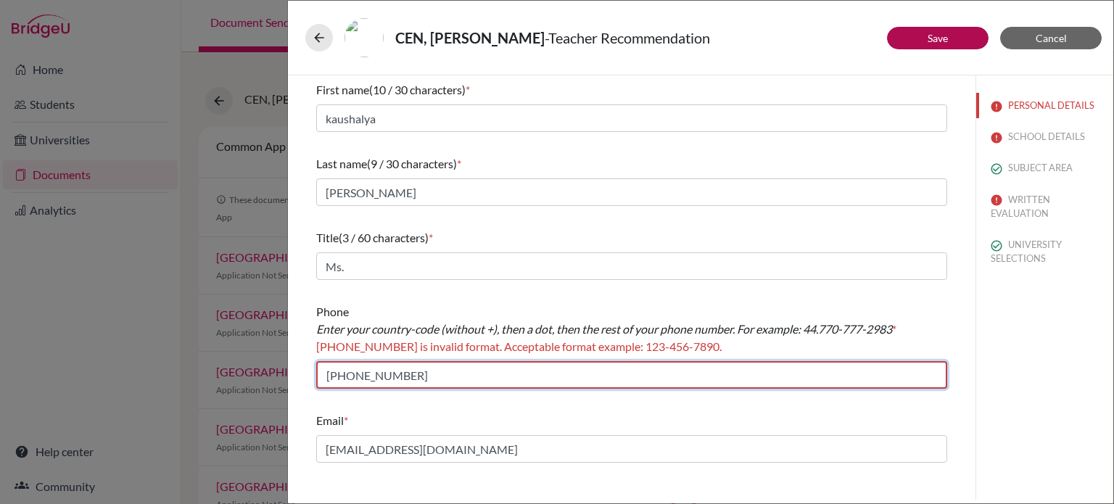
drag, startPoint x: 427, startPoint y: 377, endPoint x: 302, endPoint y: 379, distance: 125.5
click at [302, 379] on div "First name (10 / 30 characters) * kaushalya Last name (9 / 30 characters) * Sid…" at bounding box center [632, 271] width 666 height 393
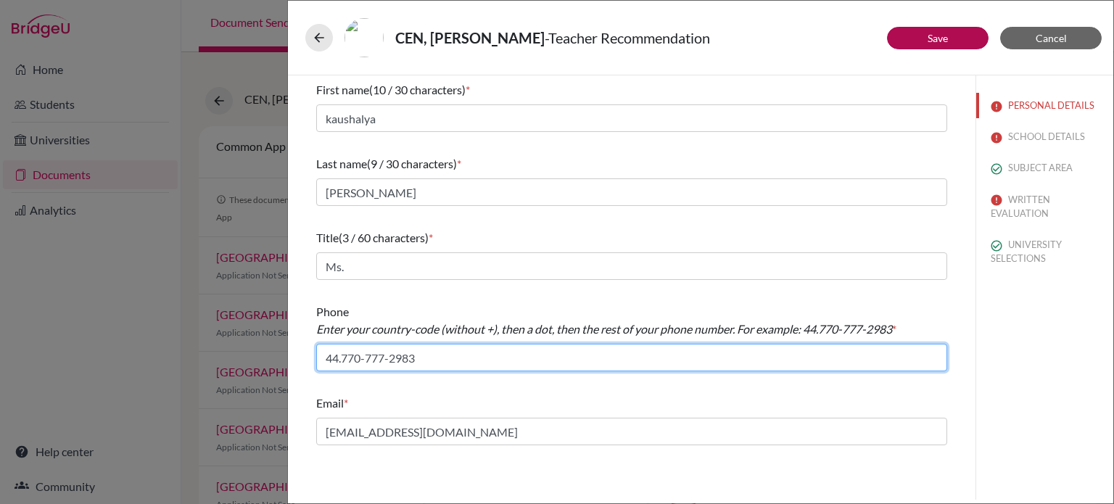
type input "44.770-777-2983"
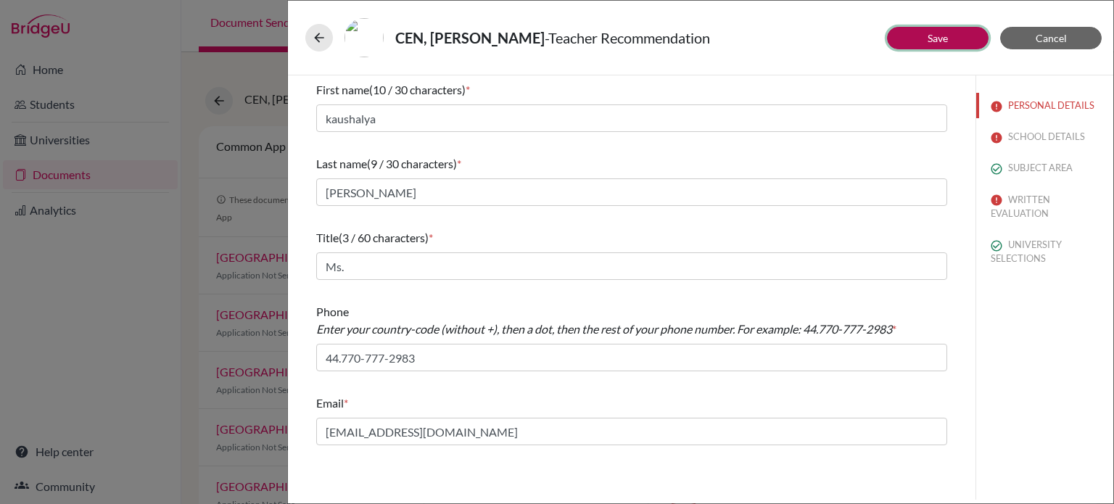
click at [941, 39] on link "Save" at bounding box center [938, 38] width 20 height 12
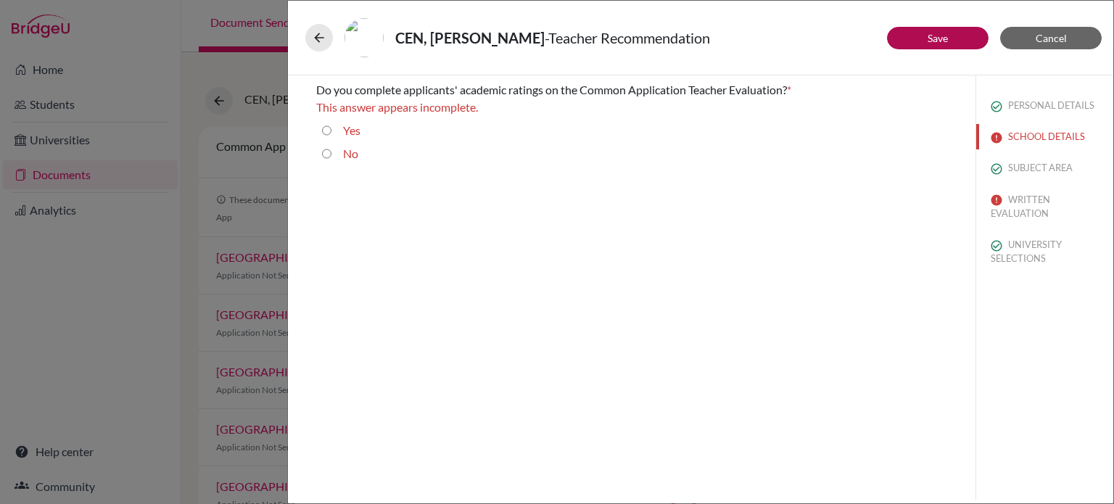
click at [328, 149] on input "No" at bounding box center [326, 153] width 9 height 17
radio input "true"
click at [934, 41] on link "Save" at bounding box center [938, 38] width 20 height 12
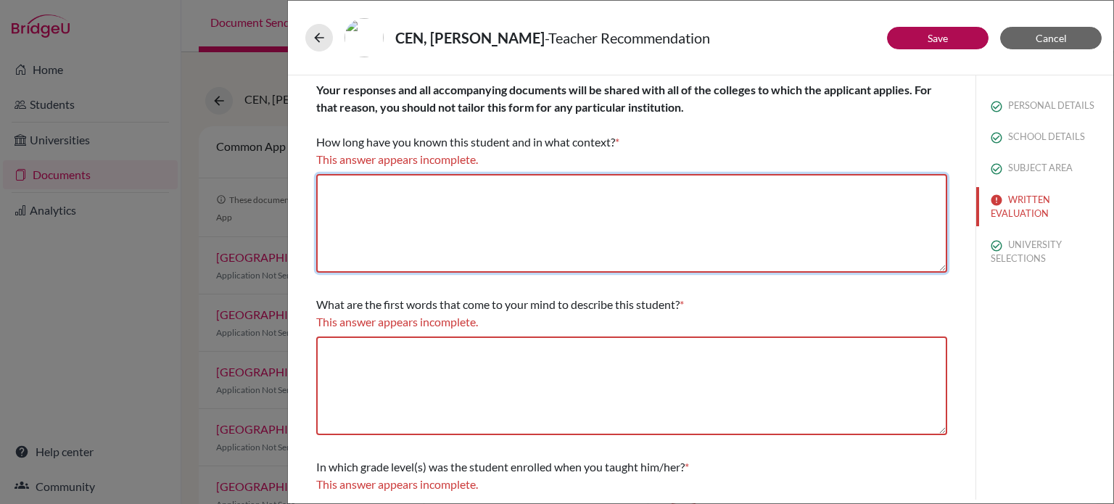
click at [390, 201] on textarea at bounding box center [631, 223] width 631 height 99
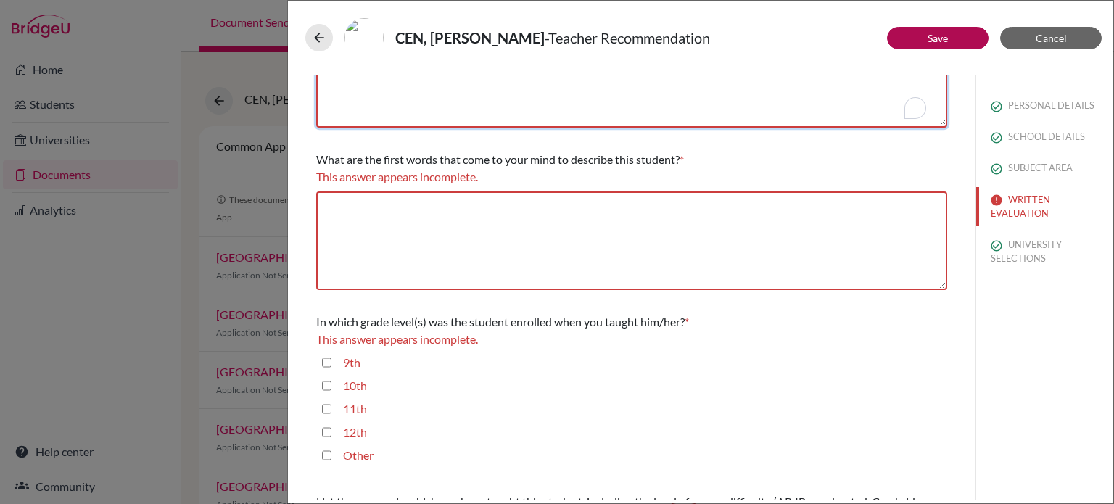
scroll to position [218, 0]
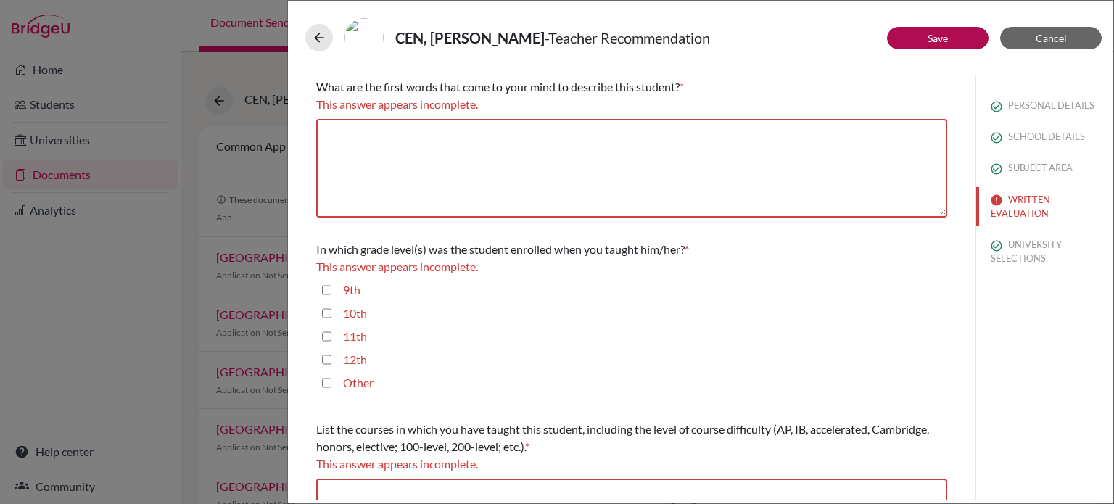
type textarea "3 years as his physics teacher"
drag, startPoint x: 329, startPoint y: 313, endPoint x: 328, endPoint y: 327, distance: 14.5
click at [328, 316] on input "10th" at bounding box center [326, 313] width 9 height 17
checkbox input "true"
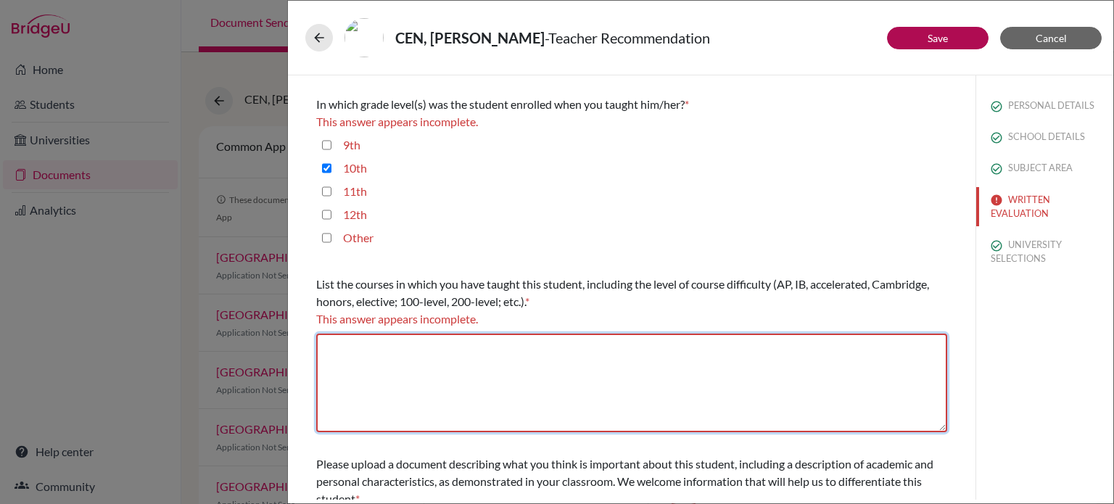
click at [383, 365] on textarea at bounding box center [631, 383] width 631 height 99
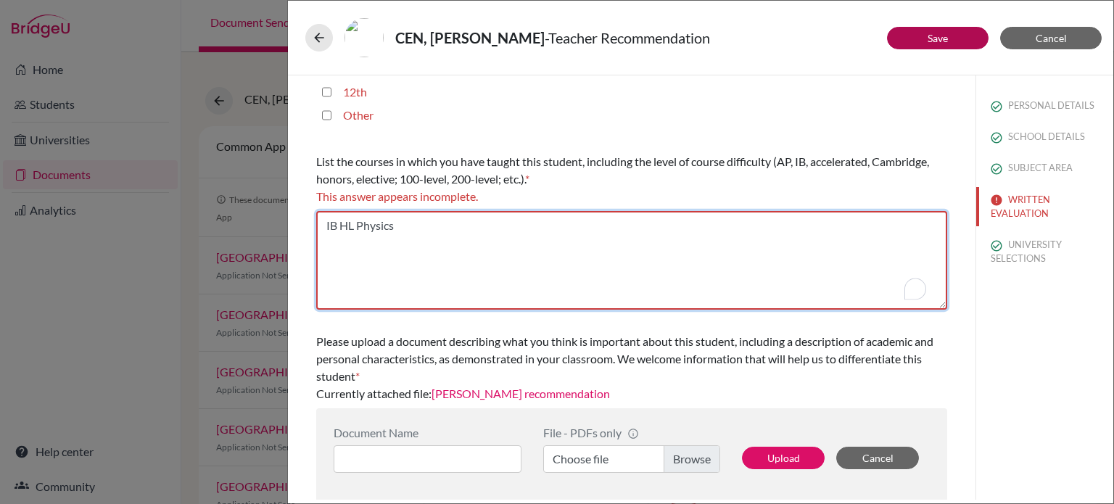
type textarea "IB HL Physics"
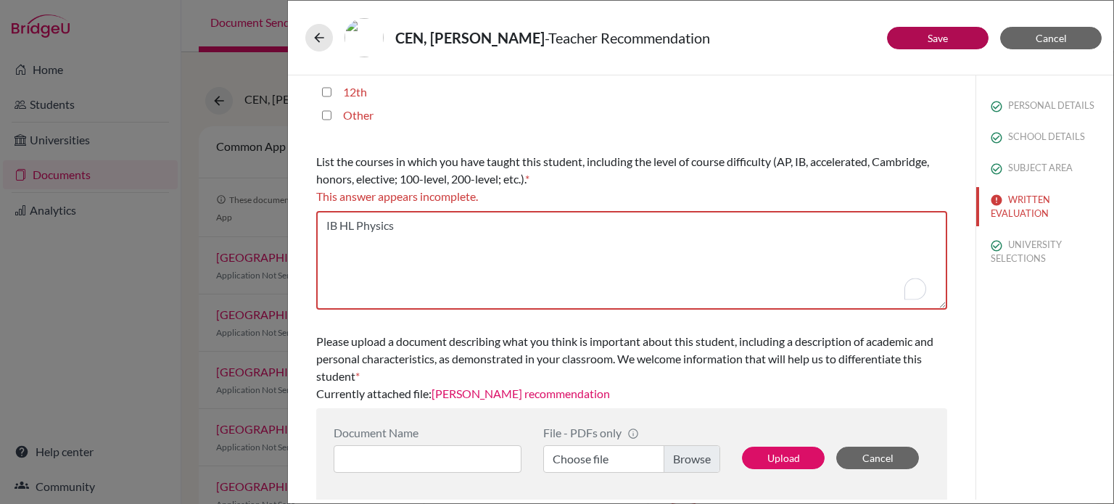
click at [686, 458] on label "Choose file" at bounding box center [631, 459] width 177 height 28
click at [686, 458] on input "Choose file" at bounding box center [631, 459] width 177 height 28
click at [505, 395] on link "Kaushalya Sidhpura's recommendation" at bounding box center [521, 394] width 178 height 14
click at [936, 38] on link "Save" at bounding box center [938, 38] width 20 height 12
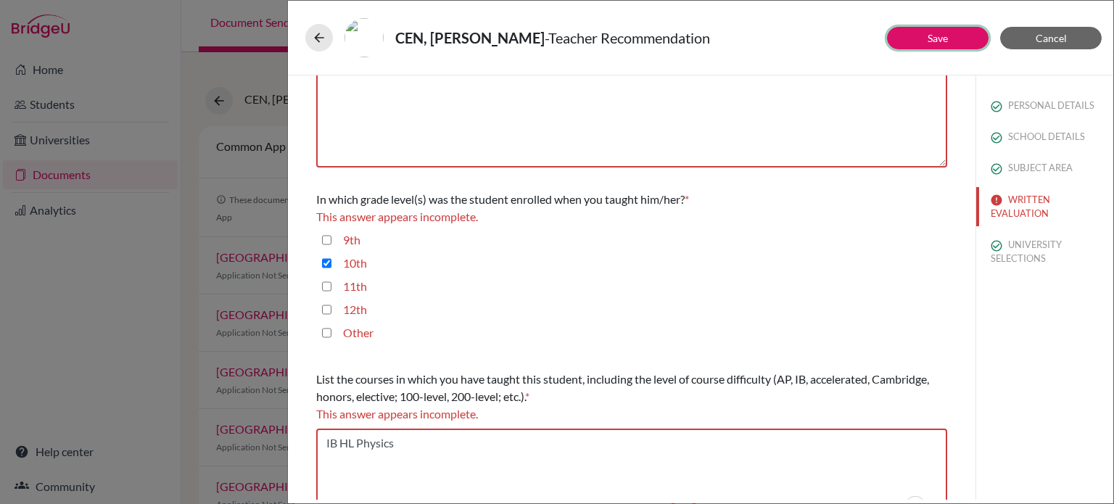
scroll to position [195, 0]
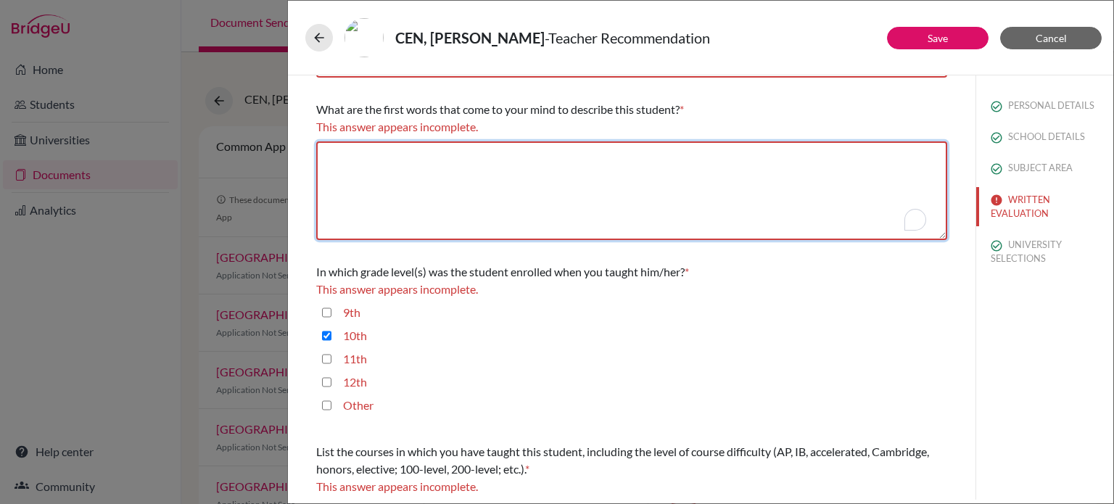
click at [356, 173] on textarea "To enrich screen reader interactions, please activate Accessibility in Grammarl…" at bounding box center [631, 190] width 631 height 99
type textarea "Hard working. Curious."
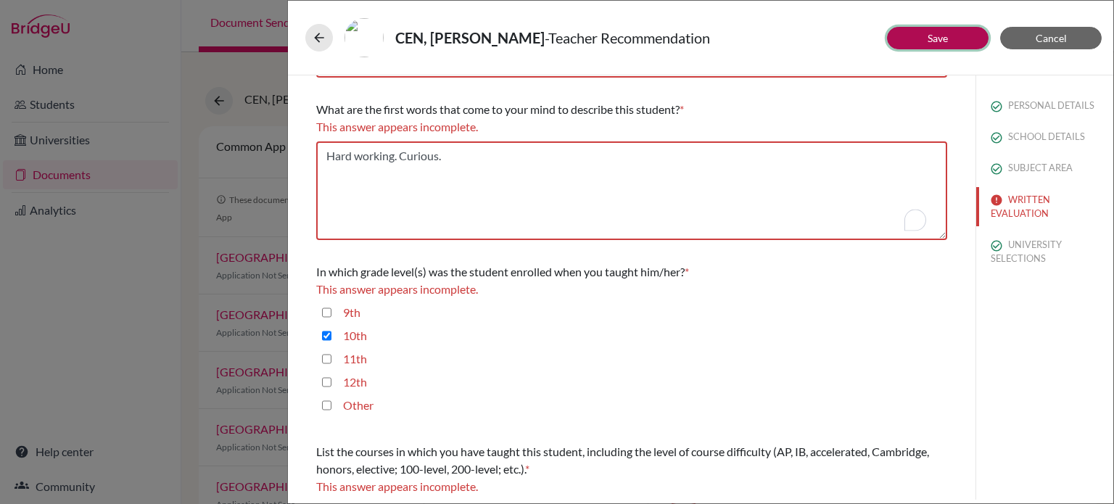
click at [924, 29] on button "Save" at bounding box center [938, 38] width 102 height 22
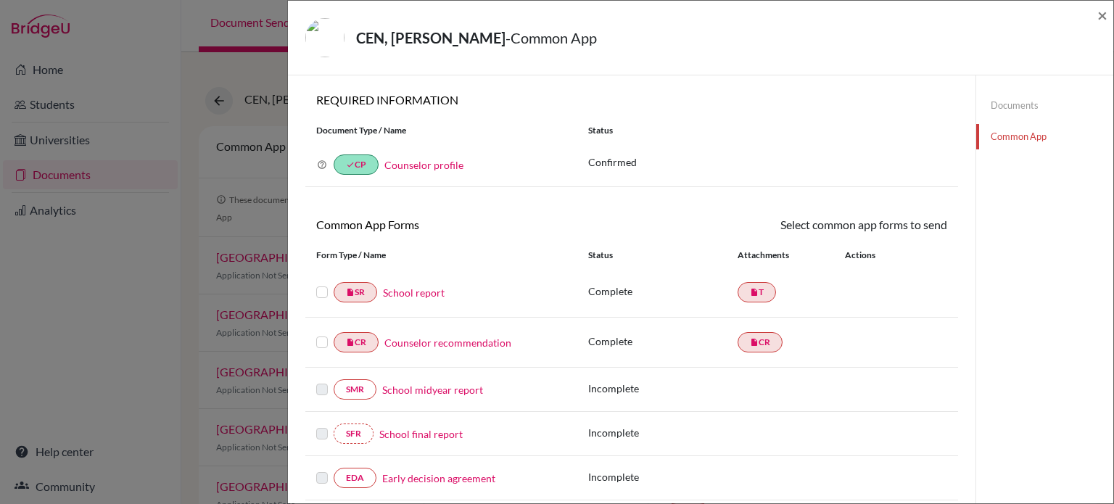
click at [319, 284] on label at bounding box center [322, 284] width 12 height 0
click at [0, 0] on input "checkbox" at bounding box center [0, 0] width 0 height 0
click at [320, 335] on label at bounding box center [322, 335] width 12 height 0
click at [0, 0] on input "checkbox" at bounding box center [0, 0] width 0 height 0
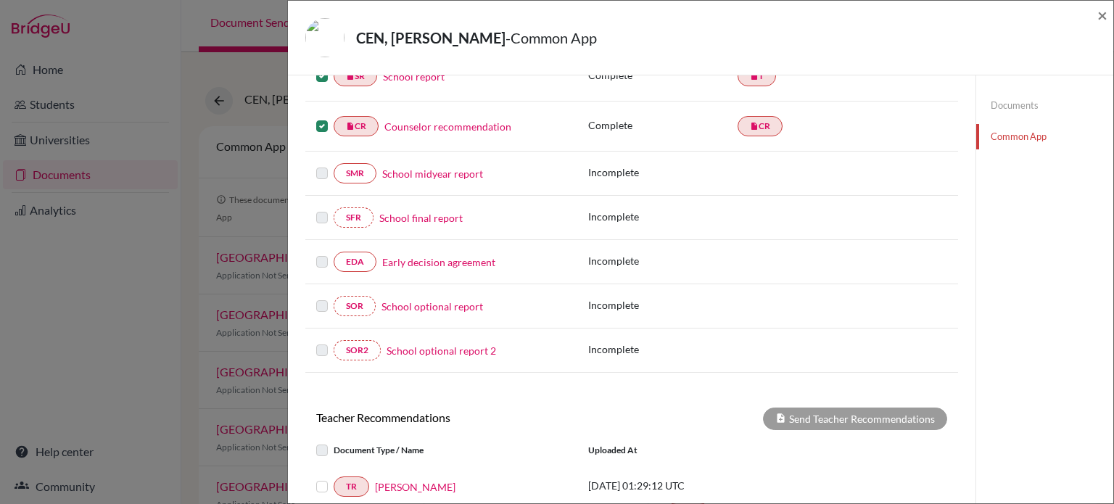
scroll to position [374, 0]
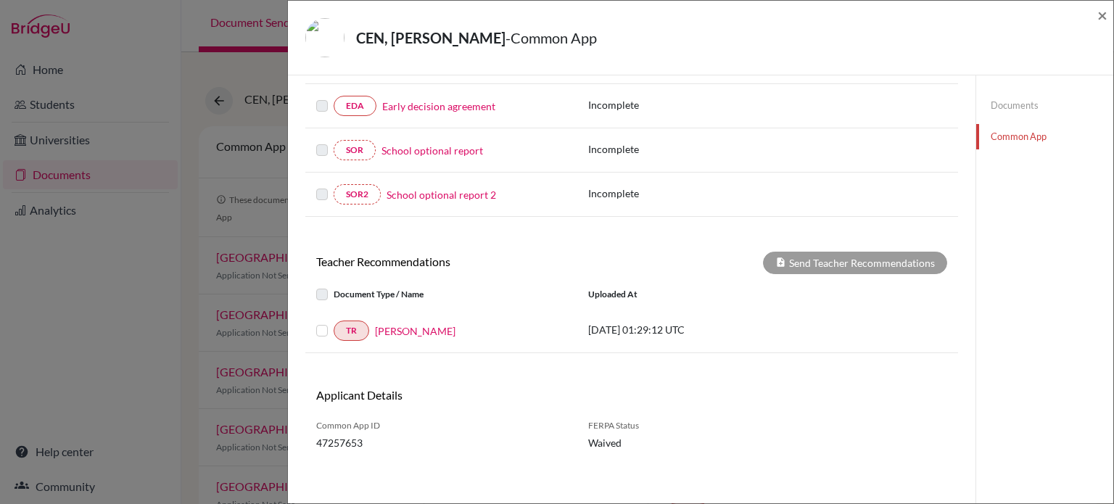
click at [334, 322] on label at bounding box center [334, 322] width 0 height 0
click at [0, 0] on input "checkbox" at bounding box center [0, 0] width 0 height 0
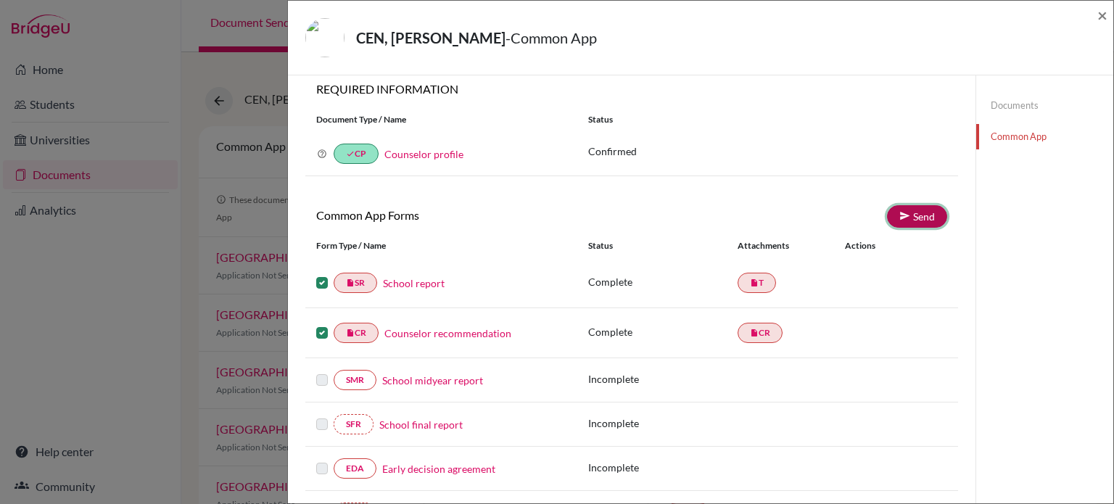
click at [901, 213] on icon at bounding box center [905, 215] width 11 height 11
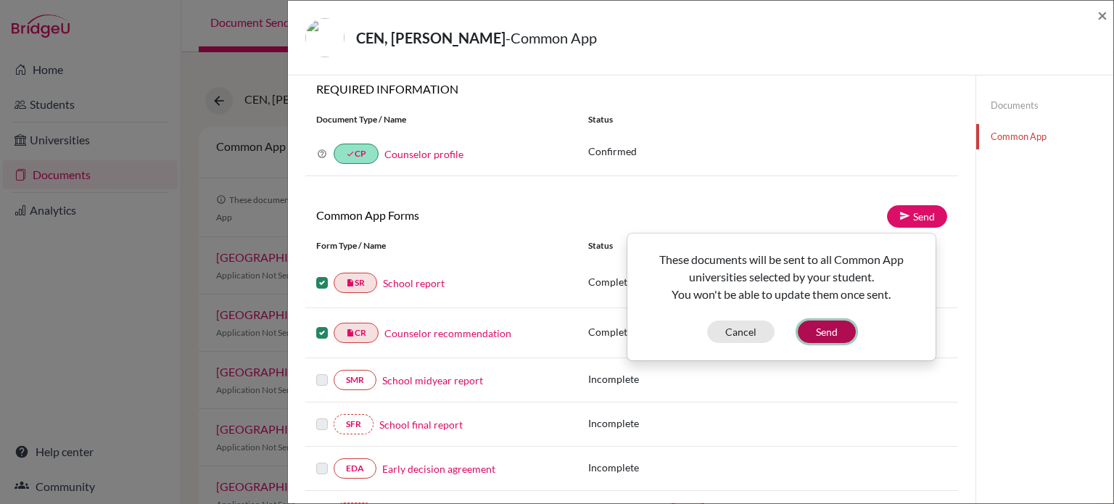
click at [821, 329] on button "Send" at bounding box center [827, 332] width 58 height 22
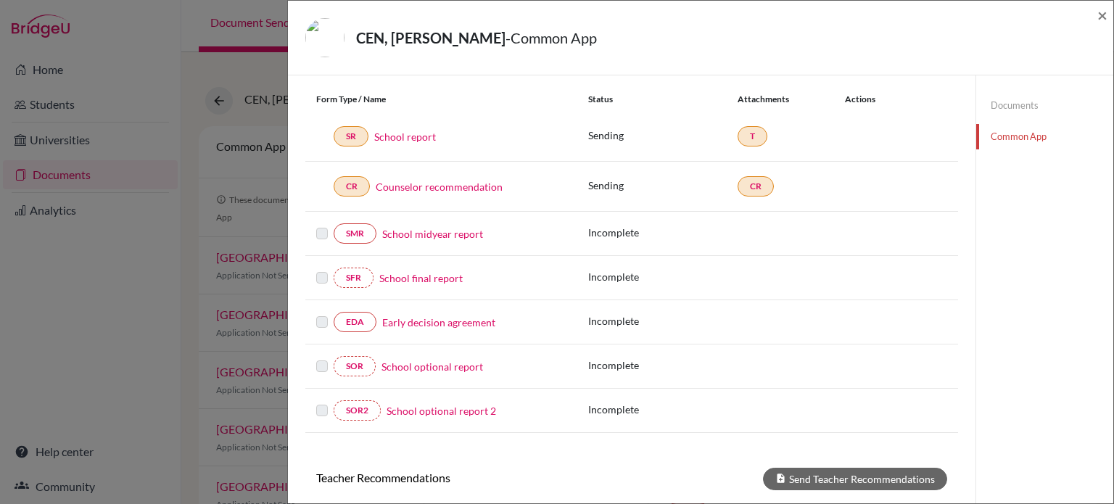
scroll to position [373, 0]
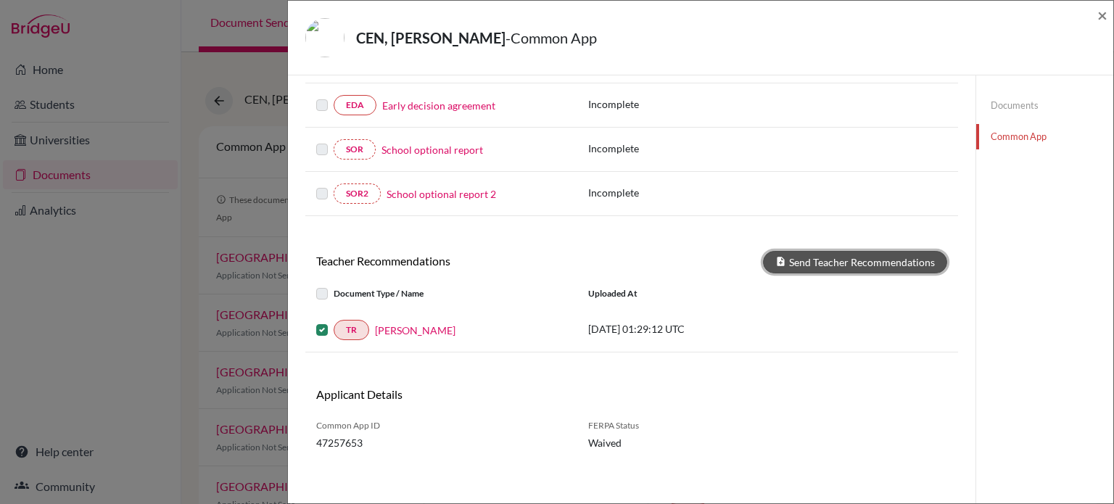
click at [833, 260] on button "Send Teacher Recommendations" at bounding box center [855, 262] width 184 height 22
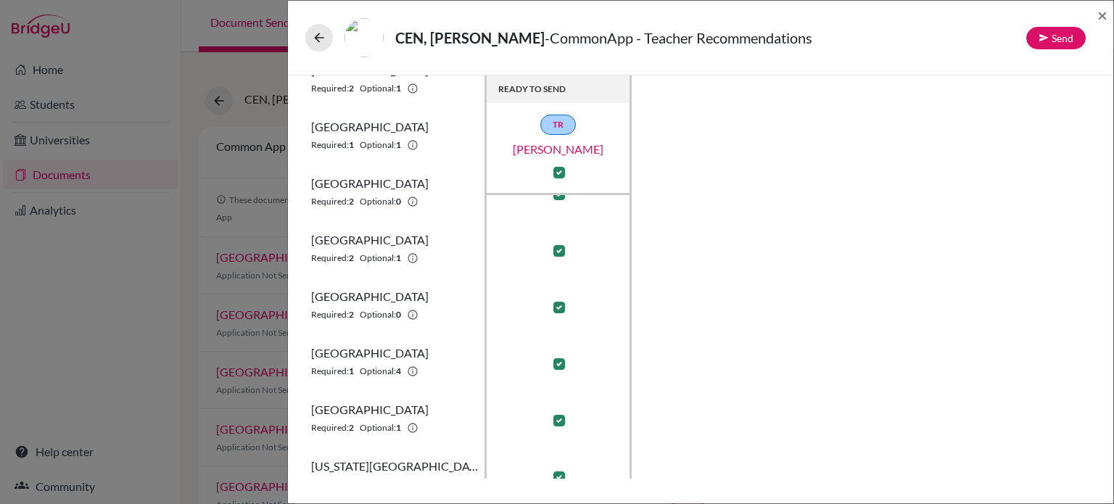
scroll to position [580, 0]
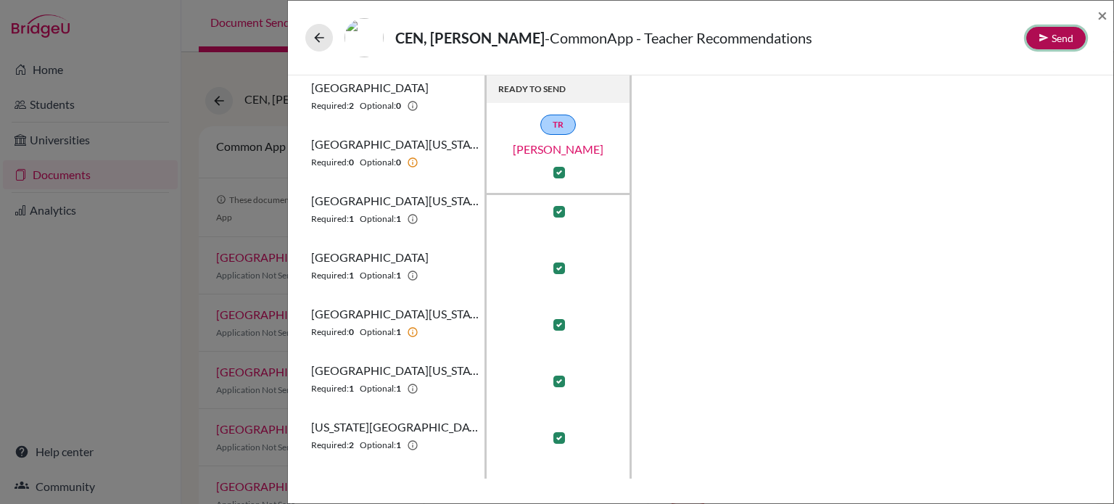
click at [1053, 38] on button "Send" at bounding box center [1056, 38] width 59 height 22
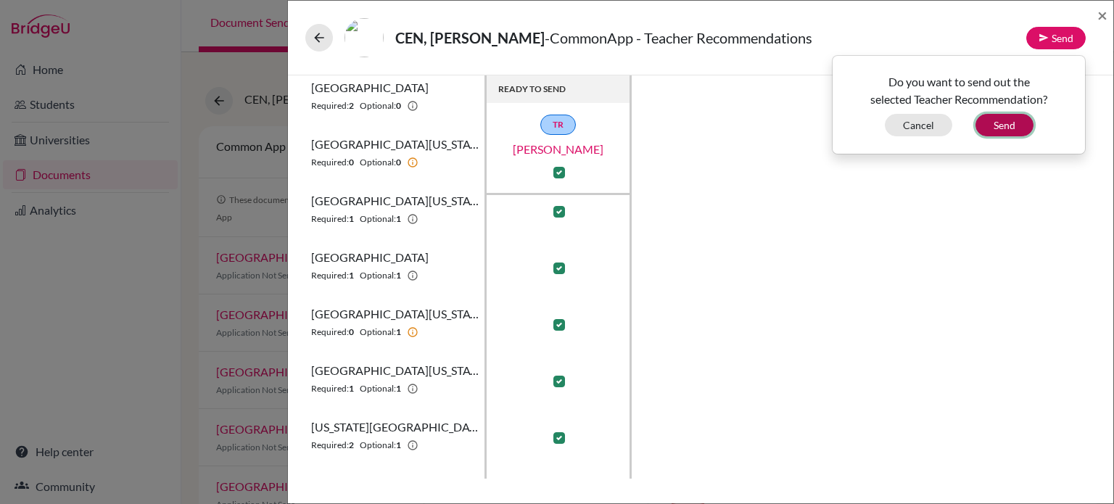
click at [1005, 127] on button "Send" at bounding box center [1005, 125] width 58 height 22
checkbox input "false"
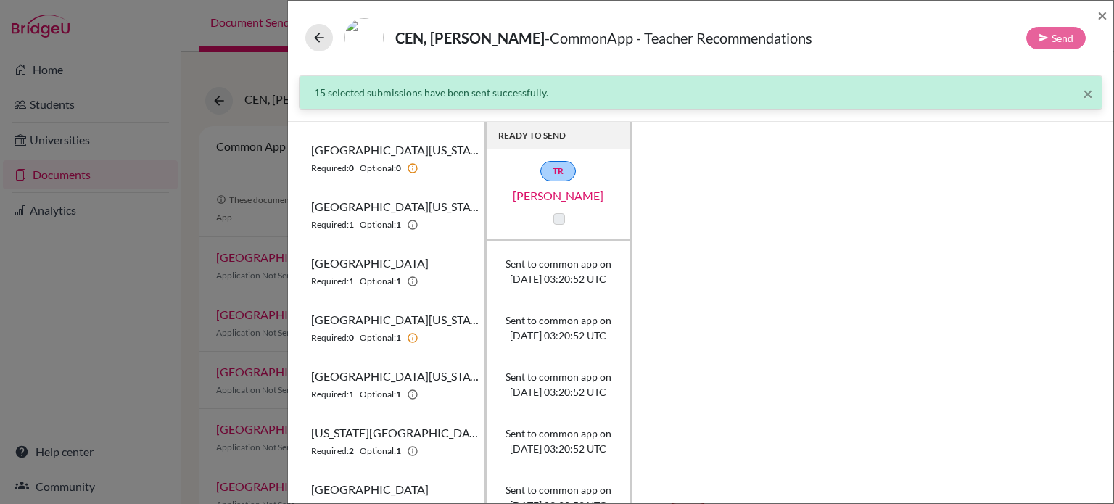
scroll to position [403, 0]
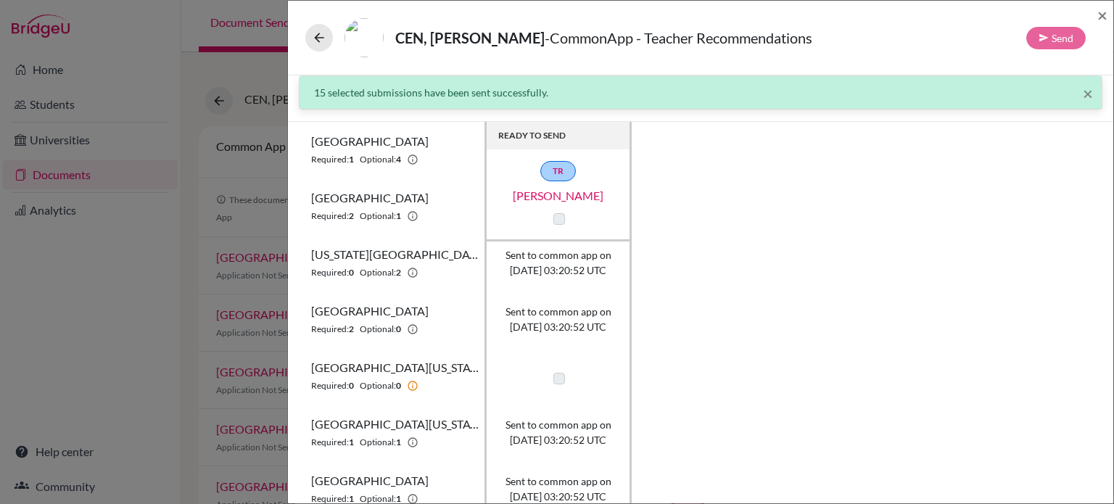
click at [559, 218] on label at bounding box center [560, 219] width 12 height 12
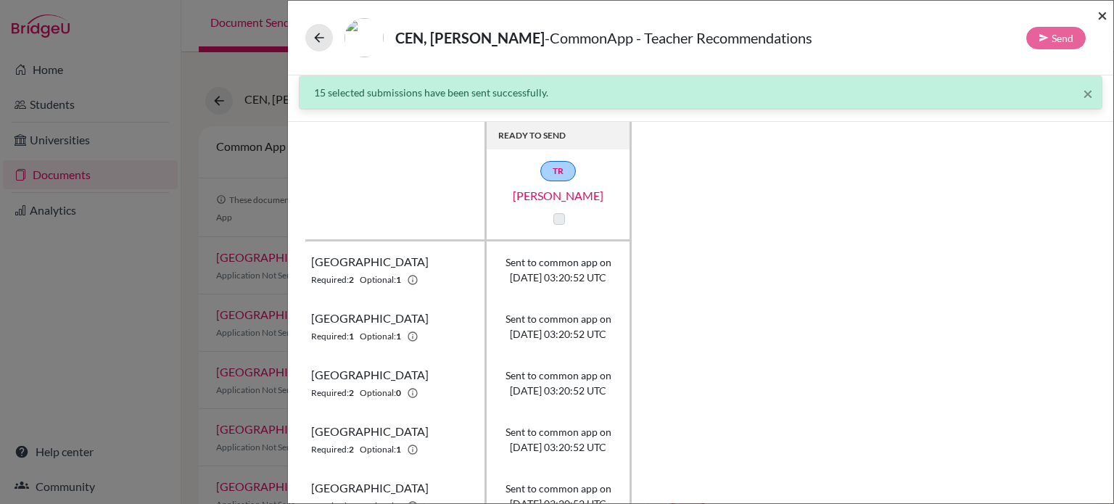
click at [1103, 16] on span "×" at bounding box center [1103, 14] width 10 height 21
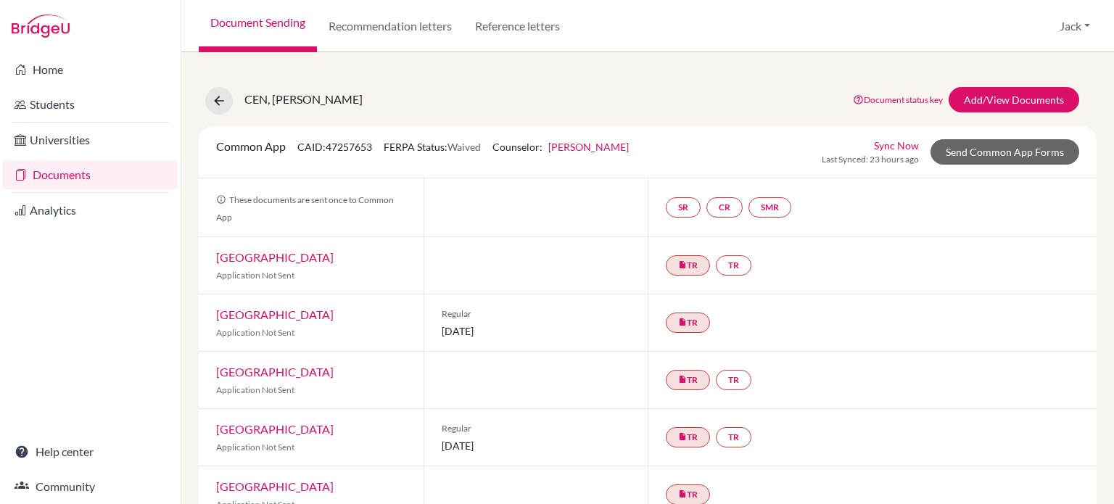
click at [72, 180] on link "Documents" at bounding box center [90, 174] width 175 height 29
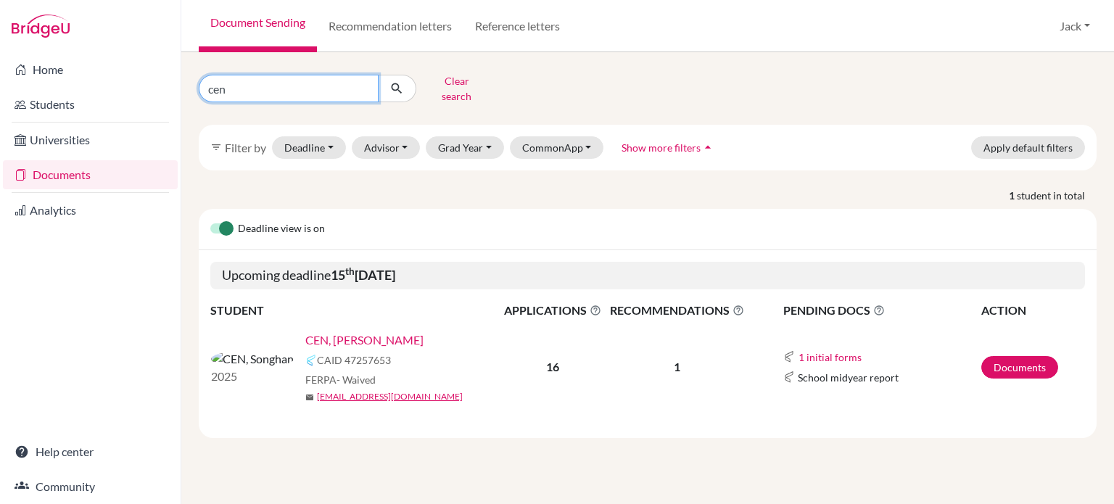
drag, startPoint x: 260, startPoint y: 89, endPoint x: 195, endPoint y: 81, distance: 65.2
click at [195, 81] on div "cen Clear search" at bounding box center [341, 89] width 307 height 38
